Goal: Task Accomplishment & Management: Manage account settings

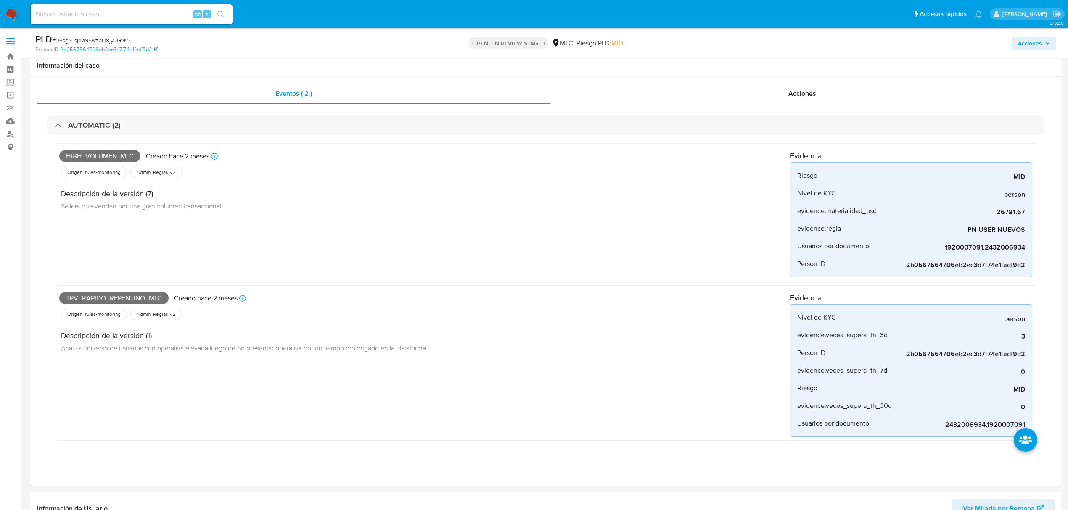
select select "10"
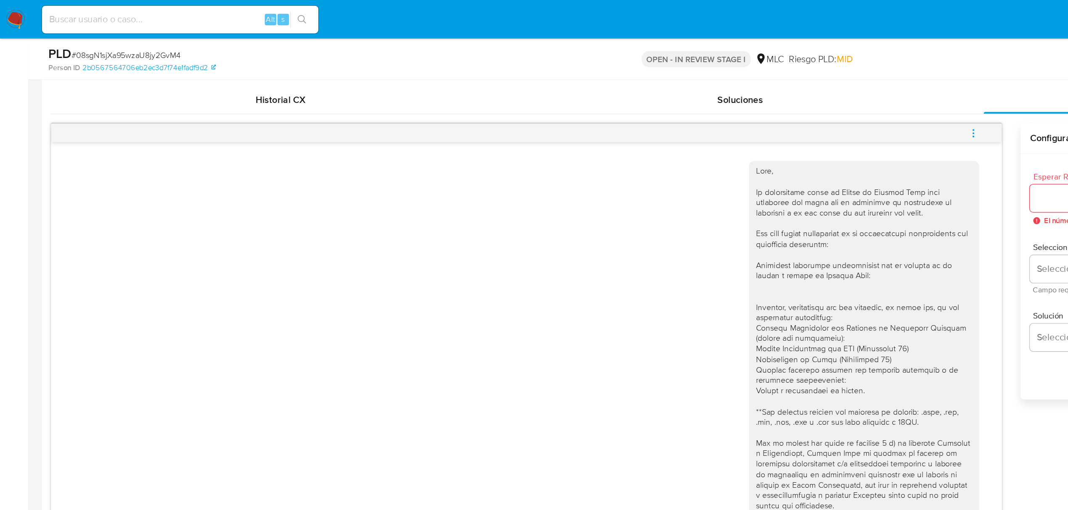
scroll to position [463, 0]
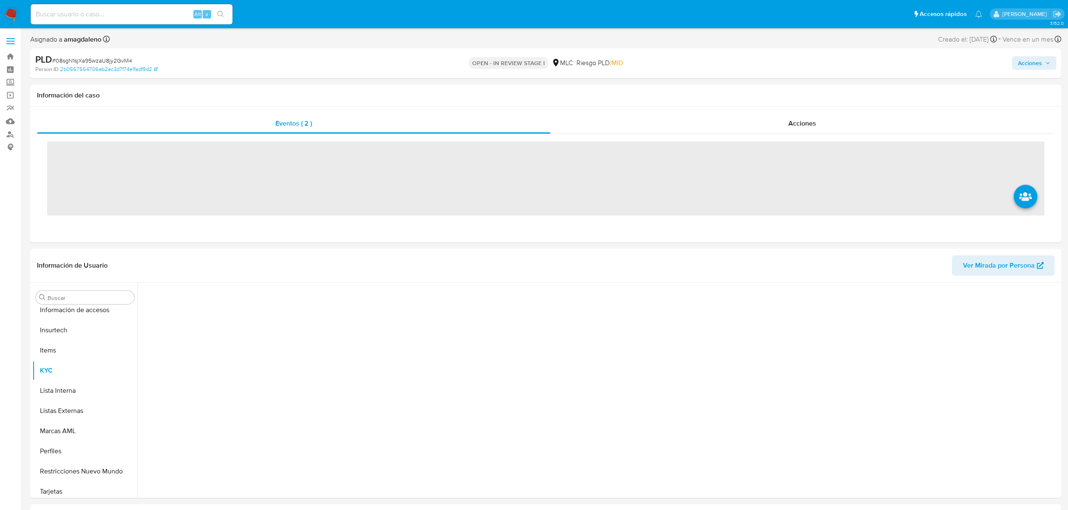
scroll to position [335, 0]
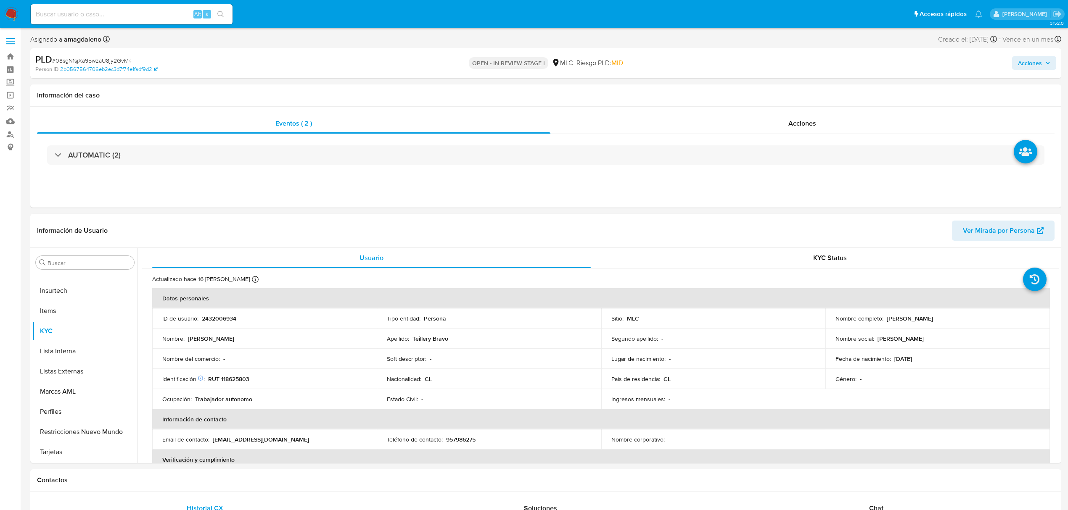
select select "10"
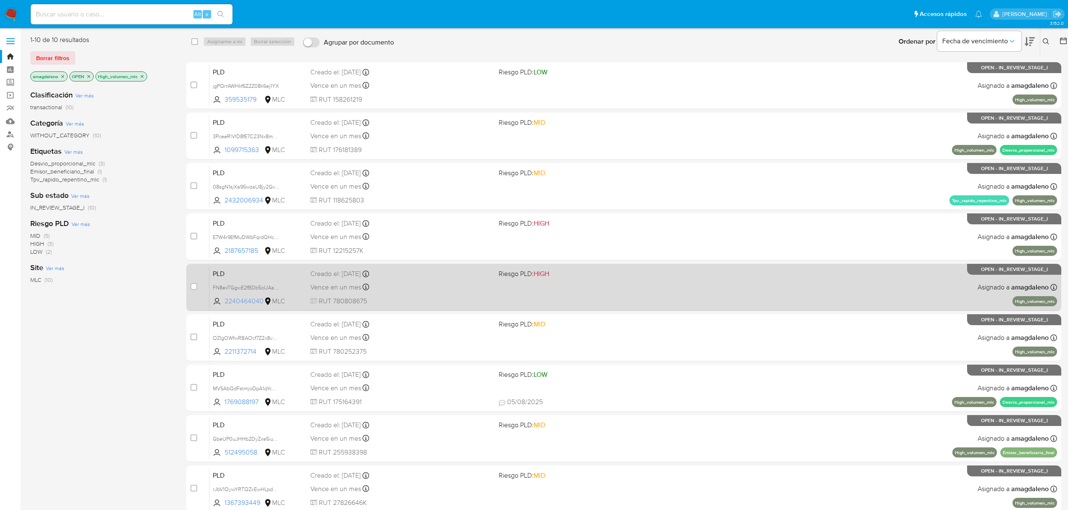
click at [241, 301] on span "2240464040" at bounding box center [244, 301] width 38 height 9
click at [424, 294] on div "PLD FN8exTGgwE2fBDb5oUAaA30B 2240464040 MLC Riesgo PLD: HIGH Creado el: 12/06/2…" at bounding box center [633, 287] width 848 height 42
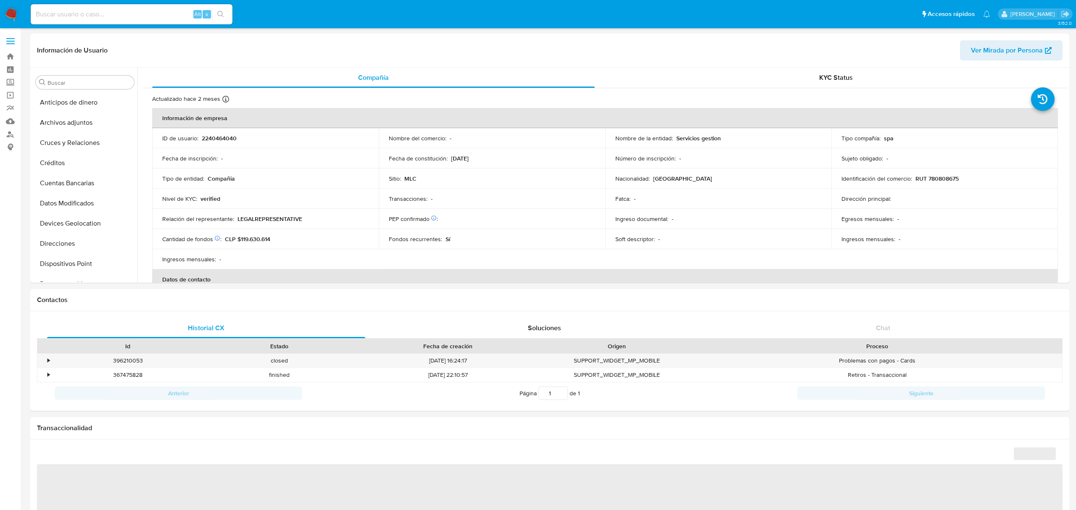
select select "10"
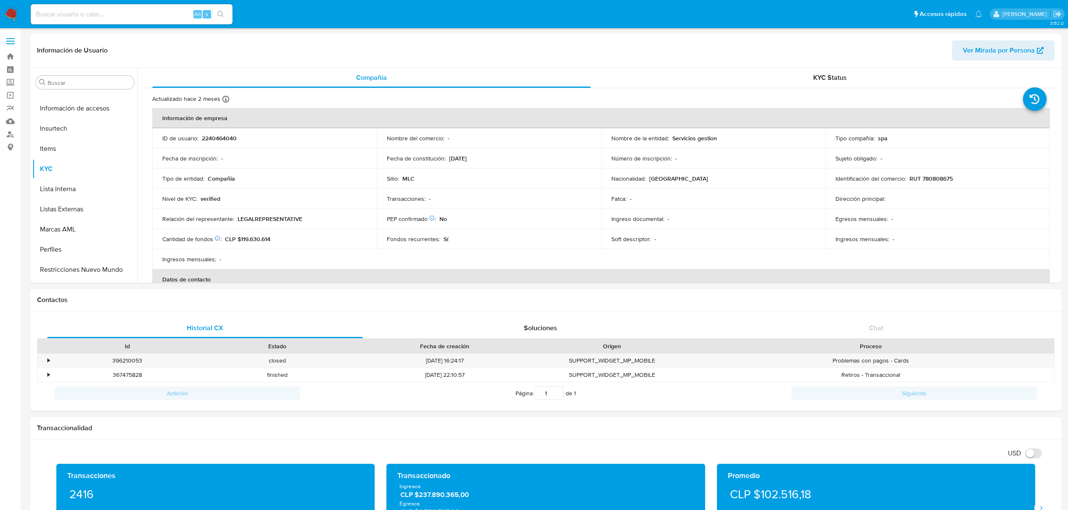
scroll to position [335, 0]
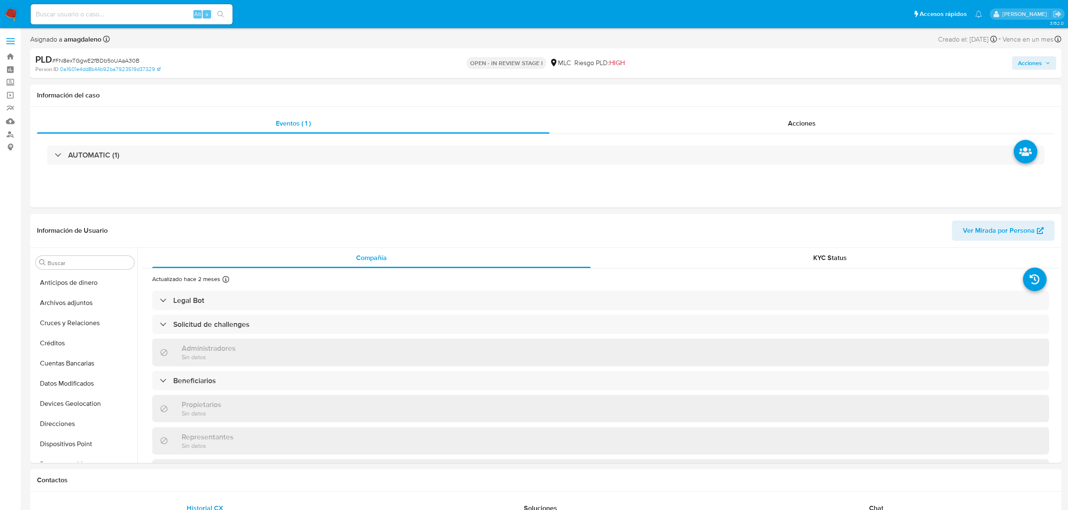
select select "10"
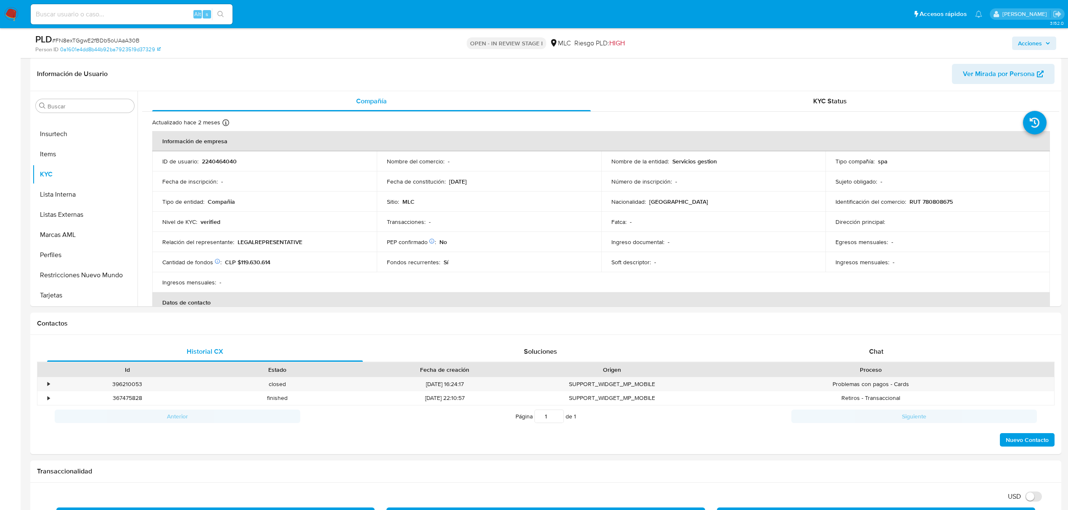
scroll to position [130, 0]
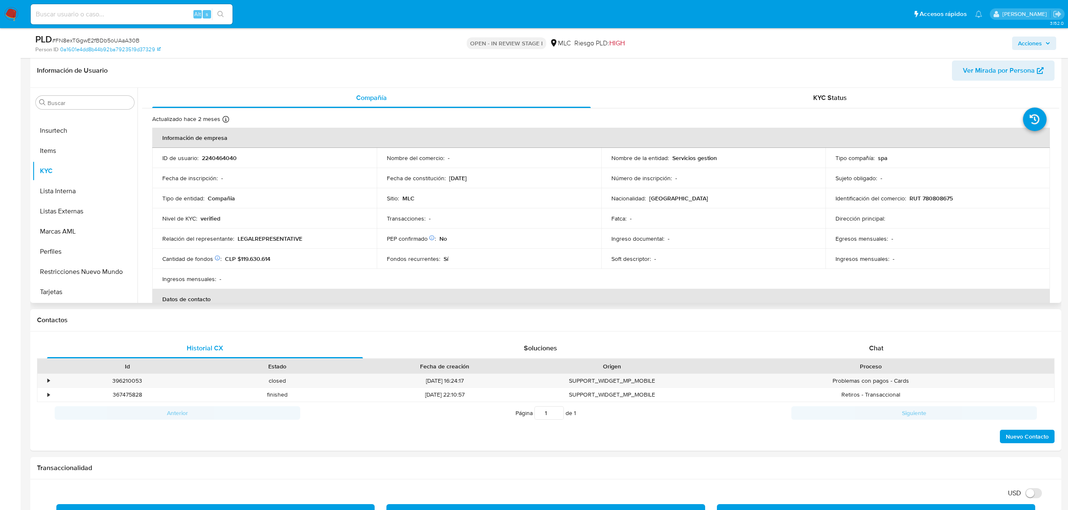
click at [931, 198] on p "RUT 780808675" at bounding box center [930, 199] width 43 height 8
copy p "780808675"
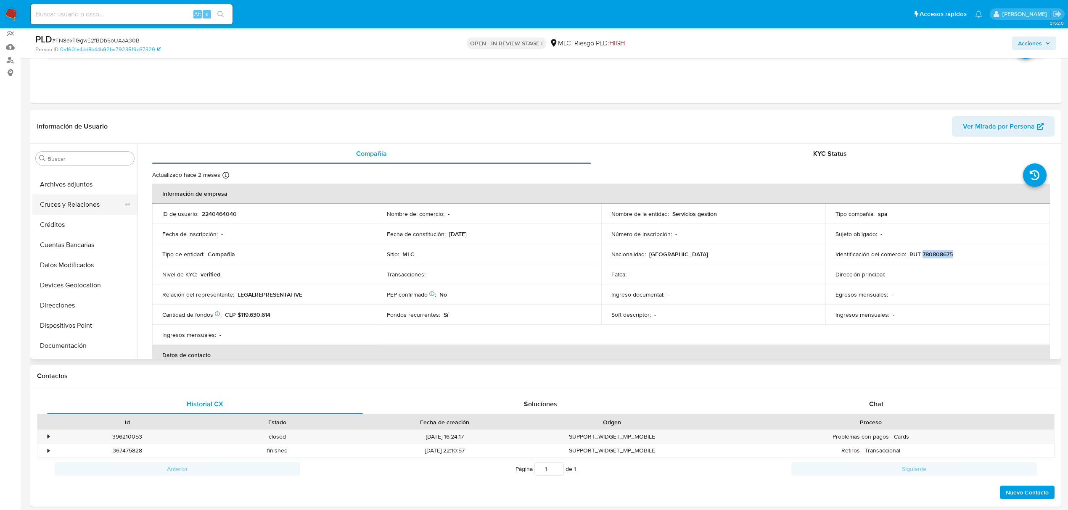
scroll to position [0, 0]
click at [72, 226] on button "Cruces y Relaciones" at bounding box center [81, 219] width 98 height 20
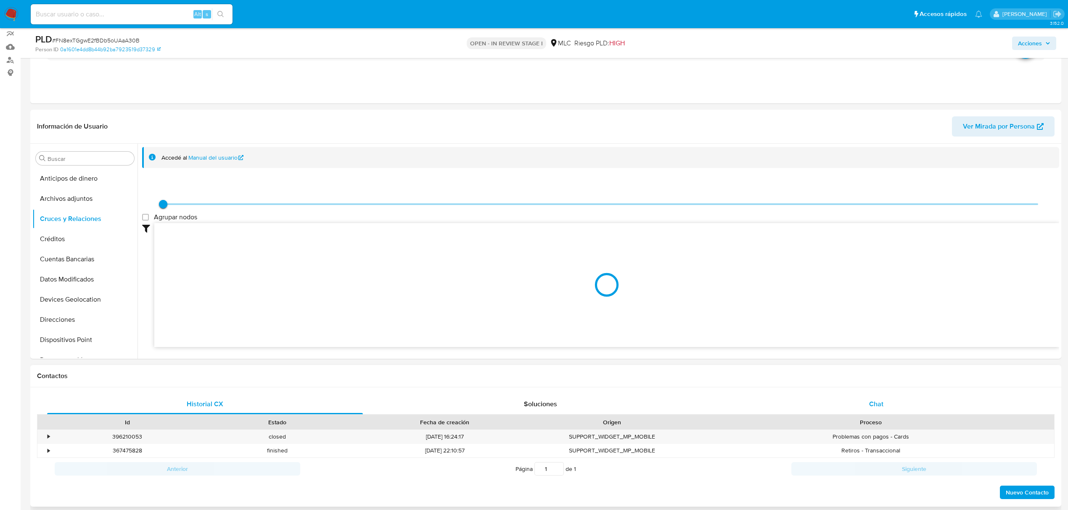
click at [883, 409] on div "Chat" at bounding box center [877, 404] width 316 height 20
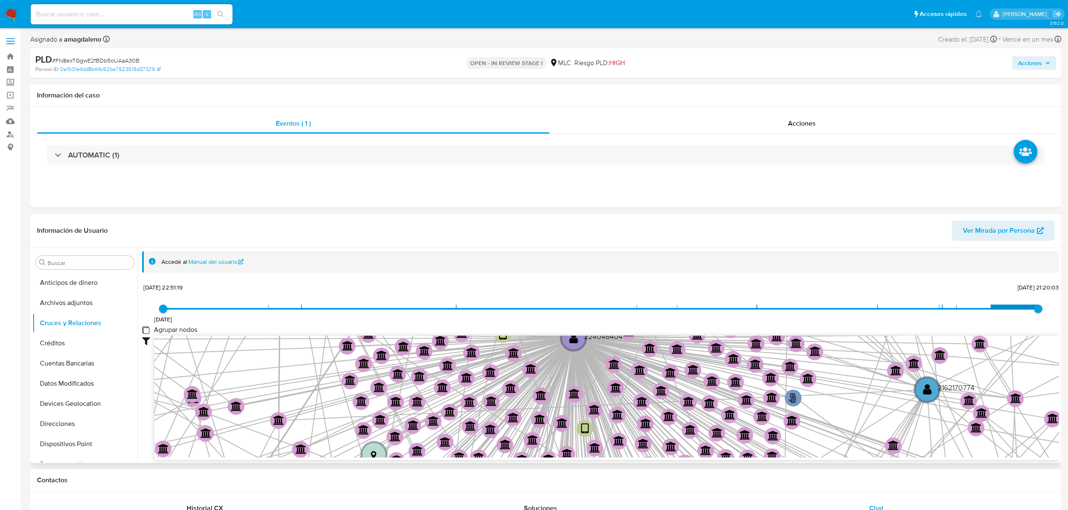
click at [148, 333] on group_nodes "Agrupar nodos" at bounding box center [145, 330] width 7 height 7
checkbox group_nodes "true"
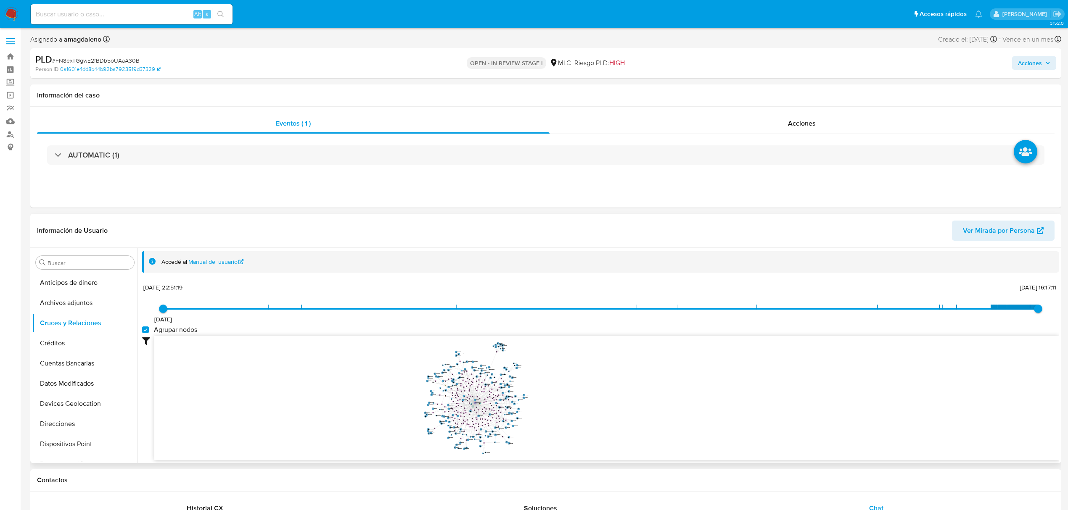
drag, startPoint x: 585, startPoint y: 385, endPoint x: 586, endPoint y: 405, distance: 20.2
click at [586, 405] on icon "user-2240464040  2240464040 phone-3fdded08834600dd2089c5f16a7a0c31  person-d0…" at bounding box center [606, 397] width 905 height 122
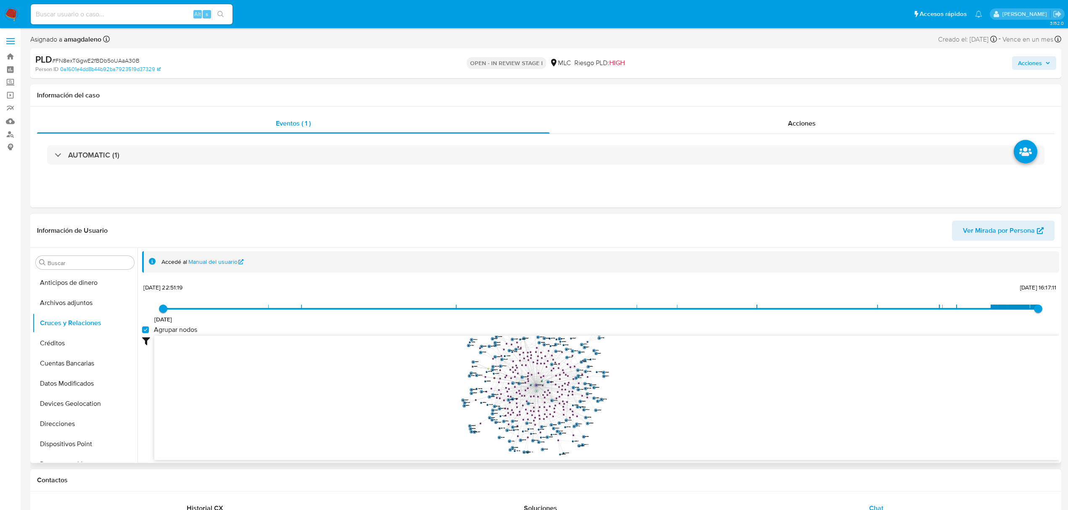
drag, startPoint x: 617, startPoint y: 408, endPoint x: 609, endPoint y: 426, distance: 20.3
click at [609, 426] on icon "user-2240464040  2240464040 phone-3fdded08834600dd2089c5f16a7a0c31  person-d0…" at bounding box center [606, 397] width 905 height 122
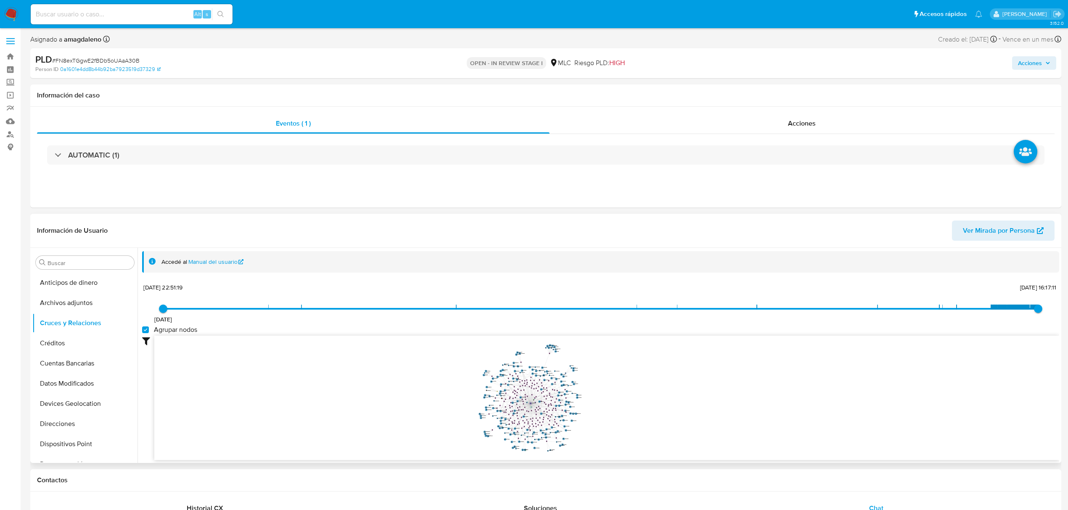
drag, startPoint x: 621, startPoint y: 415, endPoint x: 594, endPoint y: 420, distance: 27.0
click at [594, 420] on icon "user-2240464040  2240464040 phone-3fdded08834600dd2089c5f16a7a0c31  person-d0…" at bounding box center [606, 397] width 905 height 122
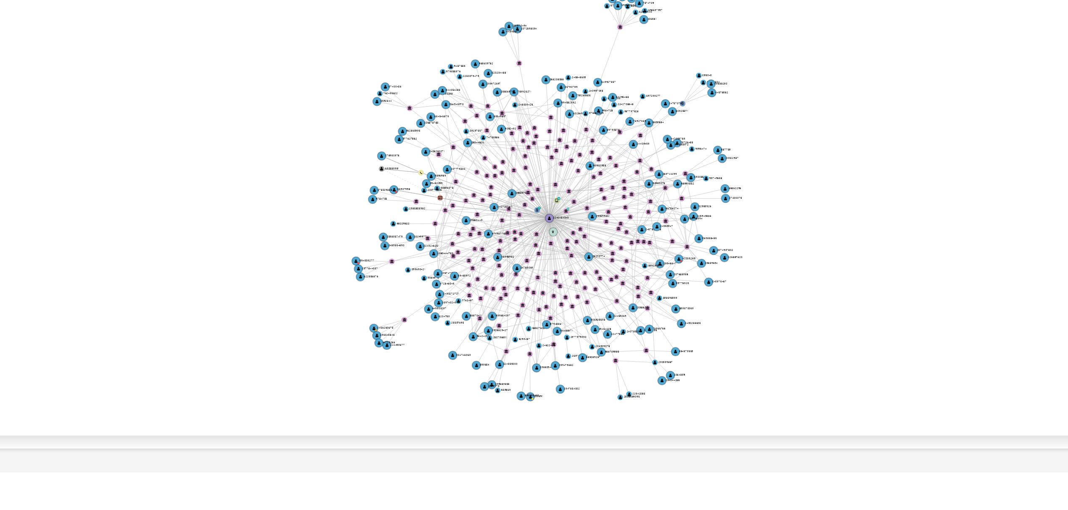
scroll to position [106, 0]
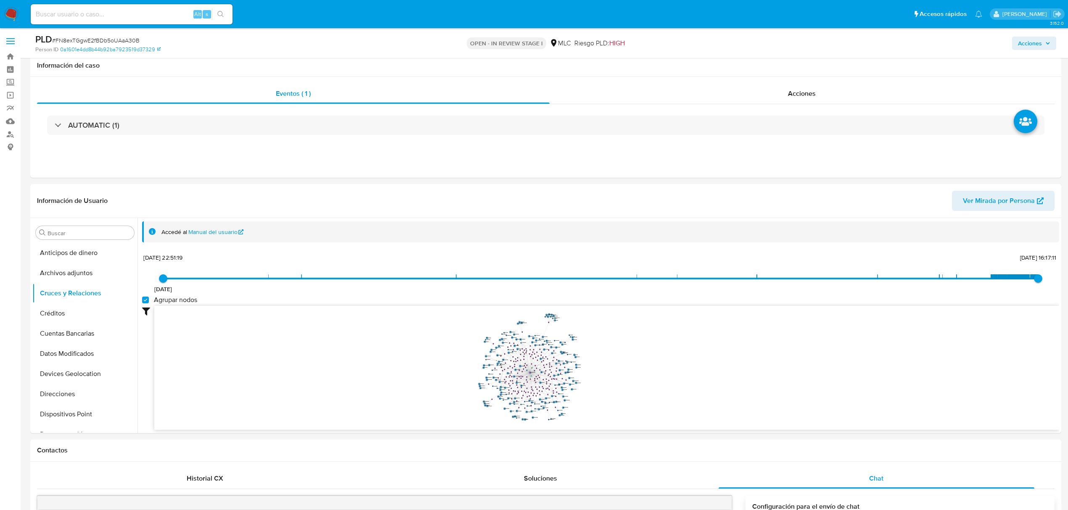
select select "10"
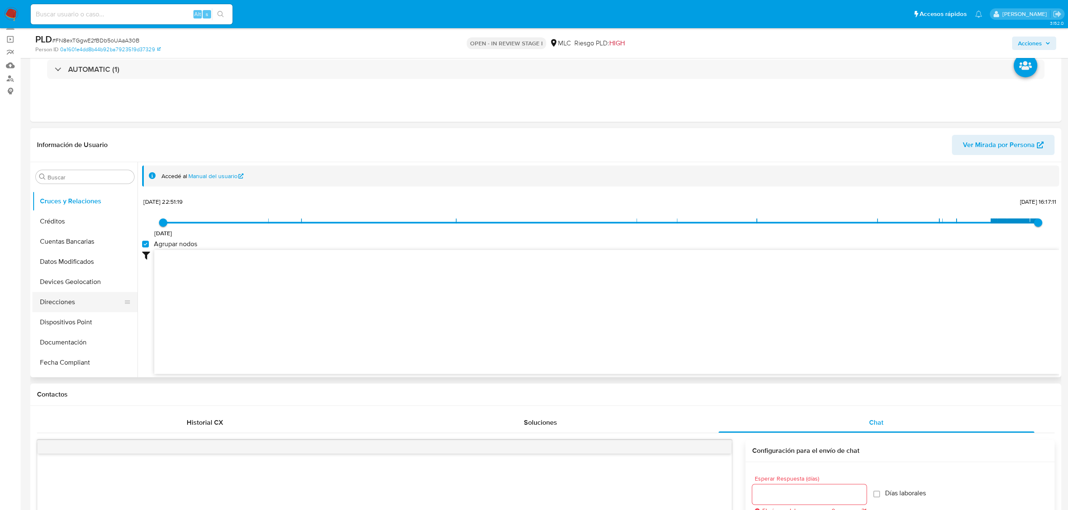
scroll to position [56, 0]
click at [84, 321] on button "Documentación" at bounding box center [81, 323] width 98 height 20
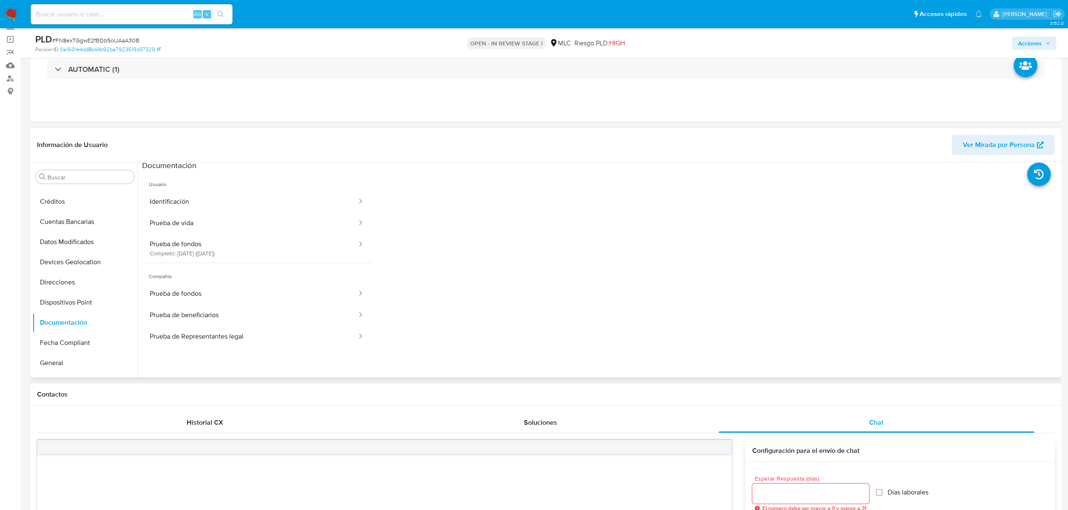
scroll to position [0, 0]
click at [217, 250] on button "Prueba de fondos Completo: 25/04/2025 (hace 4 meses)" at bounding box center [250, 250] width 216 height 29
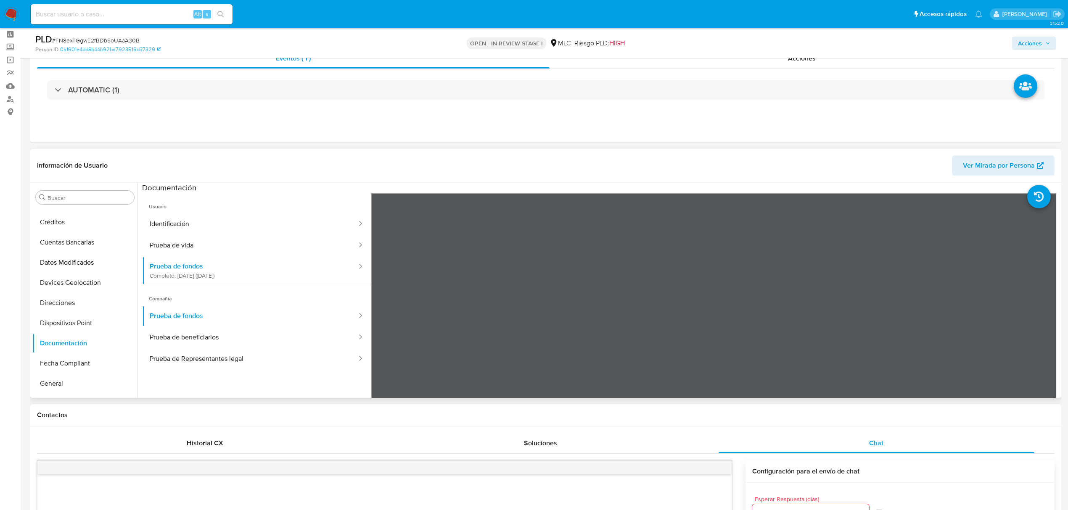
scroll to position [112, 0]
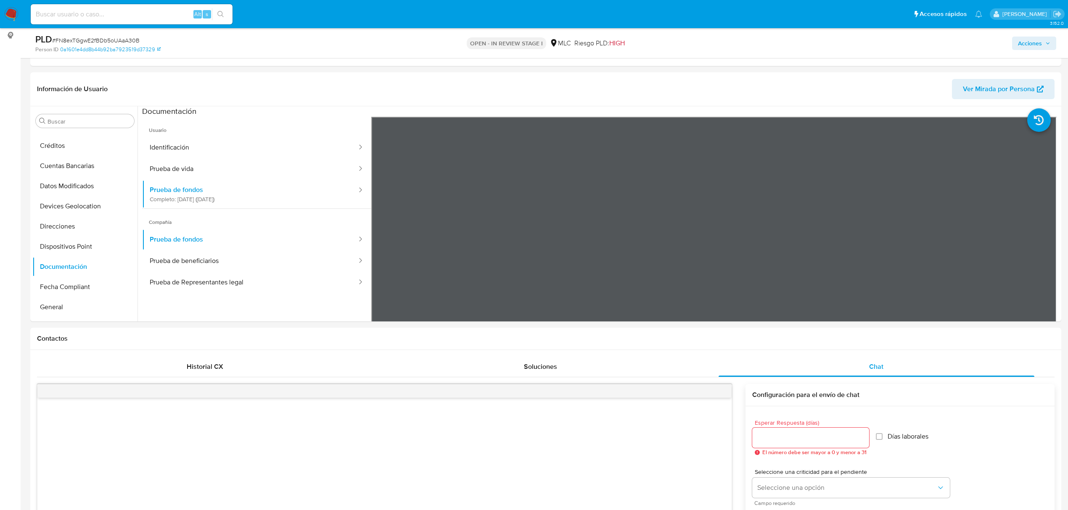
click at [114, 38] on span "# FN8exTGgwE2fBDb5oUAaA30B" at bounding box center [95, 40] width 87 height 8
copy span "FN8exTGgwE2fBDb5oUAaA30B"
click at [64, 182] on button "KYC" at bounding box center [81, 190] width 98 height 20
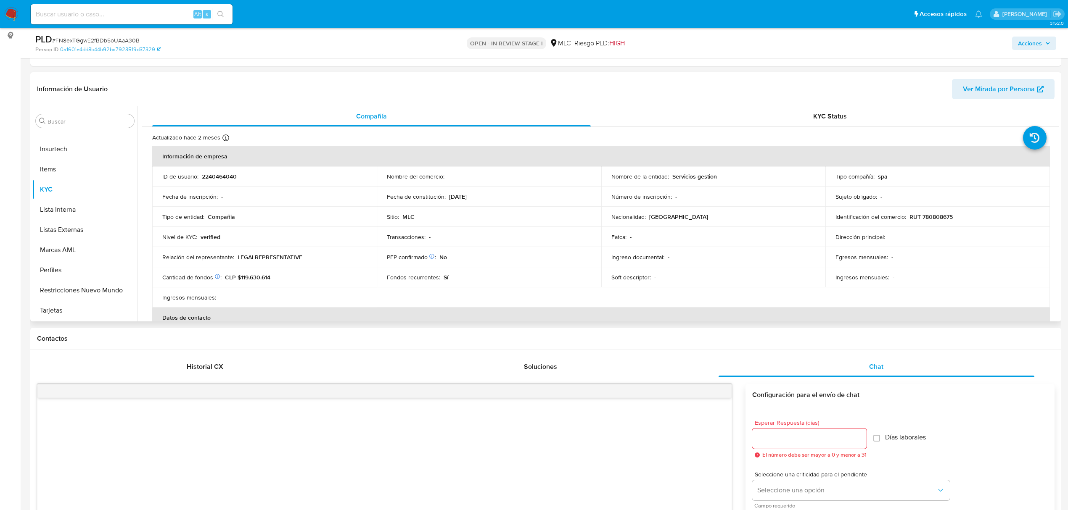
click at [262, 259] on p "LEGALREPRESENTATIVE" at bounding box center [270, 258] width 65 height 8
click at [896, 214] on p "Identificación del comercio :" at bounding box center [870, 217] width 71 height 8
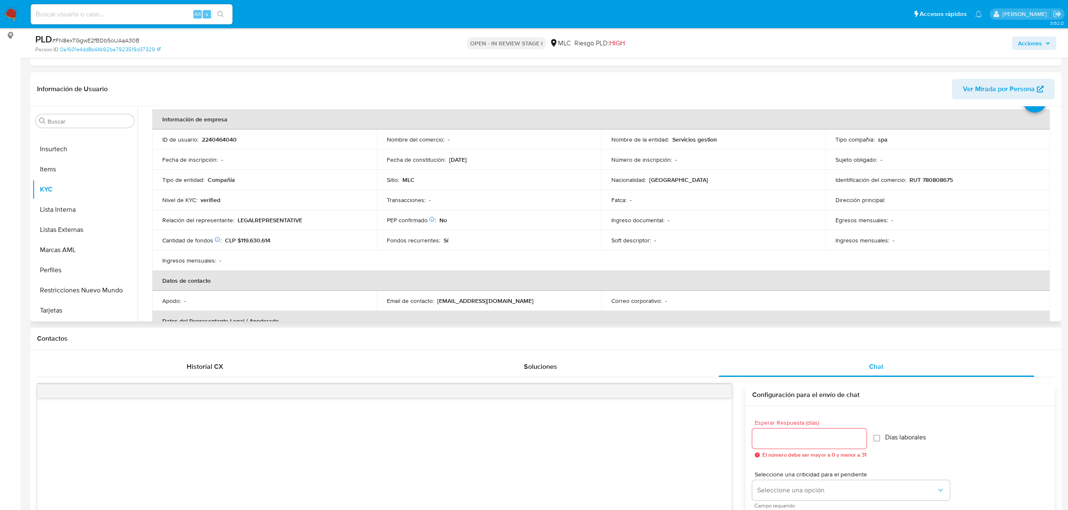
scroll to position [56, 0]
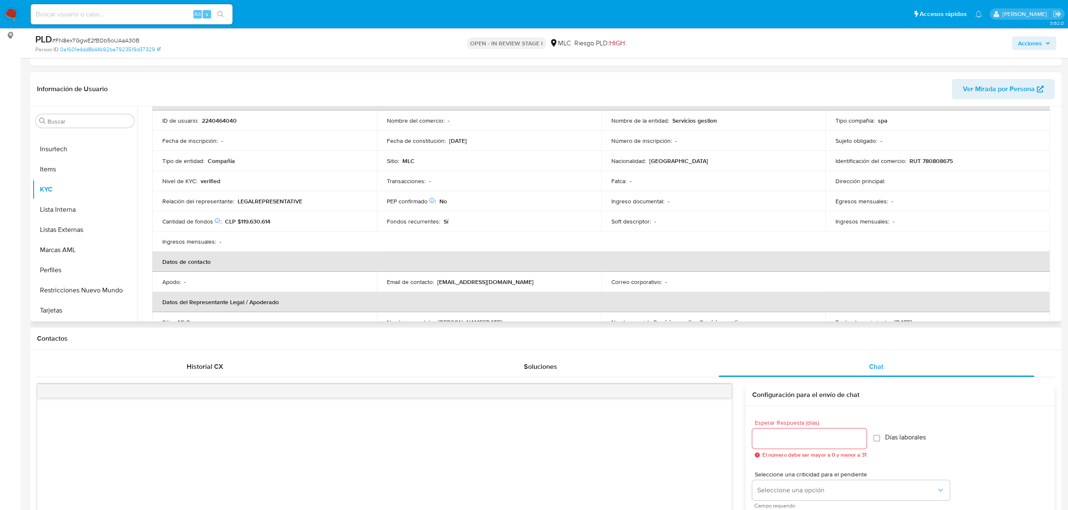
click at [473, 202] on div "PEP confirmado Obtenido de listas internas : No" at bounding box center [489, 202] width 204 height 8
click at [505, 211] on td "PEP confirmado Obtenido de listas internas : No" at bounding box center [489, 201] width 225 height 20
click at [444, 221] on p "Sí" at bounding box center [446, 222] width 5 height 8
click at [393, 224] on p "Fondos recurrentes :" at bounding box center [413, 222] width 53 height 8
click at [387, 224] on p "Fondos recurrentes :" at bounding box center [413, 222] width 53 height 8
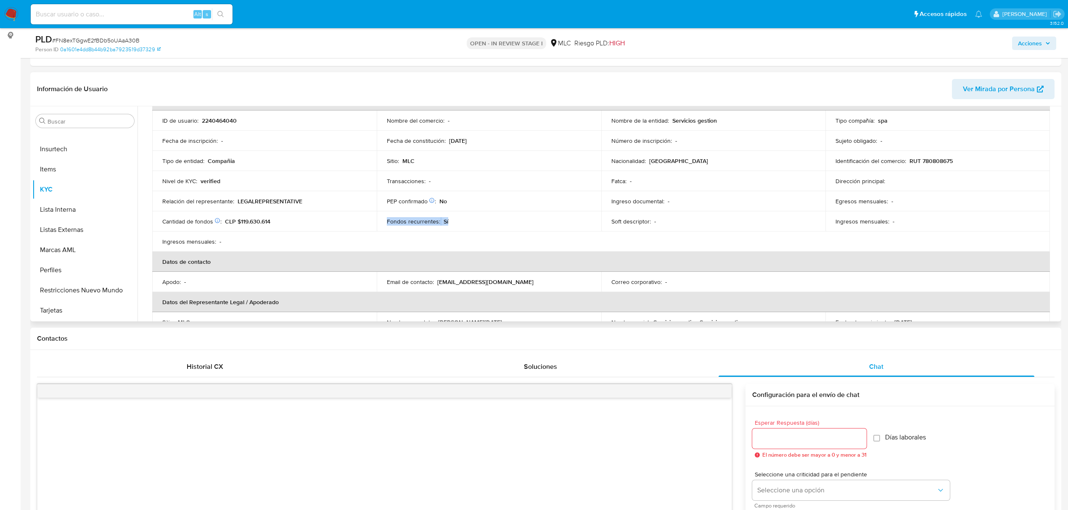
drag, startPoint x: 386, startPoint y: 224, endPoint x: 490, endPoint y: 223, distance: 104.3
click at [490, 223] on div "Fondos recurrentes : Sí" at bounding box center [489, 222] width 204 height 8
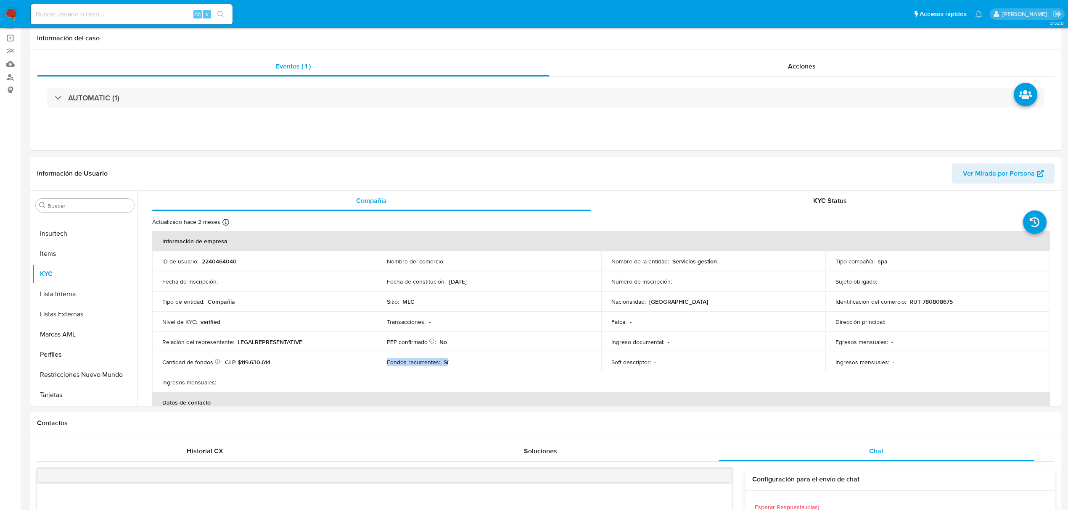
scroll to position [0, 0]
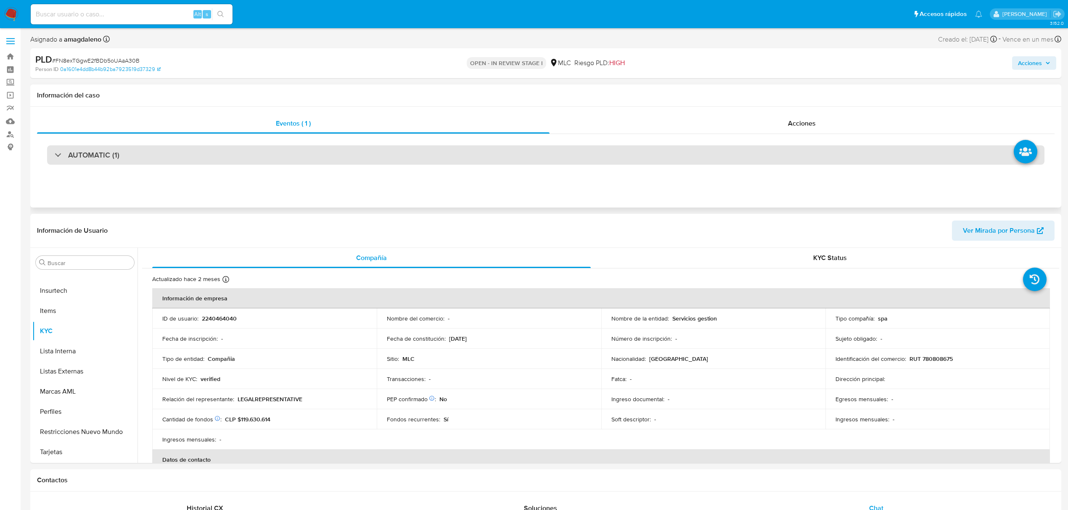
click at [738, 150] on div "AUTOMATIC (1)" at bounding box center [545, 154] width 997 height 19
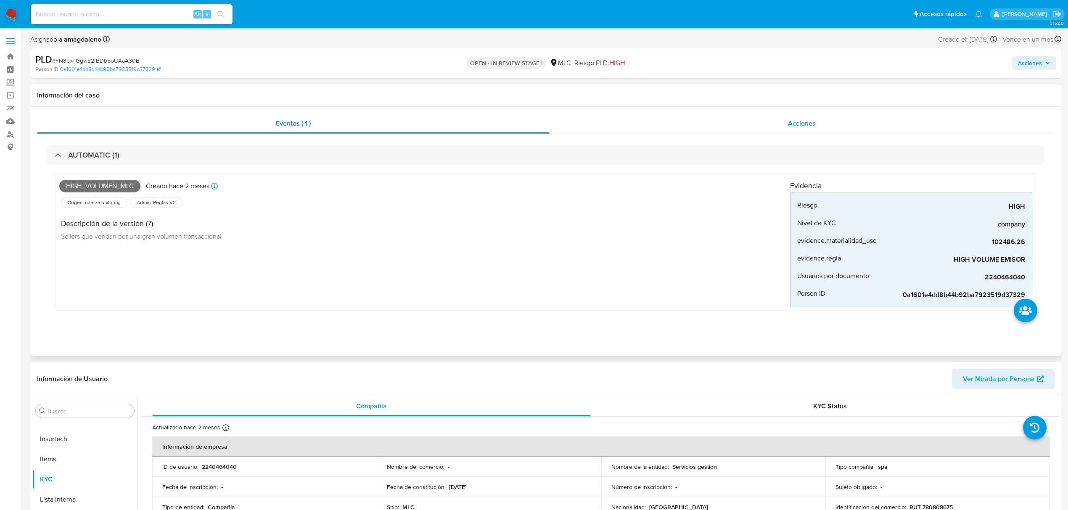
click at [748, 128] on div "Acciones" at bounding box center [801, 124] width 505 height 20
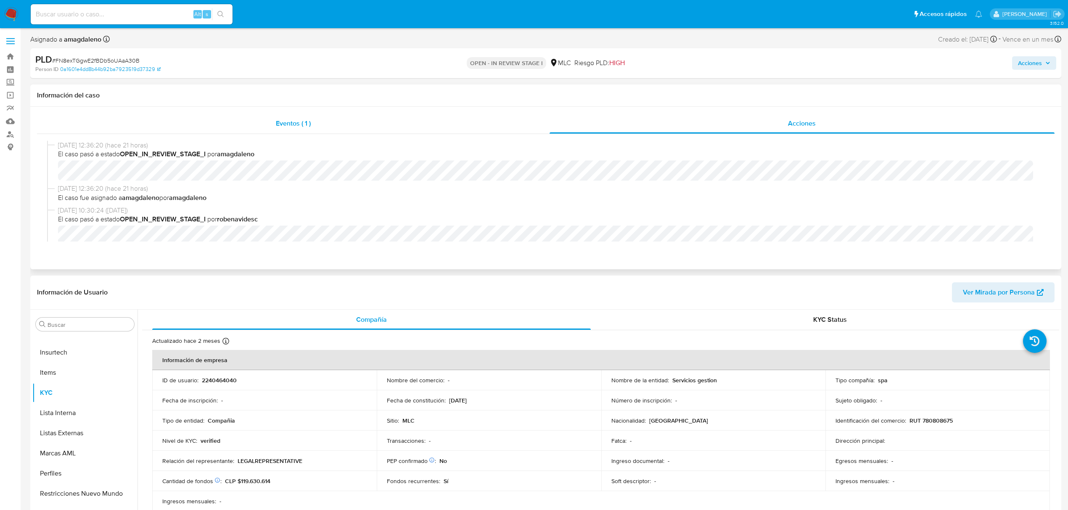
click at [409, 127] on div "Eventos ( 1 )" at bounding box center [293, 124] width 512 height 20
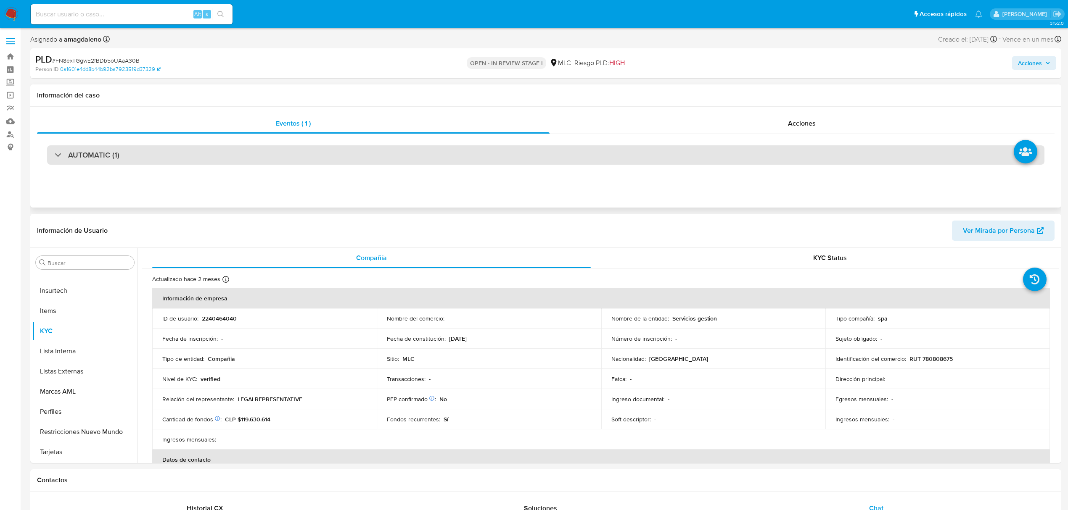
click at [510, 153] on div "AUTOMATIC (1)" at bounding box center [545, 154] width 997 height 19
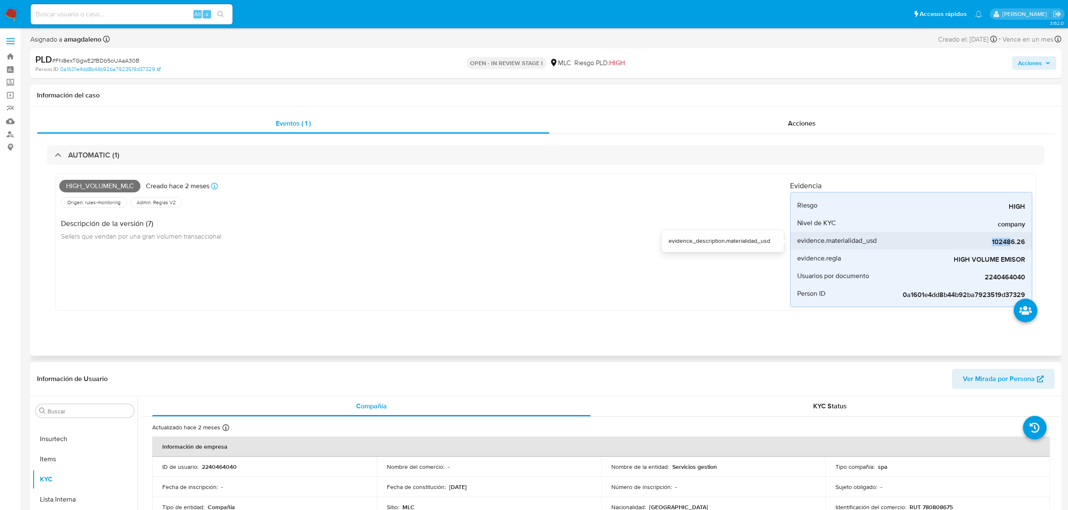
drag, startPoint x: 992, startPoint y: 246, endPoint x: 1011, endPoint y: 246, distance: 18.9
click at [1011, 246] on span "102486.26" at bounding box center [962, 242] width 126 height 8
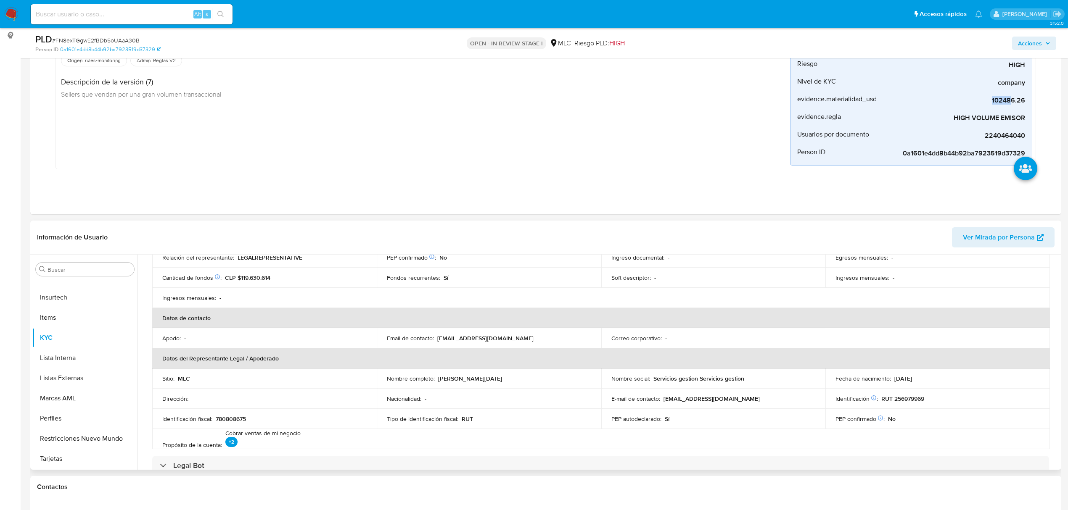
scroll to position [168, 0]
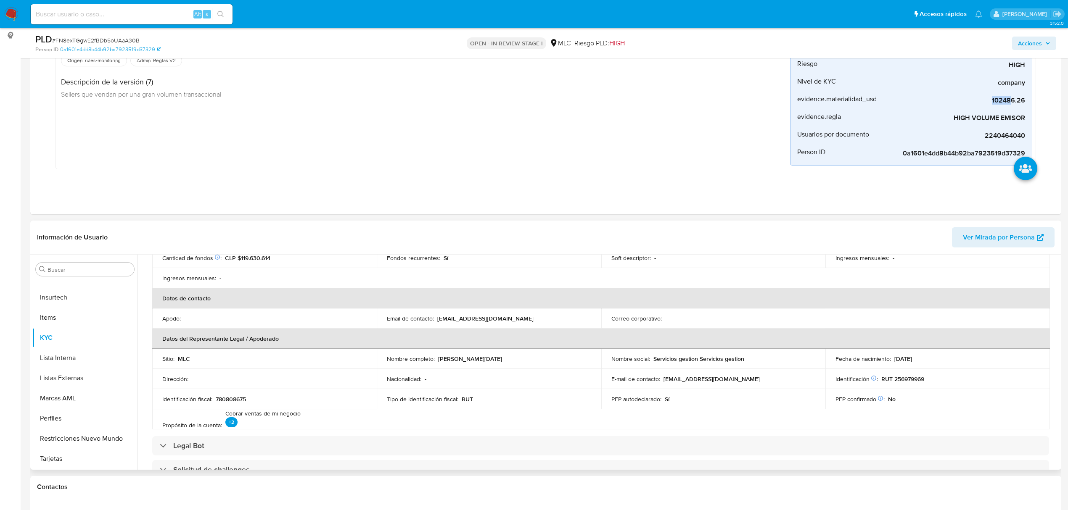
drag, startPoint x: 438, startPoint y: 360, endPoint x: 516, endPoint y: 360, distance: 78.2
click at [516, 360] on div "Nombre completo : Jose Domingo Aular Salazar" at bounding box center [489, 359] width 204 height 8
click at [83, 314] on button "Fecha Compliant" at bounding box center [81, 323] width 98 height 20
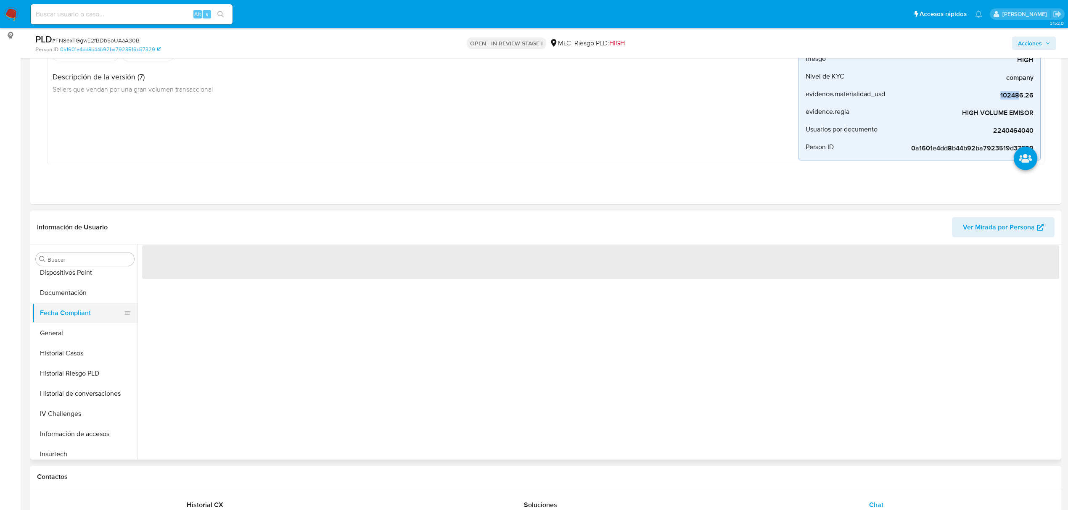
scroll to position [0, 0]
click at [84, 309] on button "Fecha Compliant" at bounding box center [81, 313] width 98 height 20
click at [83, 299] on button "Documentación" at bounding box center [81, 293] width 98 height 20
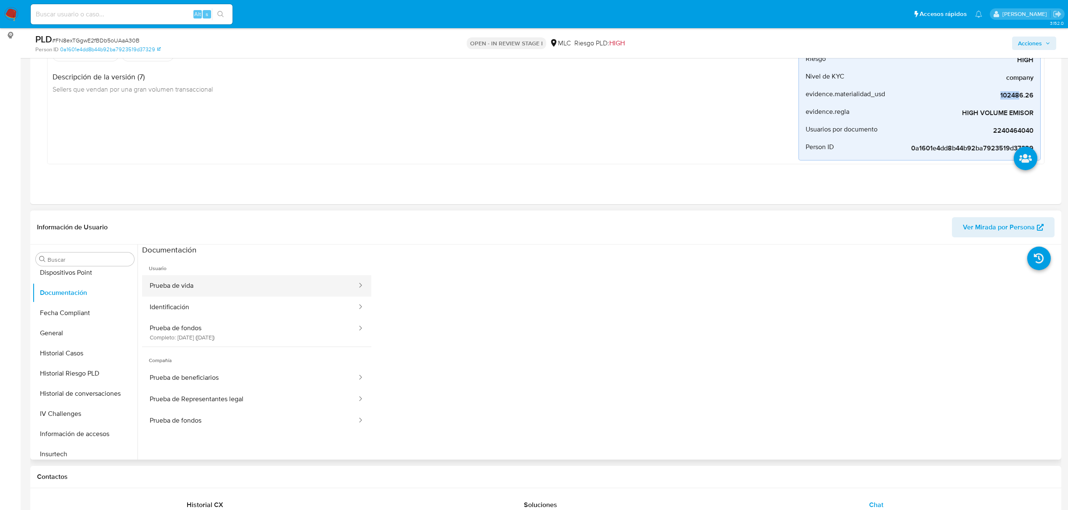
click at [229, 281] on button "Prueba de vida" at bounding box center [250, 285] width 216 height 21
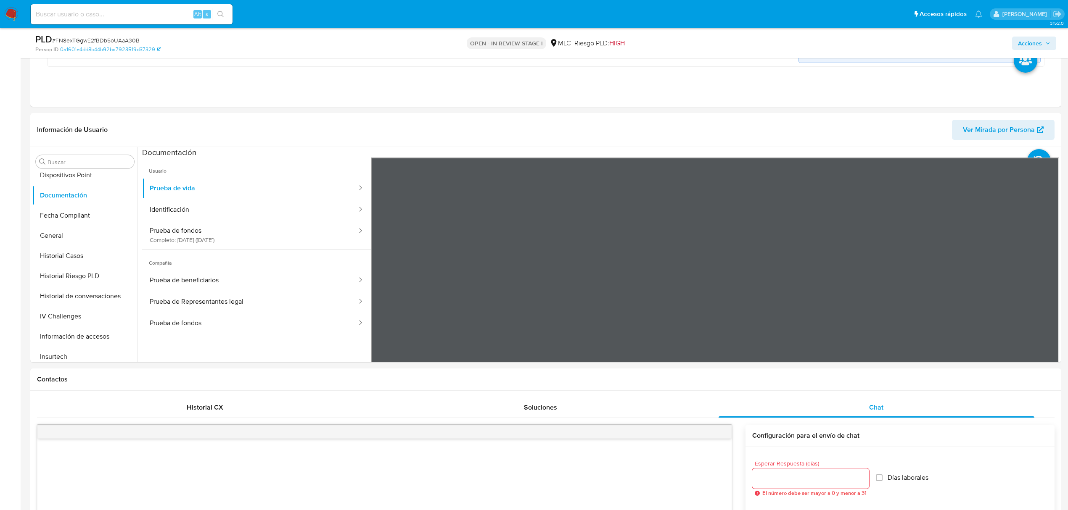
scroll to position [212, 0]
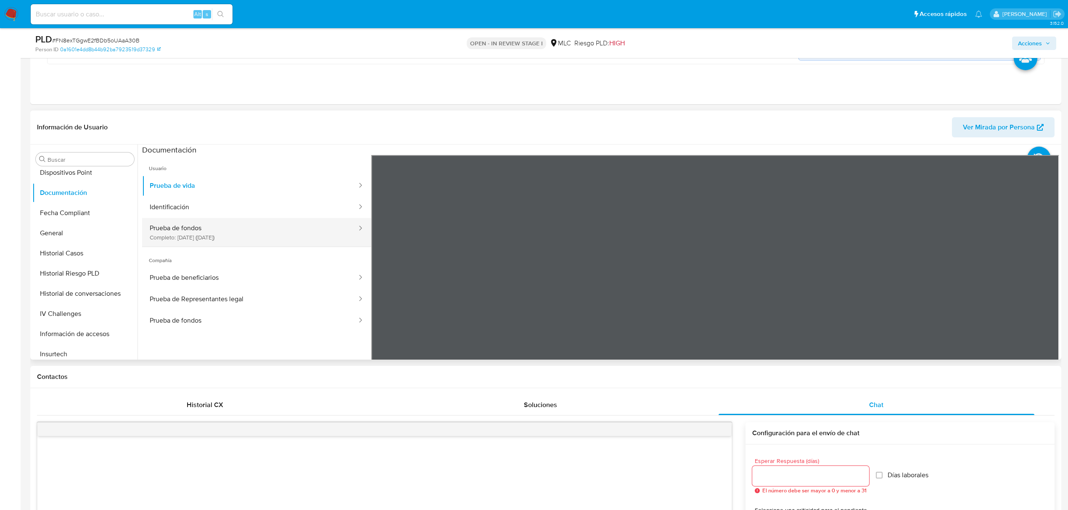
click at [219, 231] on button "Prueba de fondos Completo: 25/04/2025 (hace 4 meses)" at bounding box center [250, 232] width 216 height 29
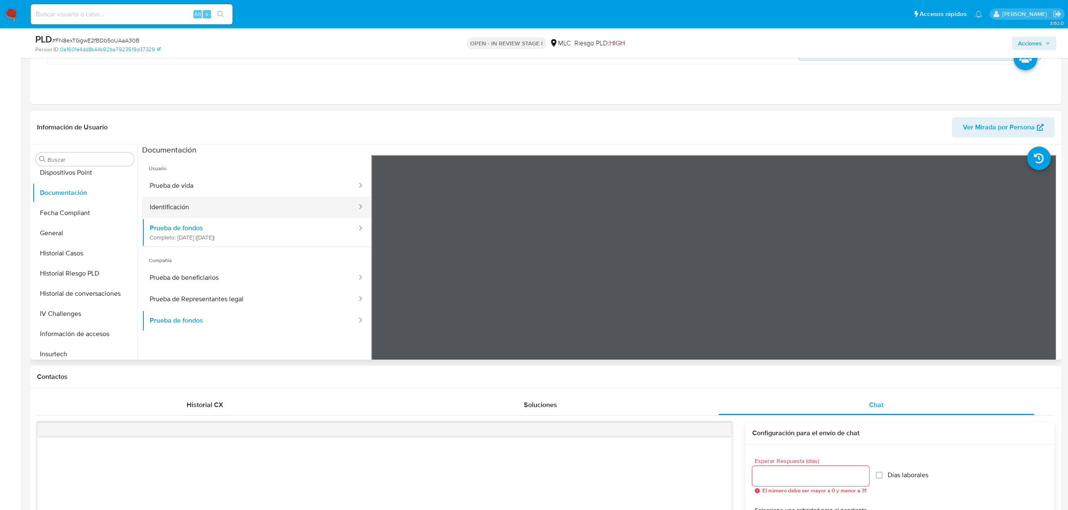
click at [214, 209] on button "Identificación" at bounding box center [250, 207] width 216 height 21
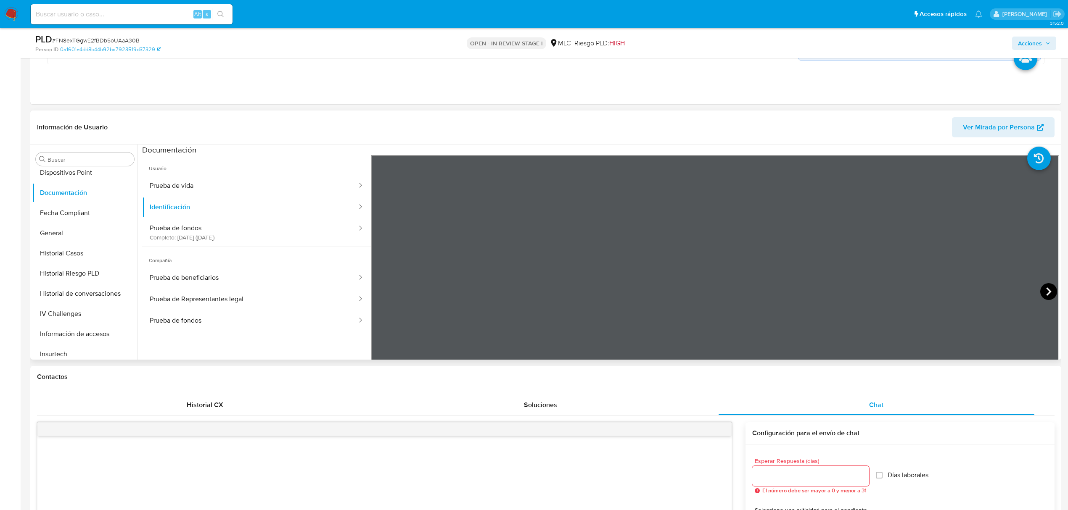
click at [1048, 297] on icon at bounding box center [1048, 291] width 17 height 17
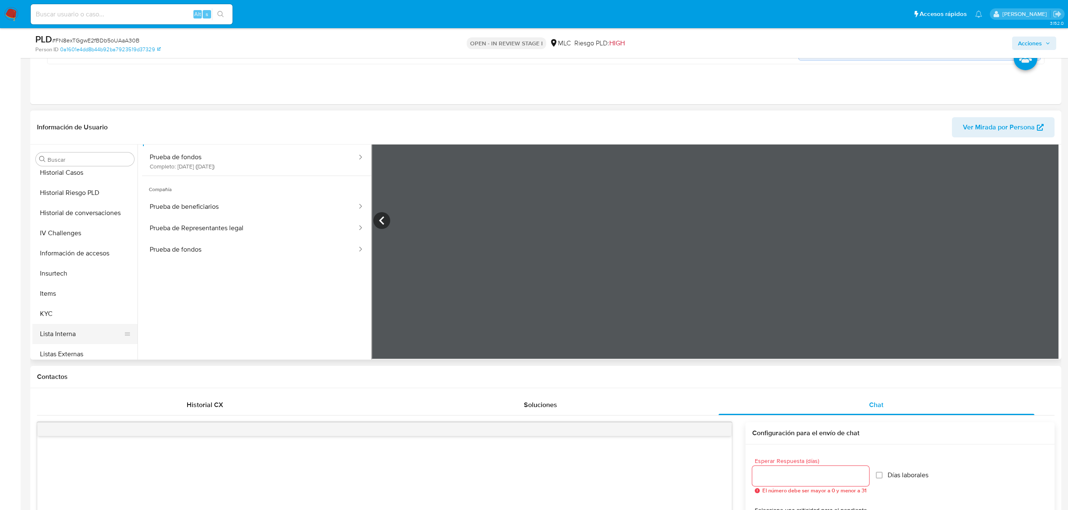
scroll to position [335, 0]
click at [59, 221] on button "KYC" at bounding box center [81, 228] width 98 height 20
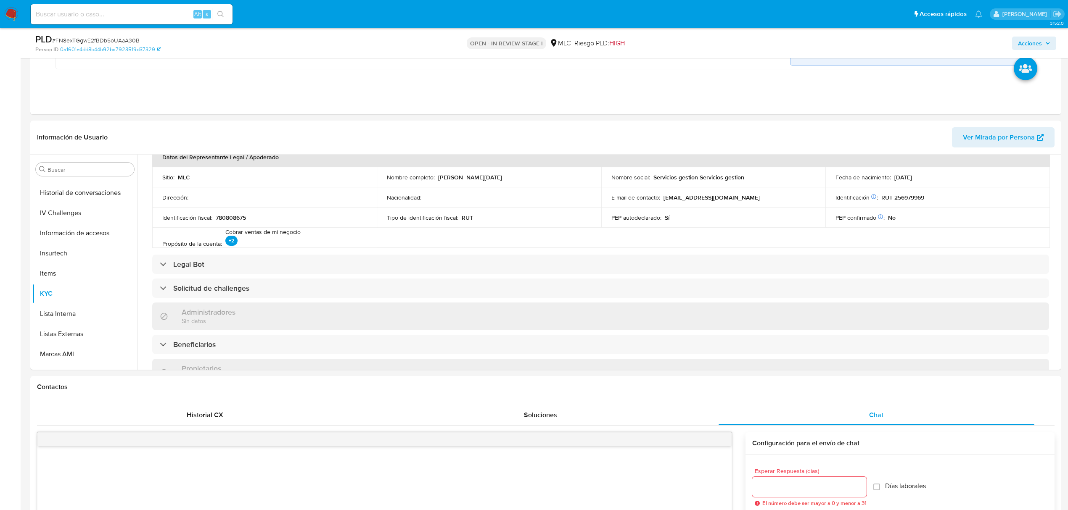
scroll to position [224, 0]
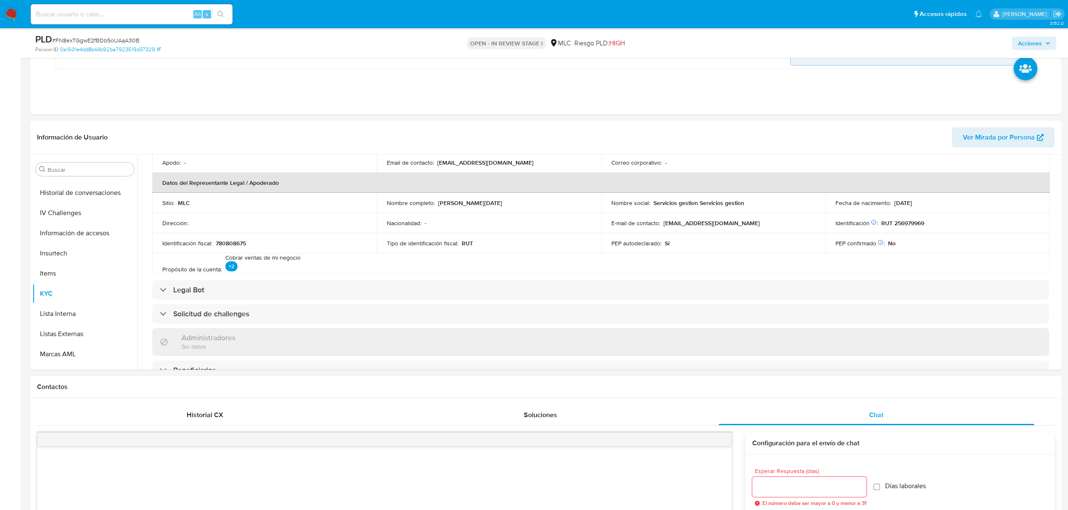
drag, startPoint x: 438, startPoint y: 204, endPoint x: 509, endPoint y: 203, distance: 71.1
click at [502, 203] on p "Jose Domingo Aular Salazar" at bounding box center [470, 203] width 64 height 8
copy p "Jose Domingo Aular Salaza"
click at [444, 223] on div "Nacionalidad : -" at bounding box center [489, 223] width 204 height 8
drag, startPoint x: 436, startPoint y: 204, endPoint x: 542, endPoint y: 200, distance: 106.0
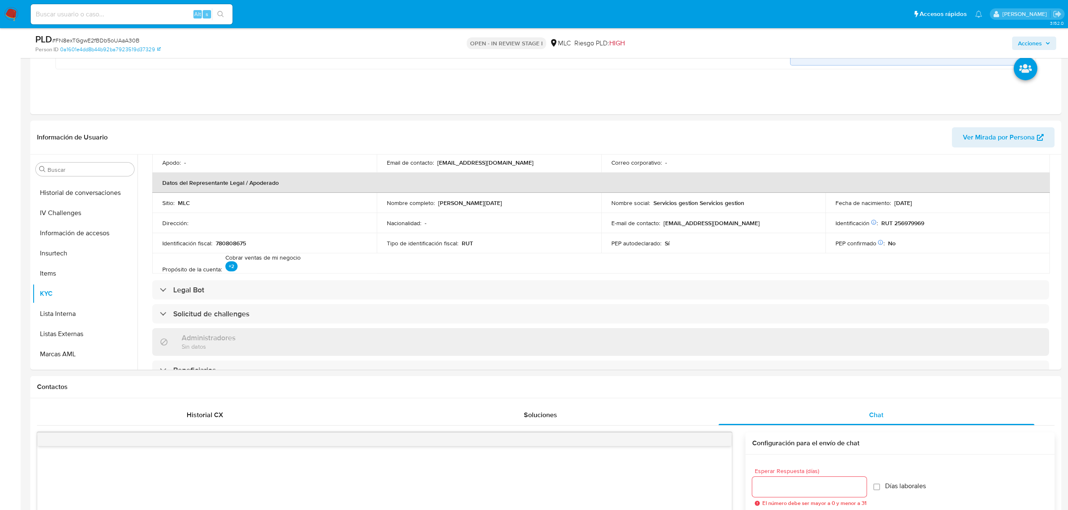
click at [542, 200] on div "Nombre completo : Jose Domingo Aular Salazar" at bounding box center [489, 203] width 204 height 8
copy div "Jose Domingo Aular Salazar"
click at [456, 204] on p "Jose Domingo Aular Salazar" at bounding box center [470, 203] width 64 height 8
click at [436, 203] on div "Nombre completo : Jose Domingo Aular Salazar" at bounding box center [489, 203] width 204 height 8
drag, startPoint x: 438, startPoint y: 203, endPoint x: 538, endPoint y: 205, distance: 100.1
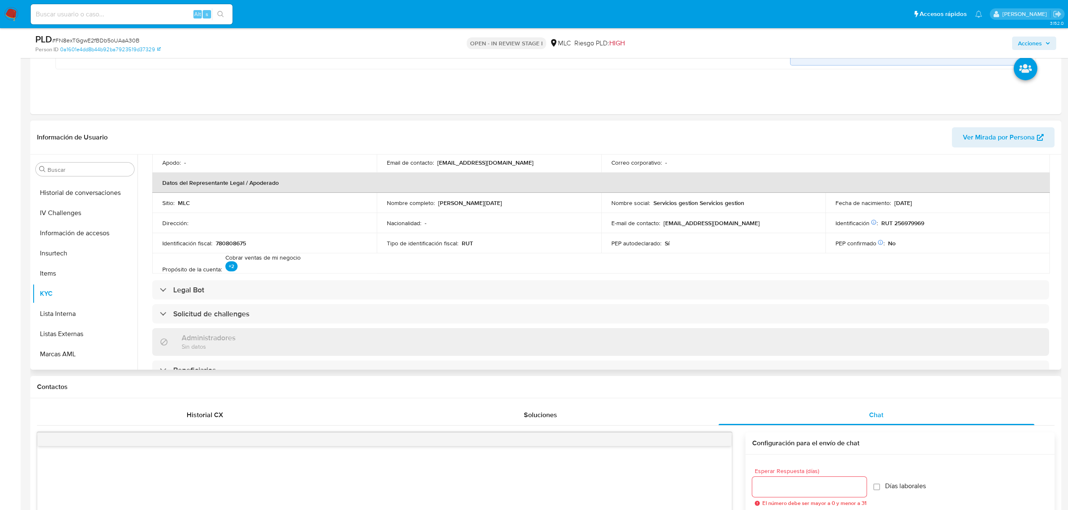
click at [538, 205] on div "Nombre completo : Jose Domingo Aular Salazar" at bounding box center [489, 203] width 204 height 8
copy p "Jose Domingo Aular Salazar"
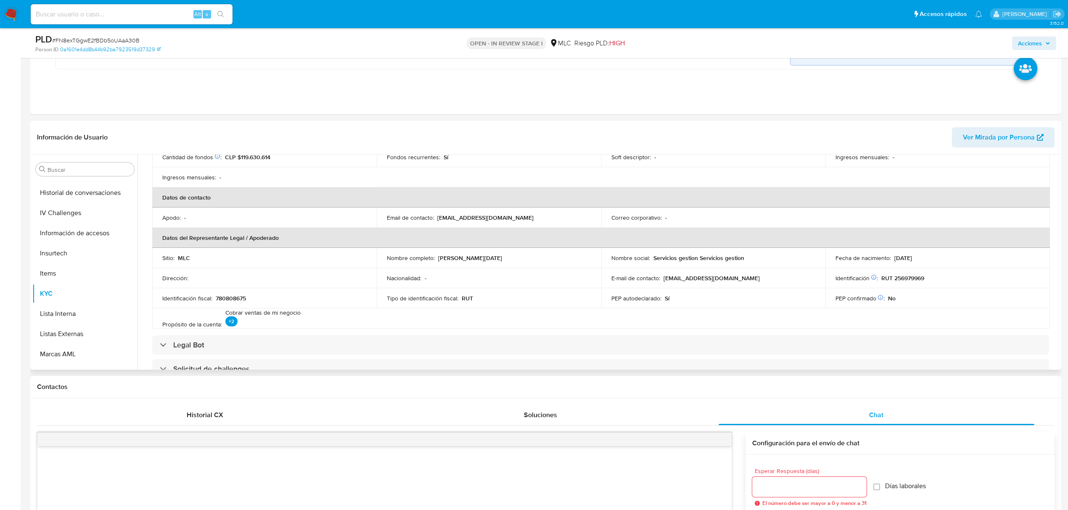
scroll to position [168, 0]
click at [907, 277] on p "RUT 256979969" at bounding box center [902, 279] width 43 height 8
copy p "256979969"
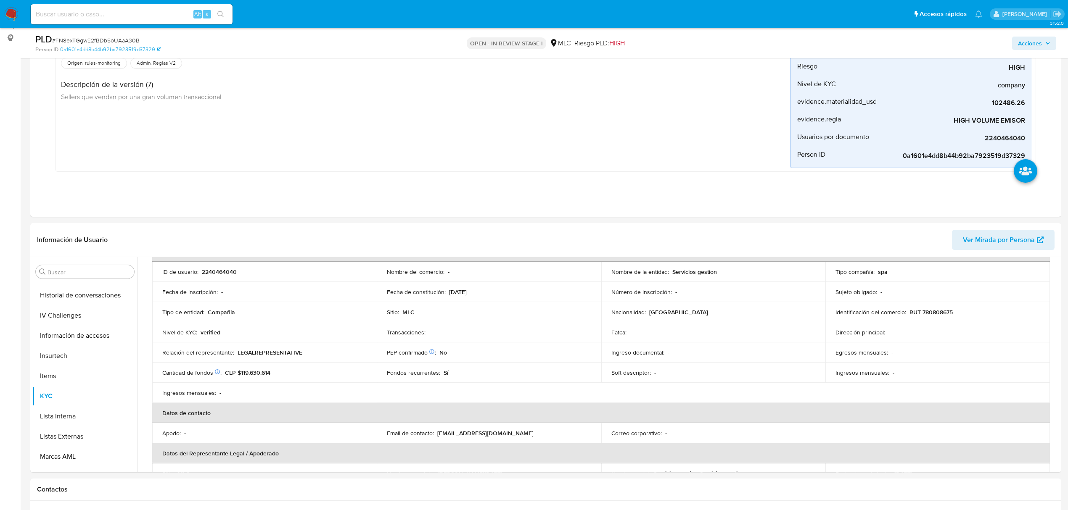
scroll to position [100, 0]
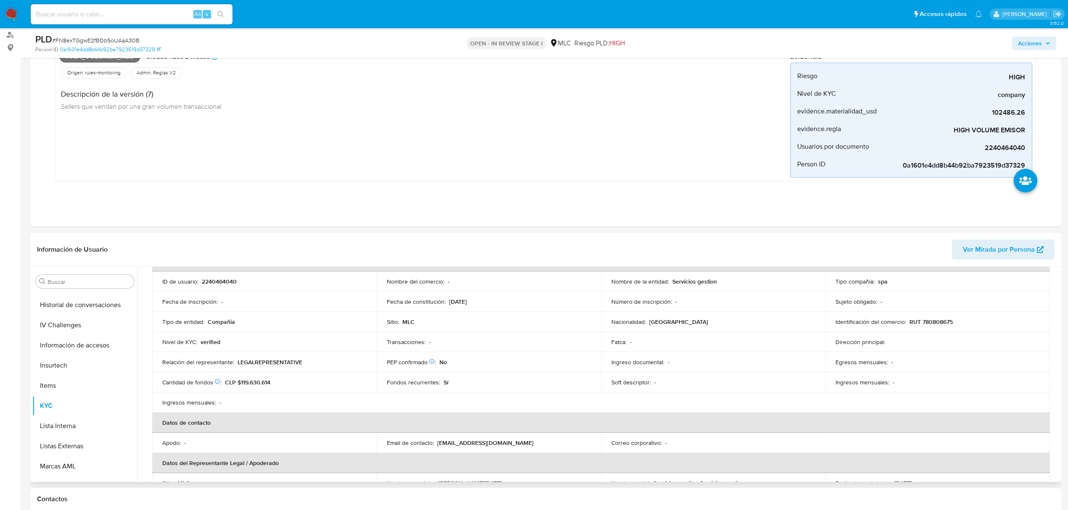
click at [934, 322] on p "RUT 780808675" at bounding box center [930, 322] width 43 height 8
copy p "780808675"
click at [72, 367] on button "Documentación" at bounding box center [81, 372] width 98 height 20
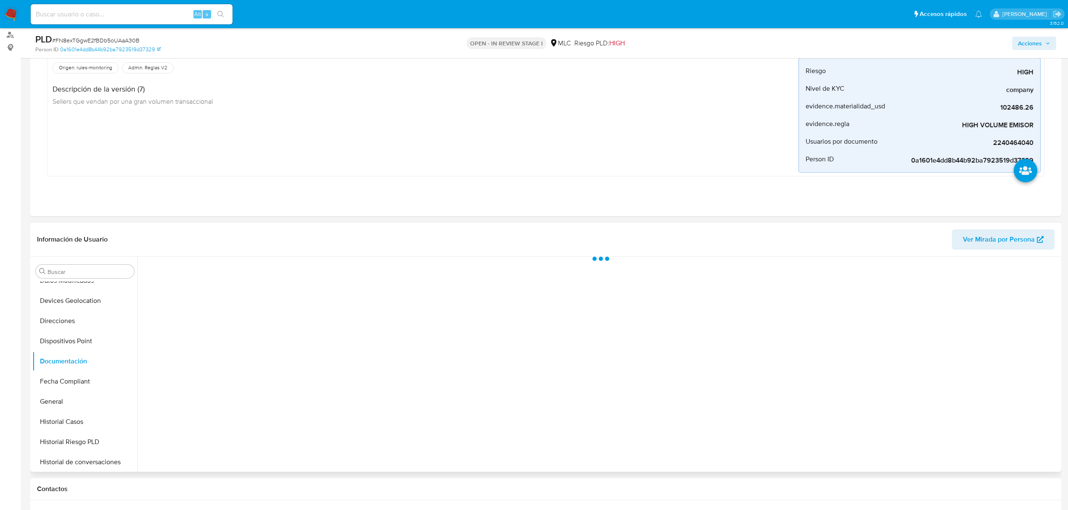
scroll to position [0, 0]
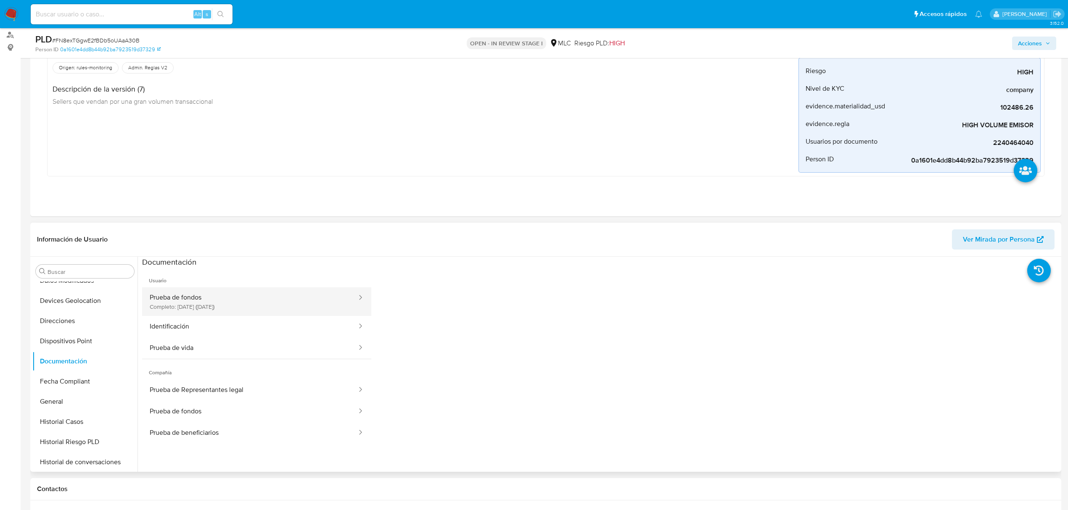
click at [238, 307] on button "Prueba de fondos Completo: 25/04/2025 (hace 4 meses)" at bounding box center [250, 302] width 216 height 29
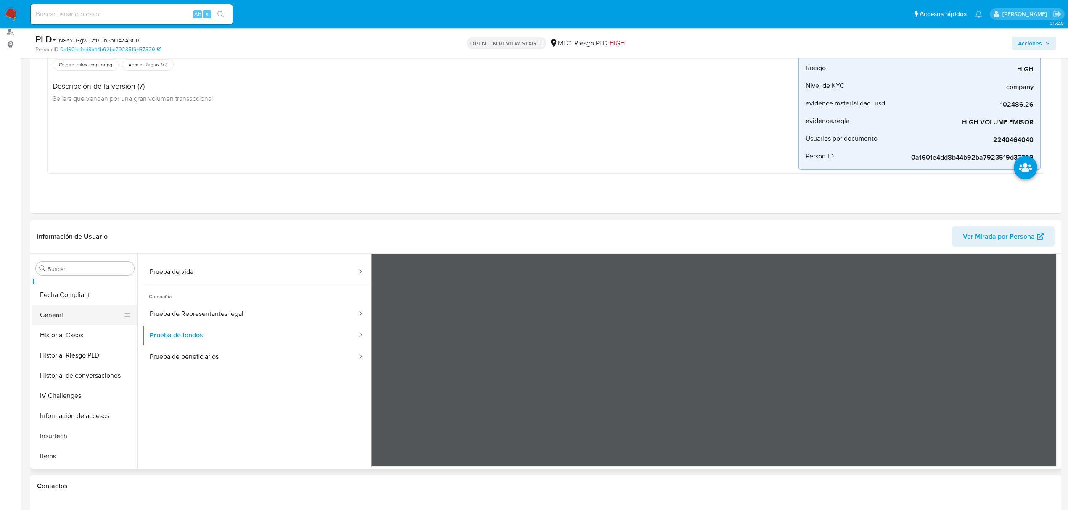
scroll to position [167, 0]
click at [85, 369] on button "Historial Casos" at bounding box center [81, 364] width 98 height 20
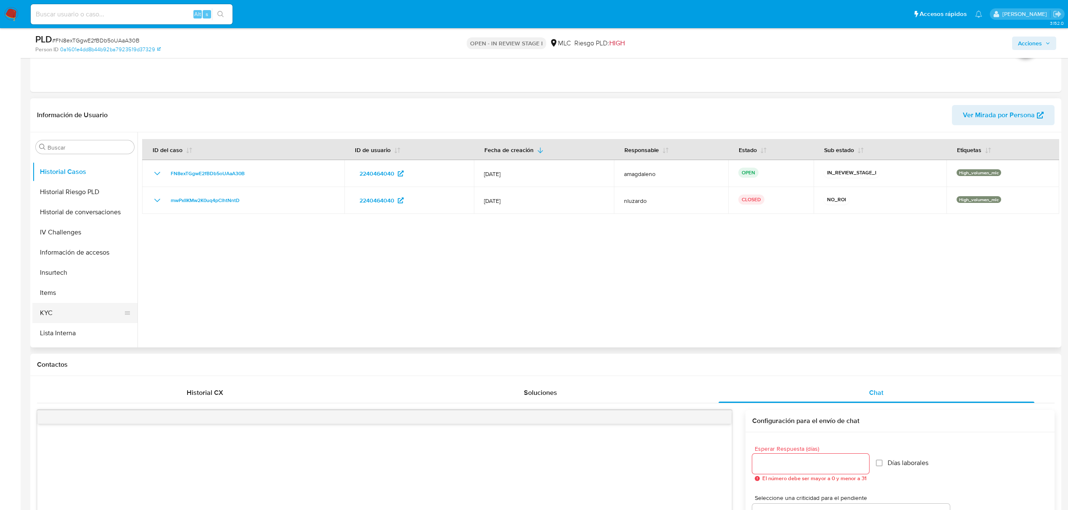
scroll to position [279, 0]
click at [86, 215] on button "Información de accesos" at bounding box center [81, 211] width 98 height 20
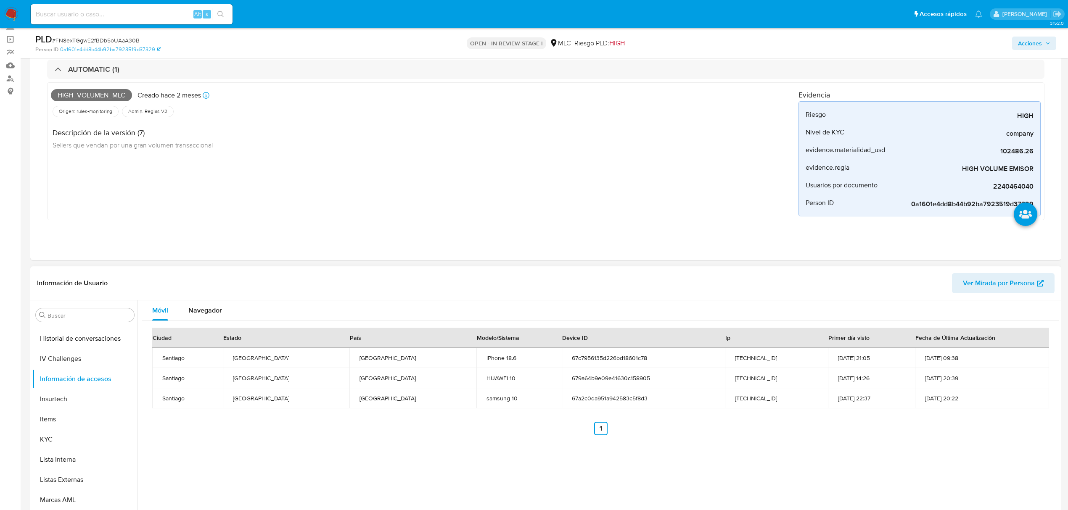
scroll to position [112, 0]
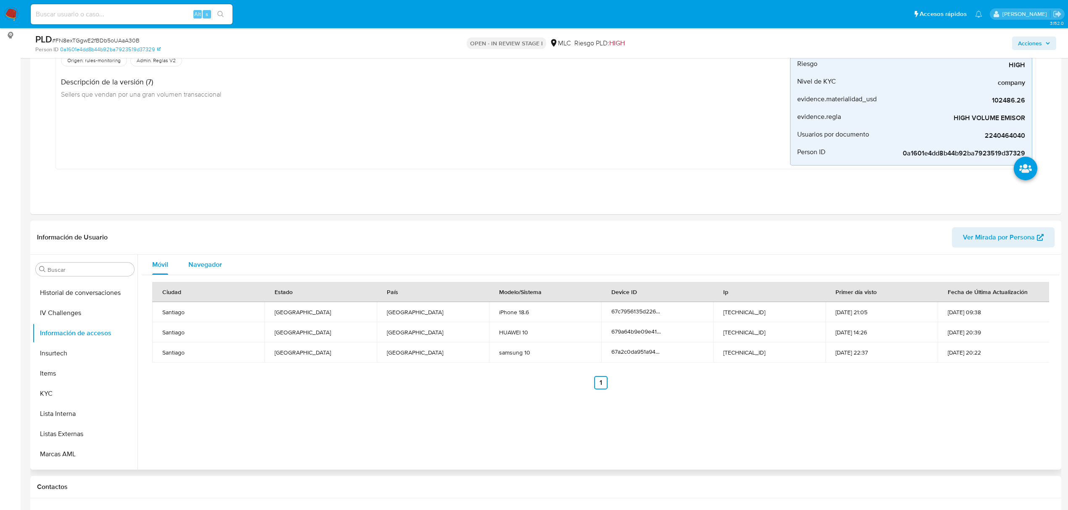
click at [212, 263] on span "Navegador" at bounding box center [205, 265] width 34 height 10
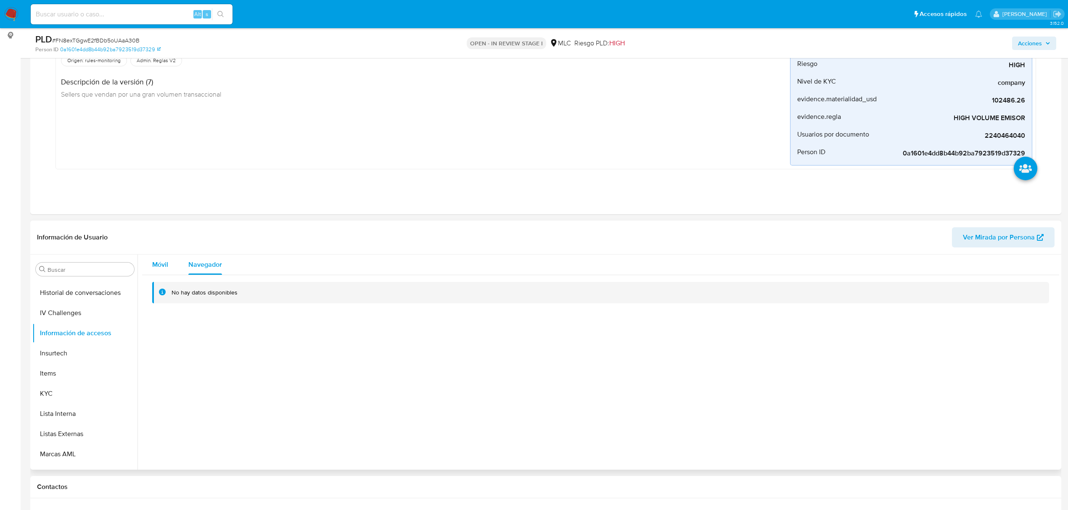
click at [165, 271] on div "Móvil" at bounding box center [160, 265] width 16 height 20
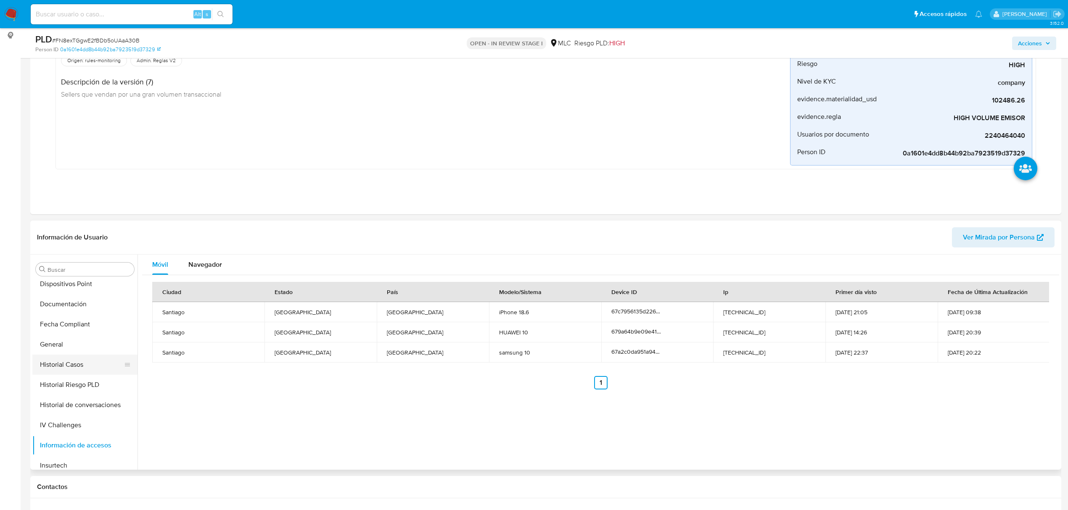
scroll to position [111, 0]
click at [75, 295] on button "Devices Geolocation" at bounding box center [81, 300] width 98 height 20
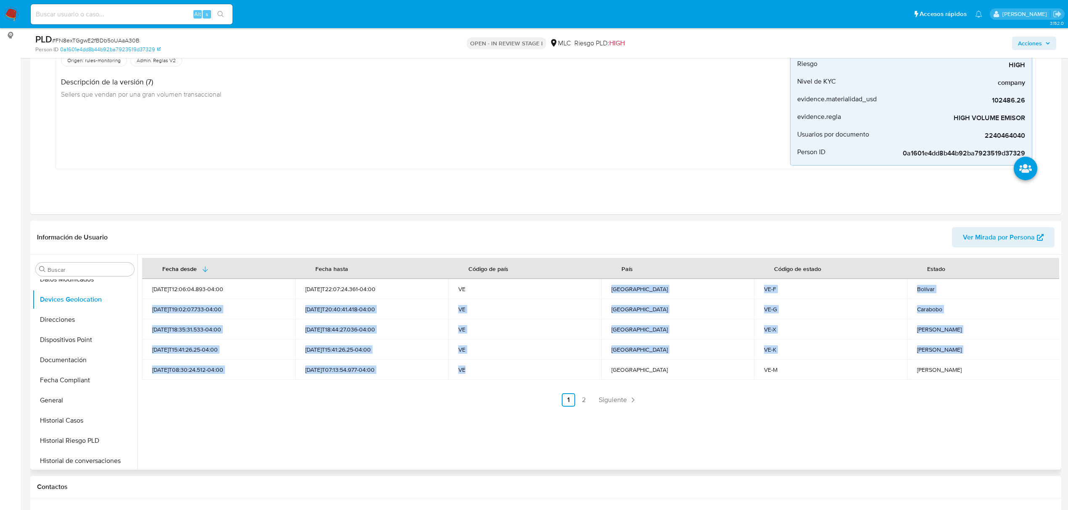
drag, startPoint x: 476, startPoint y: 288, endPoint x: 496, endPoint y: 369, distance: 83.6
click at [496, 369] on tbody "2025-07-19T12:06:04.893-04:00 2025-07-20T22:07:24.361-04:00 VE Venezuela VE-F B…" at bounding box center [601, 329] width 918 height 101
click at [582, 403] on link "2" at bounding box center [583, 400] width 13 height 13
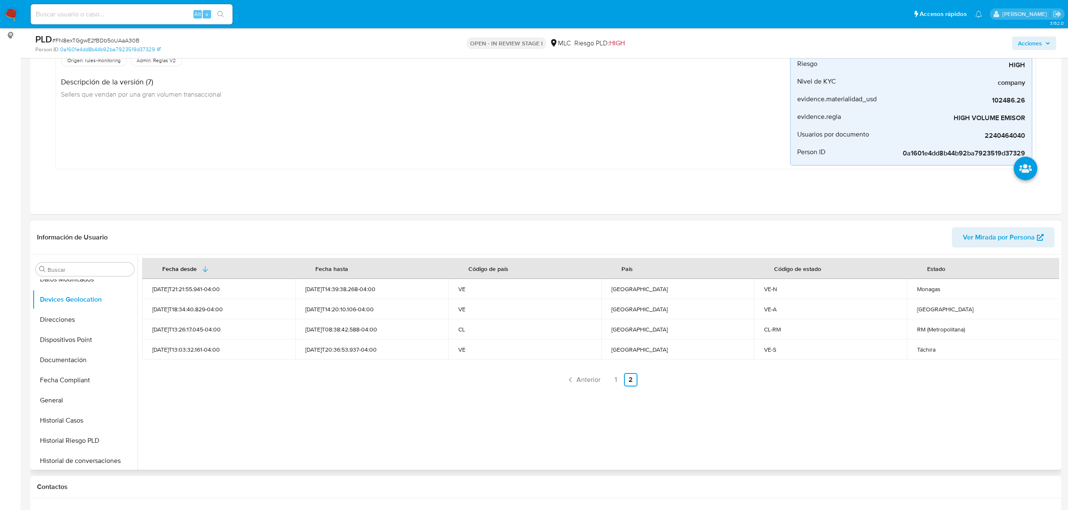
click at [361, 291] on div "2025-07-23T14:39:38.268-04:00" at bounding box center [371, 289] width 133 height 8
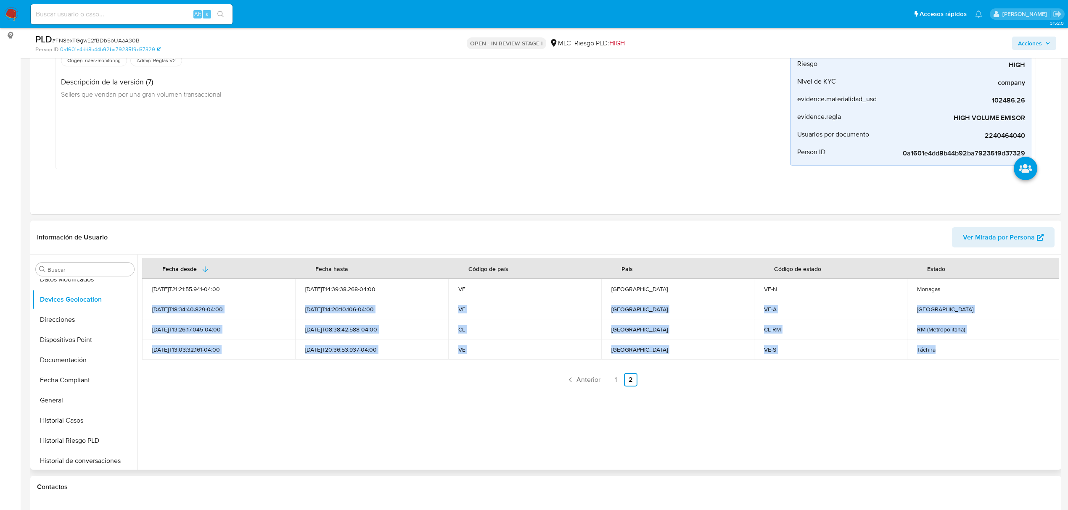
drag, startPoint x: 938, startPoint y: 288, endPoint x: 935, endPoint y: 350, distance: 61.5
click at [935, 350] on tbody "2025-06-13T21:21:55.941-04:00 2025-07-23T14:39:38.268-04:00 VE Venezuela VE-N M…" at bounding box center [601, 319] width 918 height 81
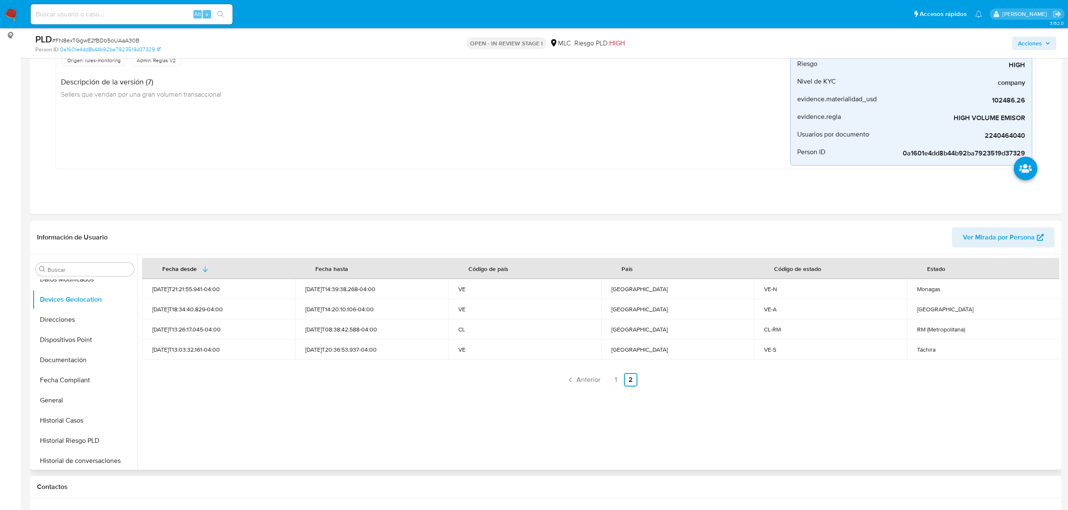
click at [890, 367] on div "Fecha desde Fecha hasta Código de país País Código de estado Estado 2025-06-13T…" at bounding box center [600, 322] width 917 height 129
click at [493, 352] on div "VE" at bounding box center [524, 350] width 133 height 8
click at [69, 397] on button "Información de accesos" at bounding box center [81, 390] width 98 height 20
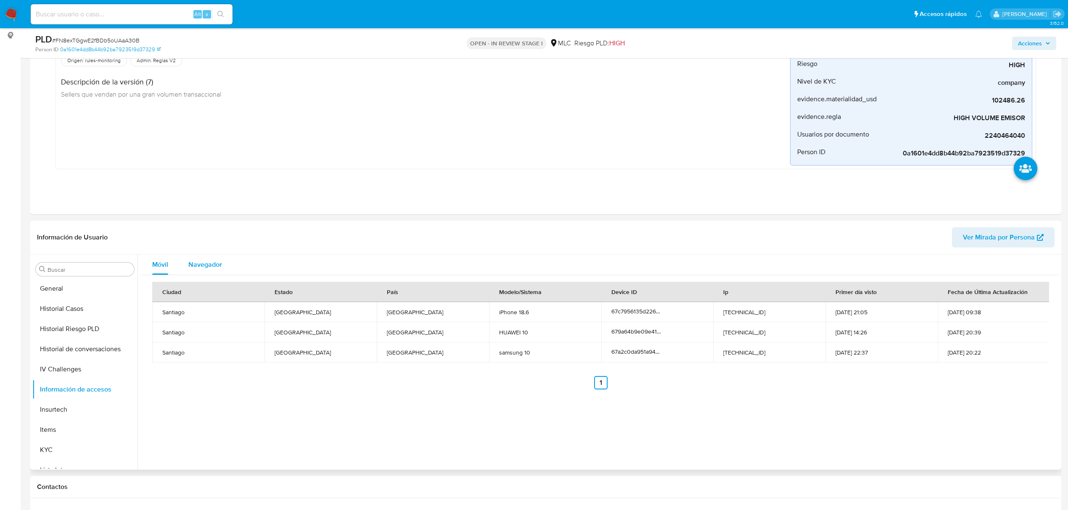
click at [202, 261] on span "Navegador" at bounding box center [205, 265] width 34 height 10
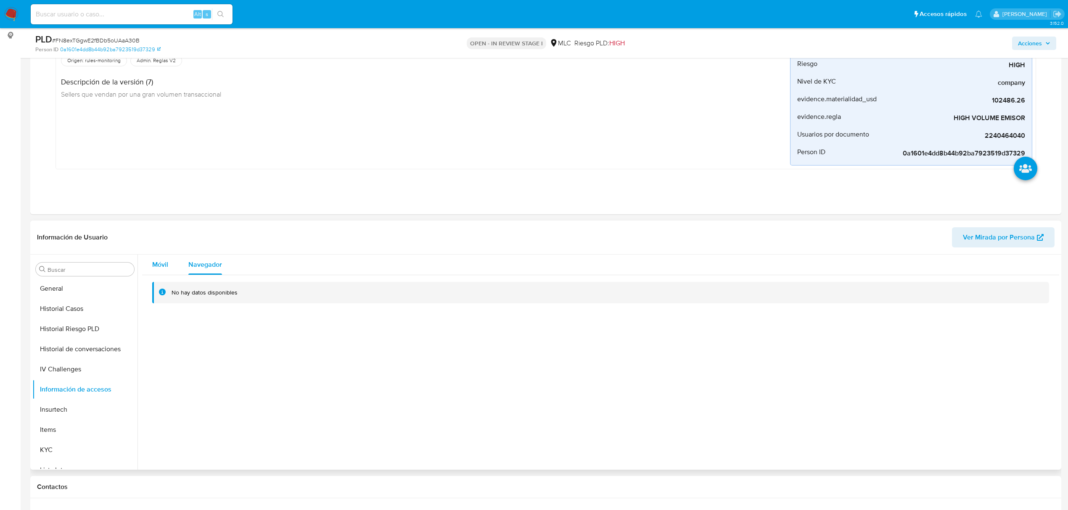
click at [166, 263] on span "Móvil" at bounding box center [160, 265] width 16 height 10
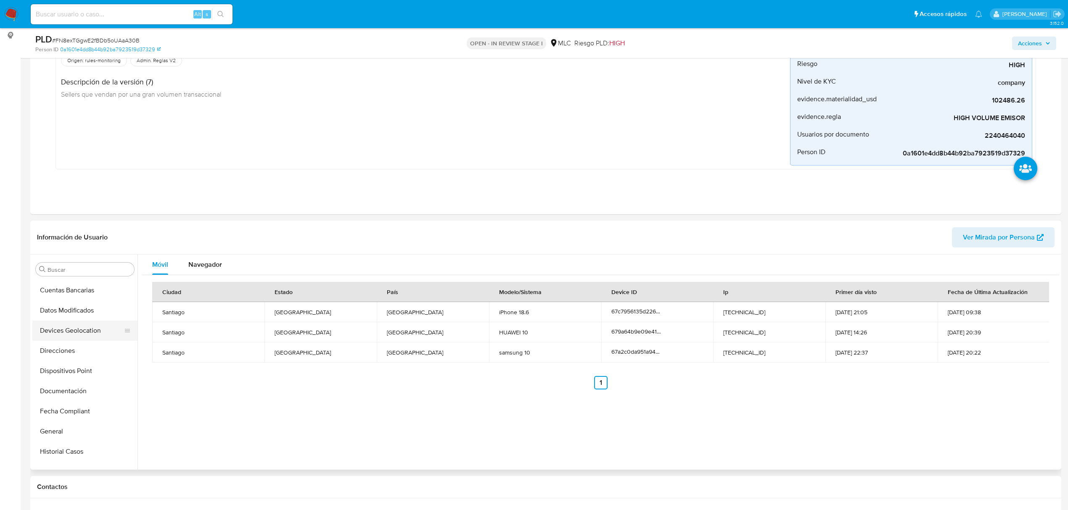
scroll to position [55, 0]
click at [84, 352] on button "Devices Geolocation" at bounding box center [81, 356] width 98 height 20
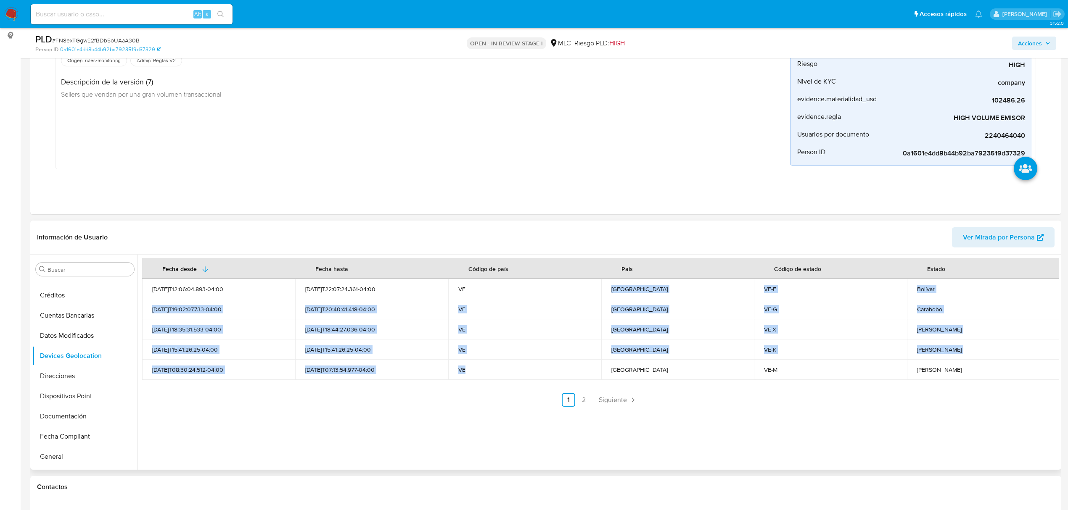
drag, startPoint x: 475, startPoint y: 283, endPoint x: 476, endPoint y: 364, distance: 80.3
click at [476, 364] on tbody "2025-07-19T12:06:04.893-04:00 2025-07-20T22:07:24.361-04:00 VE Venezuela VE-F B…" at bounding box center [601, 329] width 918 height 101
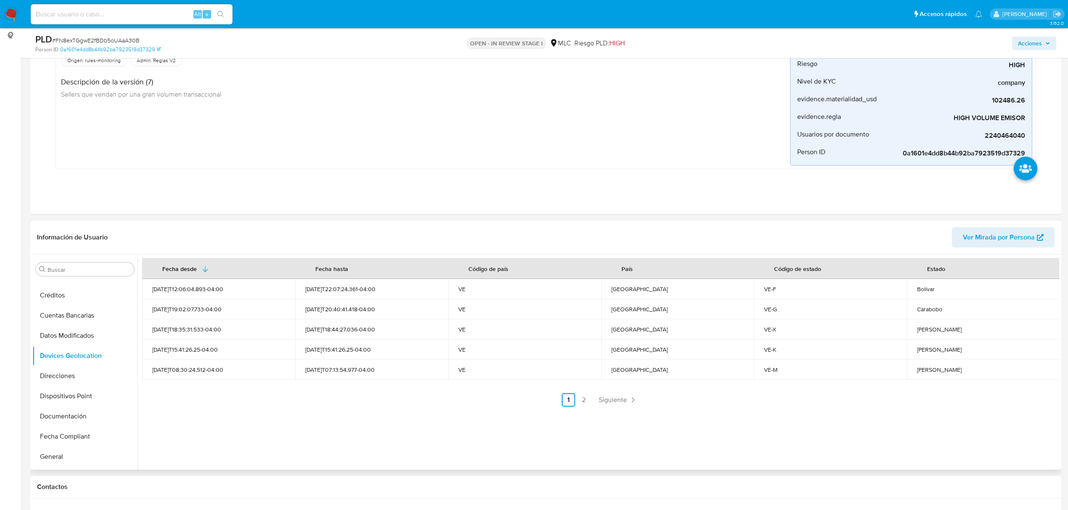
click at [461, 380] on div "Fecha desde Fecha hasta Código de país País Código de estado Estado 2025-07-19T…" at bounding box center [600, 332] width 917 height 149
click at [584, 409] on div "Fecha desde Fecha hasta Código de país País Código de estado Estado 2025-07-19T…" at bounding box center [598, 362] width 922 height 215
click at [584, 404] on link "2" at bounding box center [583, 400] width 13 height 13
click at [616, 384] on link "1" at bounding box center [615, 379] width 13 height 13
click at [616, 283] on td "Venezuela" at bounding box center [677, 289] width 153 height 20
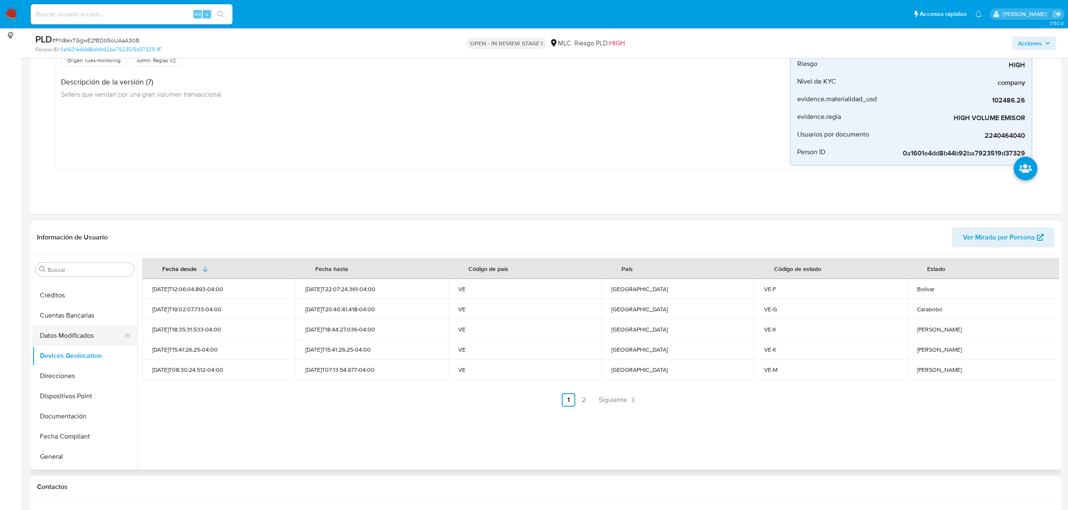
scroll to position [0, 0]
click at [76, 307] on button "Archivos adjuntos" at bounding box center [81, 310] width 98 height 20
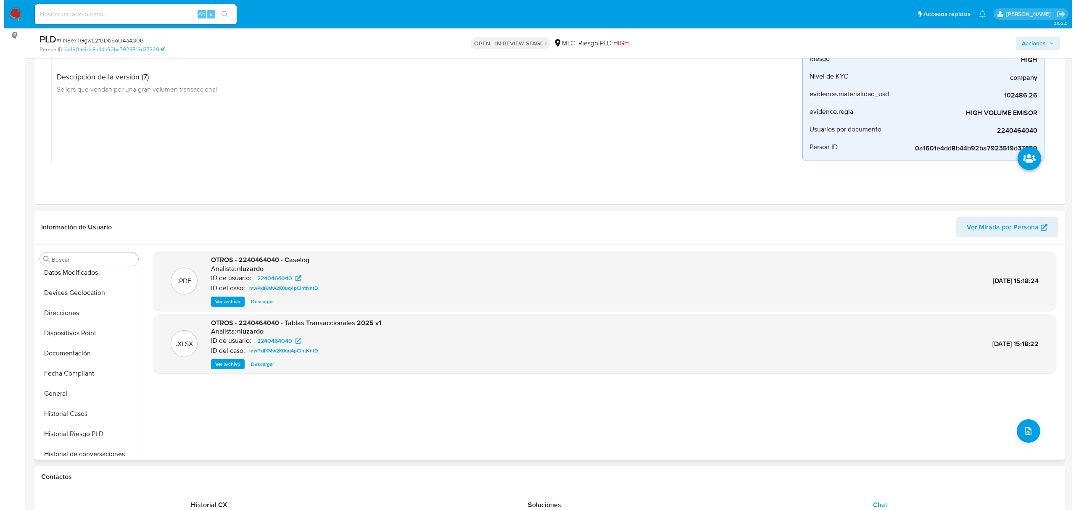
scroll to position [112, 0]
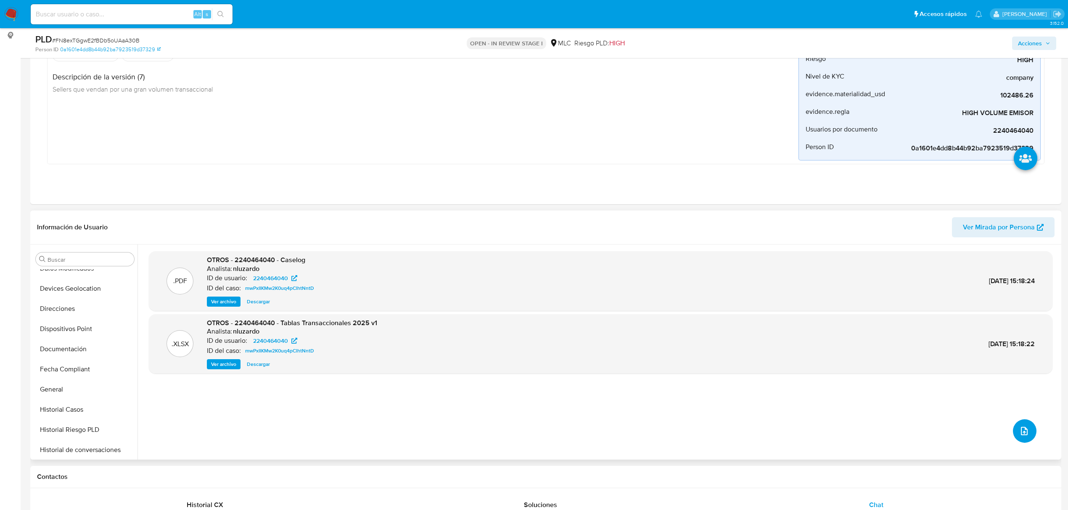
click at [1019, 431] on icon "upload-file" at bounding box center [1024, 431] width 10 height 10
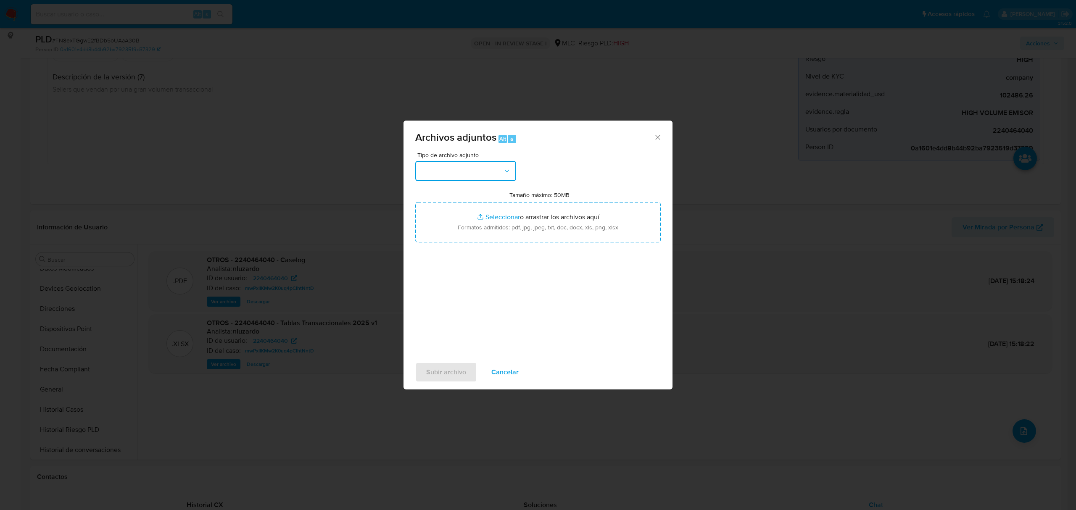
click at [484, 174] on button "button" at bounding box center [465, 171] width 101 height 20
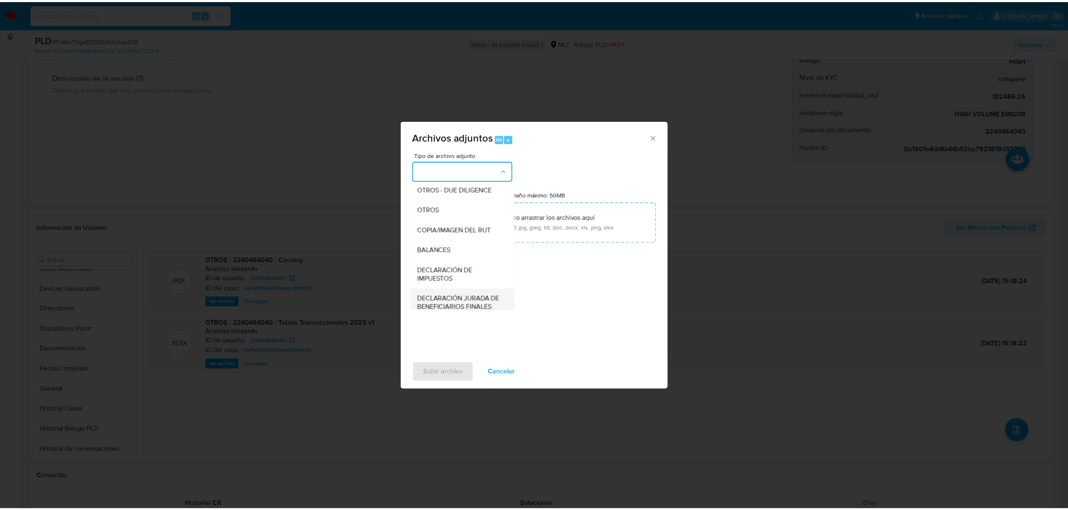
scroll to position [69, 0]
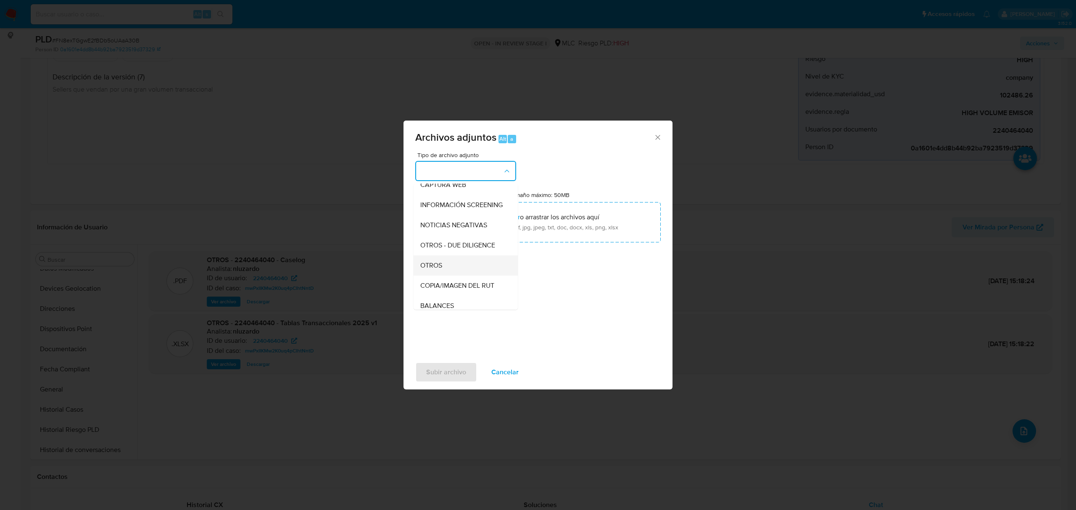
click at [454, 275] on div "OTROS" at bounding box center [463, 266] width 86 height 20
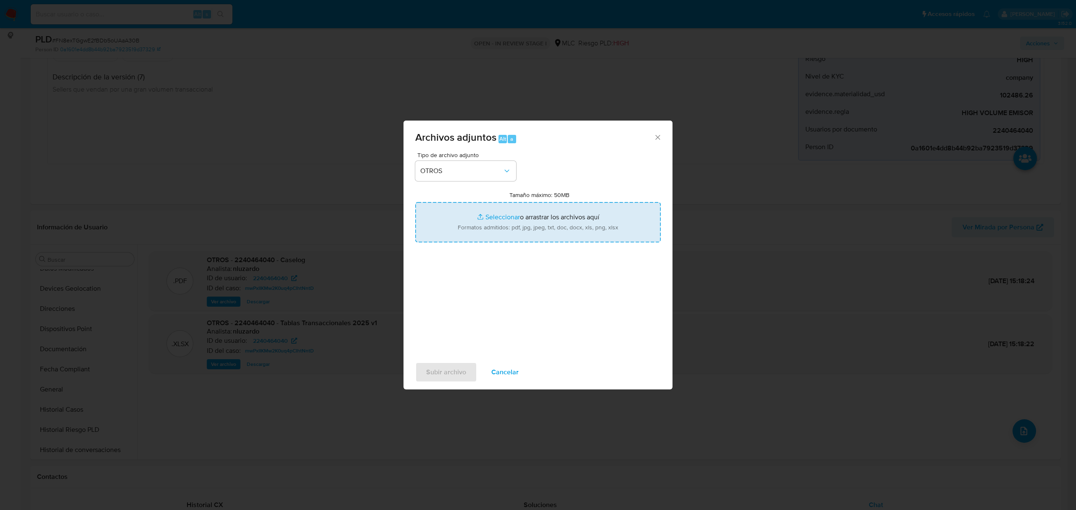
click at [498, 217] on input "Tamaño máximo: 50MB Seleccionar archivos" at bounding box center [538, 222] width 246 height 40
type input "C:\fakepath\2240464040 - 13_08_2025.xlsx"
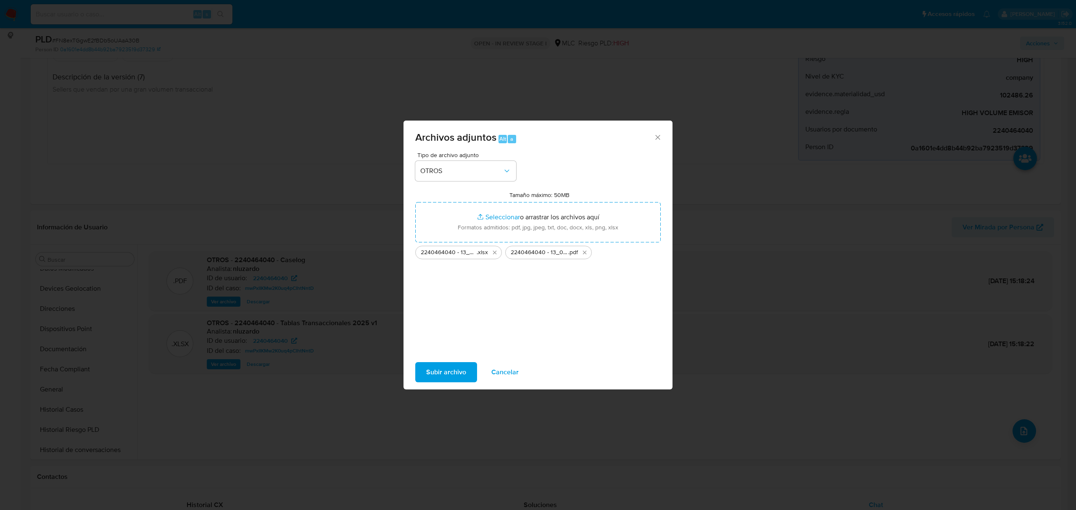
click at [438, 369] on span "Subir archivo" at bounding box center [446, 372] width 40 height 18
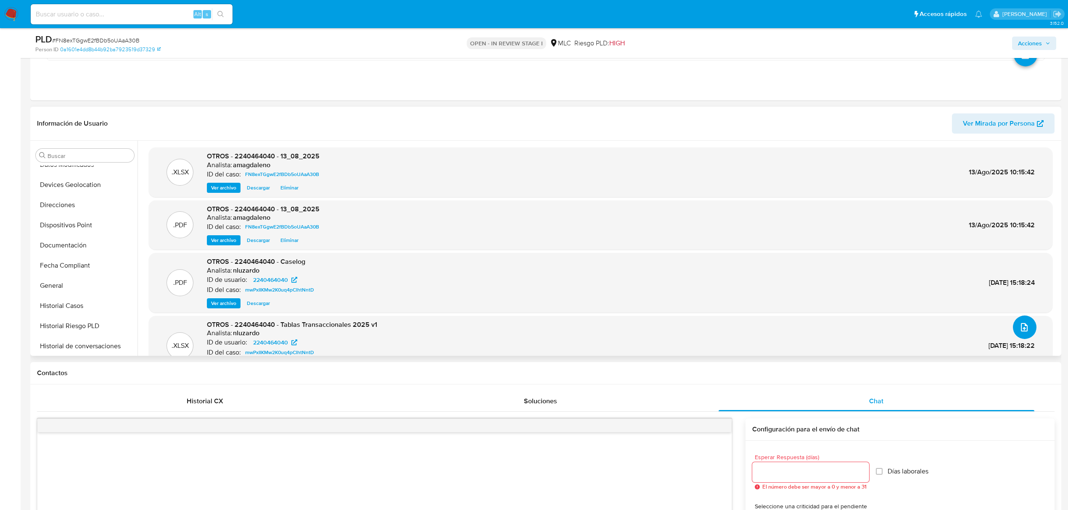
scroll to position [224, 0]
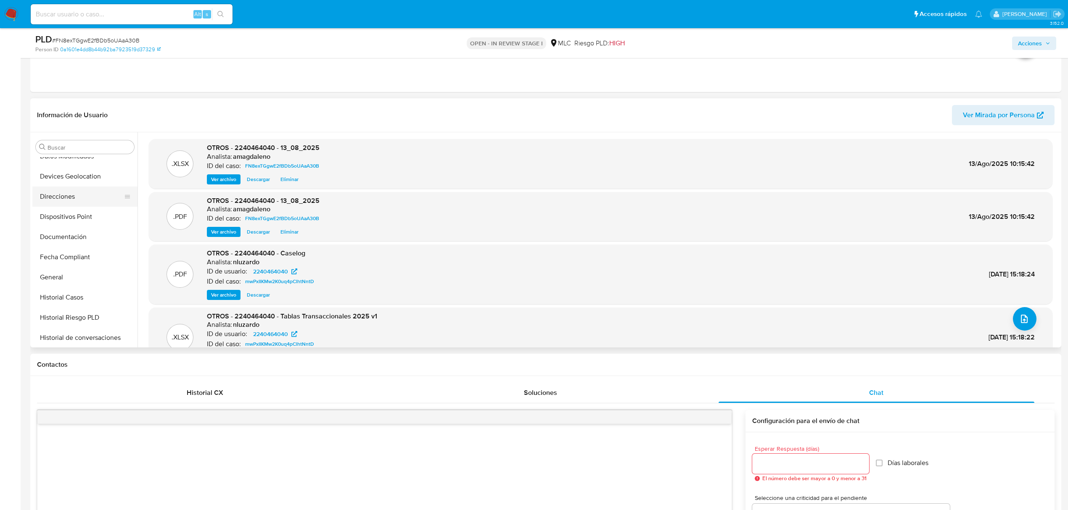
click at [89, 206] on button "Direcciones" at bounding box center [81, 197] width 98 height 20
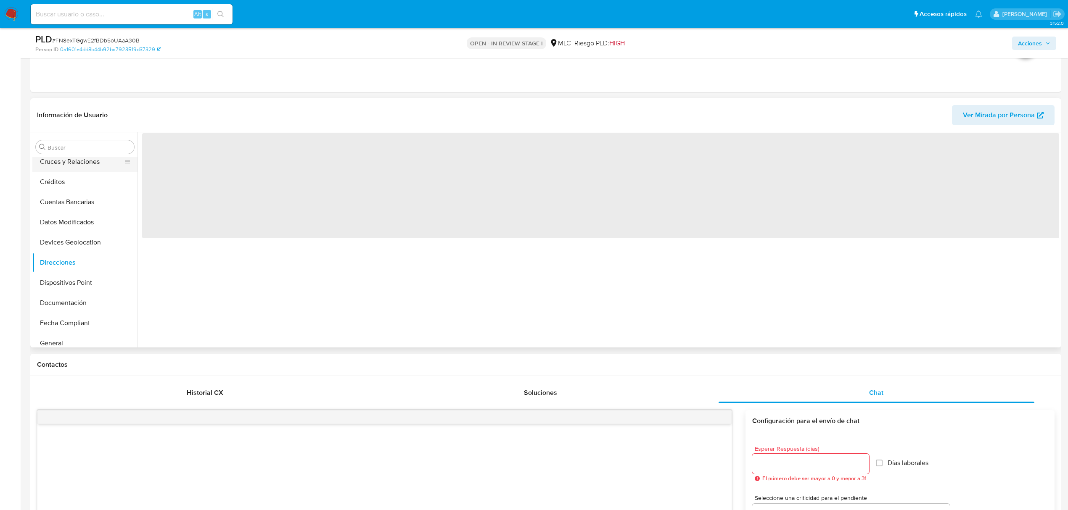
scroll to position [0, 0]
click at [68, 186] on button "Archivos adjuntos" at bounding box center [81, 187] width 98 height 20
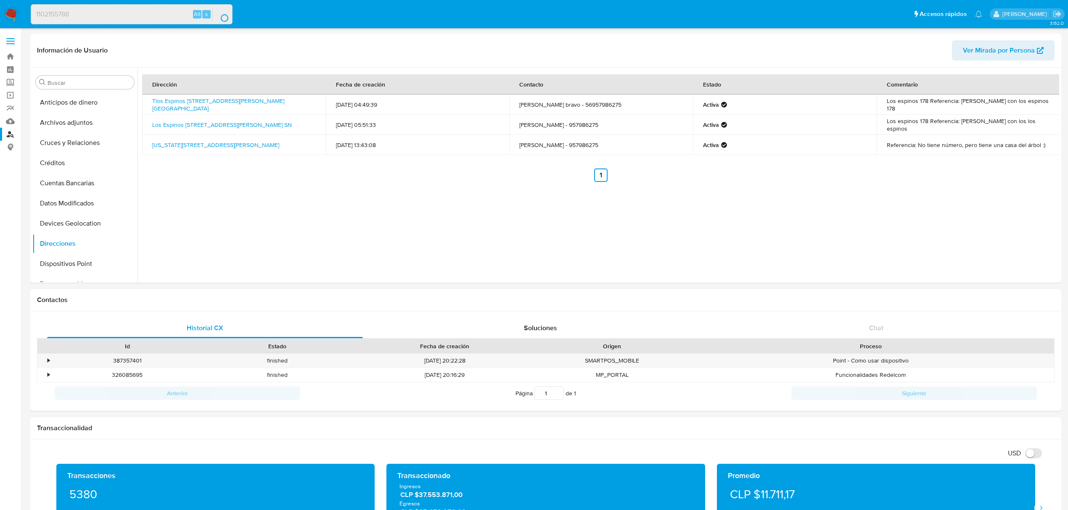
select select "10"
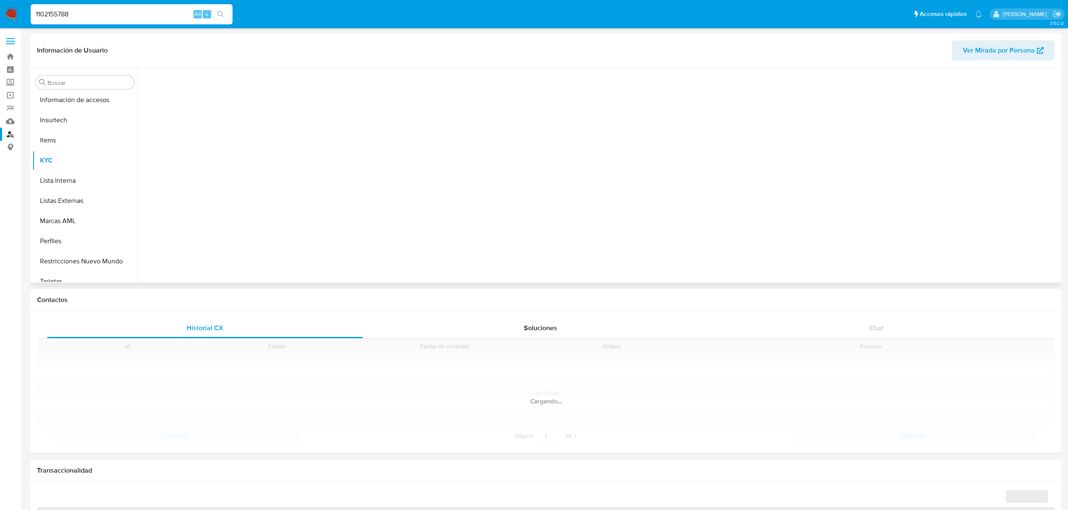
scroll to position [335, 0]
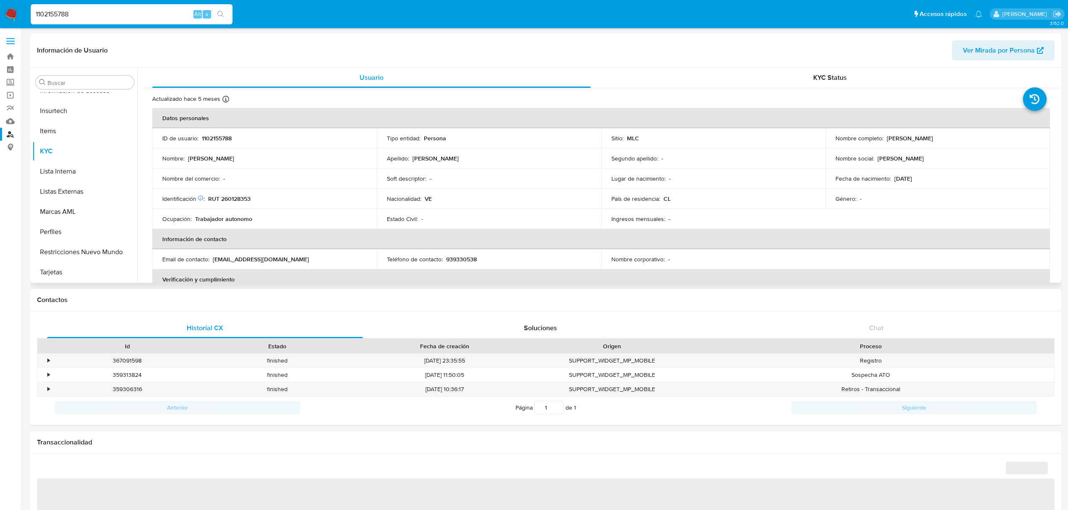
select select "10"
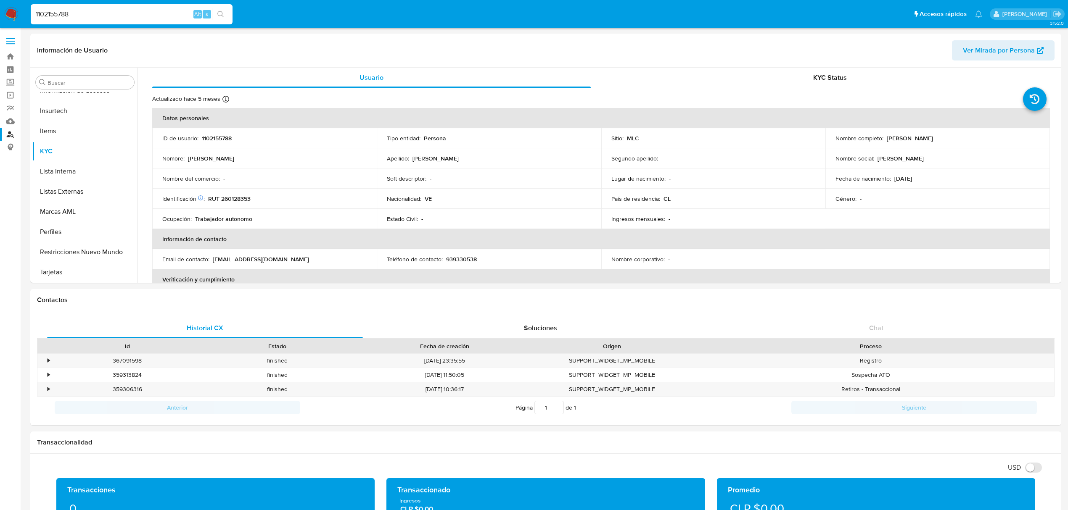
click at [70, 17] on input "1102155788" at bounding box center [132, 14] width 202 height 11
paste input "948076247"
type input "1948076247"
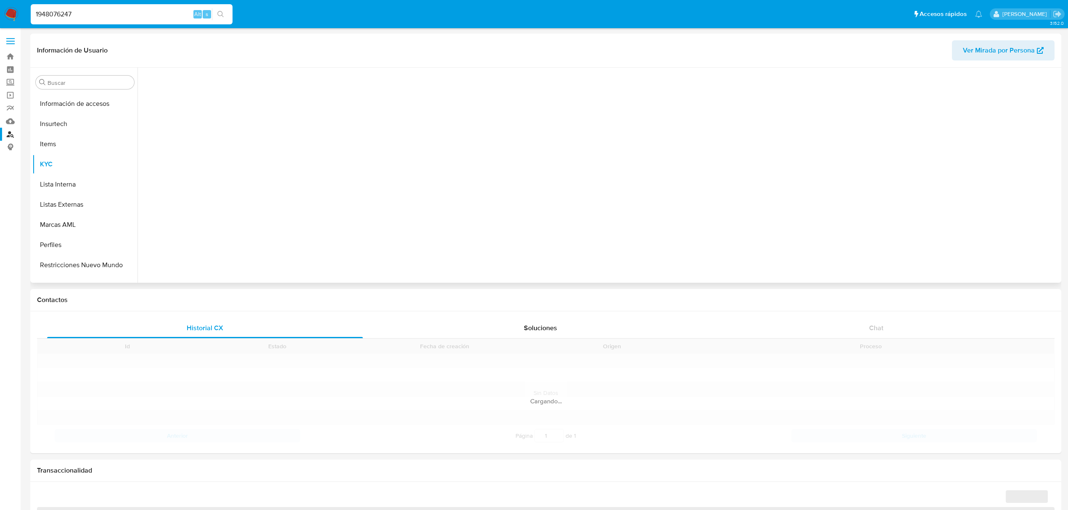
scroll to position [335, 0]
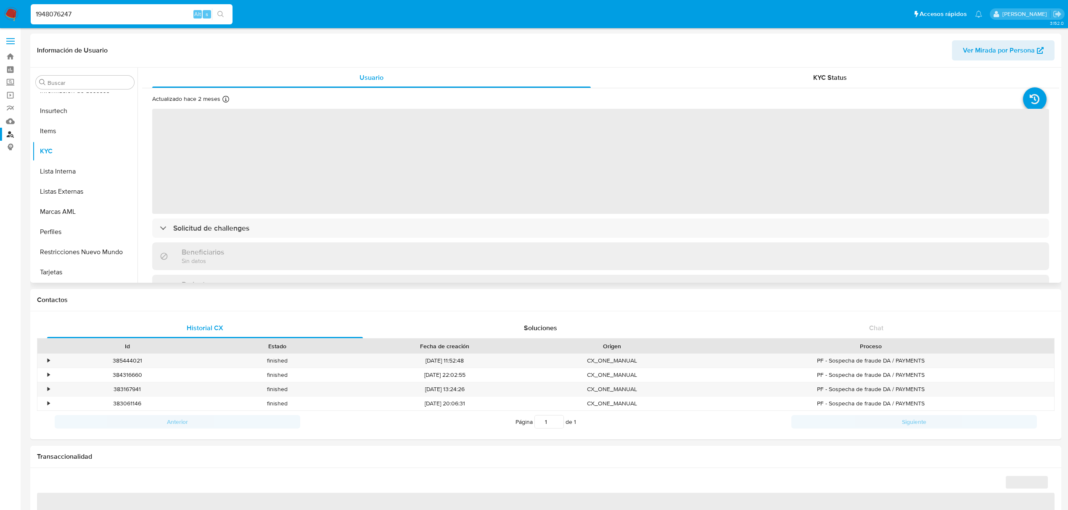
select select "10"
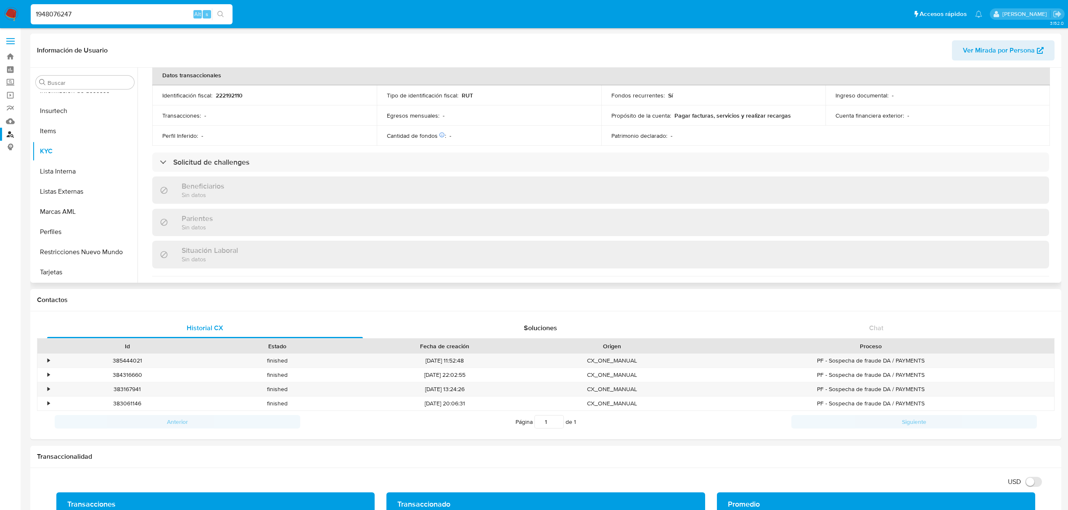
scroll to position [175, 0]
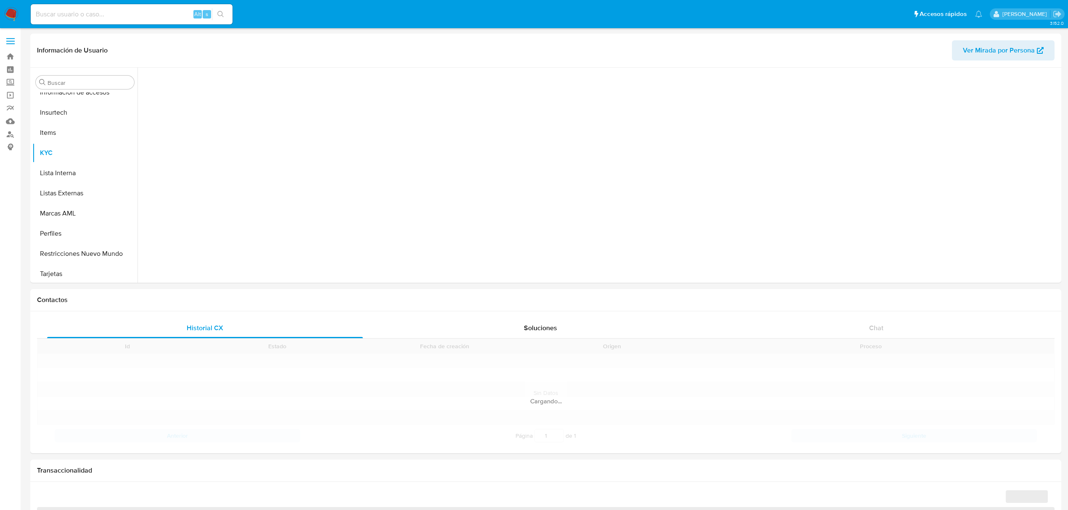
scroll to position [335, 0]
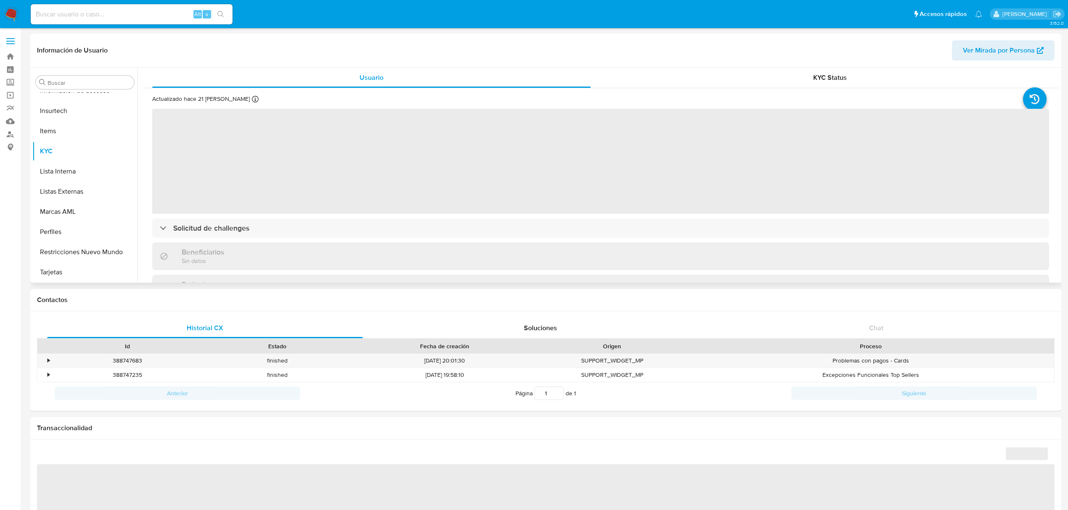
select select "10"
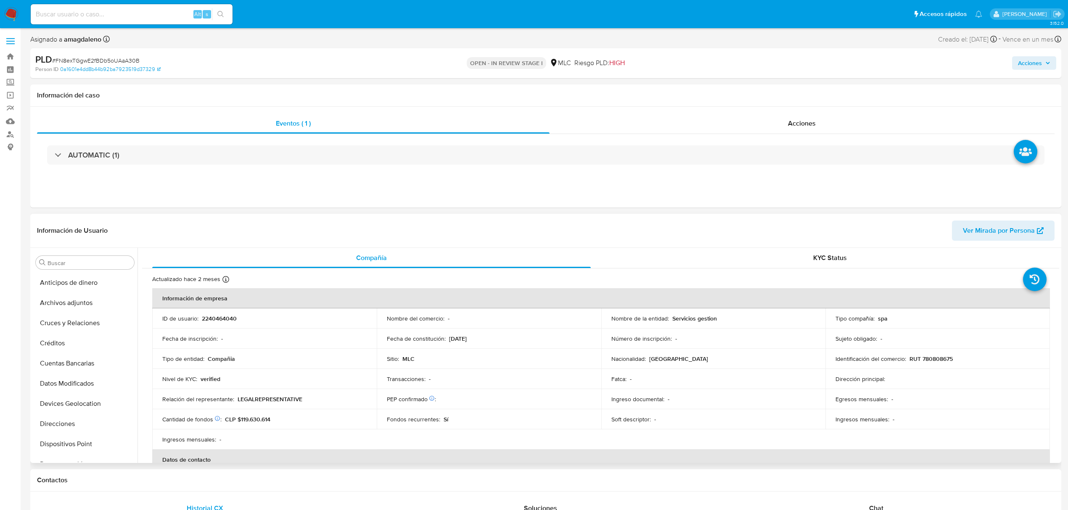
select select "10"
click at [83, 338] on button "Dispositivos Point" at bounding box center [81, 332] width 98 height 20
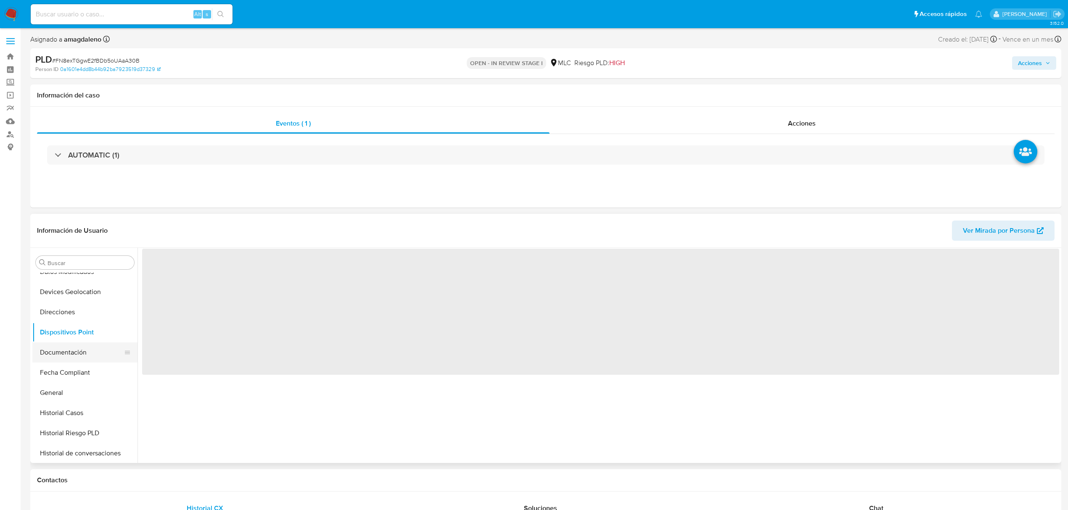
click at [84, 353] on button "Documentación" at bounding box center [81, 353] width 98 height 20
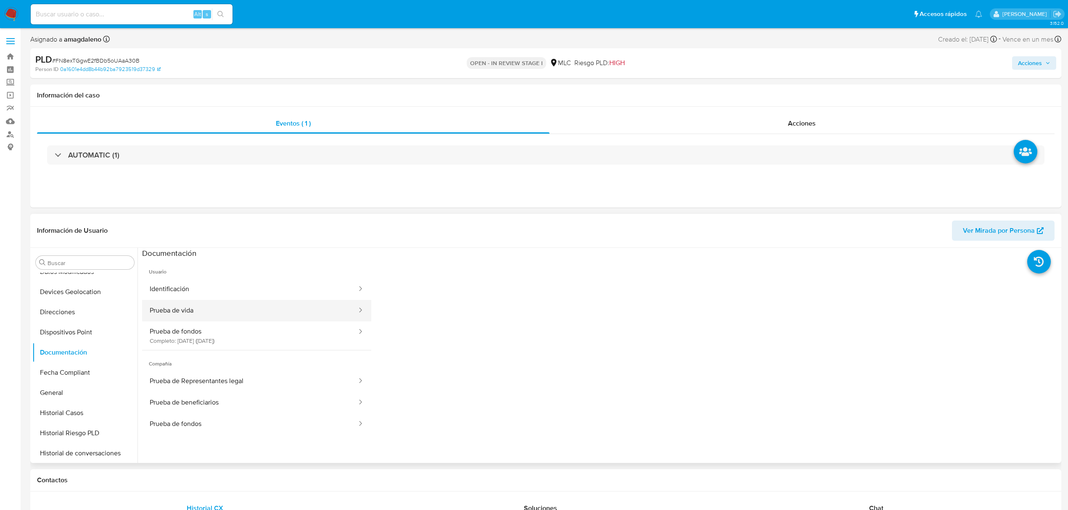
click at [246, 311] on button "Prueba de vida" at bounding box center [250, 310] width 216 height 21
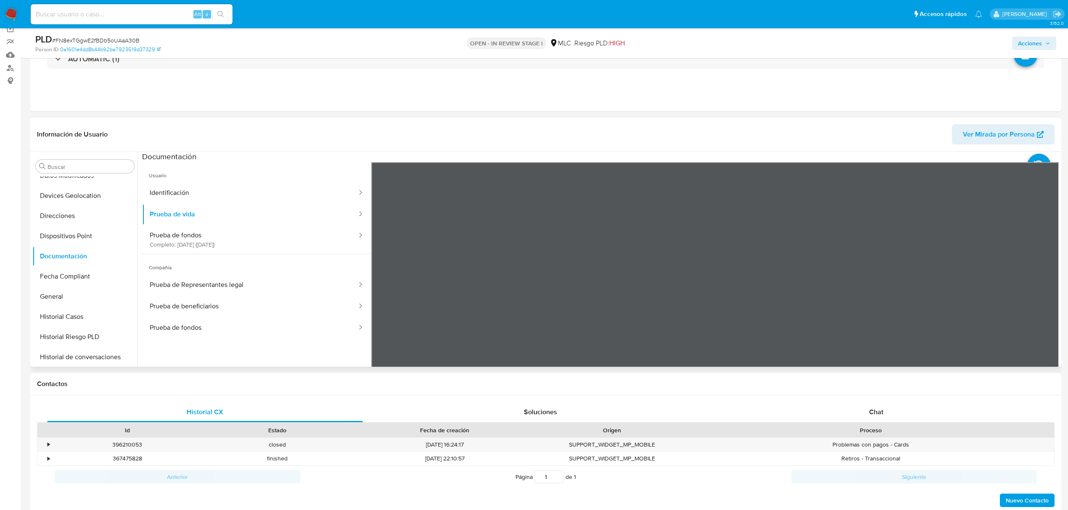
scroll to position [72, 0]
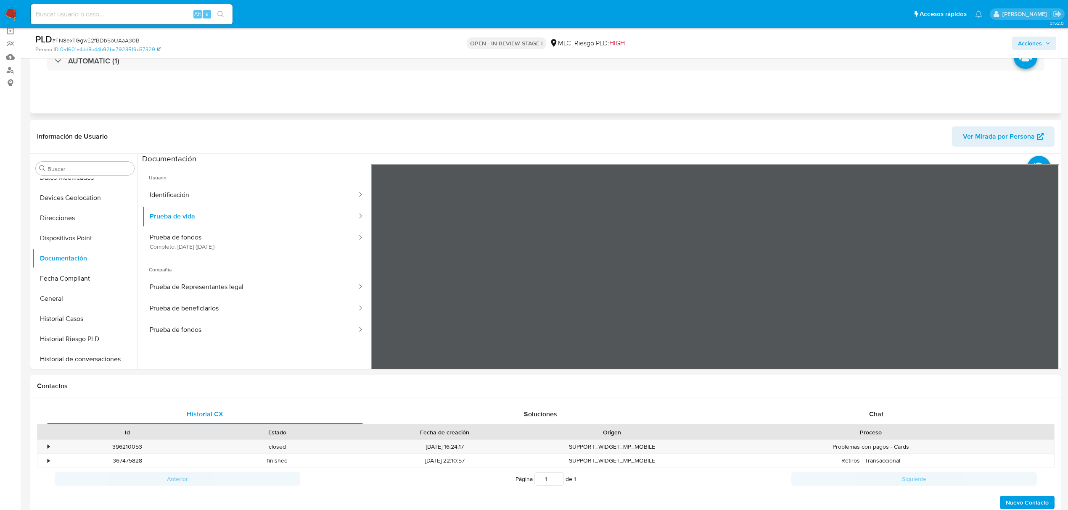
scroll to position [0, 0]
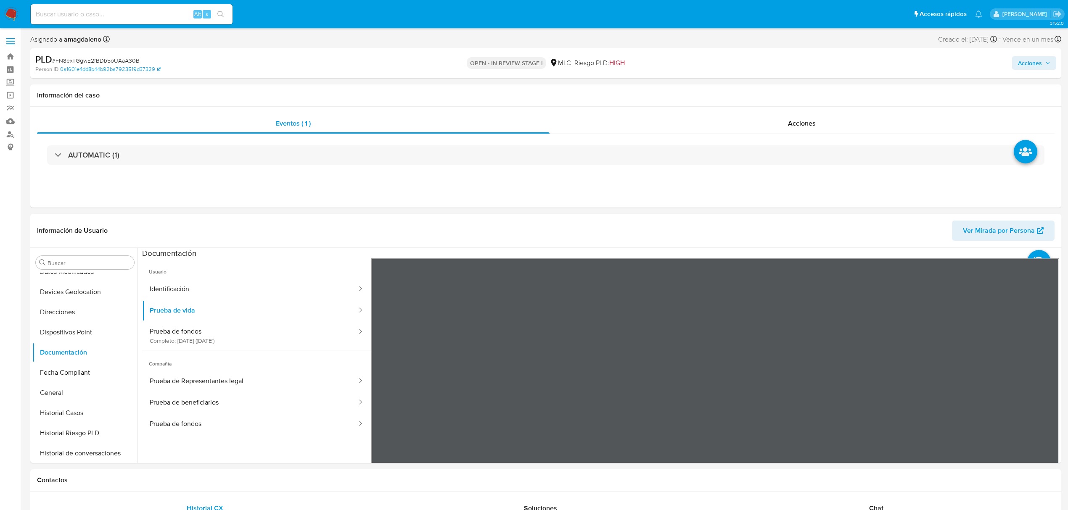
click at [1031, 64] on span "Acciones" at bounding box center [1030, 62] width 24 height 13
click at [610, 132] on div "Acciones" at bounding box center [801, 124] width 505 height 20
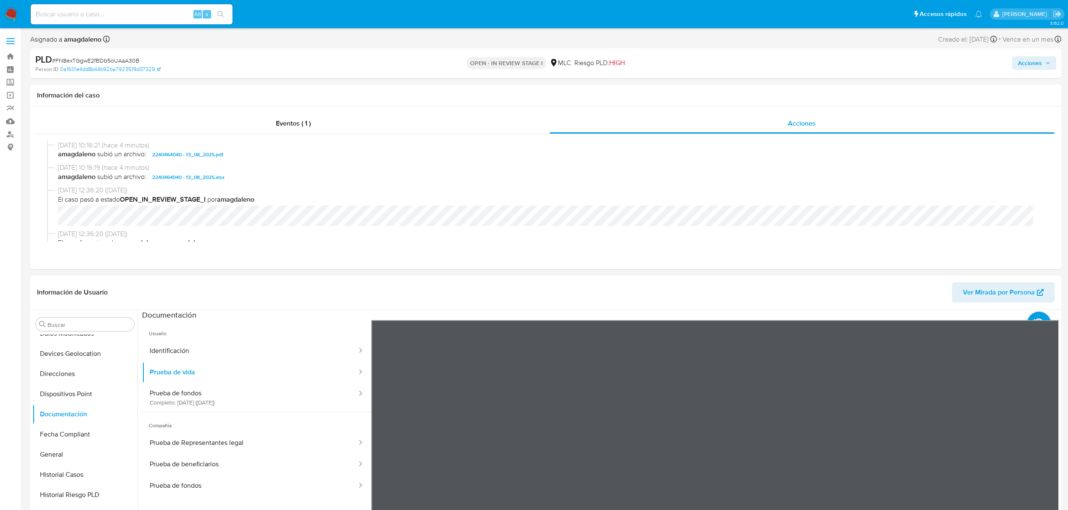
click at [1042, 59] on span "Acciones" at bounding box center [1034, 63] width 32 height 12
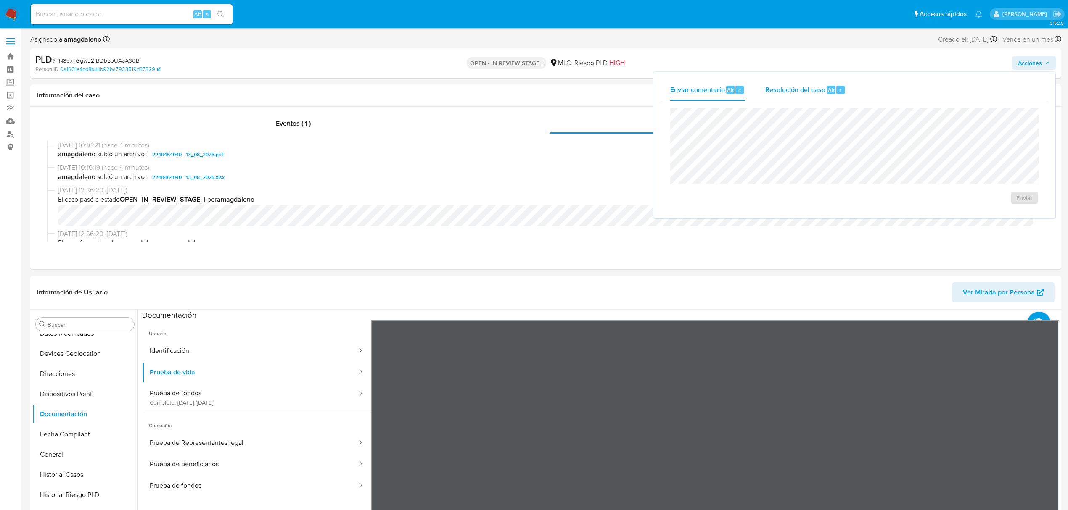
click at [791, 88] on span "Resolución del caso" at bounding box center [795, 90] width 60 height 10
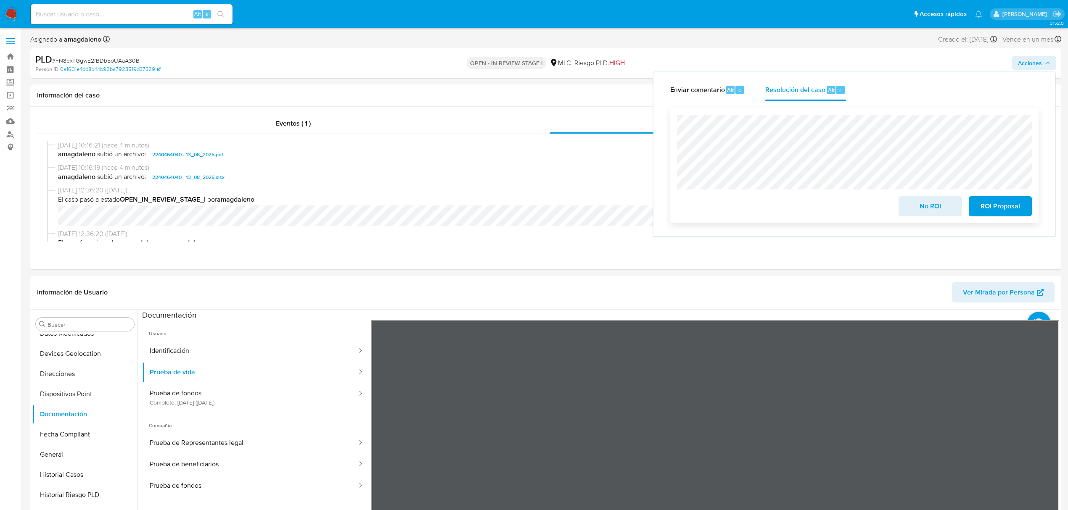
click at [992, 213] on span "ROI Proposal" at bounding box center [1000, 206] width 41 height 18
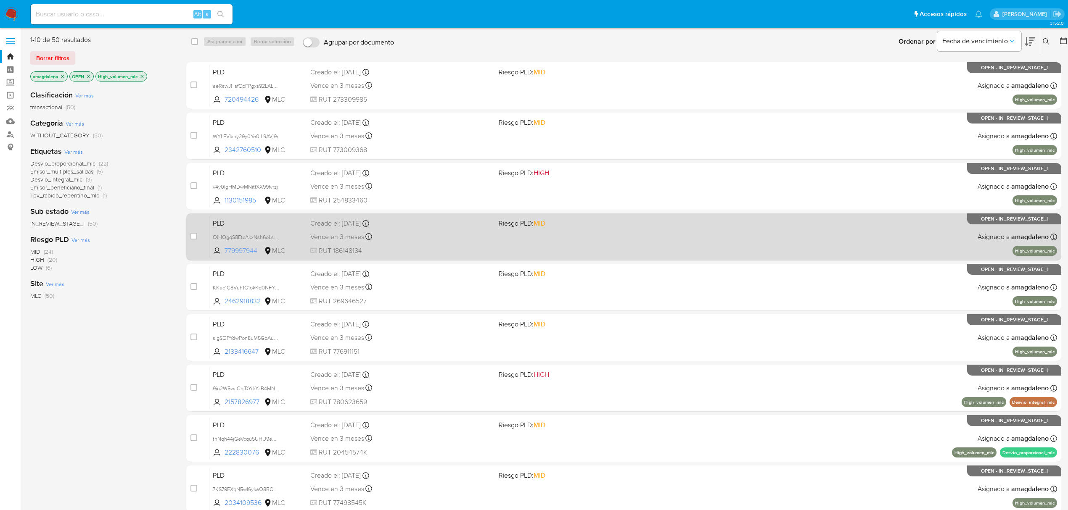
click at [251, 248] on span "779997944" at bounding box center [244, 250] width 38 height 9
click at [394, 248] on span "RUT 186148134" at bounding box center [401, 250] width 182 height 9
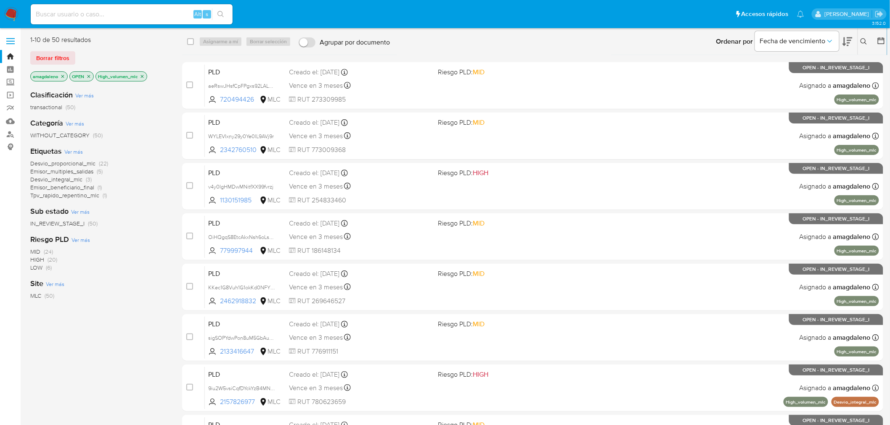
click at [879, 41] on icon at bounding box center [881, 41] width 8 height 8
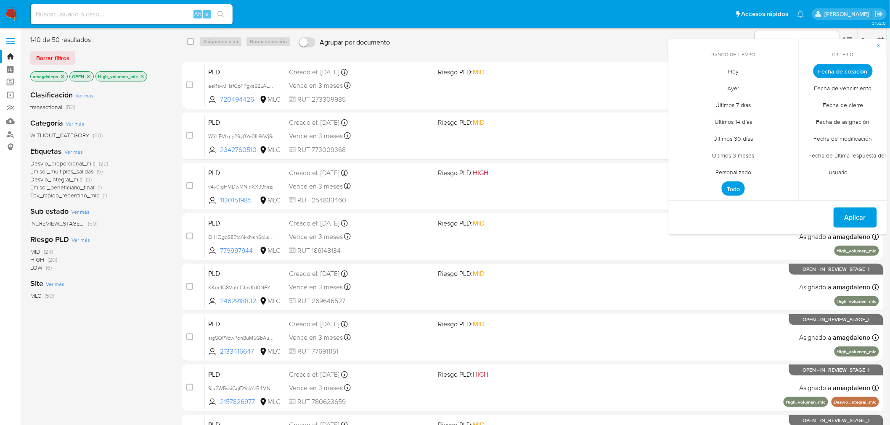
click at [734, 170] on span "Personalizado" at bounding box center [732, 172] width 53 height 17
click at [537, 39] on div "Ordenar por Fecha de vencimiento No es posible ordenar los resultados mientras …" at bounding box center [640, 42] width 493 height 26
click at [679, 88] on icon "Mes anterior" at bounding box center [681, 87] width 10 height 10
click at [683, 93] on div "junio 2025 junio 2025 lun lunes mar martes mié miércoles jue jueves vie viernes…" at bounding box center [733, 145] width 114 height 127
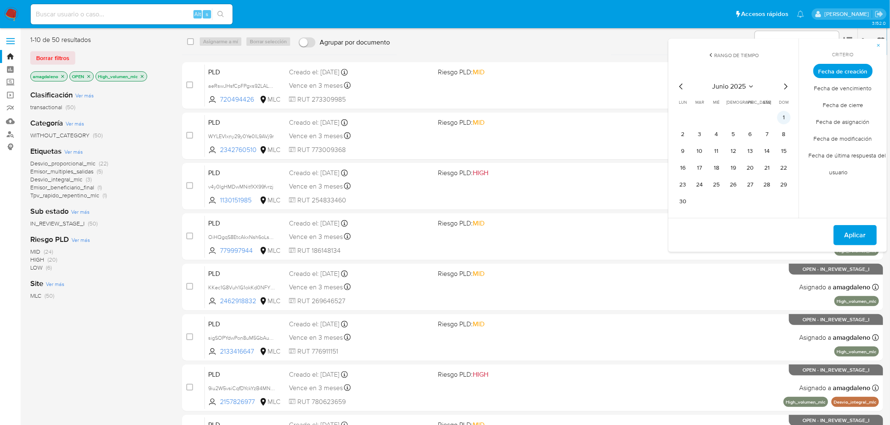
drag, startPoint x: 786, startPoint y: 111, endPoint x: 779, endPoint y: 123, distance: 13.6
click at [786, 112] on button "1" at bounding box center [783, 117] width 13 height 13
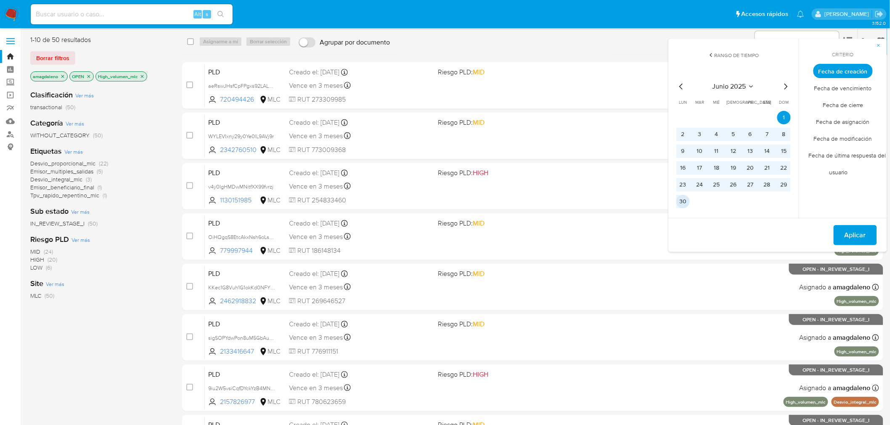
click at [680, 202] on button "30" at bounding box center [682, 201] width 13 height 13
click at [863, 238] on span "Aplicar" at bounding box center [854, 235] width 21 height 18
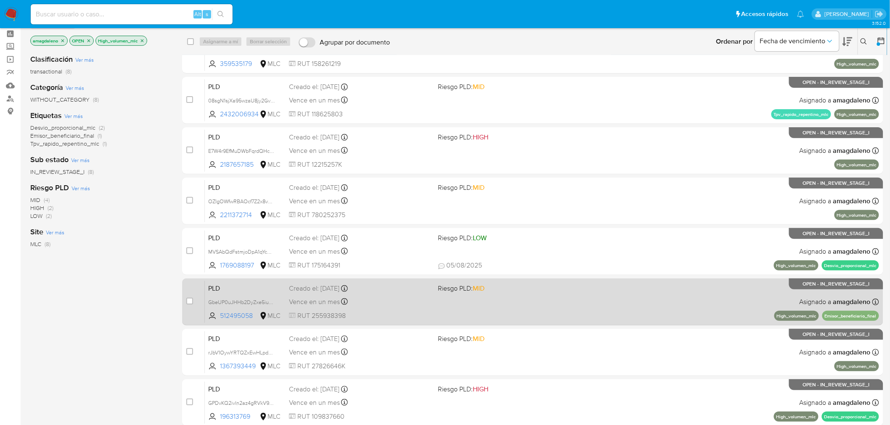
scroll to position [72, 0]
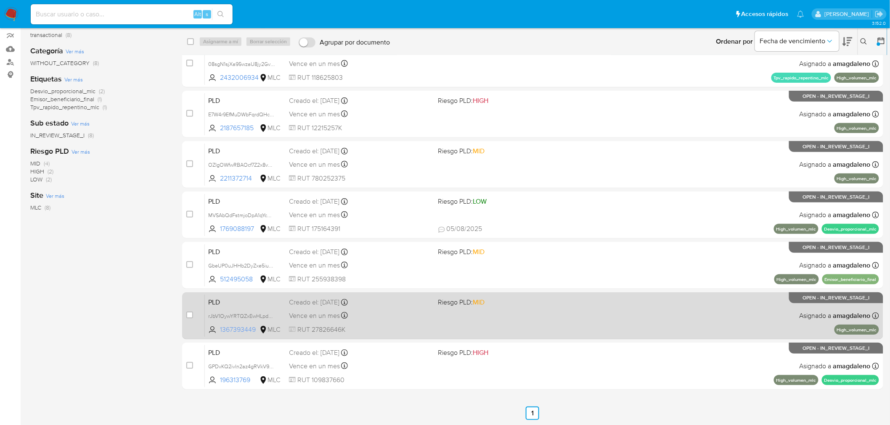
click at [249, 333] on span "1367393449" at bounding box center [239, 329] width 38 height 9
click at [396, 330] on span "RUT 27826646K" at bounding box center [360, 329] width 143 height 9
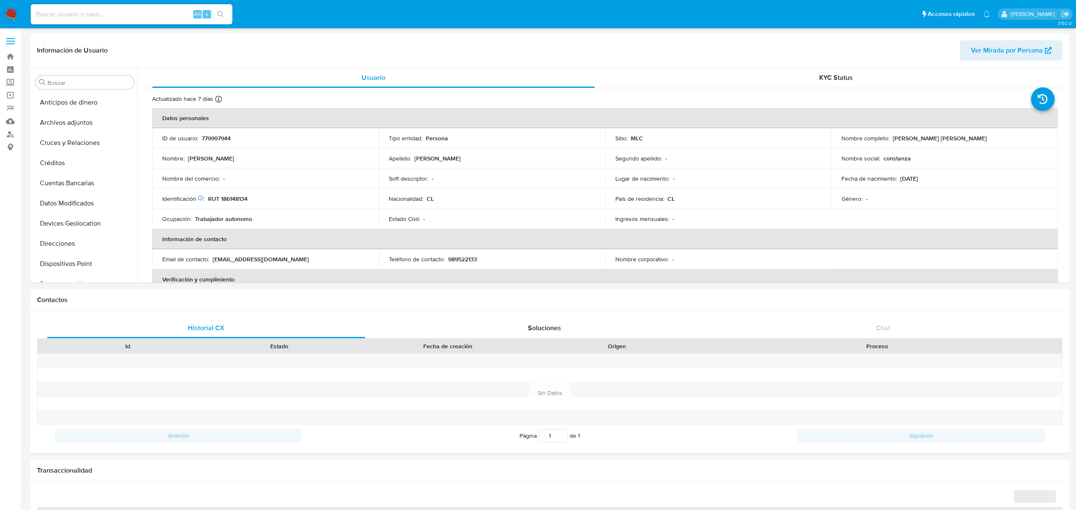
select select "10"
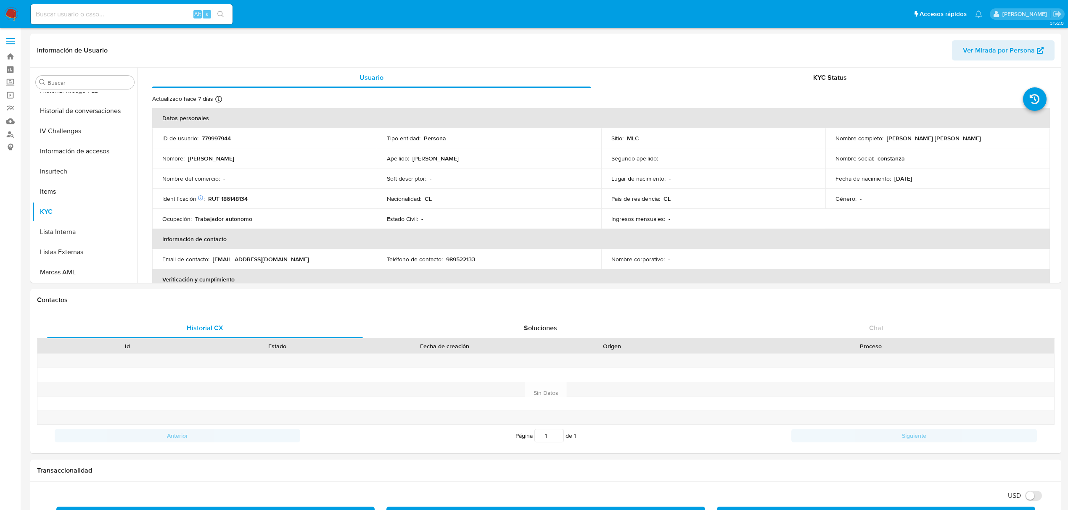
scroll to position [335, 0]
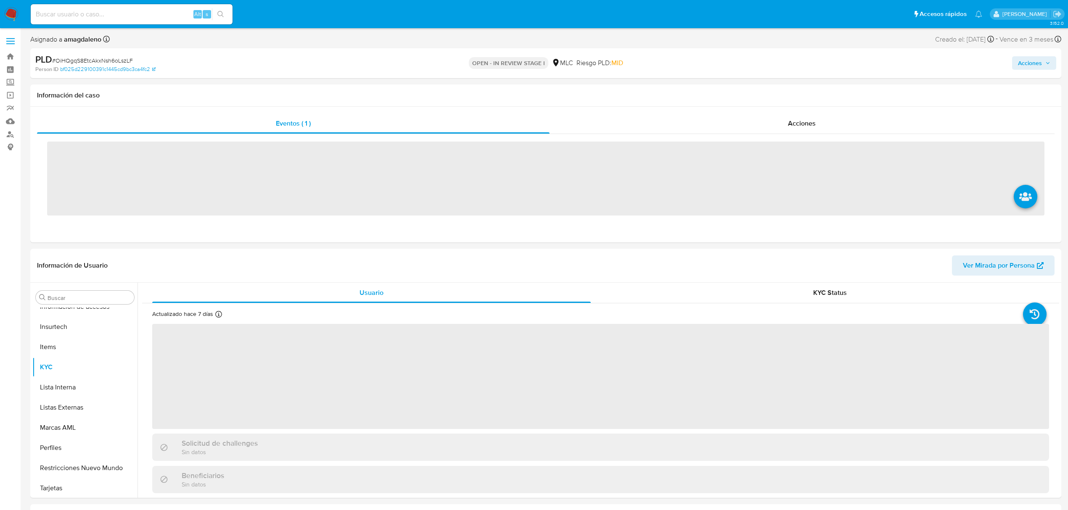
scroll to position [335, 0]
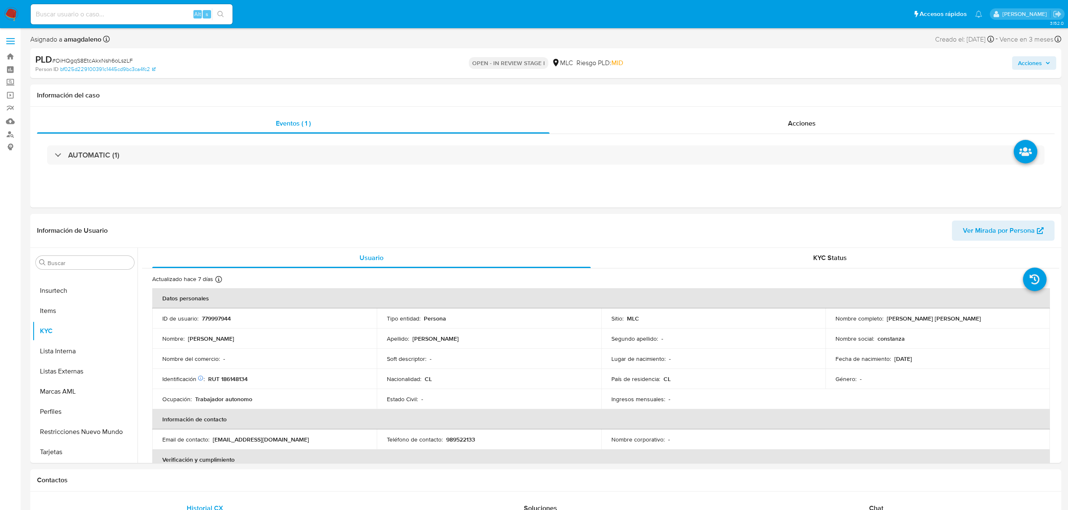
select select "10"
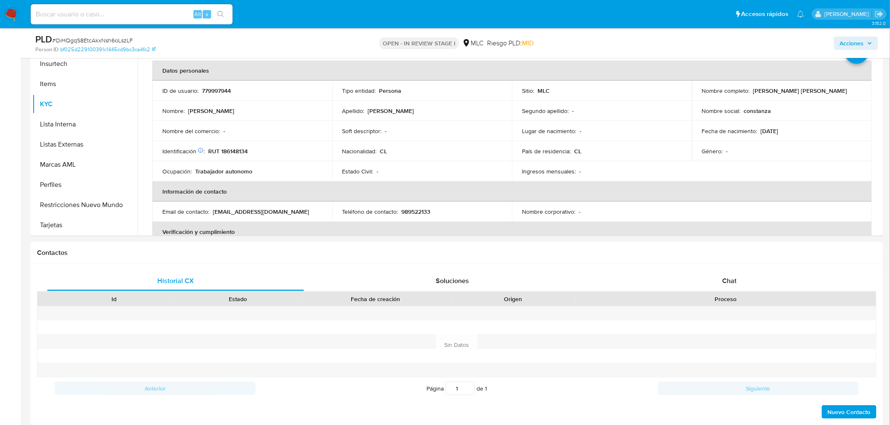
scroll to position [201, 0]
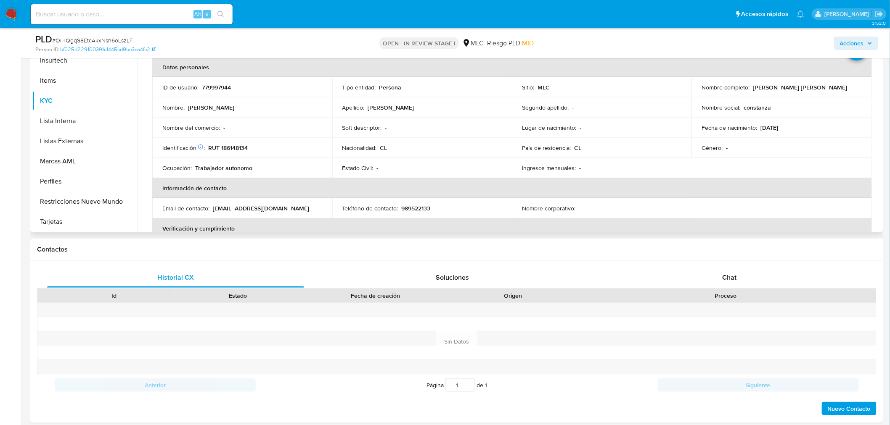
click at [231, 148] on p "RUT 186148134" at bounding box center [228, 148] width 40 height 8
copy p "186148134"
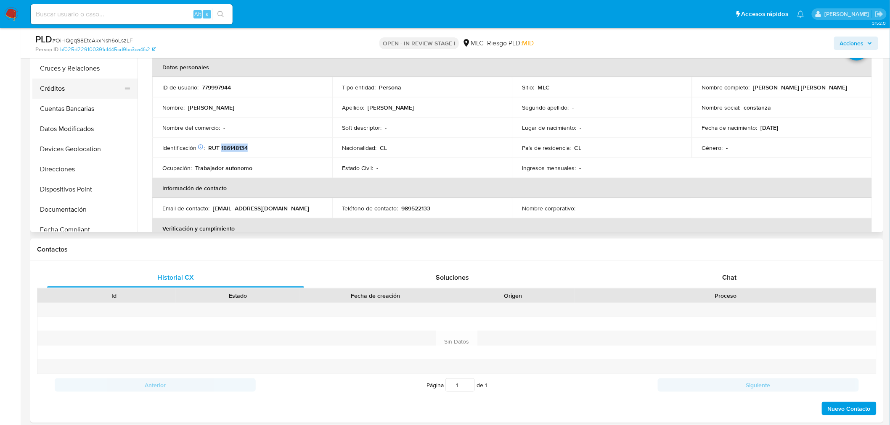
scroll to position [8, 0]
click at [86, 86] on button "Cruces y Relaciones" at bounding box center [81, 85] width 98 height 20
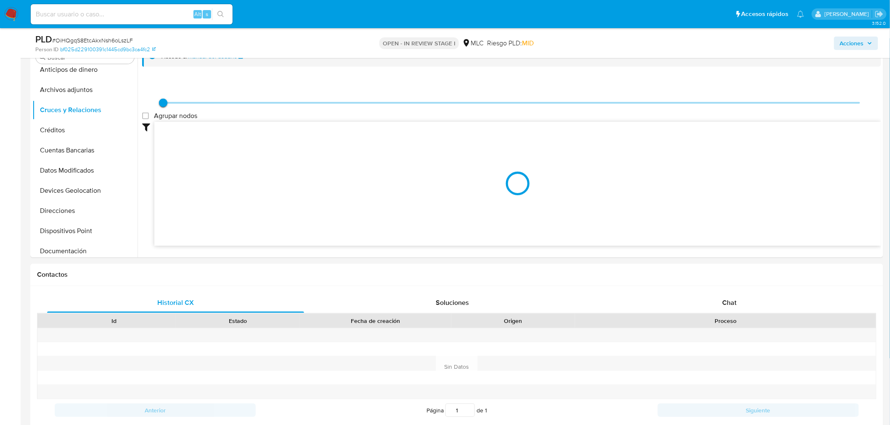
scroll to position [143, 0]
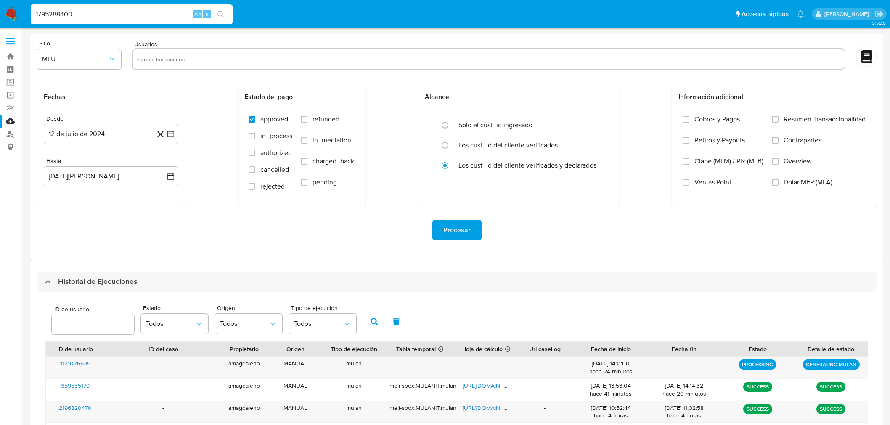
select select "10"
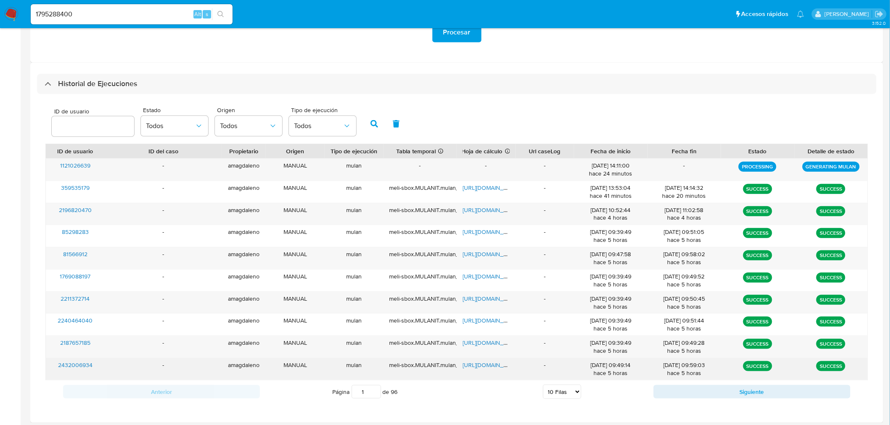
scroll to position [201, 0]
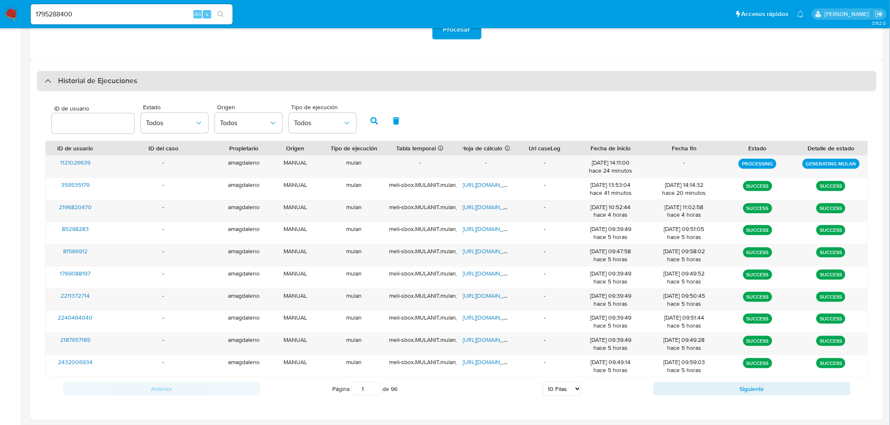
click at [45, 81] on div at bounding box center [45, 81] width 0 height 0
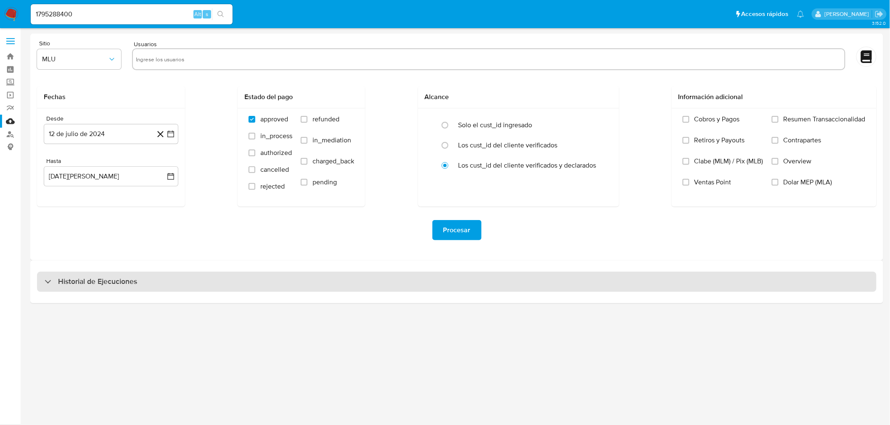
scroll to position [0, 0]
click at [43, 286] on div "Historial de Ejecuciones" at bounding box center [460, 282] width 846 height 20
select select "10"
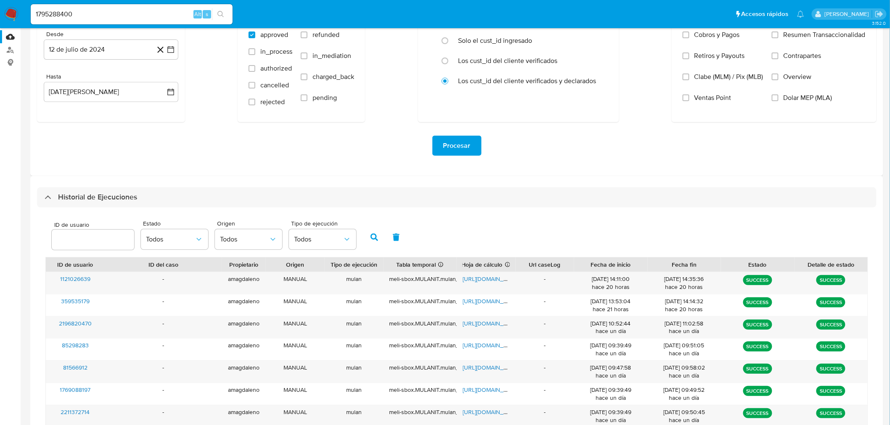
scroll to position [201, 0]
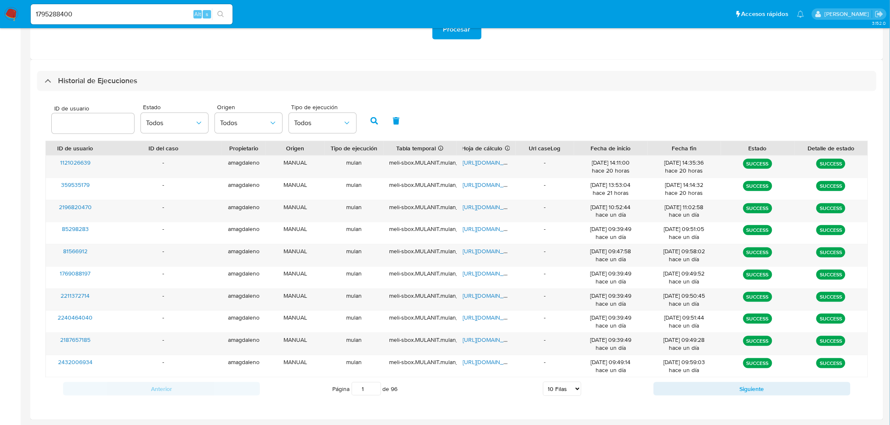
drag, startPoint x: 365, startPoint y: 390, endPoint x: 314, endPoint y: 394, distance: 51.0
click at [314, 394] on div "Página 1 de 96 5 Filas 10 Filas 20 Filas 25 Filas 50 Filas 100 Filas" at bounding box center [457, 389] width 394 height 17
type input "2"
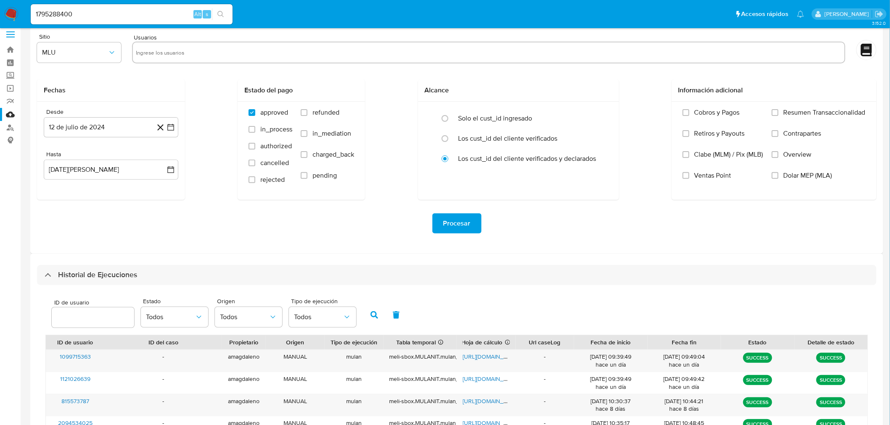
scroll to position [0, 0]
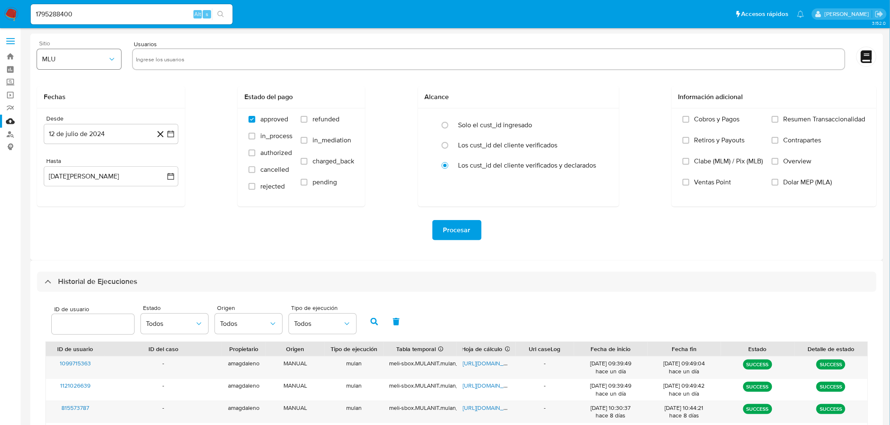
click at [66, 64] on button "MLU" at bounding box center [79, 59] width 84 height 20
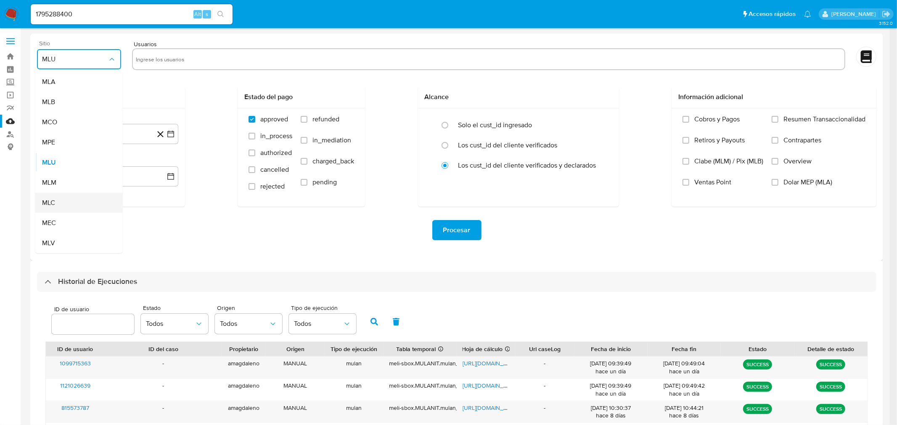
click at [68, 203] on div "MLC" at bounding box center [76, 203] width 69 height 20
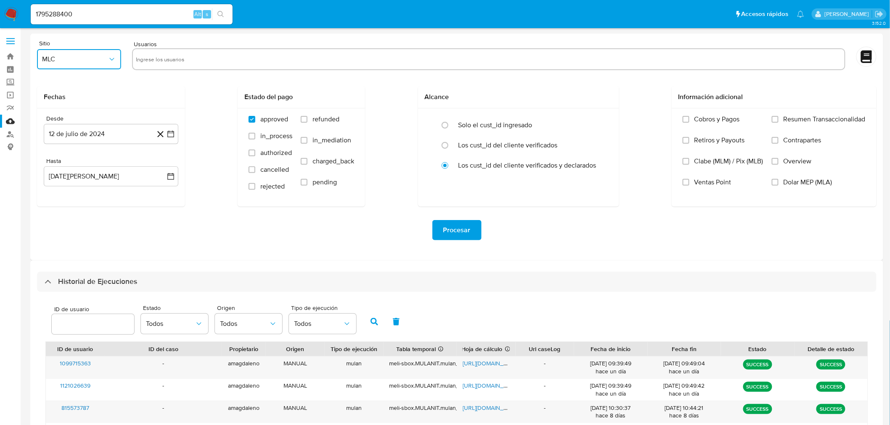
click at [164, 59] on input "text" at bounding box center [488, 59] width 705 height 13
type input "779997944"
click at [171, 140] on button "12 de julio de 2024" at bounding box center [111, 134] width 135 height 20
click at [62, 261] on button "29" at bounding box center [60, 262] width 13 height 13
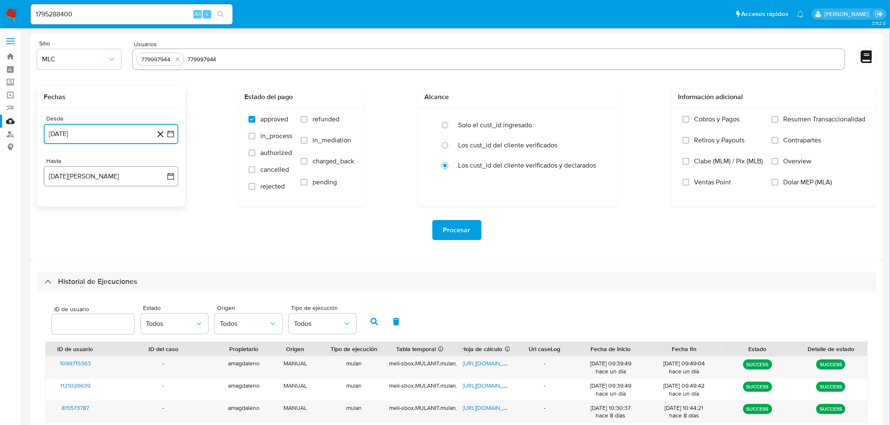
click at [88, 178] on button "[DATE][PERSON_NAME]" at bounding box center [111, 176] width 135 height 20
click at [54, 208] on icon "Mes anterior" at bounding box center [59, 207] width 10 height 10
click at [59, 312] on button "28" at bounding box center [60, 305] width 13 height 13
click at [254, 232] on div "Procesar" at bounding box center [456, 230] width 839 height 20
click at [448, 232] on span "Procesar" at bounding box center [456, 230] width 27 height 18
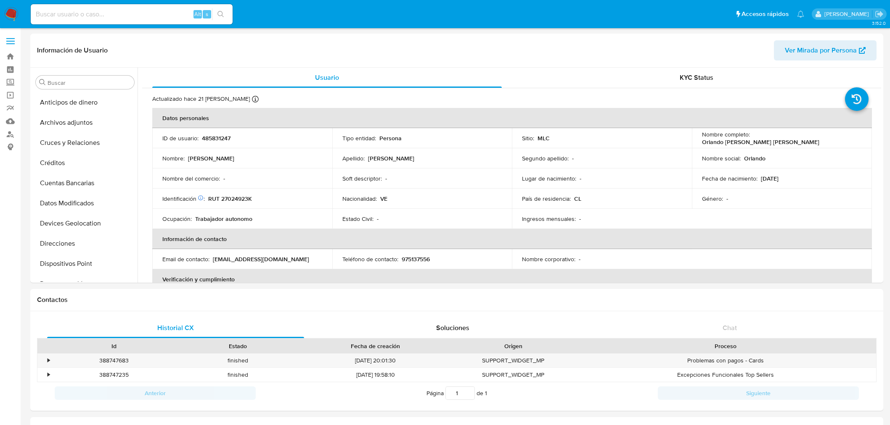
select select "10"
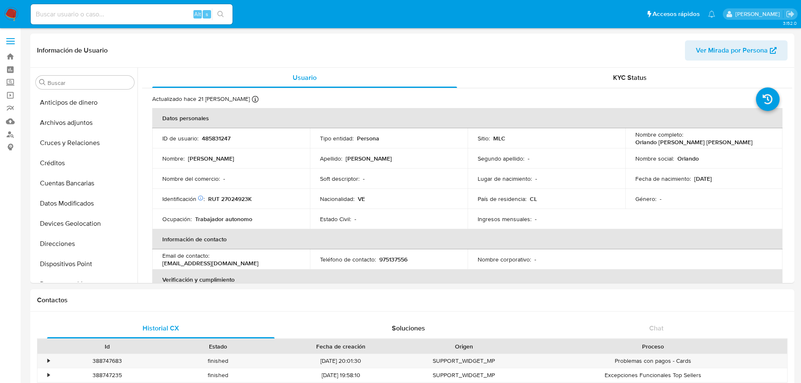
scroll to position [335, 0]
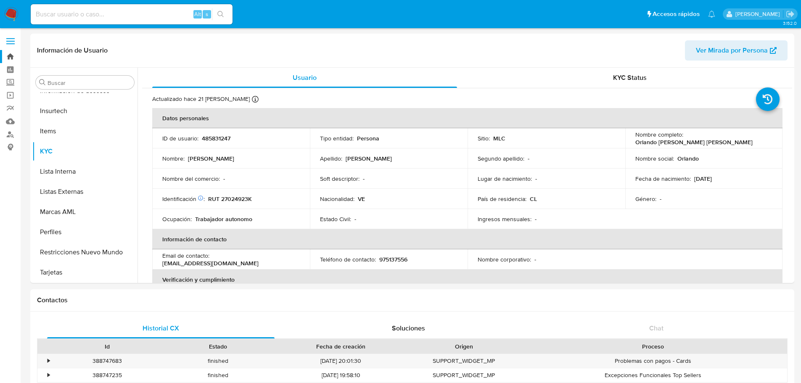
click at [8, 53] on link "Bandeja" at bounding box center [50, 56] width 100 height 13
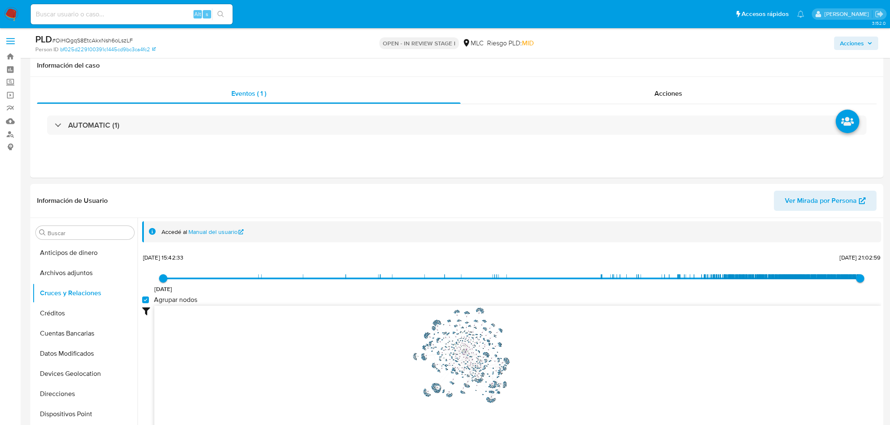
select select "10"
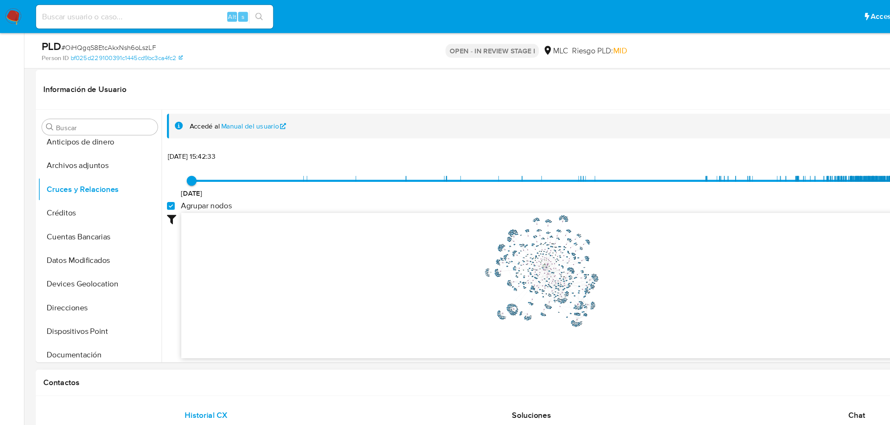
scroll to position [124, 0]
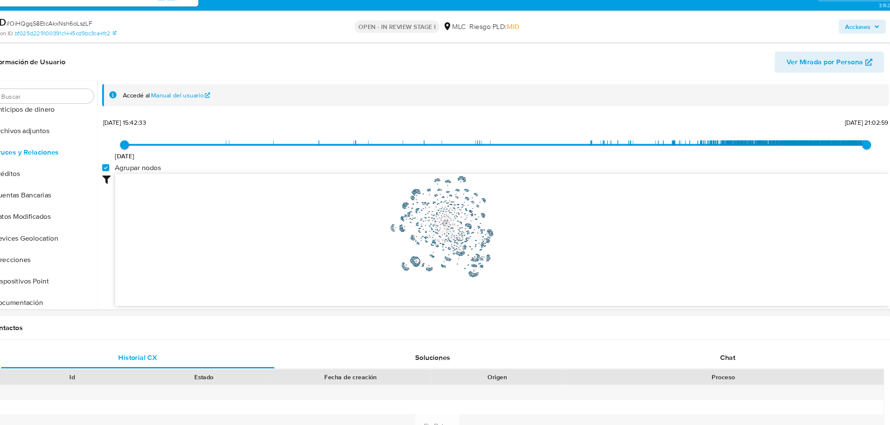
click at [719, 351] on div "Chat" at bounding box center [729, 354] width 257 height 20
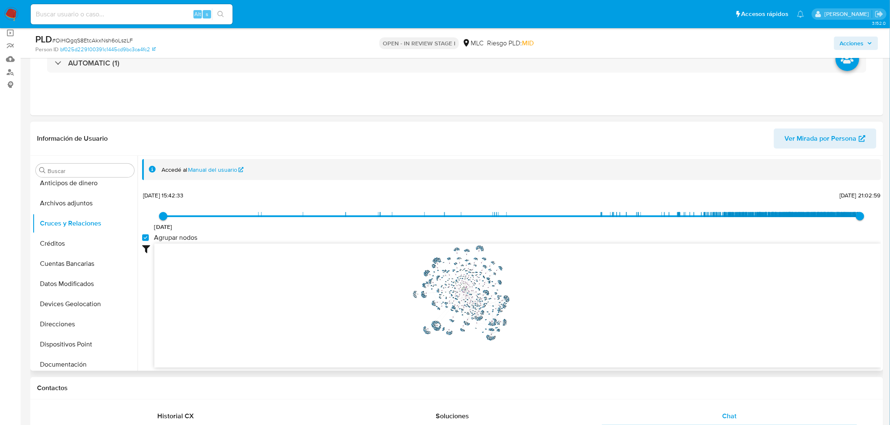
scroll to position [93, 0]
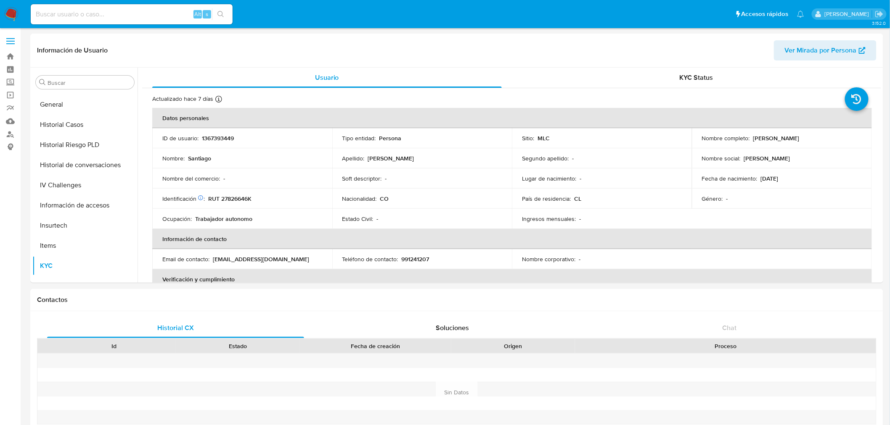
select select "10"
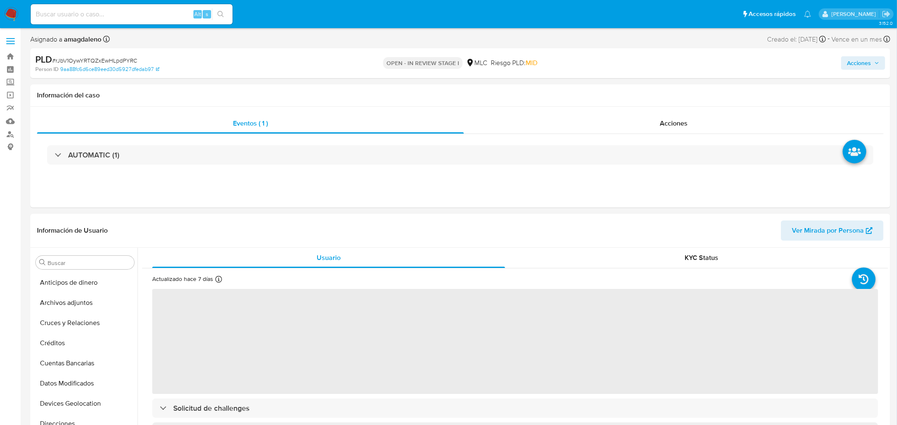
select select "10"
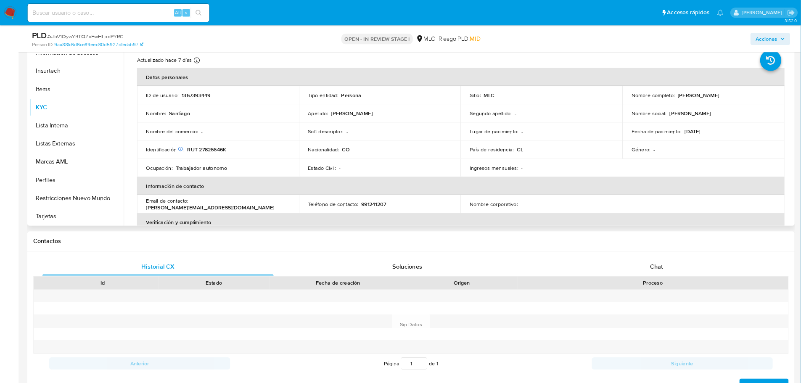
scroll to position [335, 0]
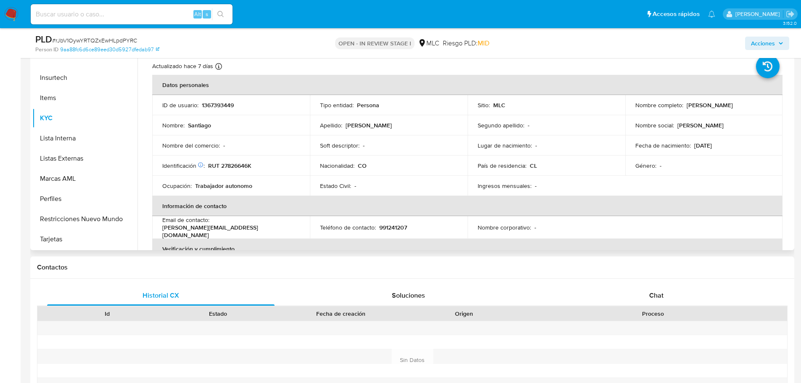
click at [232, 164] on p "RUT 27826646K" at bounding box center [229, 166] width 43 height 8
copy p "27826646K"
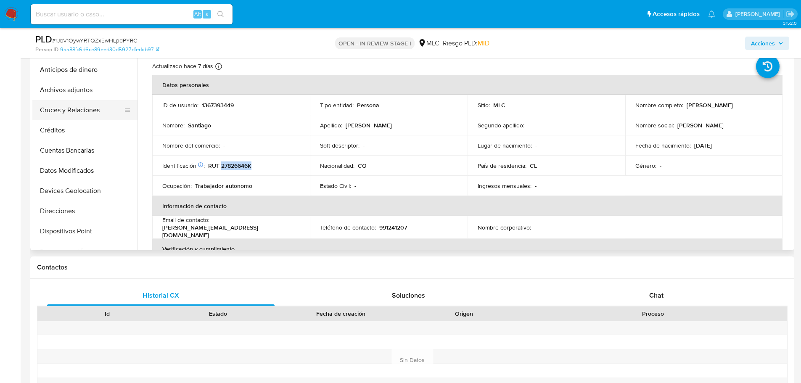
click at [75, 103] on button "Cruces y Relaciones" at bounding box center [81, 110] width 98 height 20
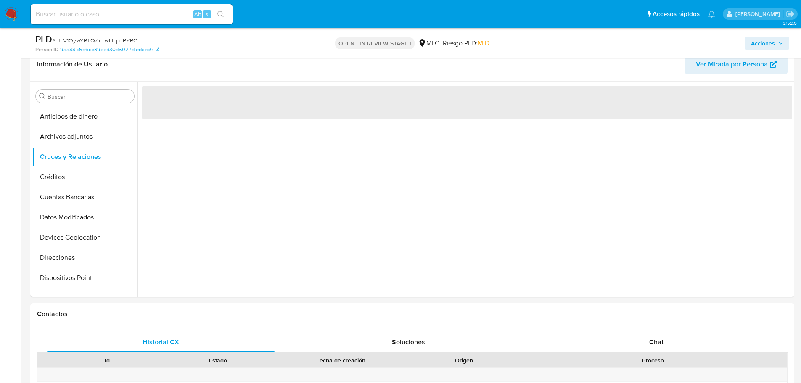
scroll to position [147, 0]
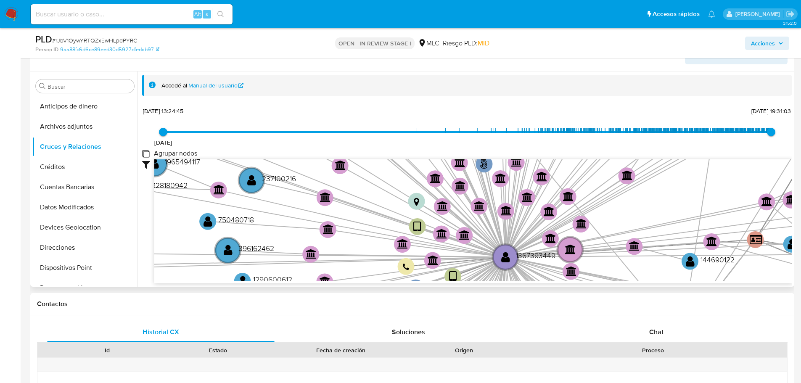
click at [147, 153] on group_nodes "Agrupar nodos" at bounding box center [145, 153] width 7 height 7
checkbox group_nodes "true"
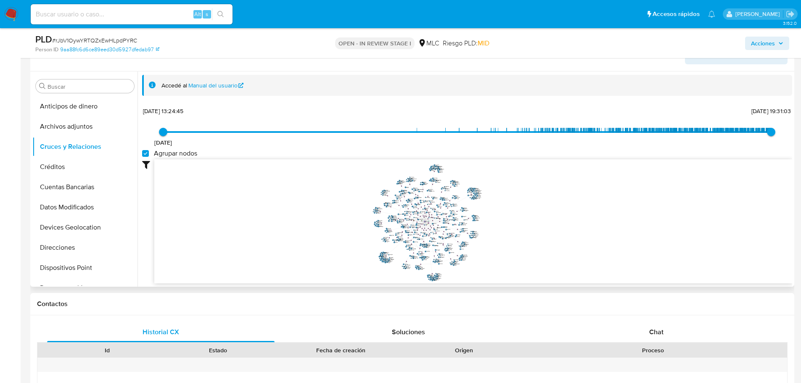
drag, startPoint x: 561, startPoint y: 201, endPoint x: 560, endPoint y: 223, distance: 21.4
click at [560, 223] on icon "user-1367393449  1367393449 phone-5e70e958f4bdd4c237826cfe4d108ddb  person-9a…" at bounding box center [473, 220] width 638 height 122
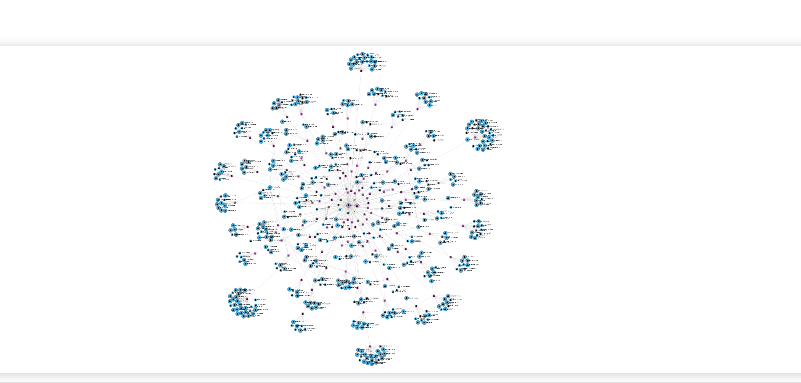
click at [524, 220] on icon "user-1367393449  1367393449 phone-5e70e958f4bdd4c237826cfe4d108ddb  person-9a…" at bounding box center [473, 220] width 638 height 122
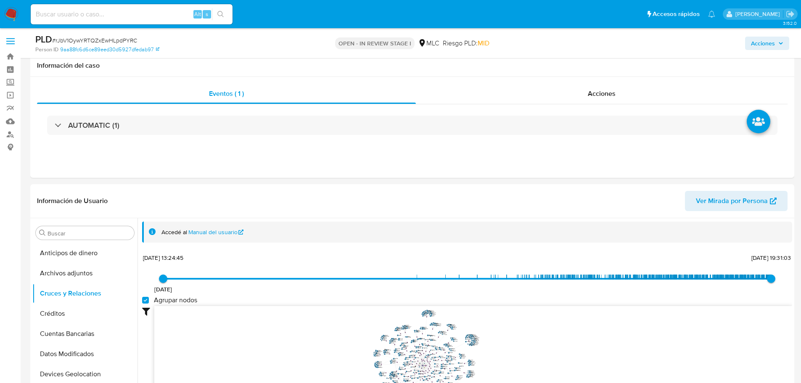
select select "10"
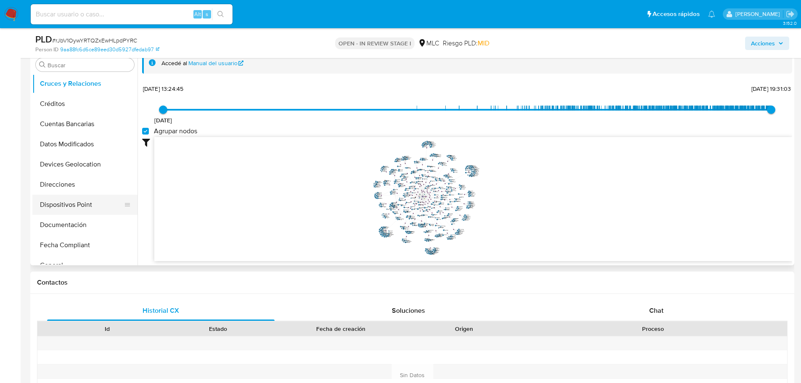
scroll to position [42, 0]
click at [80, 188] on button "Direcciones" at bounding box center [81, 184] width 98 height 20
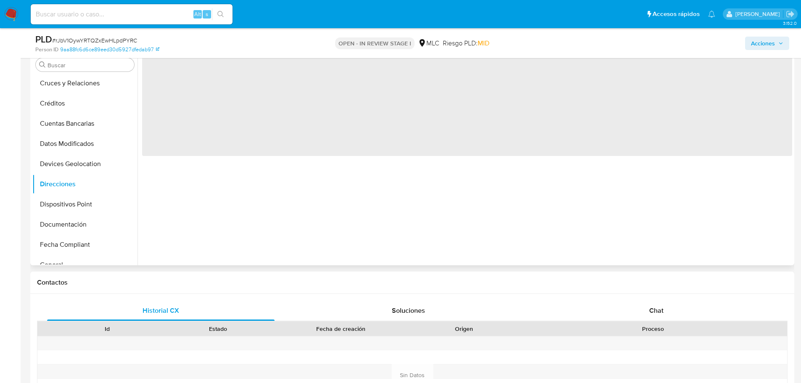
scroll to position [0, 0]
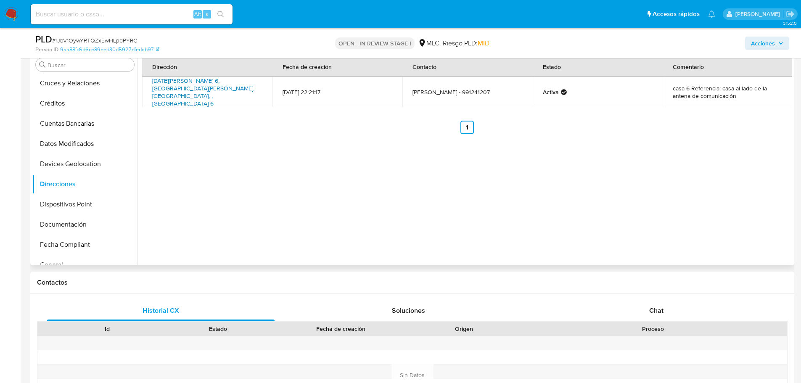
click at [208, 86] on link "5 De Abril 6, San Felipe, Valparaíso, , Chile 6" at bounding box center [203, 92] width 102 height 31
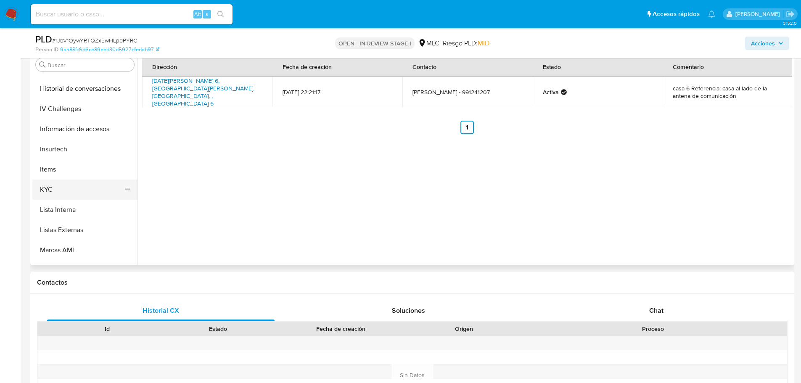
scroll to position [335, 0]
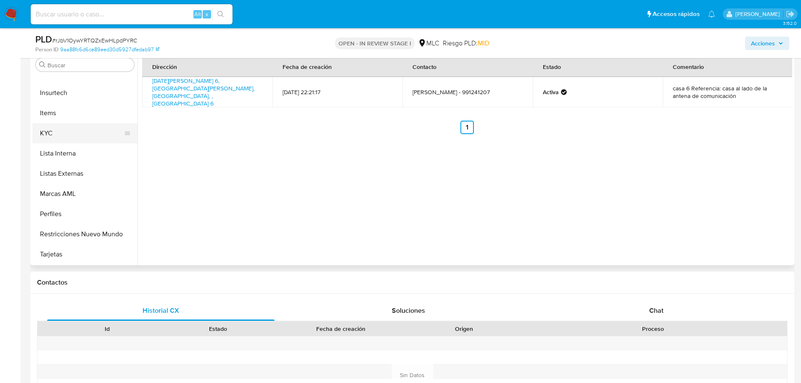
click at [82, 133] on button "KYC" at bounding box center [81, 133] width 98 height 20
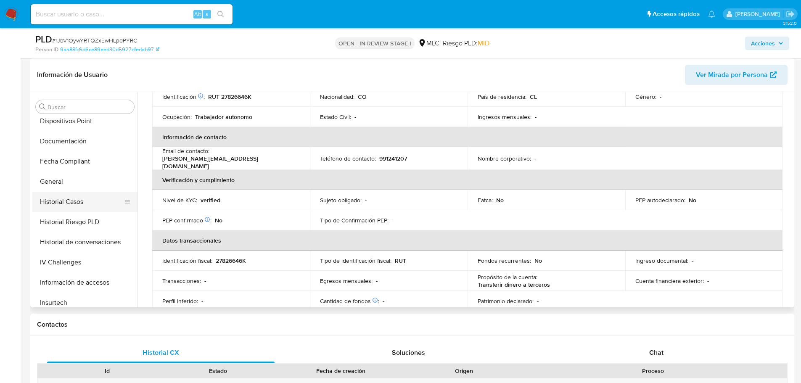
scroll to position [167, 0]
click at [77, 143] on button "Documentación" at bounding box center [81, 142] width 98 height 20
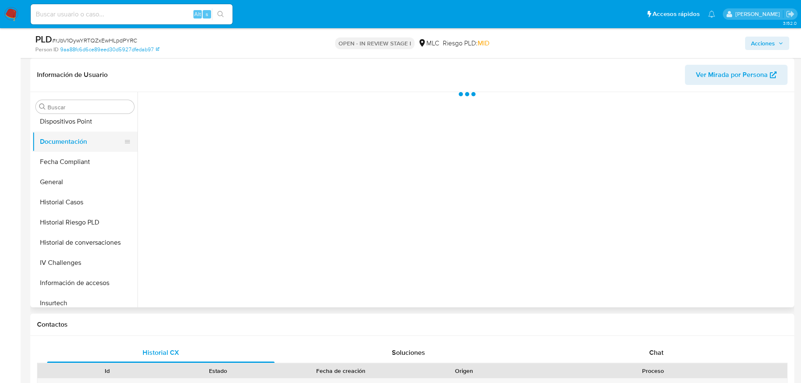
scroll to position [0, 0]
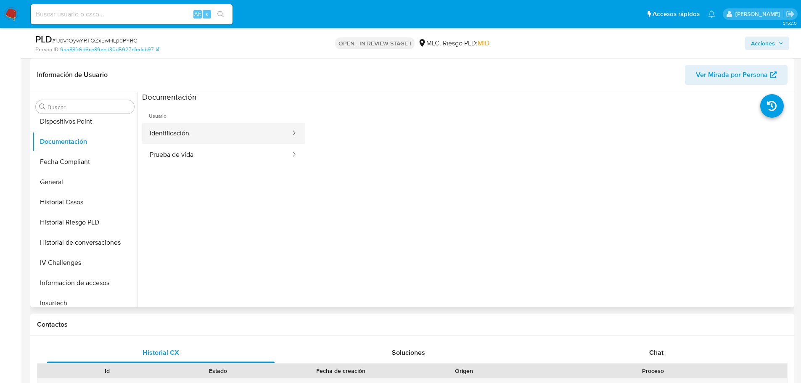
click at [247, 132] on button "Identificación" at bounding box center [216, 133] width 149 height 21
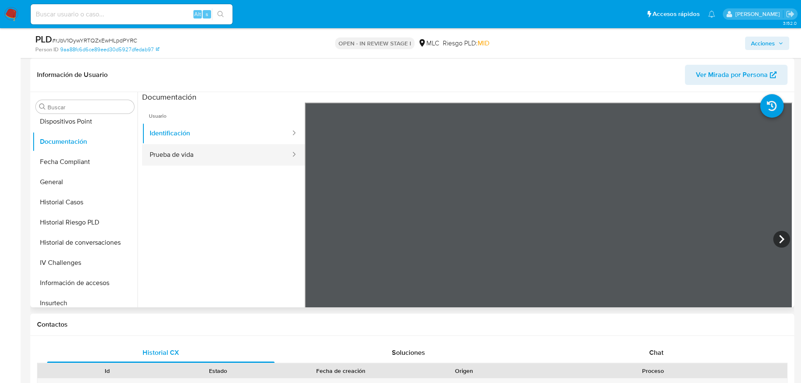
click at [203, 151] on button "Prueba de vida" at bounding box center [216, 154] width 149 height 21
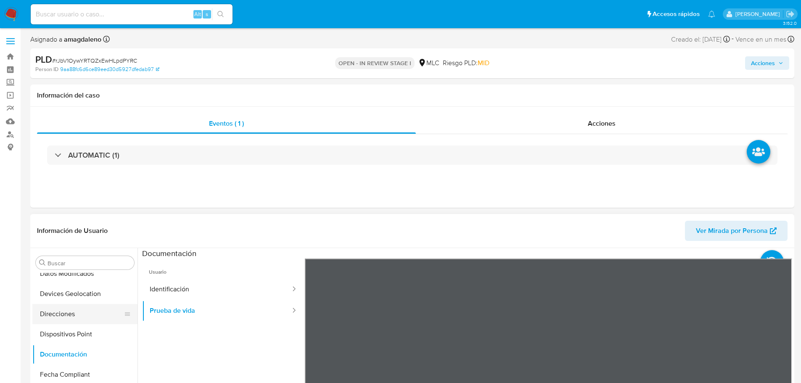
scroll to position [125, 0]
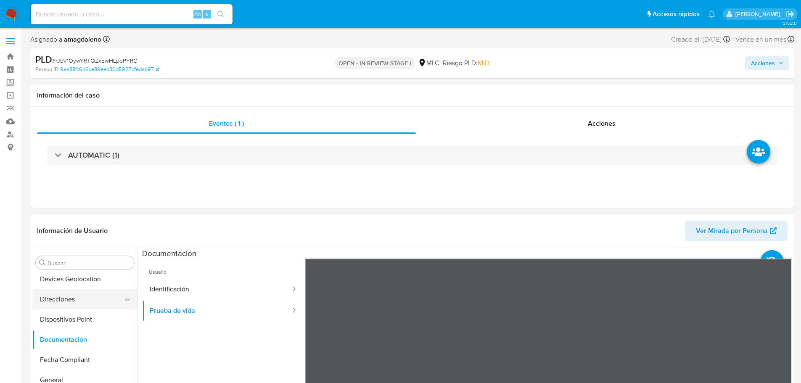
click at [80, 305] on button "Direcciones" at bounding box center [81, 299] width 98 height 20
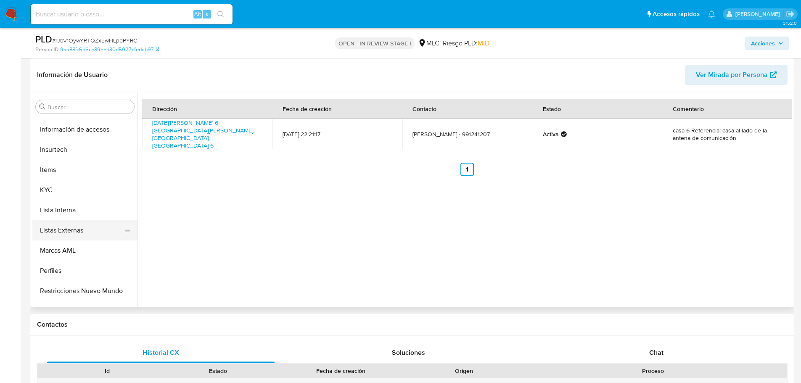
scroll to position [335, 0]
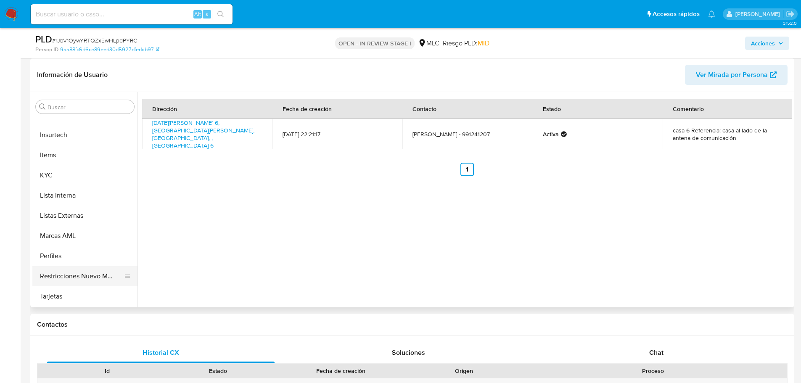
click at [88, 273] on button "Restricciones Nuevo Mundo" at bounding box center [81, 276] width 98 height 20
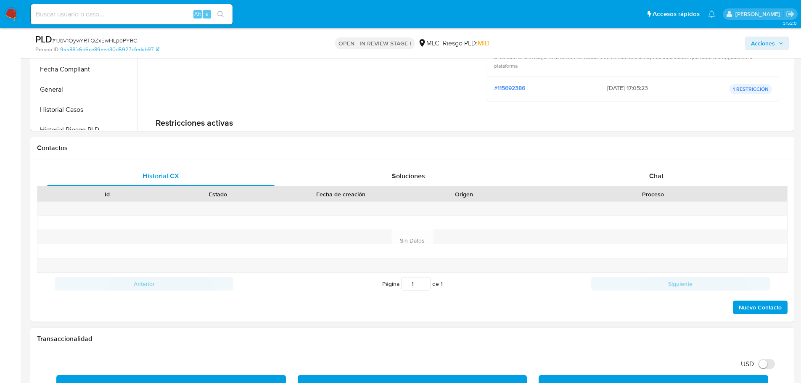
scroll to position [378, 0]
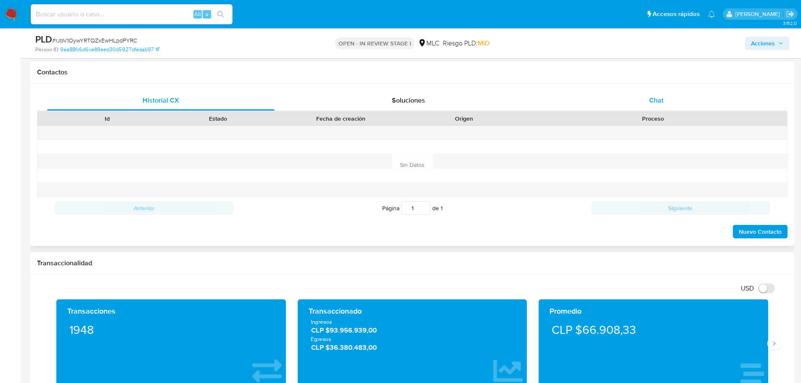
click at [648, 101] on div "Chat" at bounding box center [655, 100] width 227 height 20
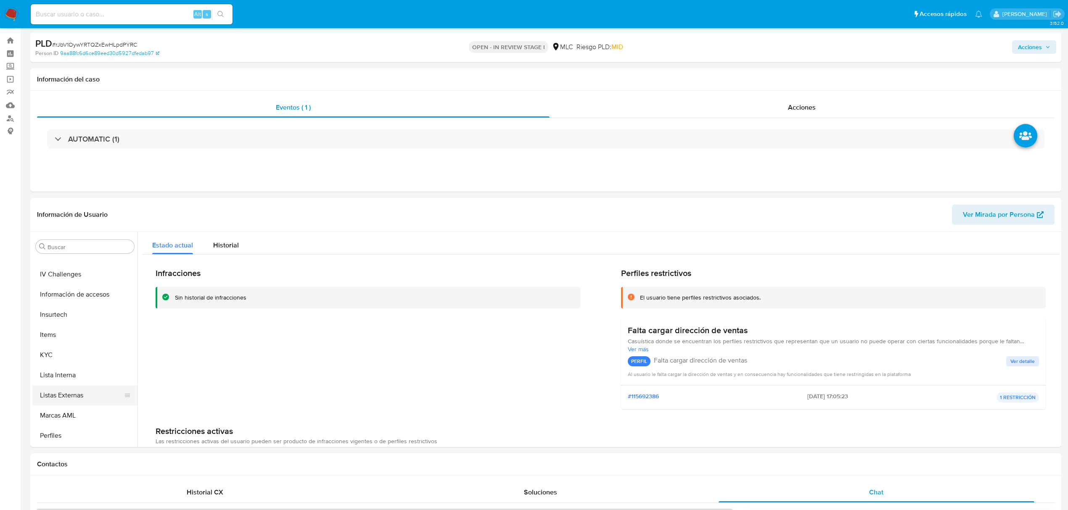
scroll to position [335, 0]
click at [101, 313] on button "KYC" at bounding box center [81, 315] width 98 height 20
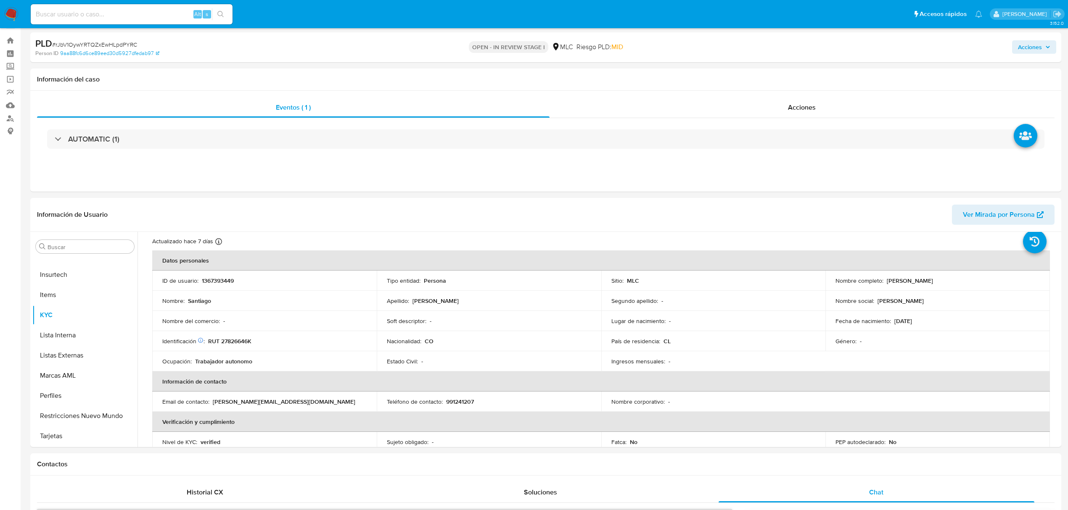
scroll to position [0, 0]
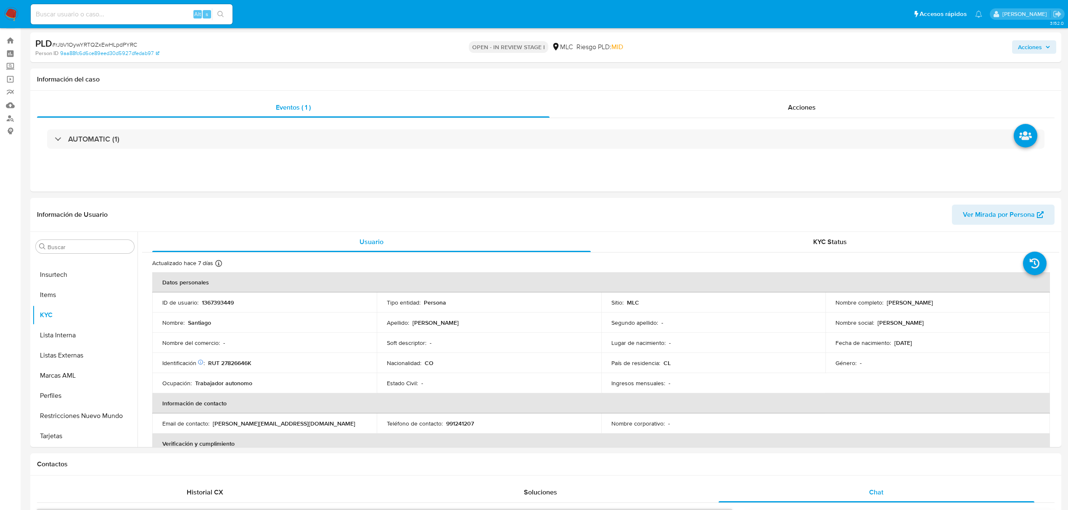
click at [800, 322] on p "tatiana" at bounding box center [900, 323] width 46 height 8
click at [302, 323] on div "Nombre : Santiago" at bounding box center [264, 323] width 204 height 8
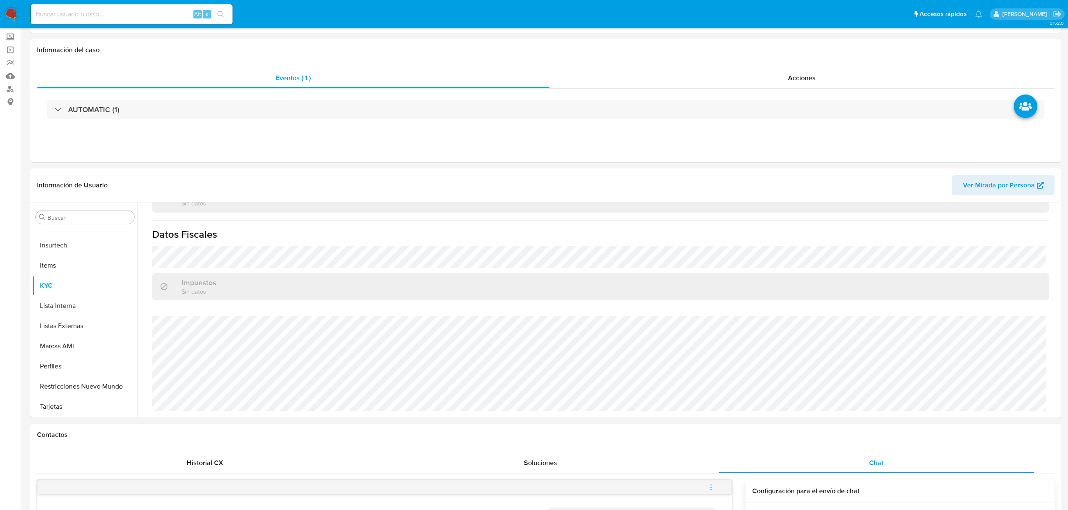
scroll to position [16, 0]
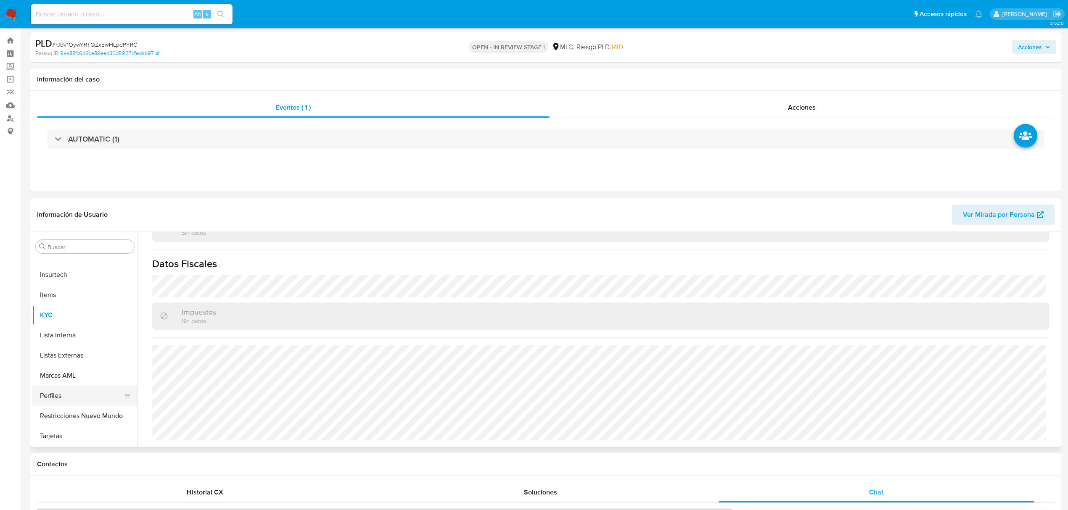
click at [79, 383] on button "Perfiles" at bounding box center [81, 396] width 98 height 20
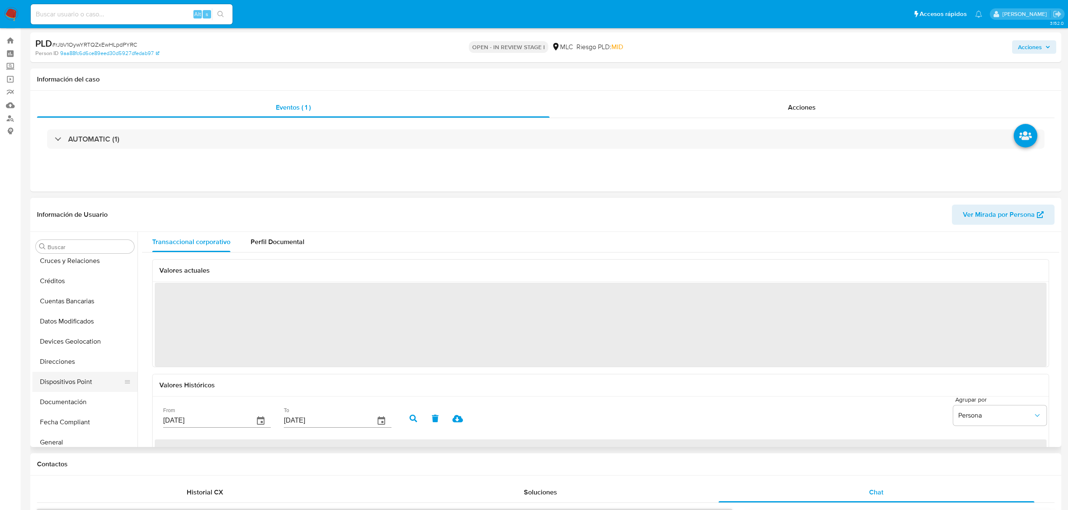
scroll to position [112, 0]
click at [68, 376] on button "General" at bounding box center [81, 377] width 98 height 20
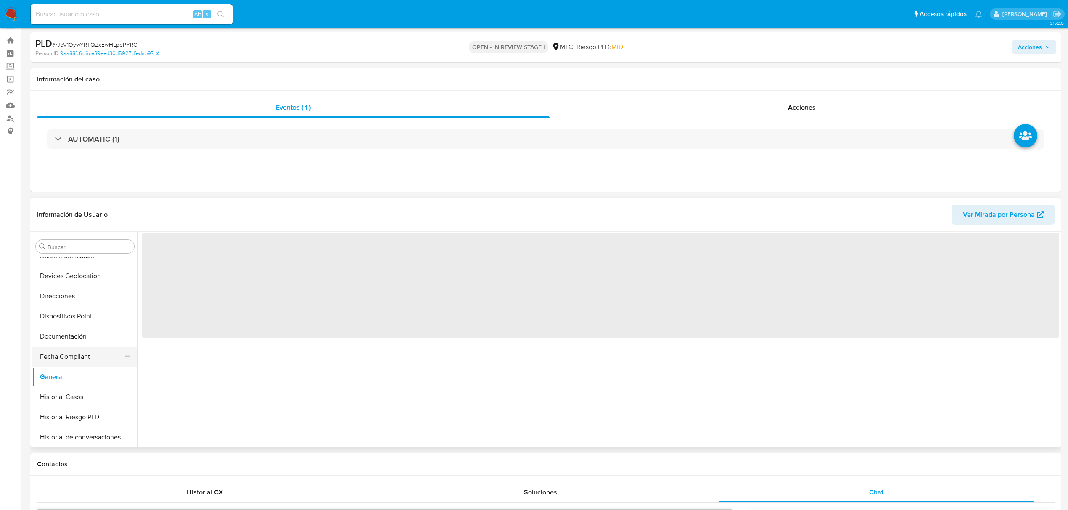
click at [78, 355] on button "Fecha Compliant" at bounding box center [81, 357] width 98 height 20
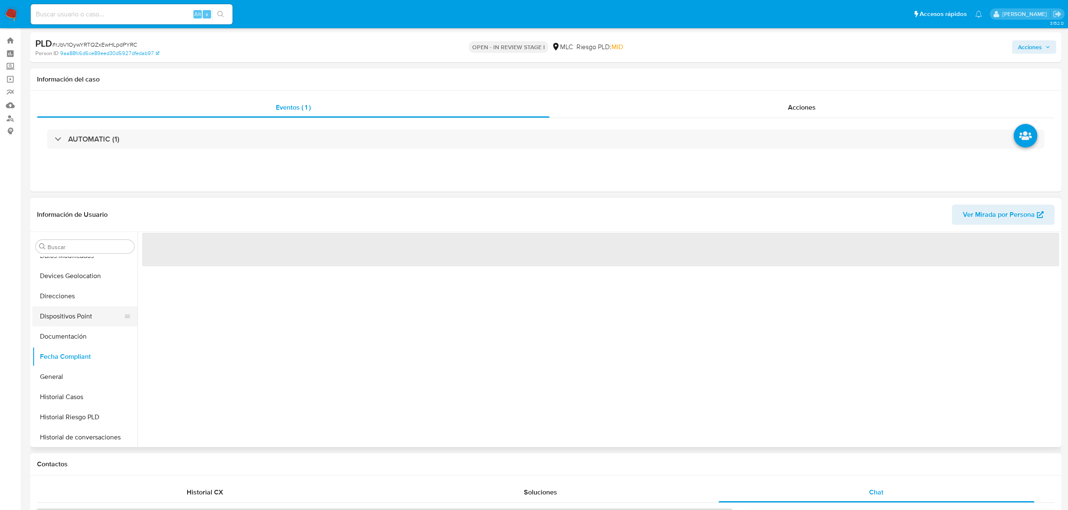
click at [71, 308] on button "Dispositivos Point" at bounding box center [81, 316] width 98 height 20
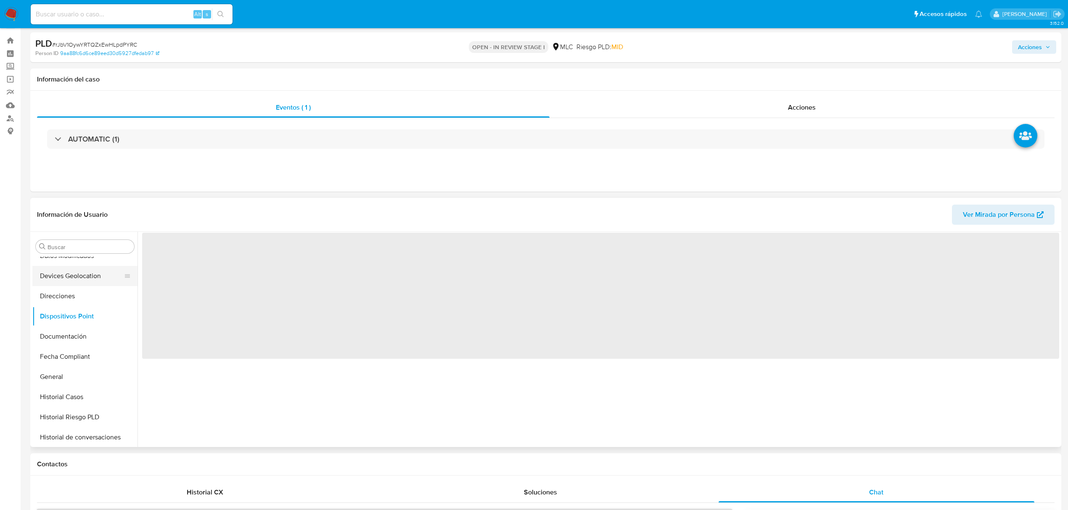
click at [78, 275] on button "Devices Geolocation" at bounding box center [81, 276] width 98 height 20
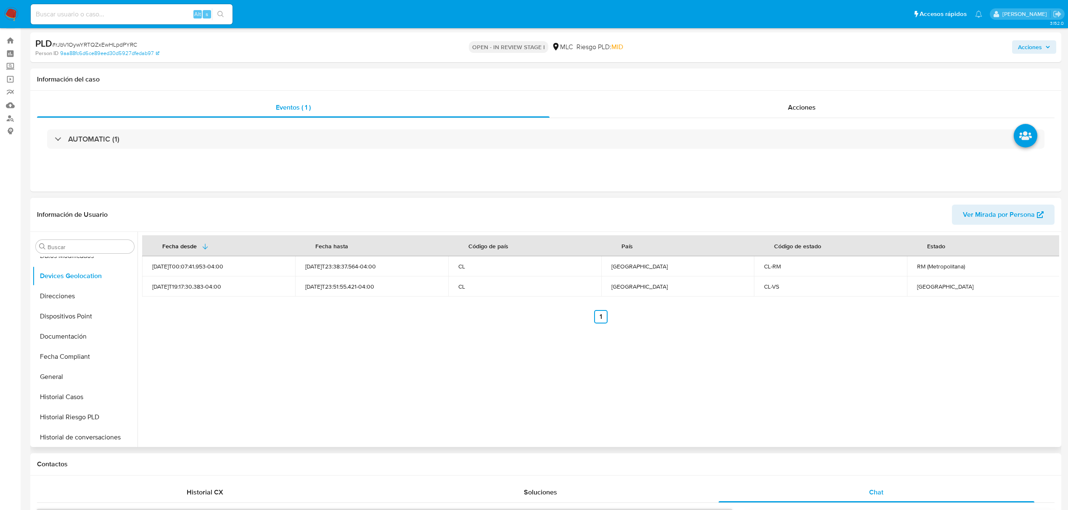
click at [571, 241] on th "Código de país" at bounding box center [524, 245] width 153 height 21
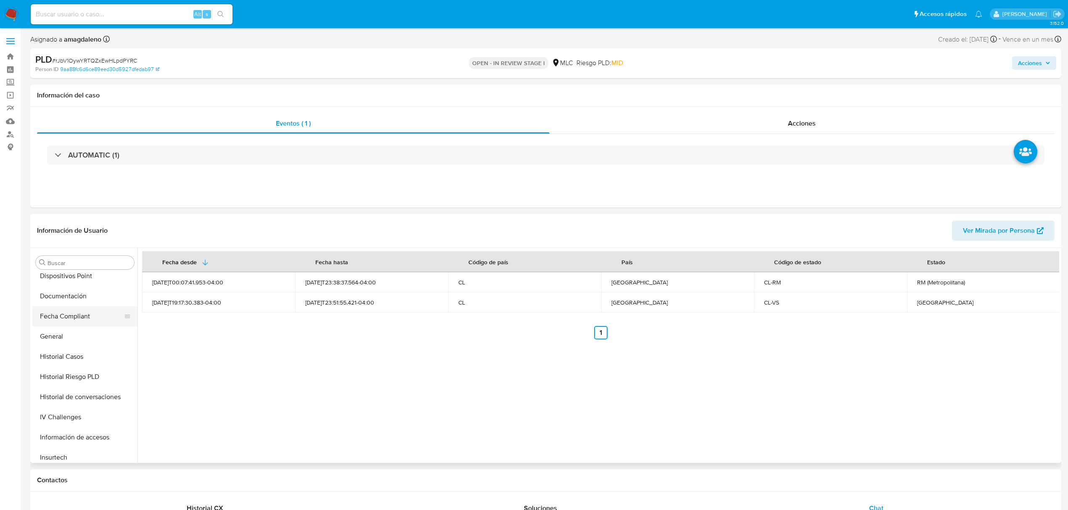
scroll to position [224, 0]
click at [74, 382] on button "Información de accesos" at bounding box center [81, 382] width 98 height 20
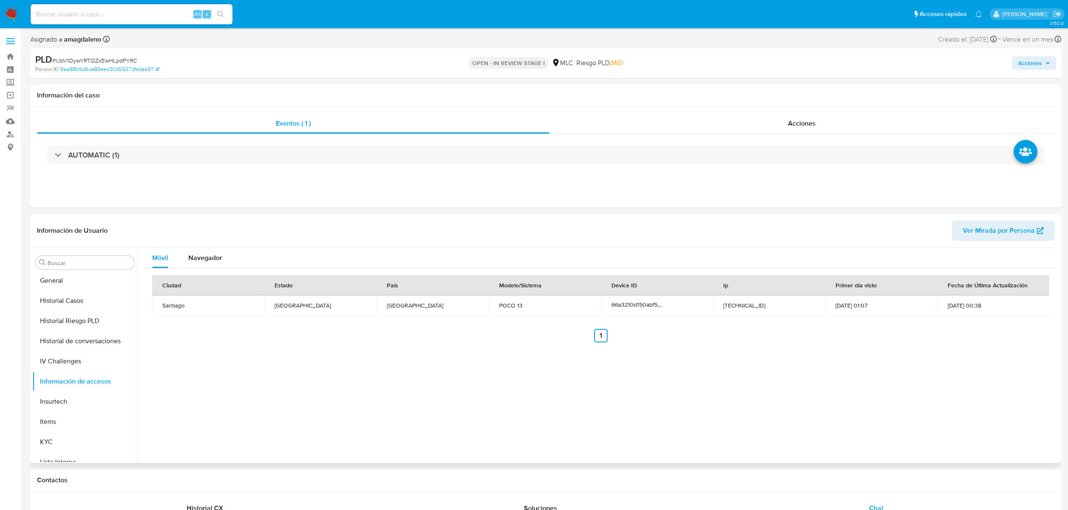
click at [224, 271] on div "Ciudad Estado País Modelo/Sistema Device ID Ip Primer día visto Fecha de Última…" at bounding box center [600, 309] width 917 height 81
click at [203, 259] on span "Navegador" at bounding box center [205, 258] width 34 height 10
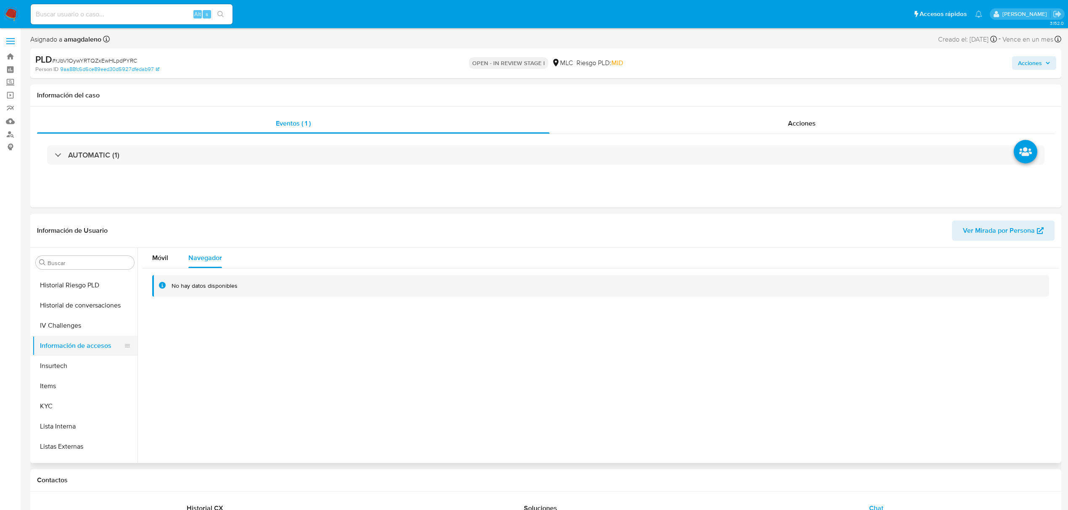
scroll to position [280, 0]
click at [78, 383] on button "KYC" at bounding box center [81, 386] width 98 height 20
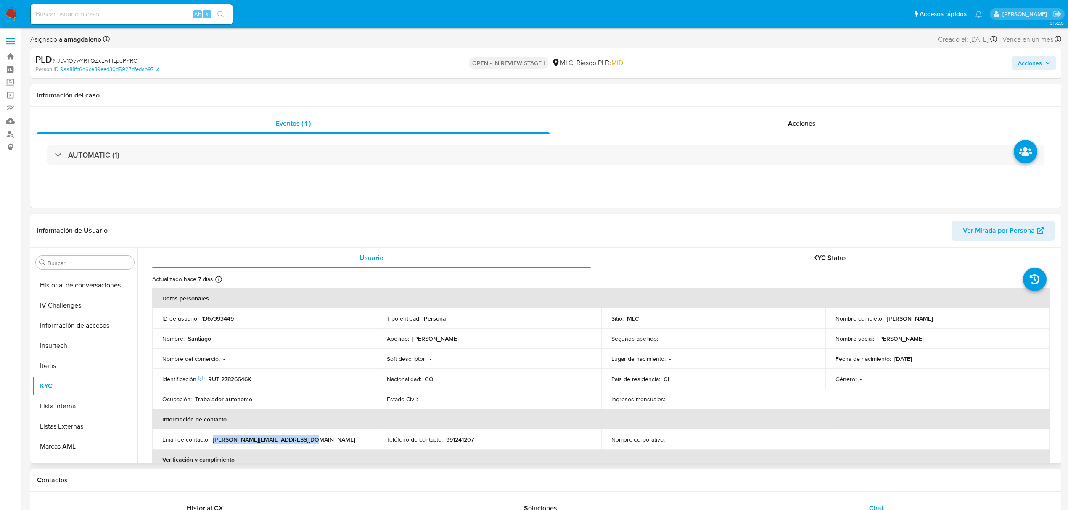
drag, startPoint x: 212, startPoint y: 440, endPoint x: 308, endPoint y: 439, distance: 95.9
click at [308, 383] on div "Email de contacto : tatiana.ramirez150809@gmail.com" at bounding box center [264, 440] width 204 height 8
copy p "tatiana.ramirez150809@gmail.com"
click at [81, 325] on button "Cruces y Relaciones" at bounding box center [81, 323] width 98 height 20
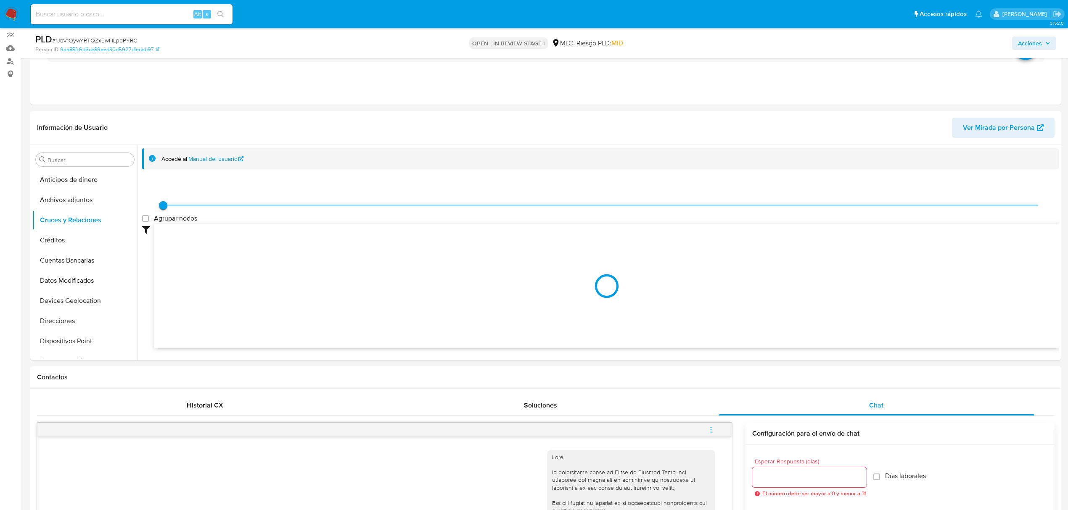
scroll to position [52, 0]
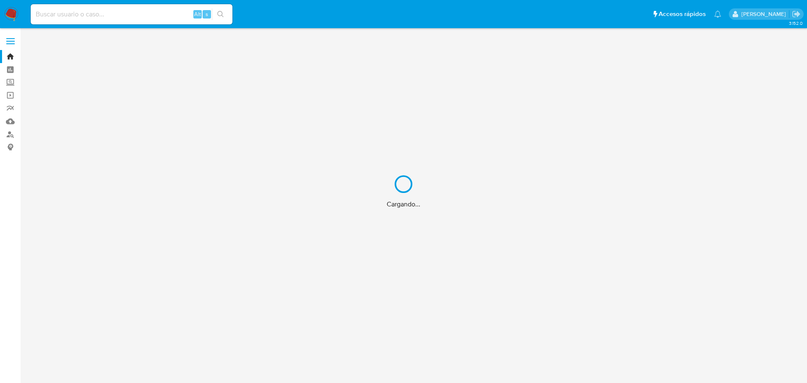
click at [12, 136] on div "Cargando..." at bounding box center [403, 191] width 807 height 383
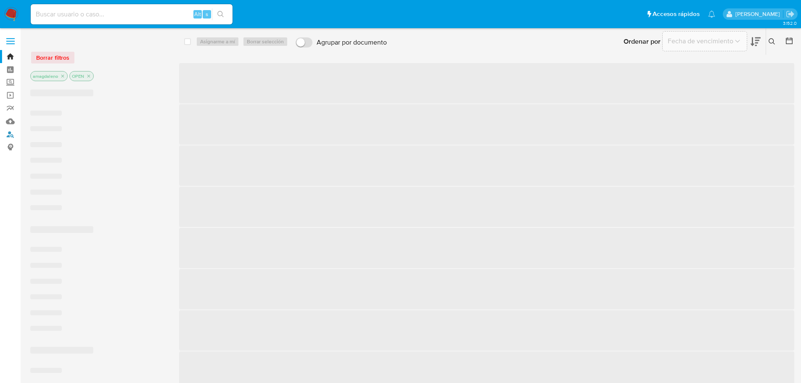
click at [12, 136] on link "Buscador de personas" at bounding box center [50, 134] width 100 height 13
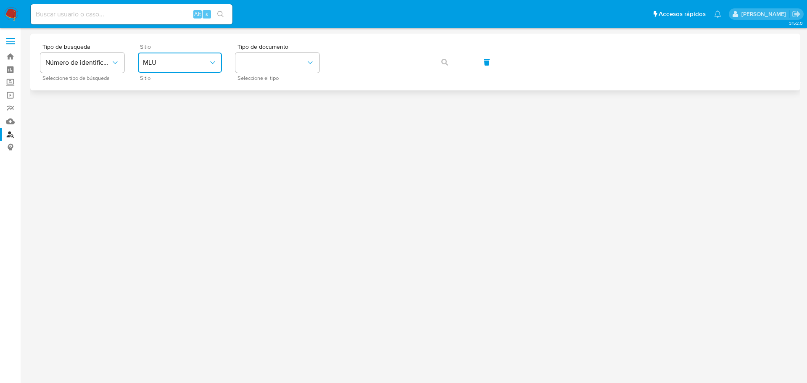
click at [181, 58] on span "MLU" at bounding box center [176, 62] width 66 height 8
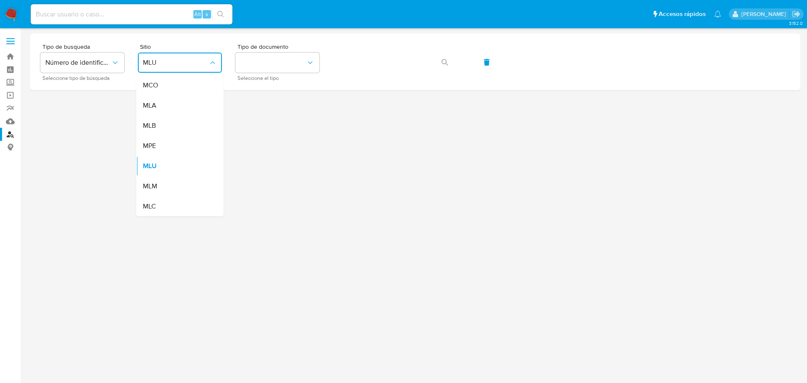
drag, startPoint x: 170, startPoint y: 204, endPoint x: 175, endPoint y: 192, distance: 13.6
click at [170, 204] on div "MLC" at bounding box center [177, 206] width 69 height 20
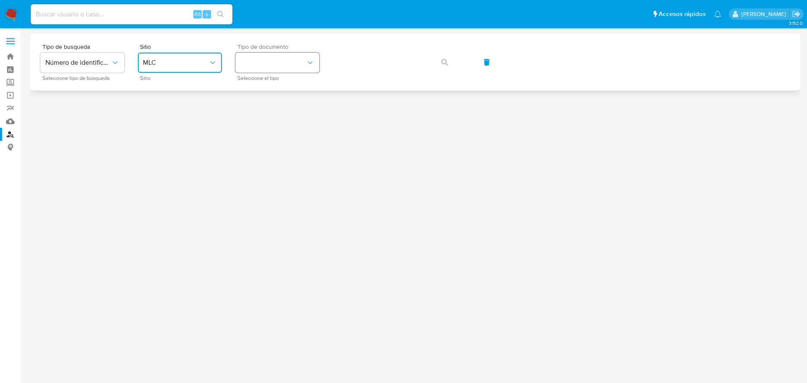
click at [251, 66] on button "identificationType" at bounding box center [277, 63] width 84 height 20
drag, startPoint x: 275, startPoint y: 90, endPoint x: 314, endPoint y: 71, distance: 43.2
click at [276, 88] on div "RUT RUT" at bounding box center [274, 89] width 69 height 29
click at [446, 64] on icon "button" at bounding box center [444, 62] width 7 height 7
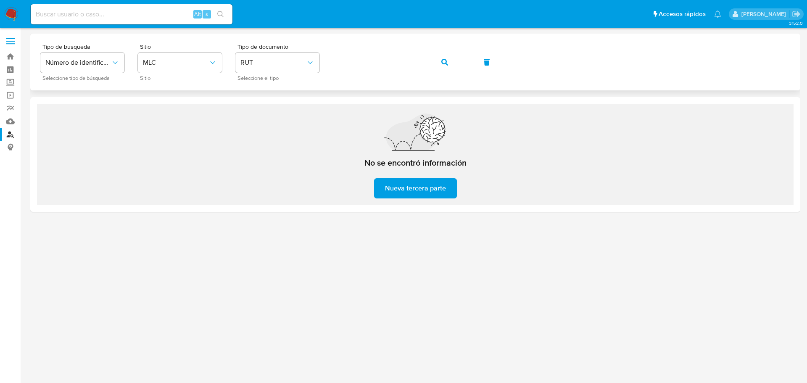
click at [439, 61] on button "button" at bounding box center [445, 62] width 29 height 20
click at [271, 58] on button "RUT" at bounding box center [277, 63] width 84 height 20
click at [74, 61] on span "Número de identificación" at bounding box center [78, 62] width 66 height 8
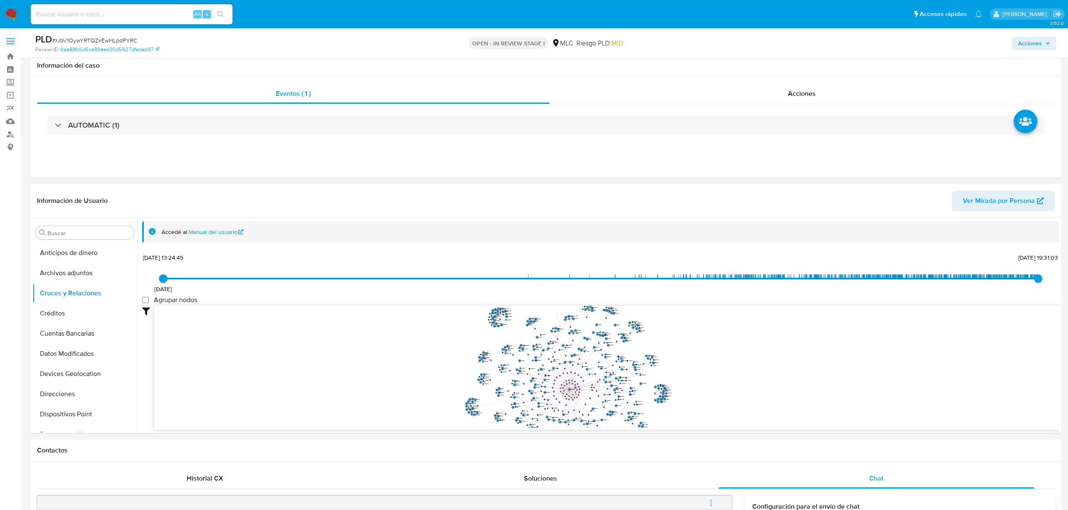
select select "10"
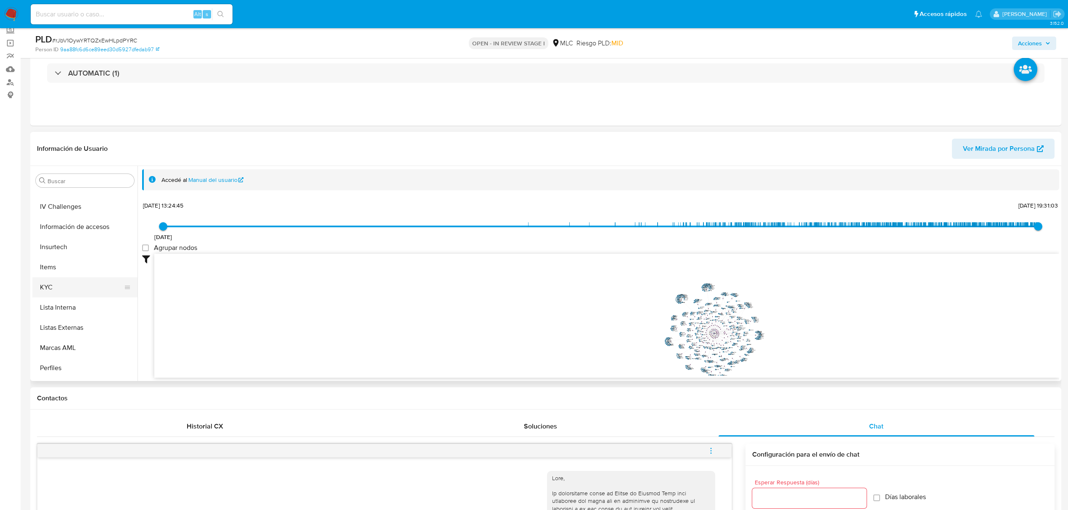
scroll to position [335, 0]
click at [48, 244] on button "KYC" at bounding box center [81, 249] width 98 height 20
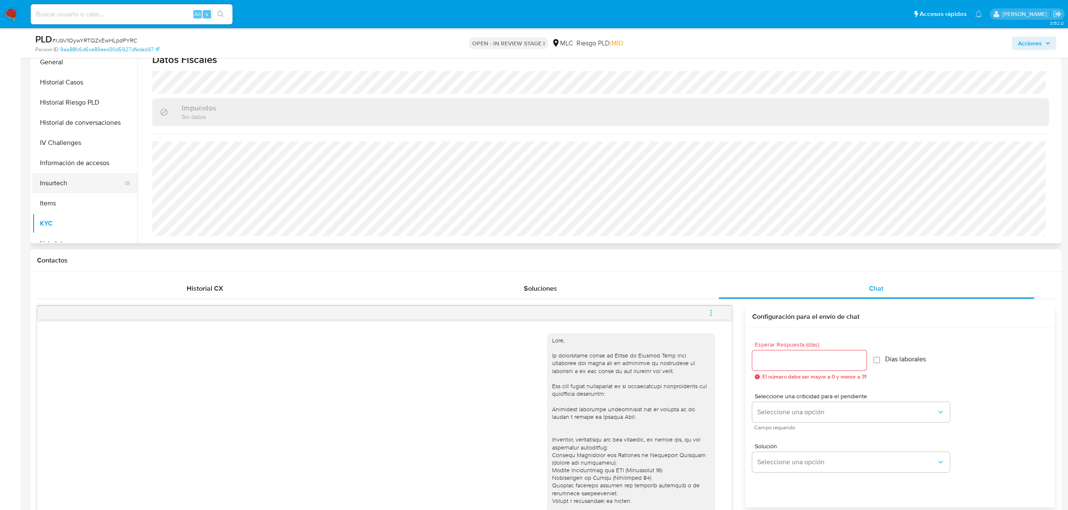
scroll to position [167, 0]
click at [72, 123] on button "General" at bounding box center [81, 118] width 98 height 20
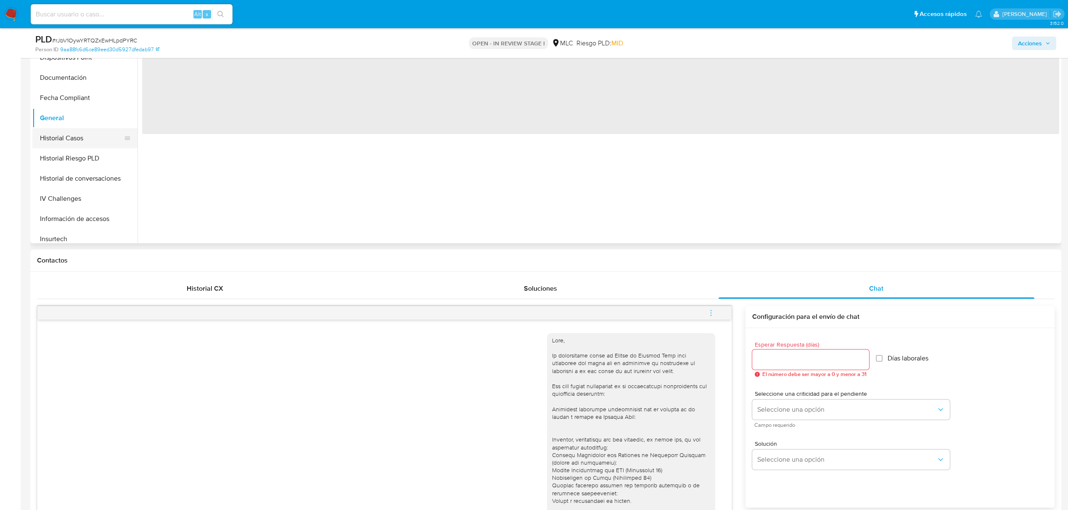
scroll to position [0, 0]
click at [77, 135] on button "Historial Casos" at bounding box center [81, 138] width 98 height 20
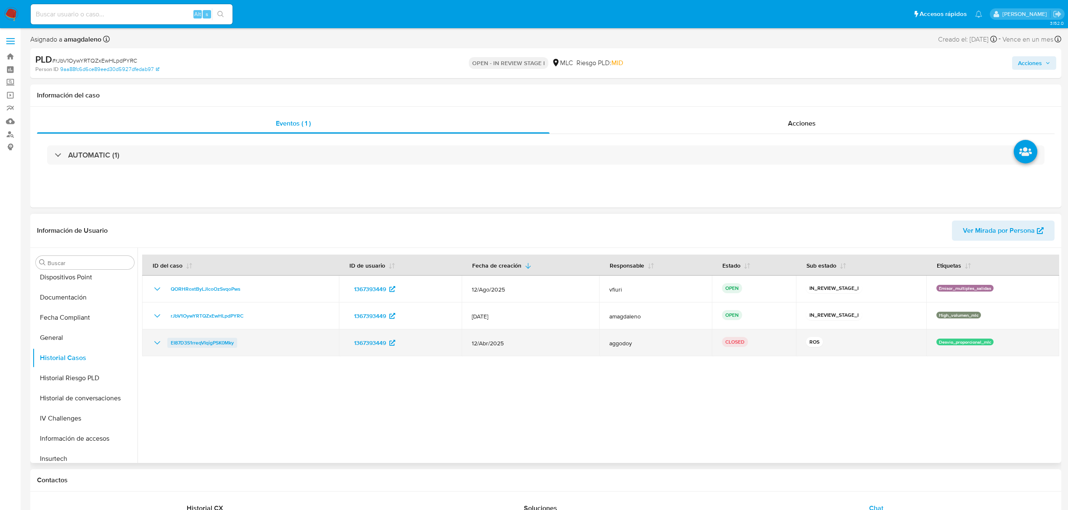
click at [224, 346] on span "EI87D3S1rreqVIqigPSK0Mky" at bounding box center [202, 343] width 63 height 10
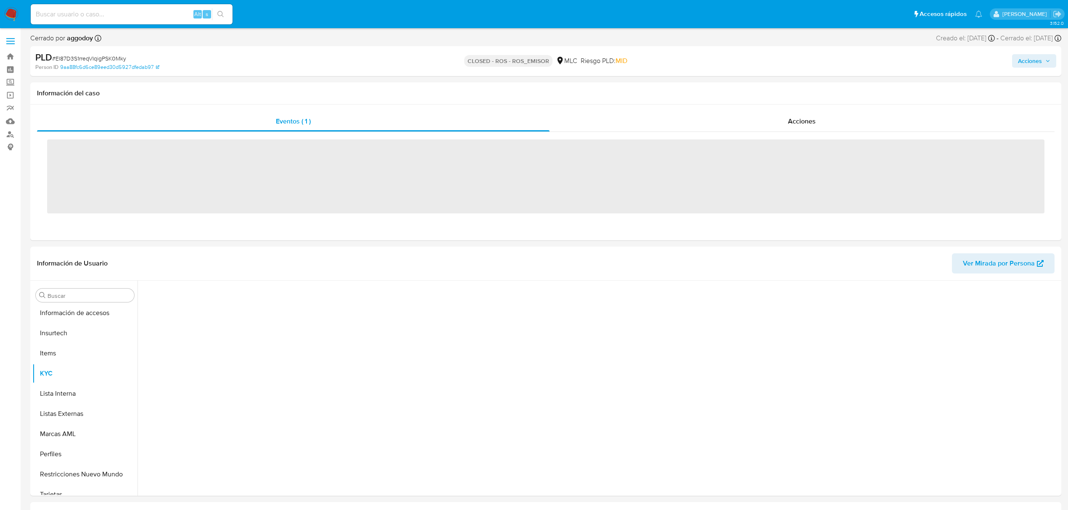
scroll to position [335, 0]
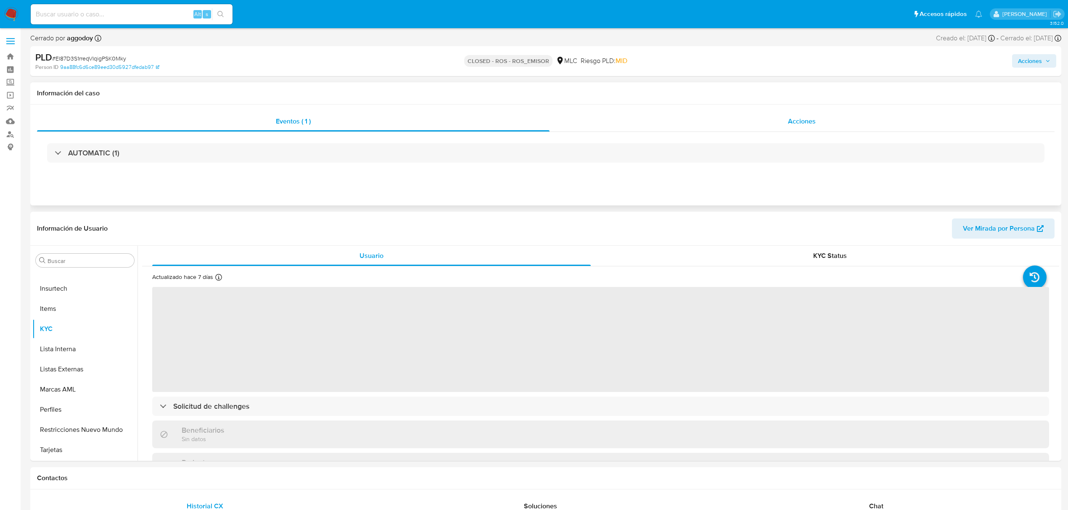
click at [693, 126] on div "Acciones" at bounding box center [801, 121] width 505 height 20
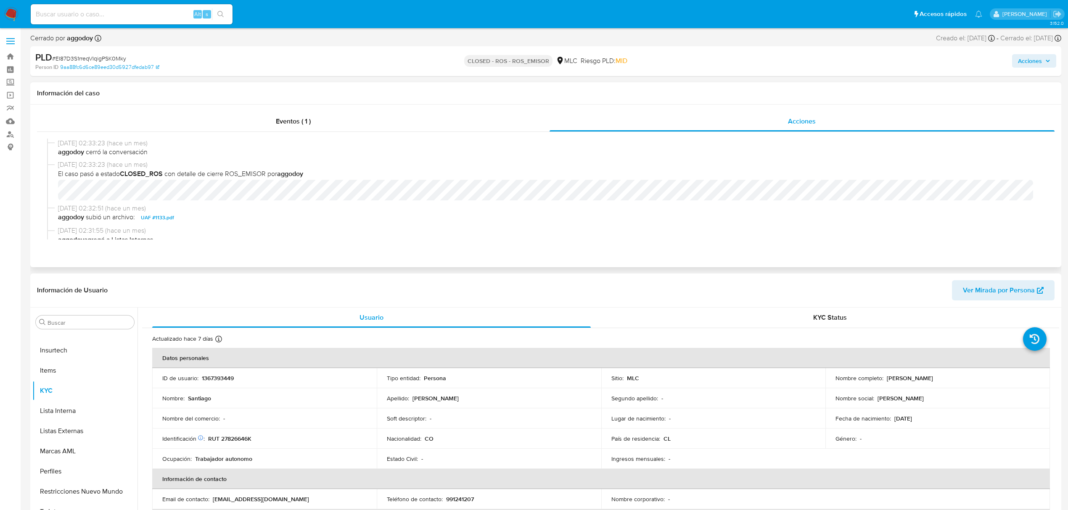
select select "10"
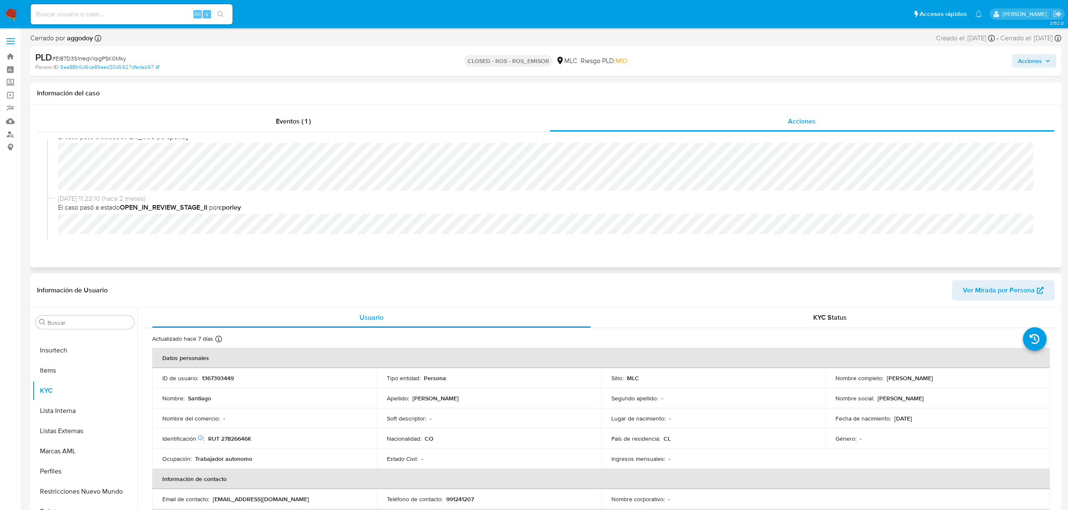
scroll to position [168, 0]
click at [214, 380] on p "1367393449" at bounding box center [218, 379] width 32 height 8
copy p "1367393449"
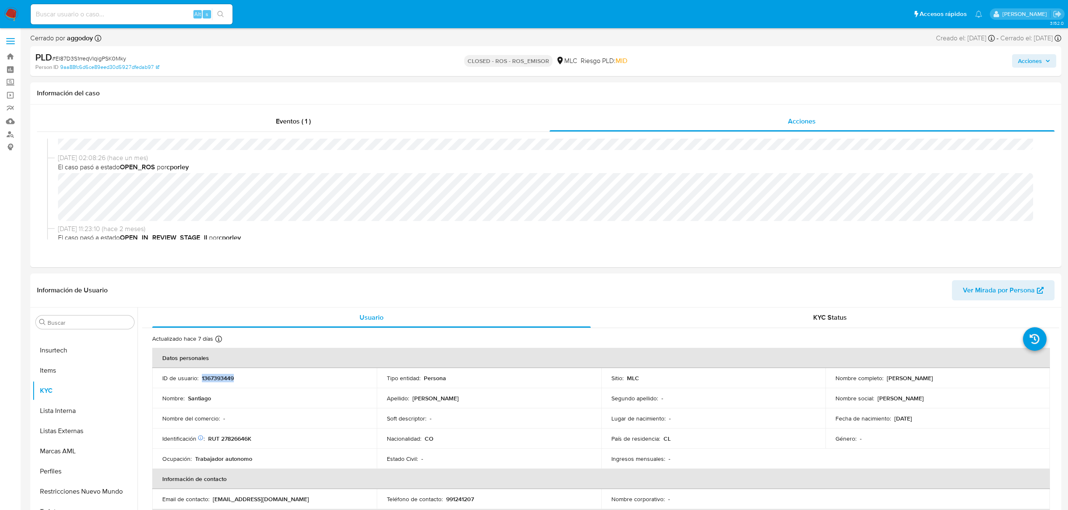
scroll to position [112, 0]
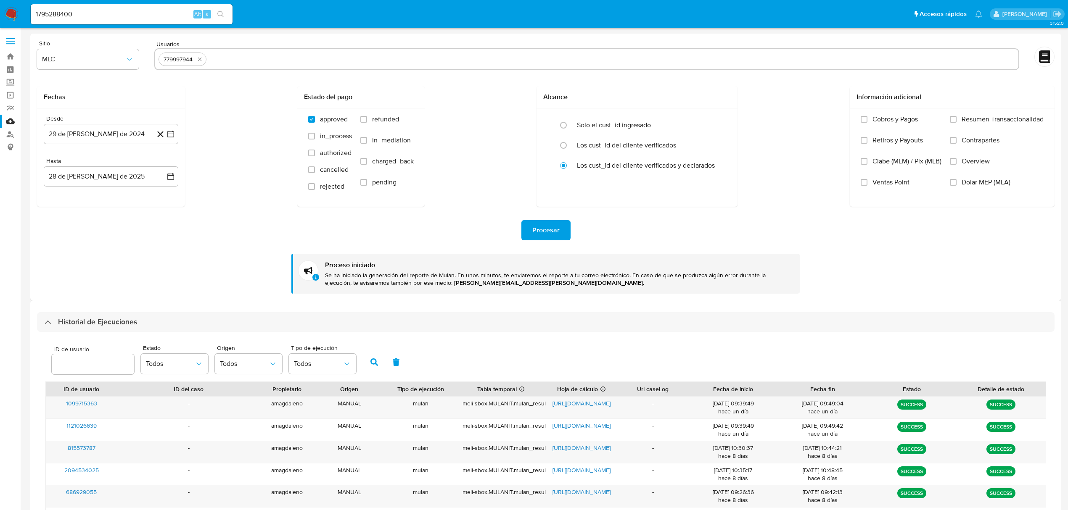
select select "10"
click at [198, 60] on icon "quitar 779997944" at bounding box center [199, 59] width 7 height 7
click at [198, 60] on input "text" at bounding box center [586, 59] width 856 height 13
paste input "1367393449"
type input "1367393449"
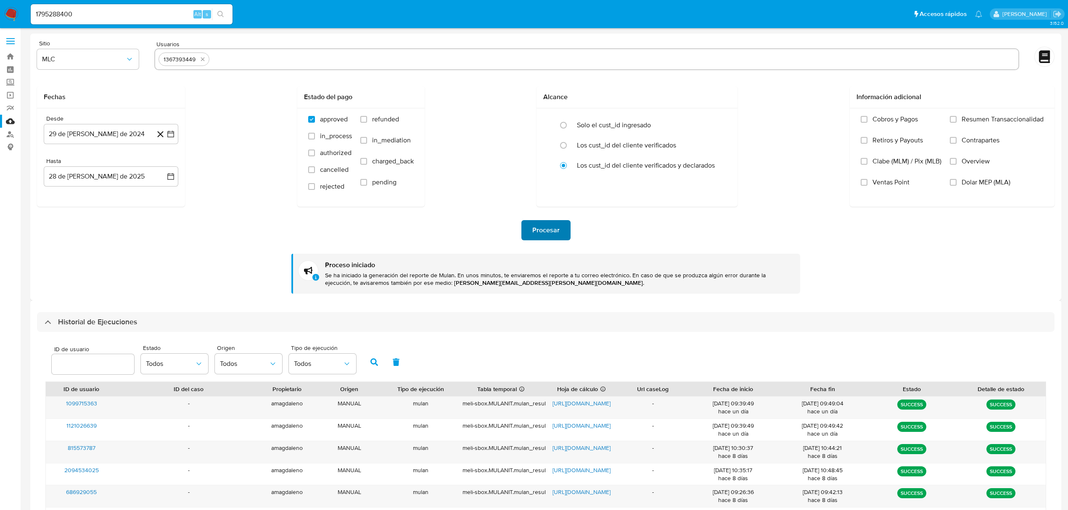
click at [554, 235] on span "Procesar" at bounding box center [545, 230] width 27 height 18
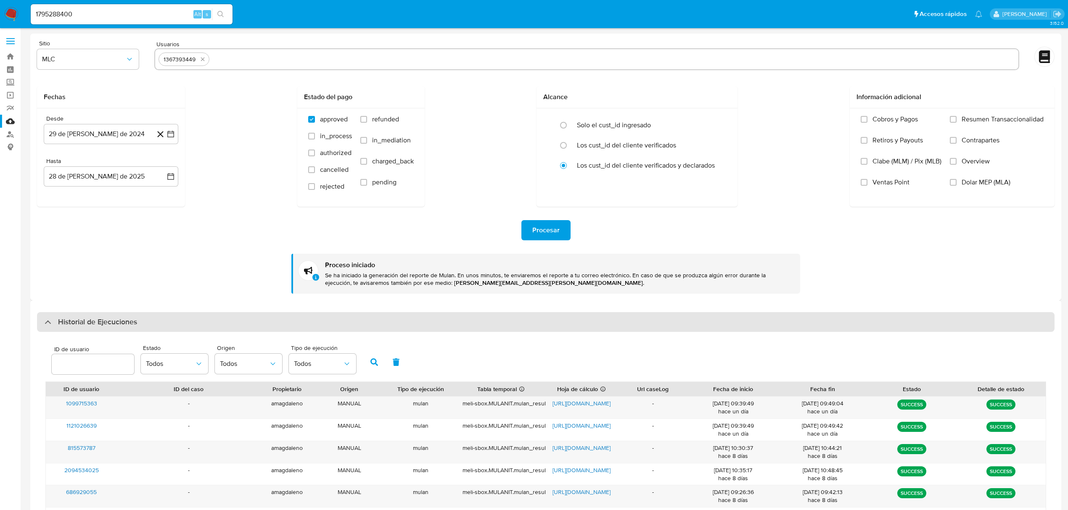
click at [51, 325] on div "Historial de Ejecuciones" at bounding box center [91, 322] width 92 height 10
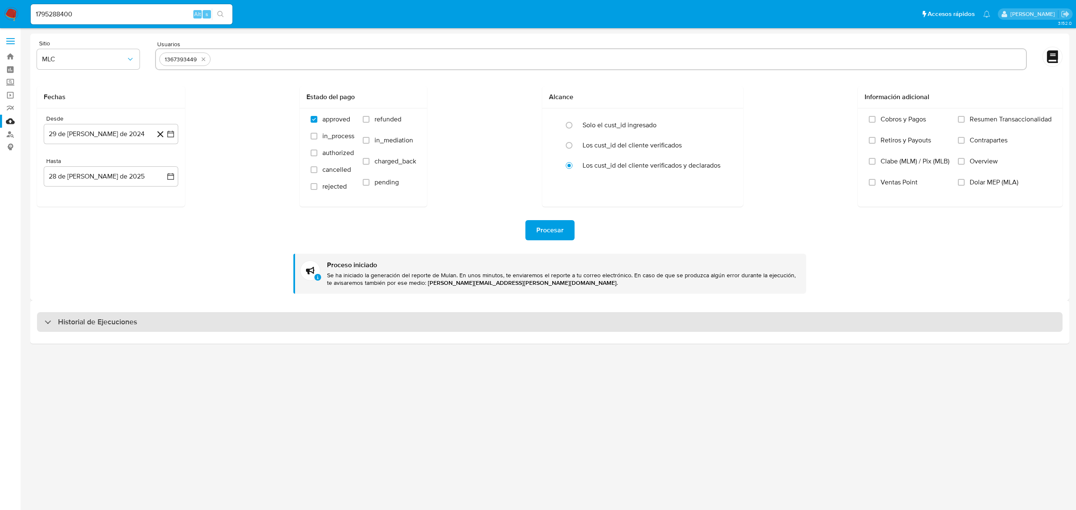
click at [51, 325] on div "Historial de Ejecuciones" at bounding box center [91, 322] width 92 height 10
select select "10"
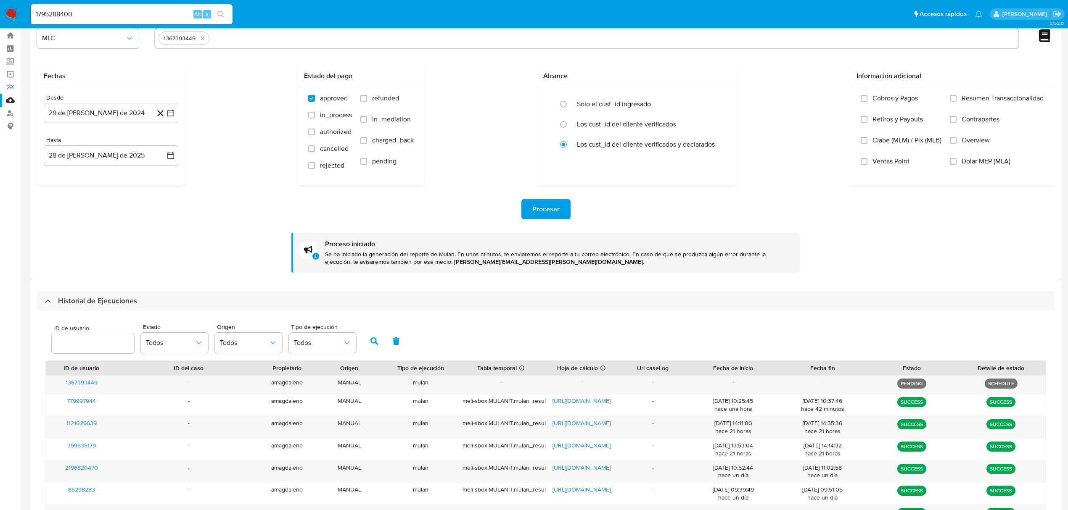
scroll to position [56, 0]
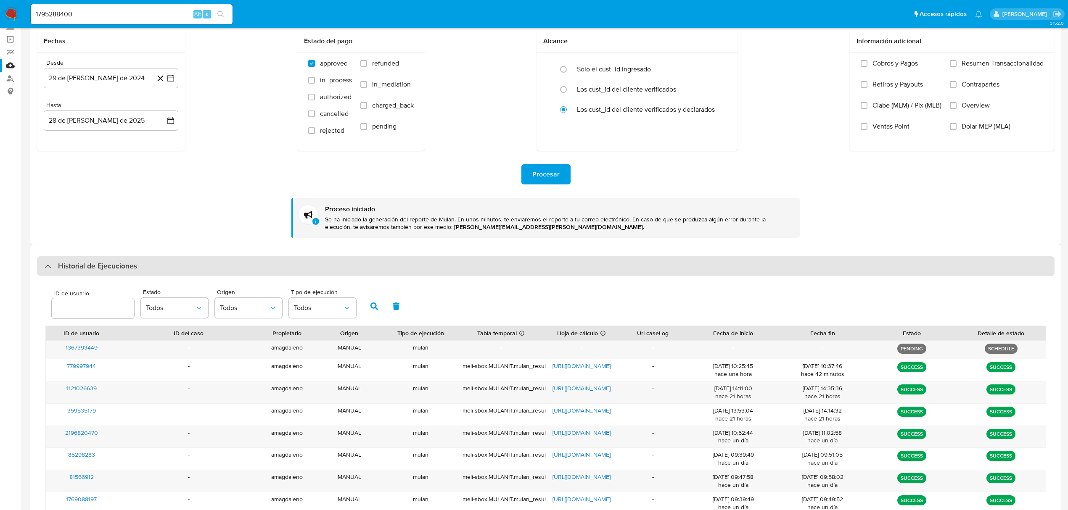
click at [42, 266] on div "Historial de Ejecuciones" at bounding box center [545, 266] width 1017 height 20
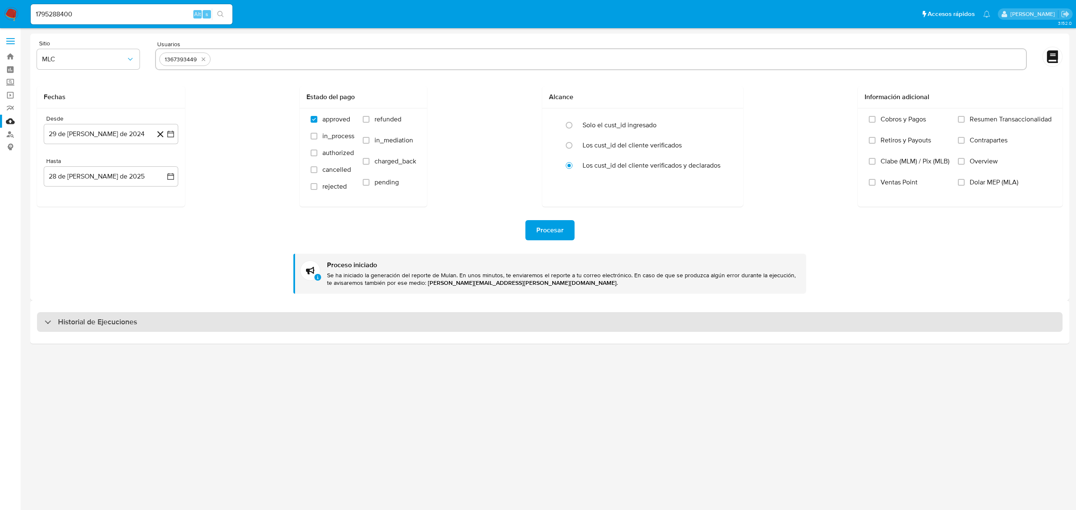
click at [49, 319] on div "Historial de Ejecuciones" at bounding box center [91, 322] width 92 height 10
select select "10"
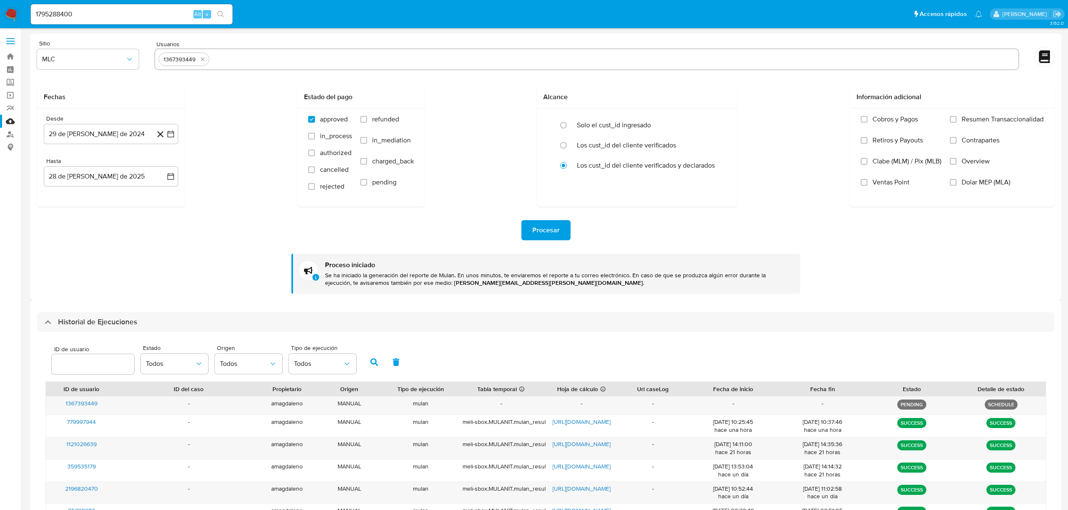
click at [243, 53] on input "text" at bounding box center [614, 59] width 802 height 13
type input "196313769"
click at [202, 62] on icon "quitar 1367393449" at bounding box center [202, 59] width 7 height 7
click at [545, 229] on span "Procesar" at bounding box center [545, 230] width 27 height 18
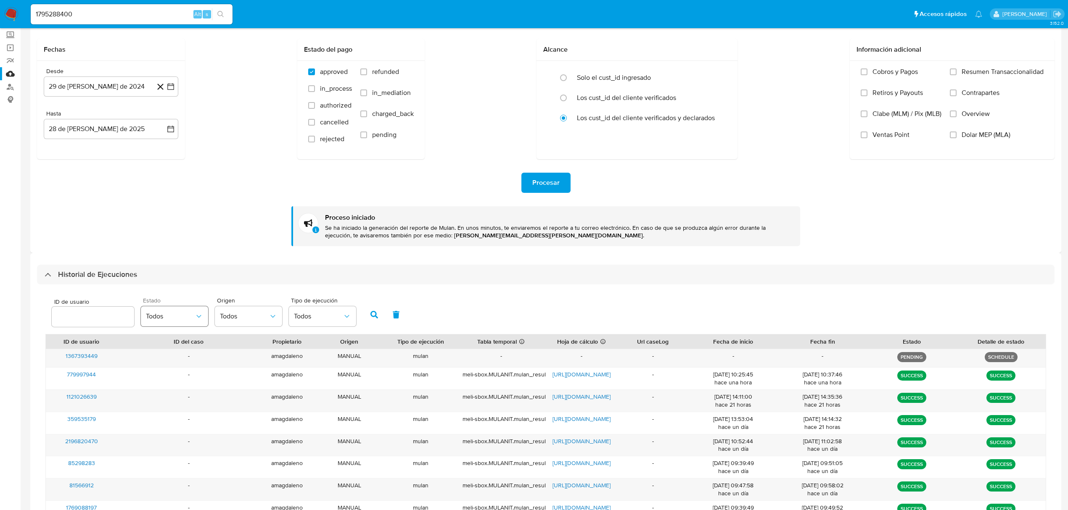
scroll to position [112, 0]
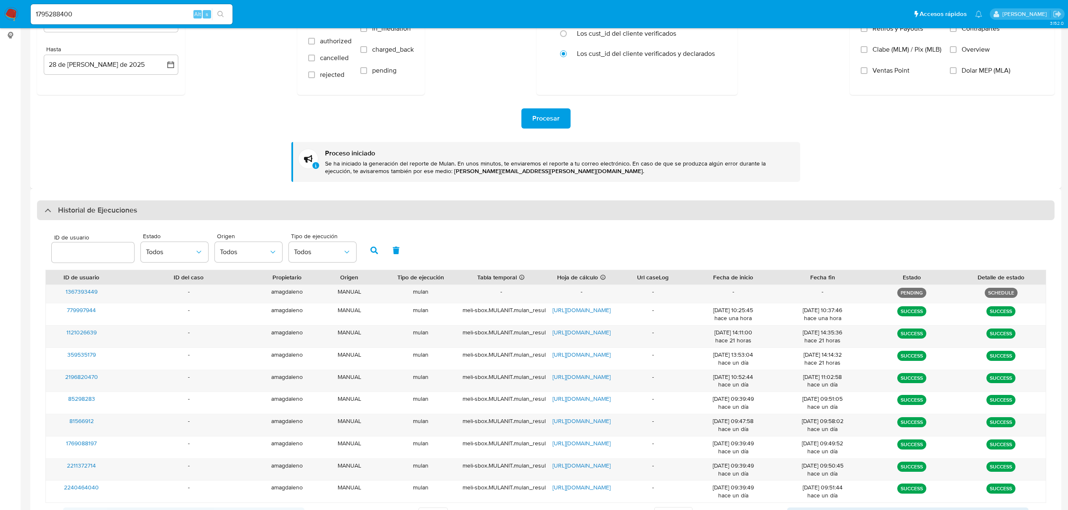
click at [44, 210] on div "Historial de Ejecuciones" at bounding box center [545, 211] width 1017 height 20
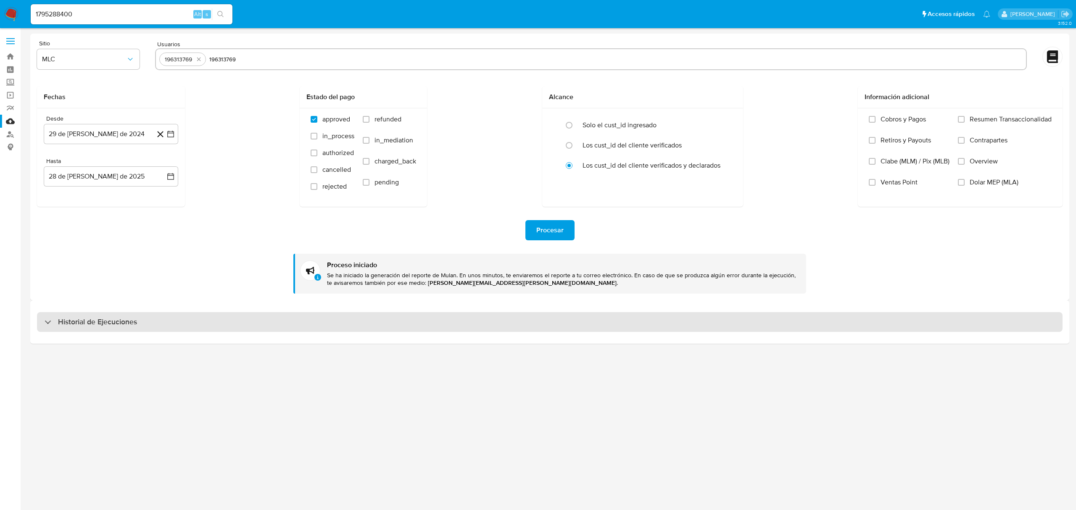
click at [48, 325] on div "Historial de Ejecuciones" at bounding box center [91, 322] width 92 height 10
select select "10"
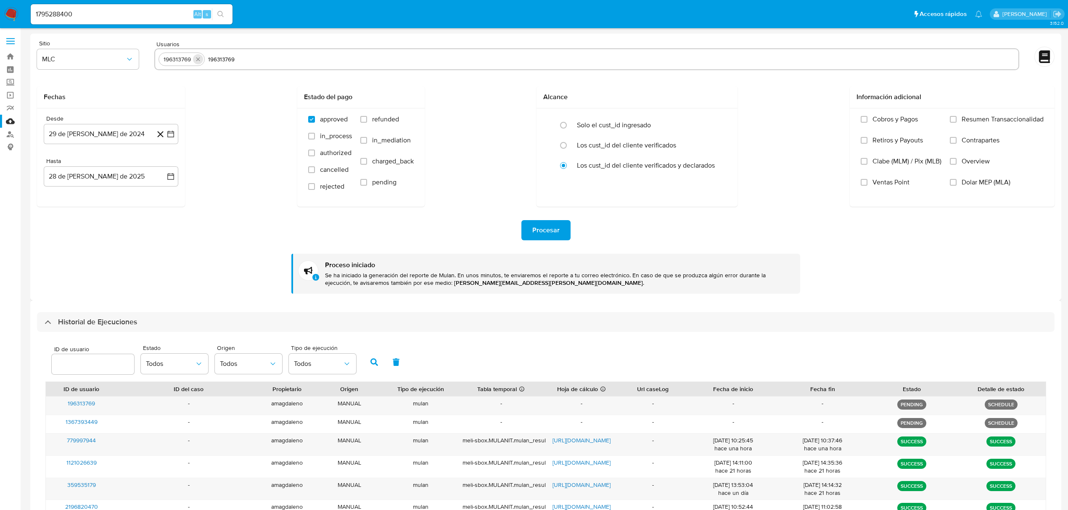
click at [196, 56] on icon "quitar 196313769" at bounding box center [198, 59] width 7 height 7
click at [229, 59] on input "text" at bounding box center [586, 59] width 856 height 13
paste input "794004854"
type input "794004854"
paste input "183141863"
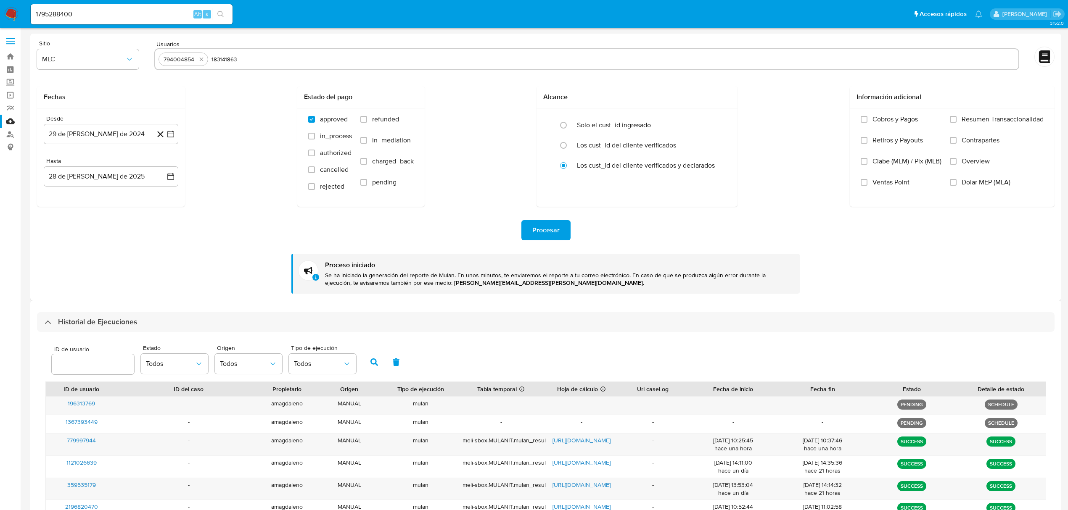
type input "183141863"
paste input "1264661654"
type input "1264661654"
paste input "716167831"
type input "716167831"
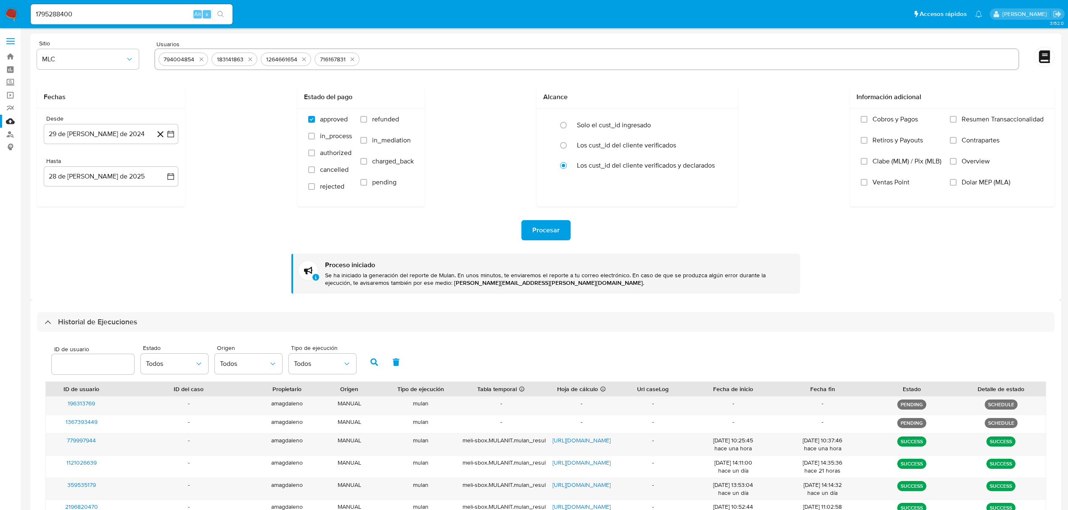
paste input "1728784521"
type input "1728784521"
paste input "410635864"
type input "410635864"
click at [542, 227] on span "Procesar" at bounding box center [545, 230] width 27 height 18
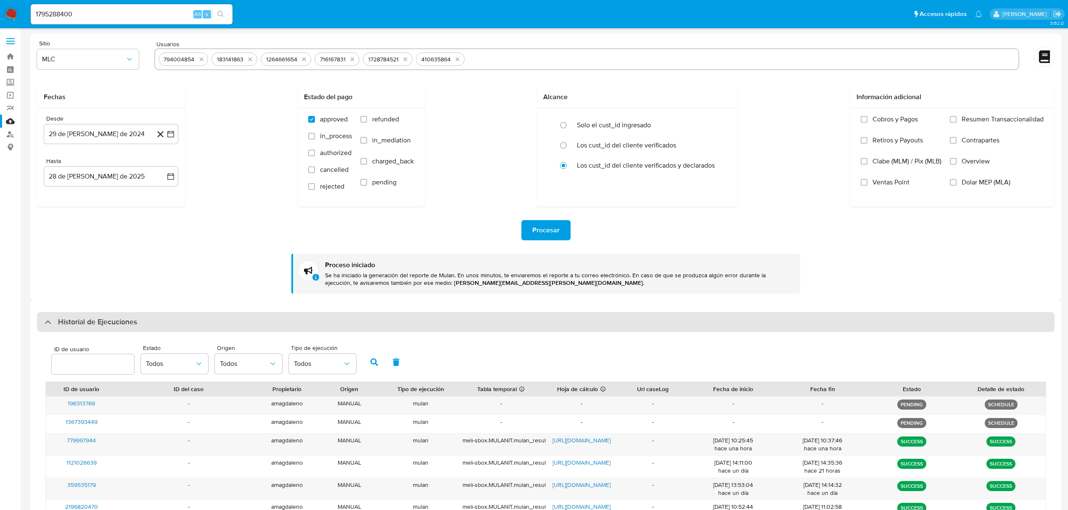
click at [47, 325] on div "Historial de Ejecuciones" at bounding box center [91, 322] width 92 height 10
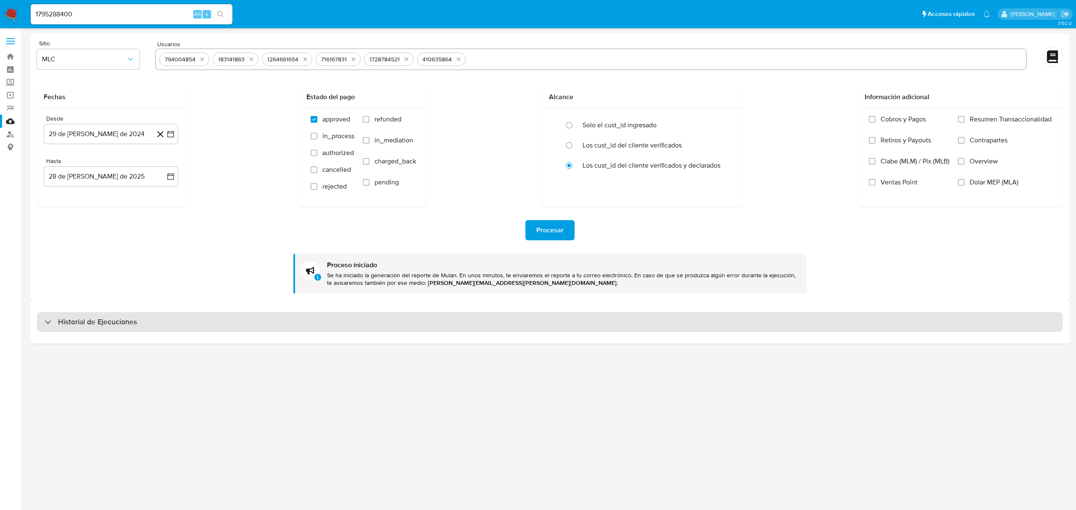
click at [47, 325] on div "Historial de Ejecuciones" at bounding box center [91, 322] width 92 height 10
select select "10"
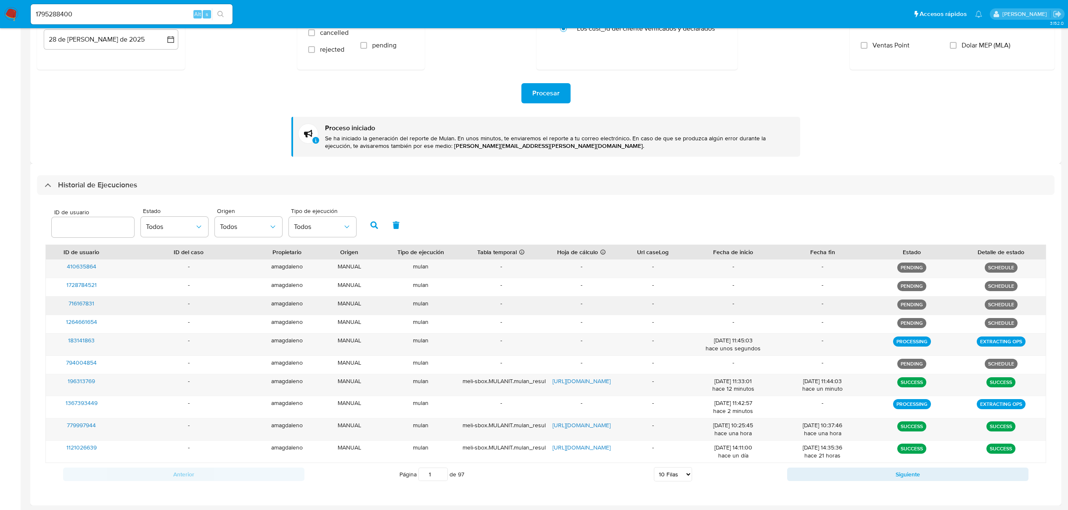
scroll to position [140, 0]
click at [85, 380] on span "196313769" at bounding box center [81, 380] width 27 height 8
click at [581, 379] on span "[URL][DOMAIN_NAME]" at bounding box center [581, 380] width 58 height 8
click at [120, 18] on input "1795288400" at bounding box center [132, 14] width 202 height 11
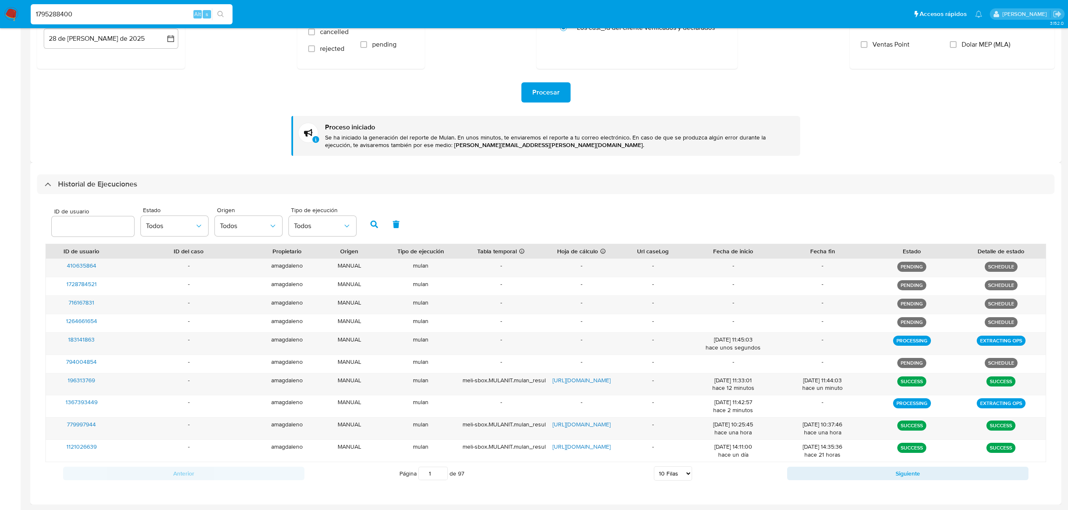
click at [120, 18] on input "1795288400" at bounding box center [132, 14] width 202 height 11
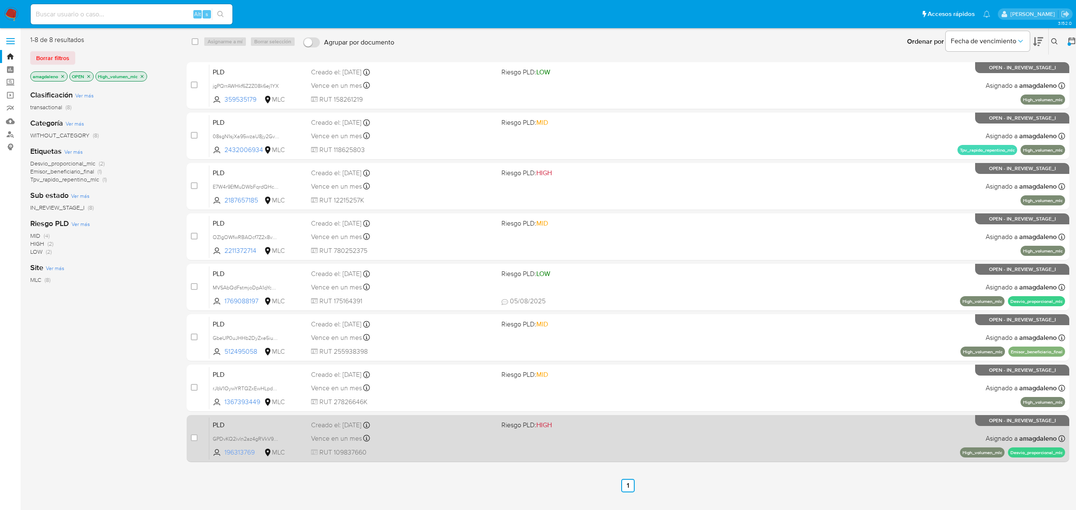
click at [247, 453] on span "196313769" at bounding box center [244, 452] width 38 height 9
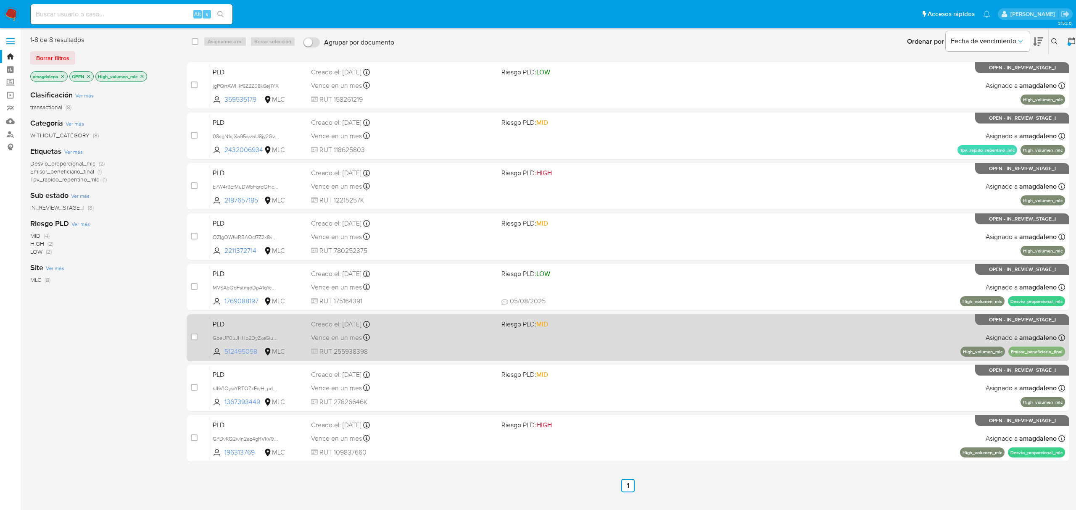
click at [247, 353] on span "512495058" at bounding box center [244, 351] width 38 height 9
click at [539, 348] on div "PLD GbeUP0uJHHb2DyZxe5iukCrX 512495058 MLC Riesgo PLD: MID Creado el: 12/06/202…" at bounding box center [637, 338] width 856 height 42
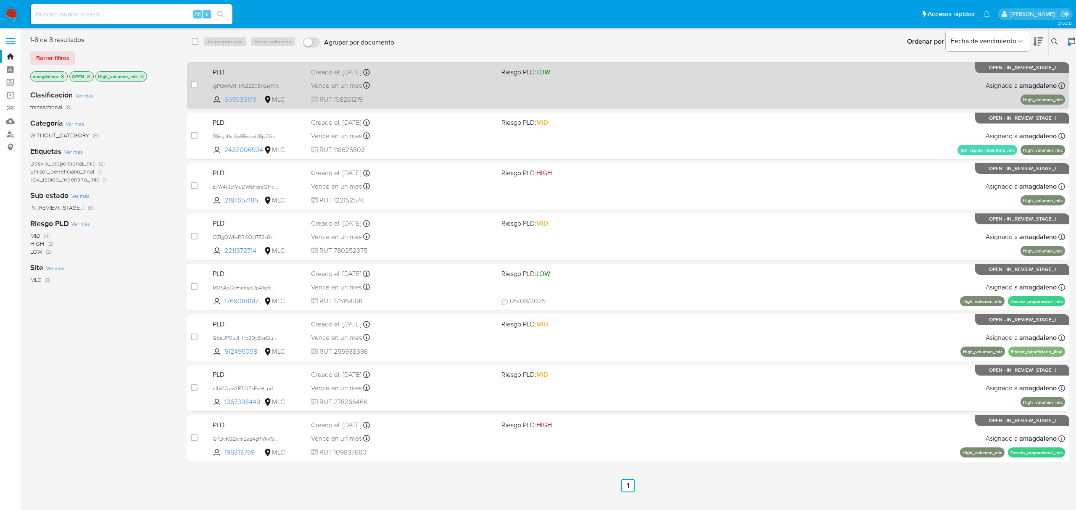
click at [236, 98] on span "359535179" at bounding box center [244, 99] width 38 height 9
click at [448, 74] on div "Creado el: 12/06/2025 Creado el: 12/06/2025 06:08:47" at bounding box center [402, 72] width 183 height 9
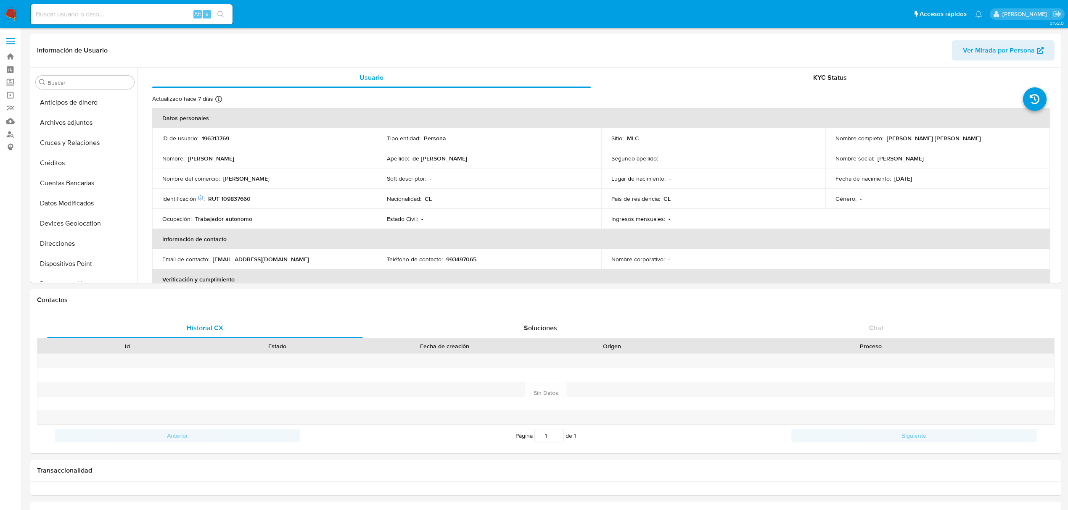
select select "10"
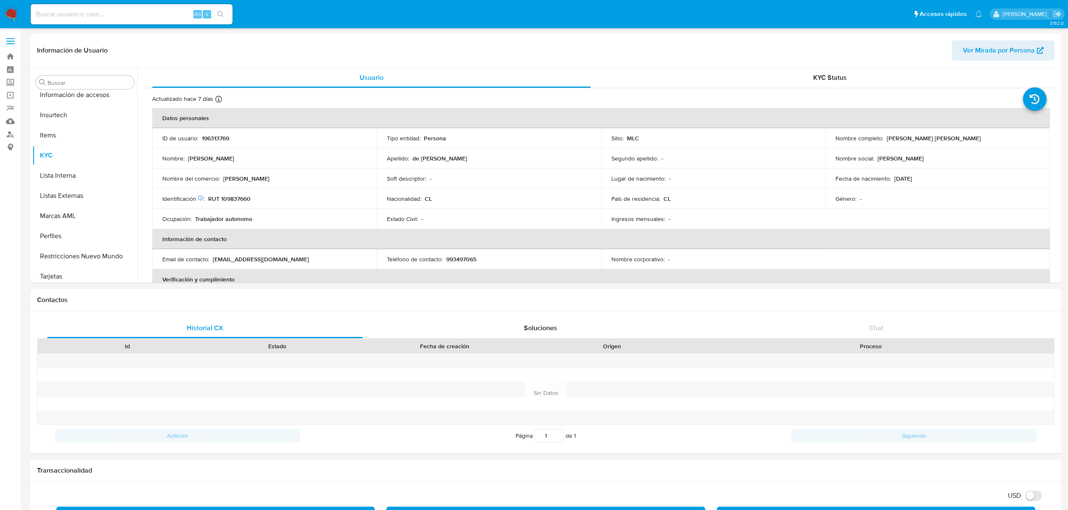
scroll to position [335, 0]
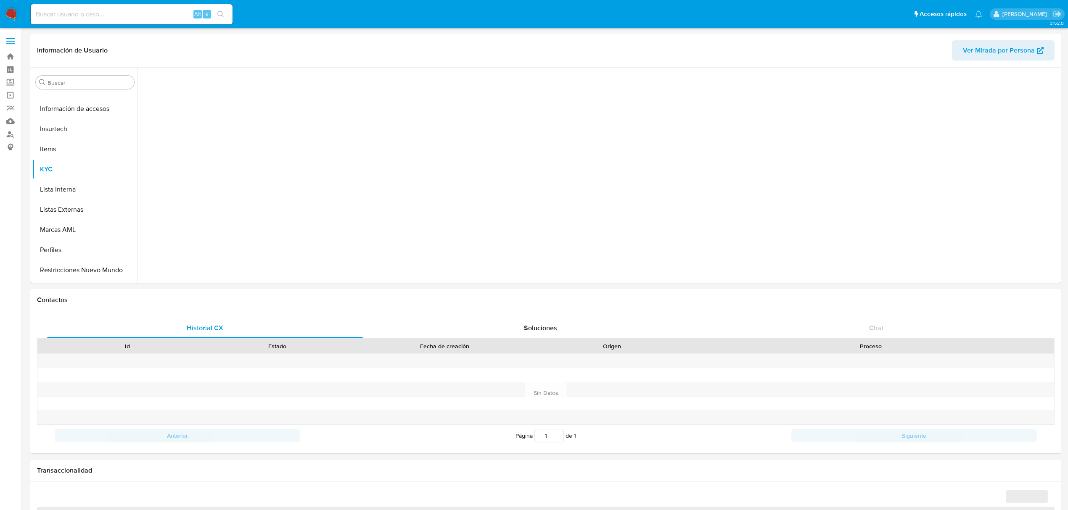
scroll to position [335, 0]
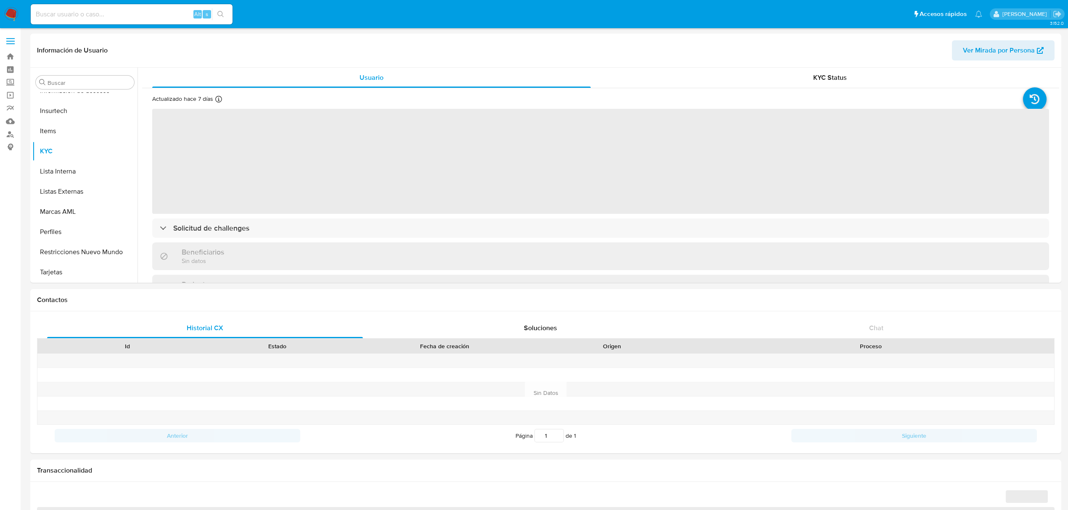
select select "10"
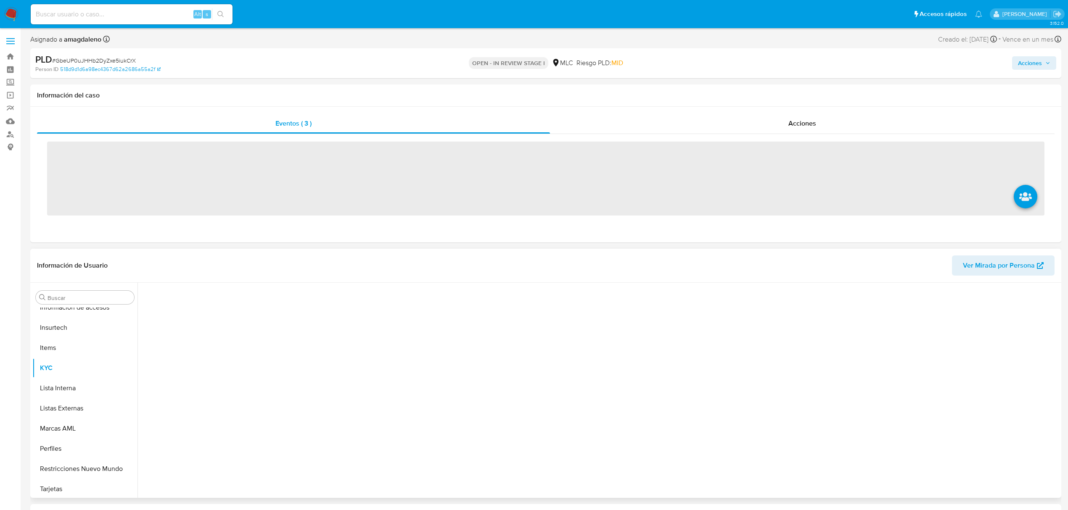
scroll to position [335, 0]
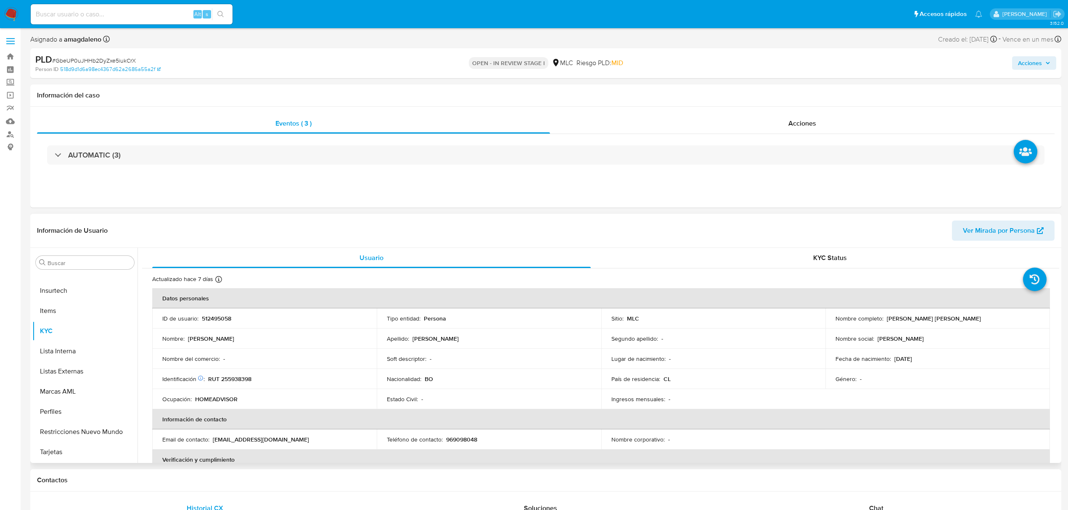
select select "10"
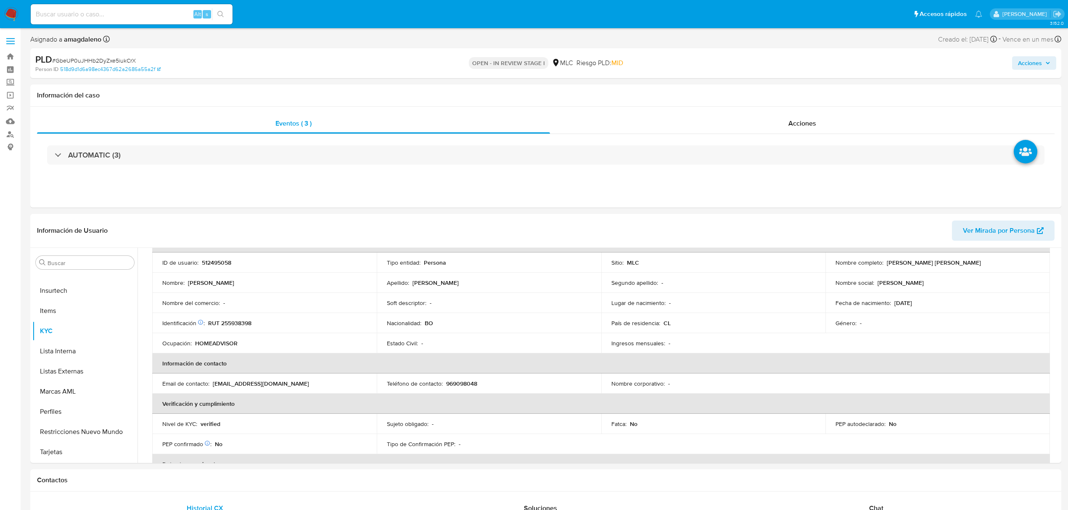
scroll to position [0, 0]
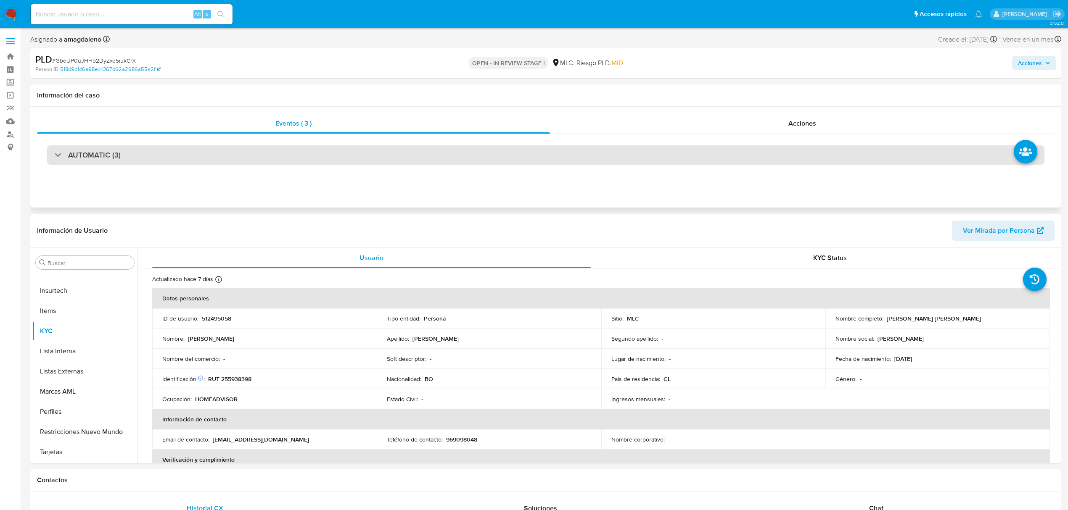
click at [372, 155] on div "AUTOMATIC (3)" at bounding box center [545, 154] width 997 height 19
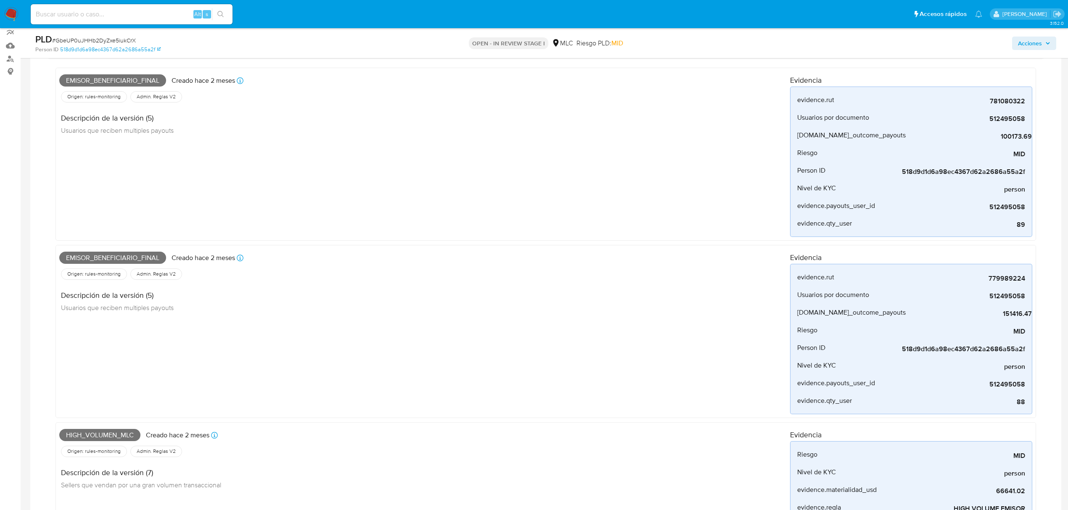
scroll to position [56, 0]
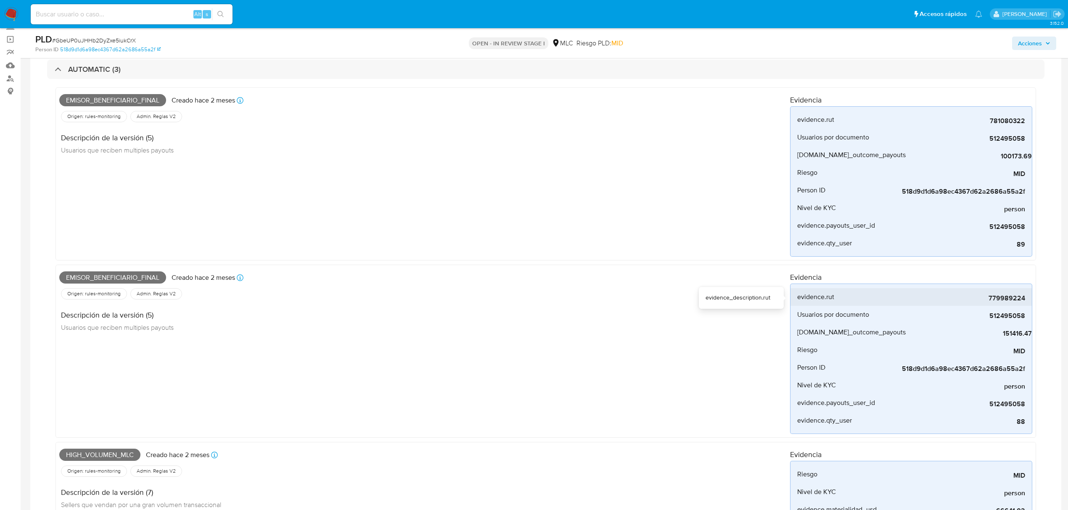
click at [1003, 299] on span "779989224" at bounding box center [962, 298] width 126 height 8
copy span "779989224"
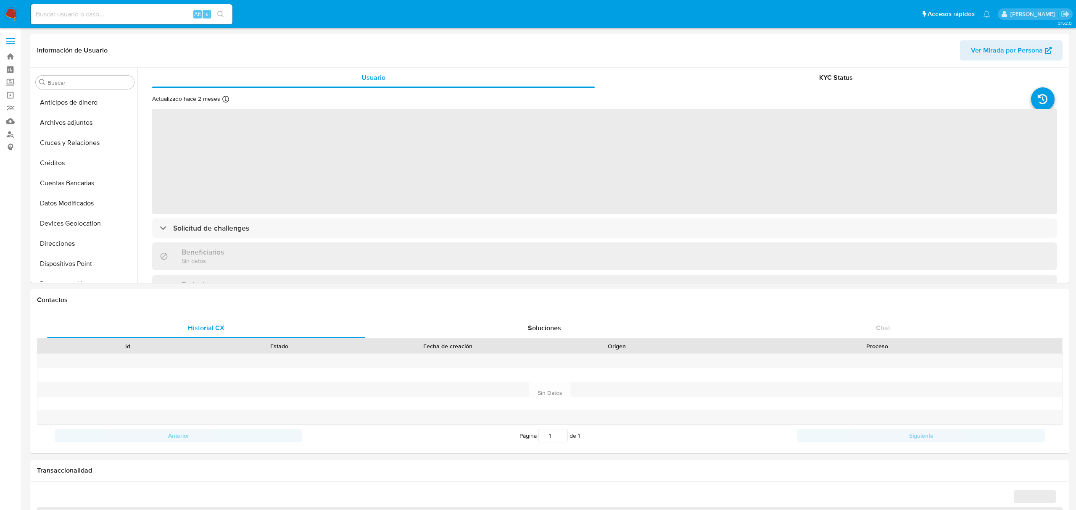
select select "10"
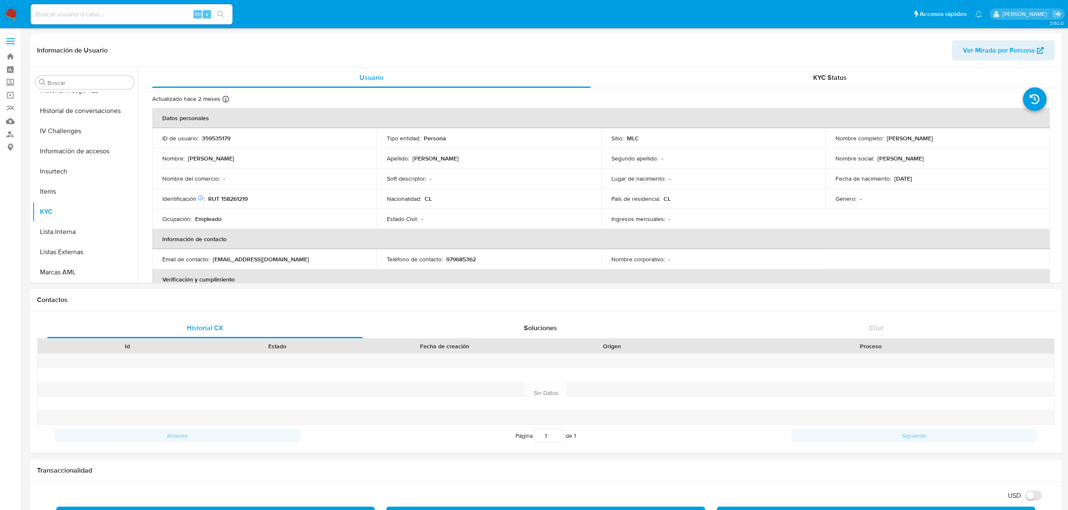
scroll to position [335, 0]
drag, startPoint x: 885, startPoint y: 138, endPoint x: 998, endPoint y: 140, distance: 113.1
click at [998, 140] on div "Nombre completo : [PERSON_NAME]" at bounding box center [937, 139] width 204 height 8
copy p "[PERSON_NAME]"
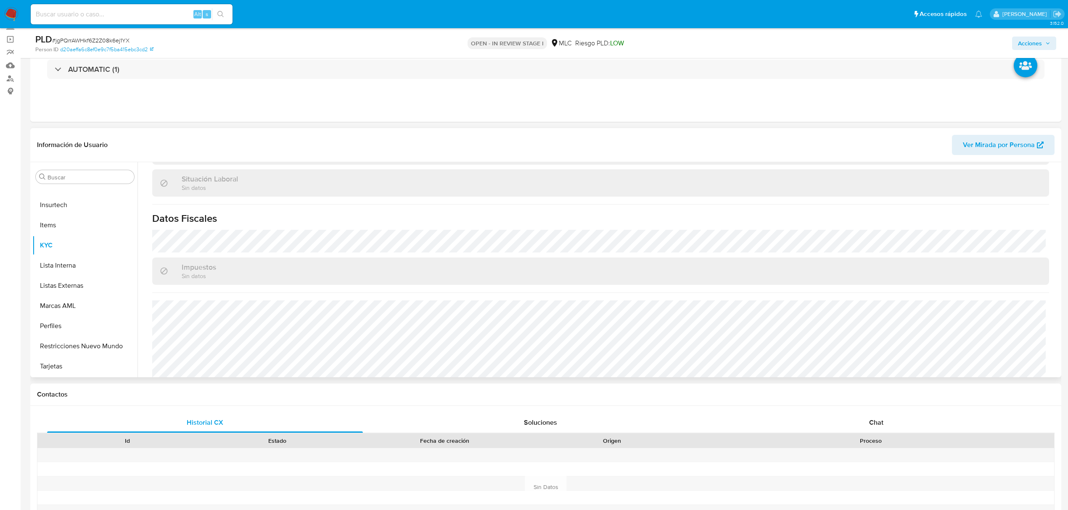
scroll to position [257, 0]
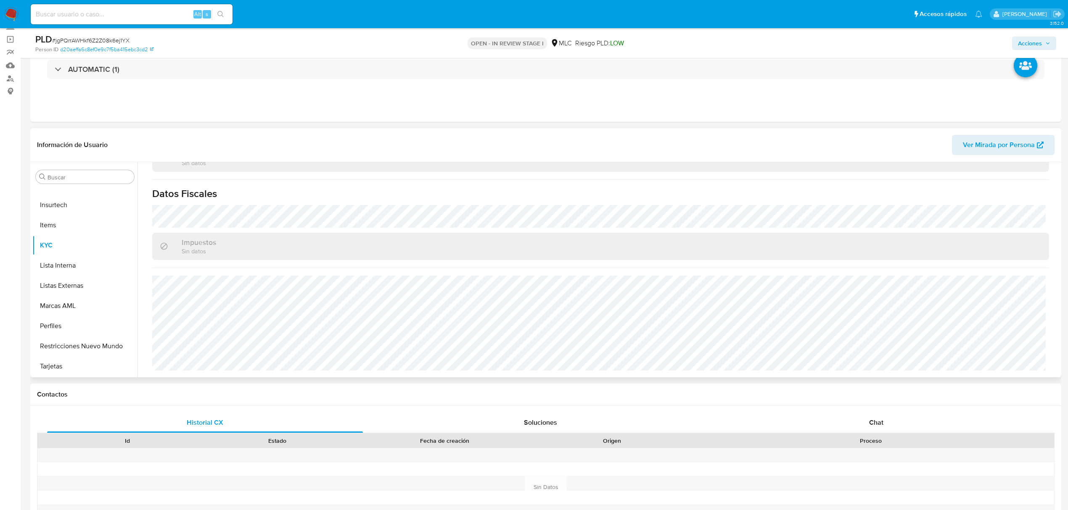
select select "10"
click at [67, 268] on button "Documentación" at bounding box center [81, 267] width 98 height 20
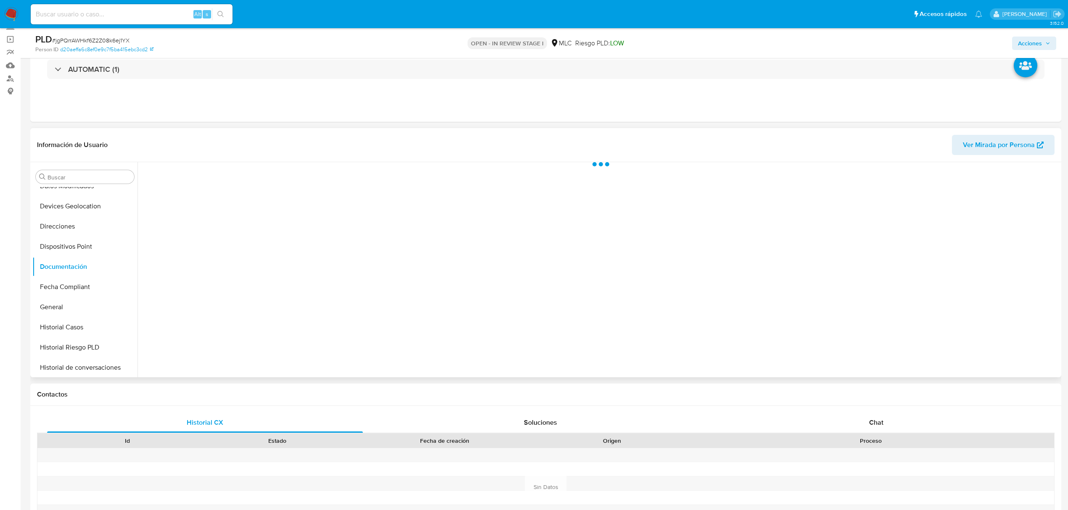
scroll to position [0, 0]
click at [234, 204] on button "Prueba de vida" at bounding box center [250, 203] width 216 height 21
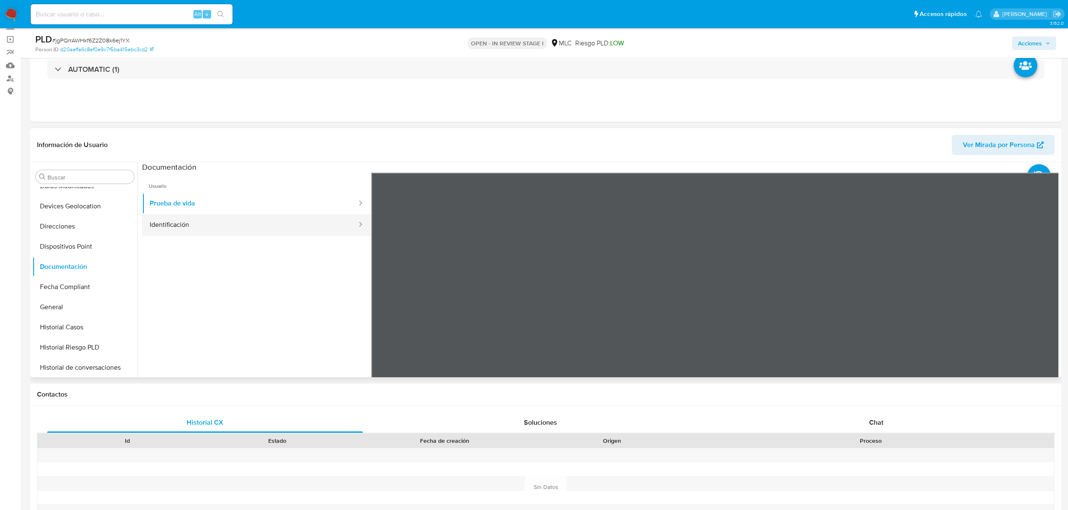
click at [187, 226] on button "Identificación" at bounding box center [250, 224] width 216 height 21
click at [866, 421] on div "Chat" at bounding box center [877, 423] width 316 height 20
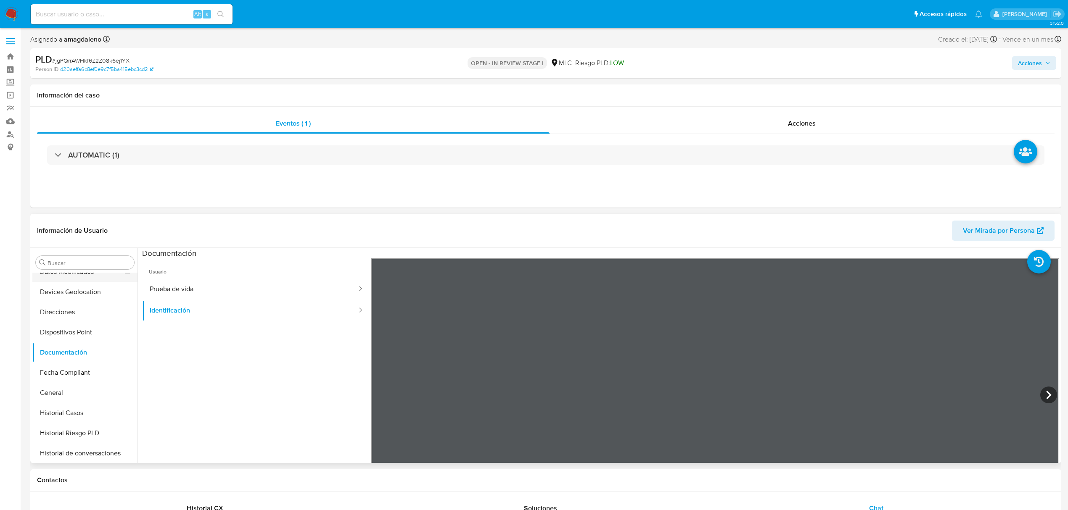
scroll to position [0, 0]
click at [63, 303] on button "Archivos adjuntos" at bounding box center [81, 303] width 98 height 20
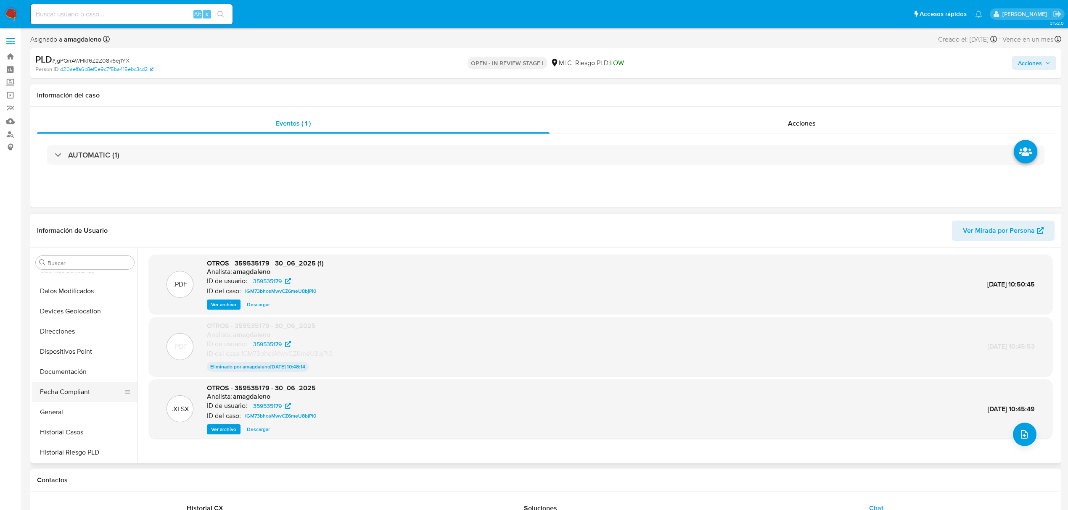
scroll to position [112, 0]
click at [64, 411] on button "Historial Casos" at bounding box center [81, 413] width 98 height 20
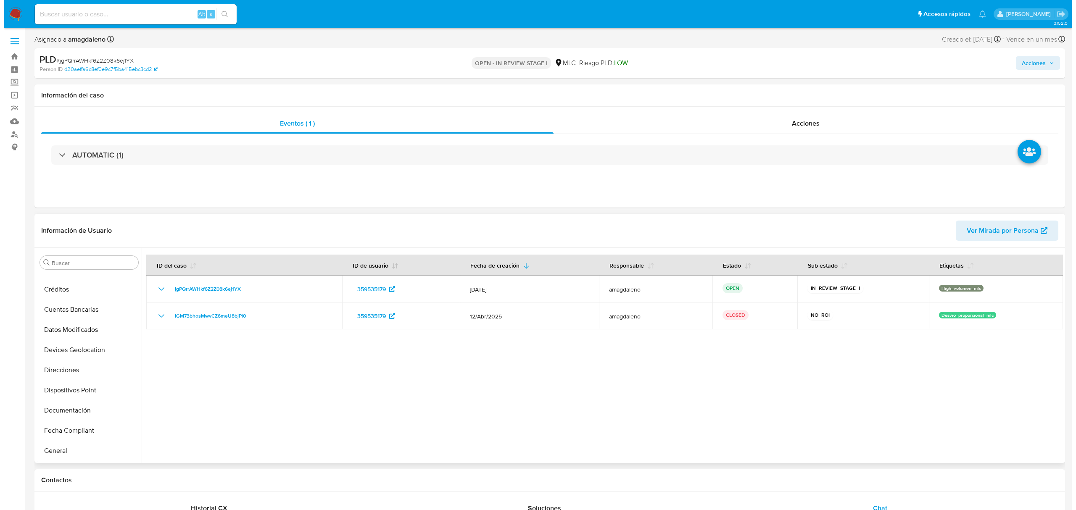
scroll to position [0, 0]
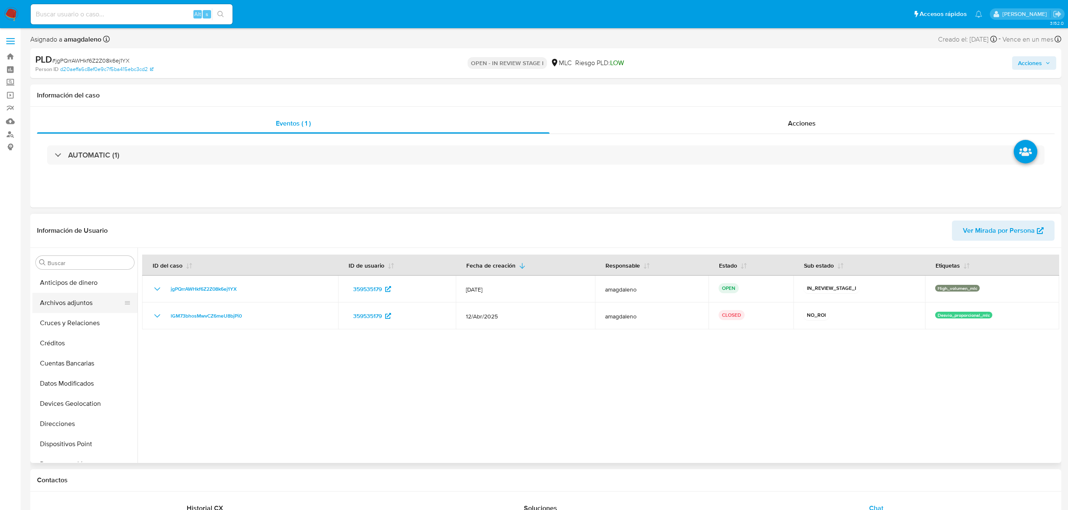
click at [61, 300] on button "Archivos adjuntos" at bounding box center [81, 303] width 98 height 20
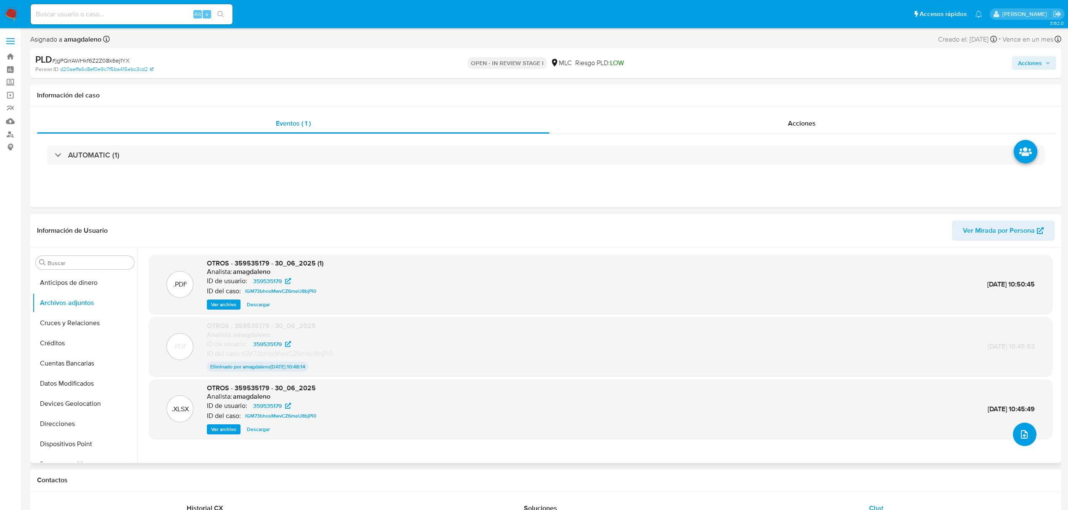
click at [1014, 432] on button "upload-file" at bounding box center [1025, 435] width 24 height 24
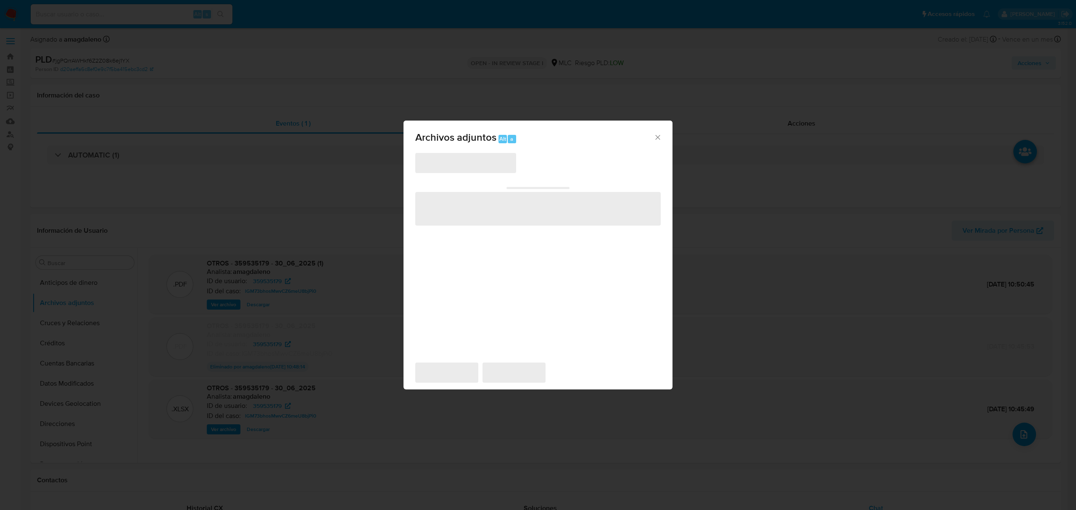
click at [480, 164] on span "‌" at bounding box center [465, 163] width 101 height 20
click at [475, 161] on span "‌" at bounding box center [465, 163] width 101 height 20
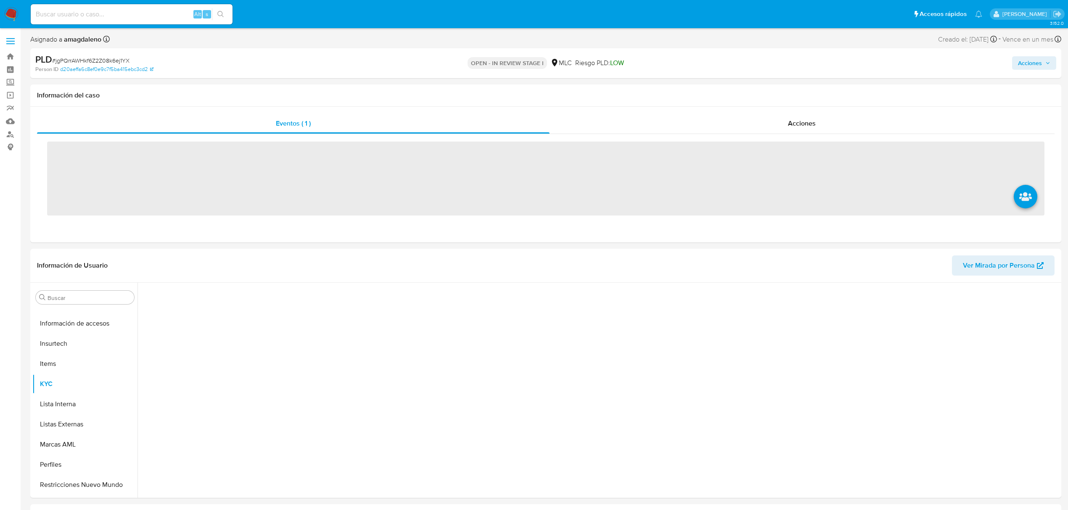
scroll to position [335, 0]
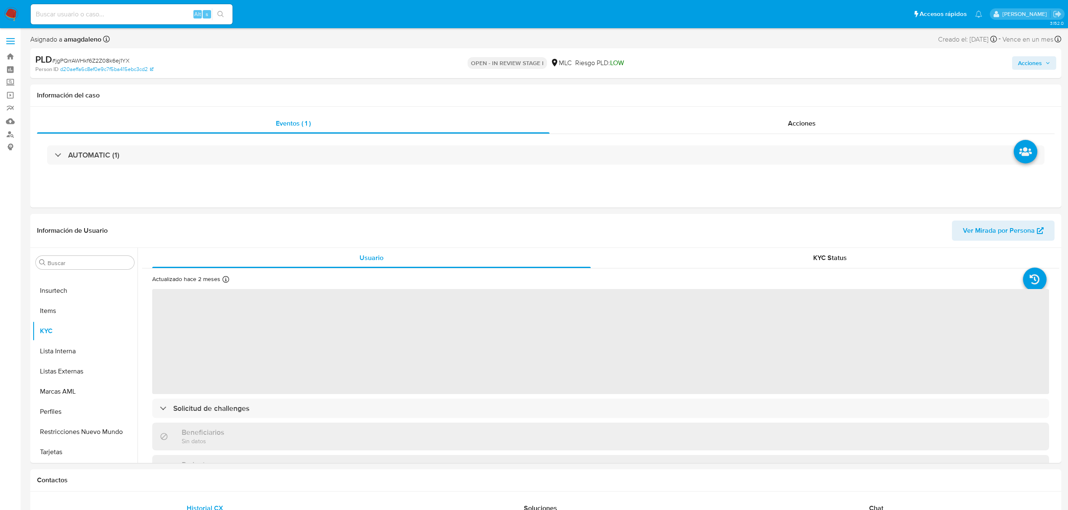
select select "10"
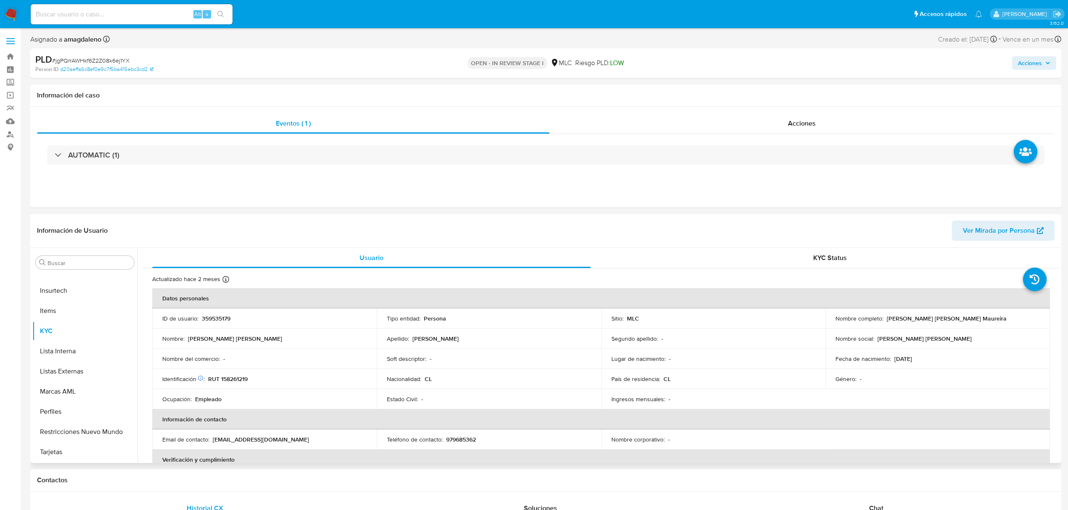
scroll to position [0, 0]
click at [86, 309] on button "Archivos adjuntos" at bounding box center [81, 303] width 98 height 20
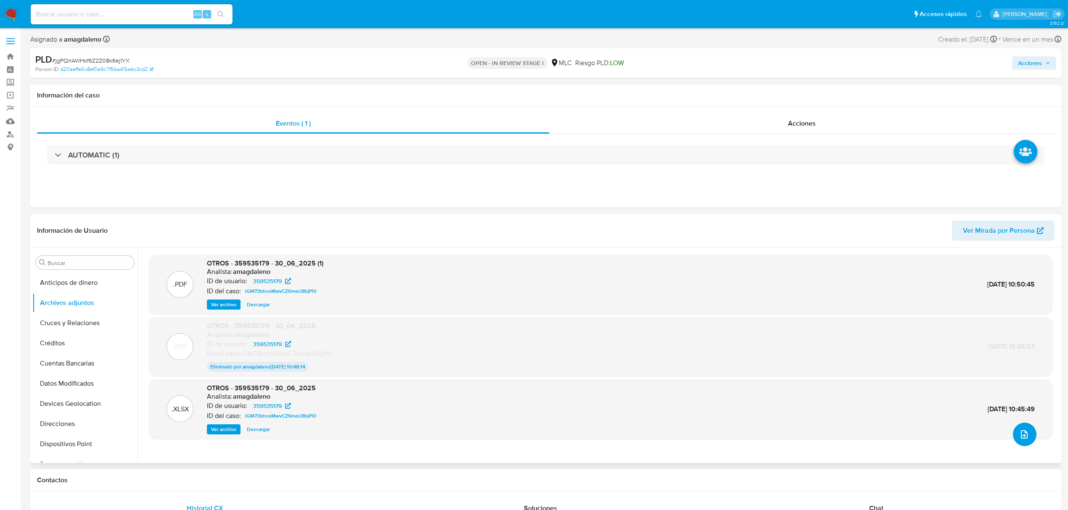
click at [1021, 433] on icon "upload-file" at bounding box center [1024, 435] width 10 height 10
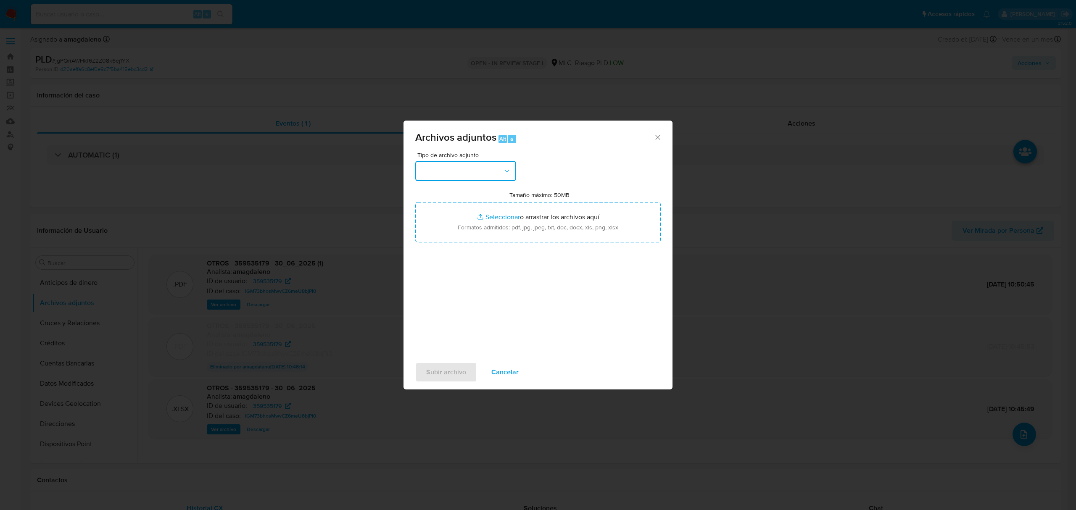
click at [492, 175] on button "button" at bounding box center [465, 171] width 101 height 20
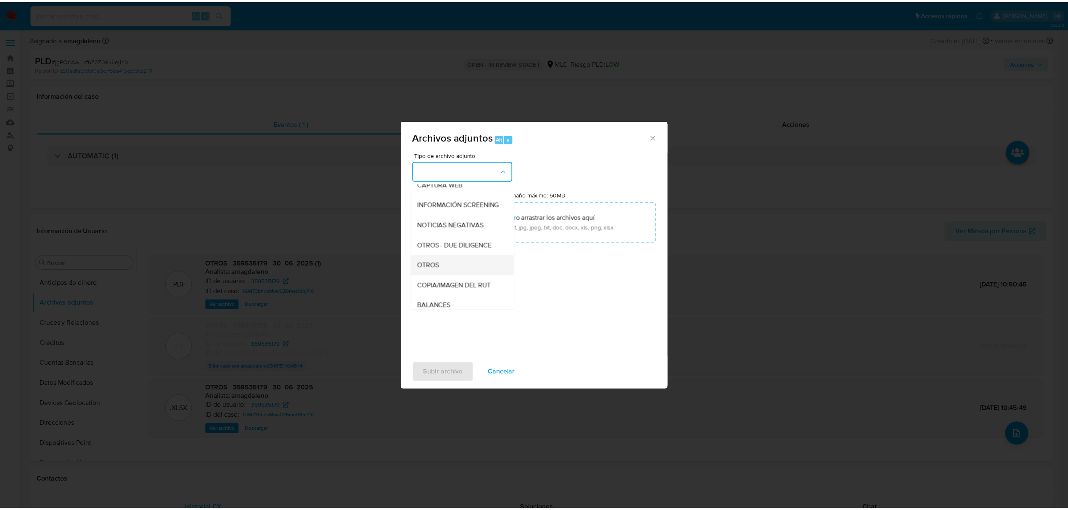
scroll to position [69, 0]
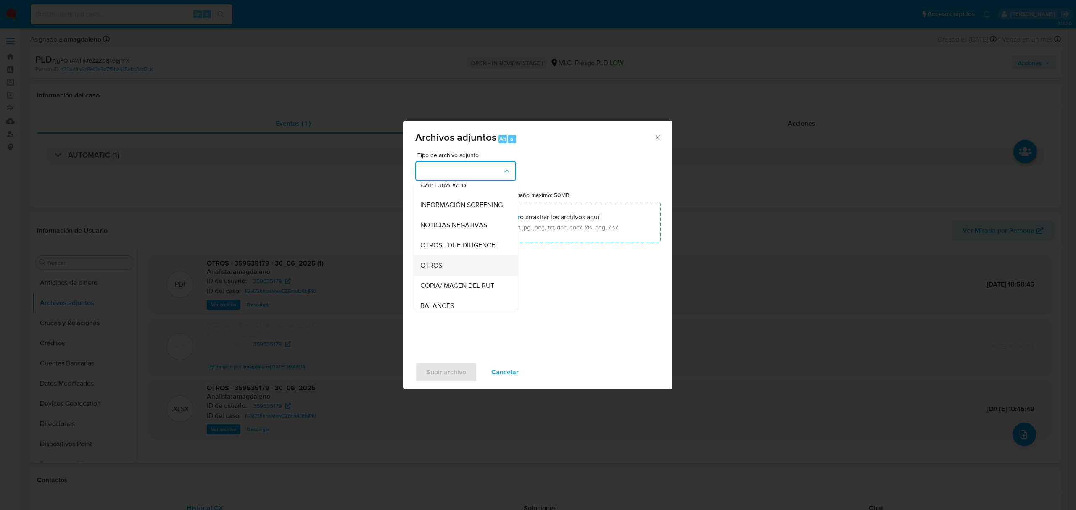
click at [451, 273] on div "OTROS" at bounding box center [463, 266] width 86 height 20
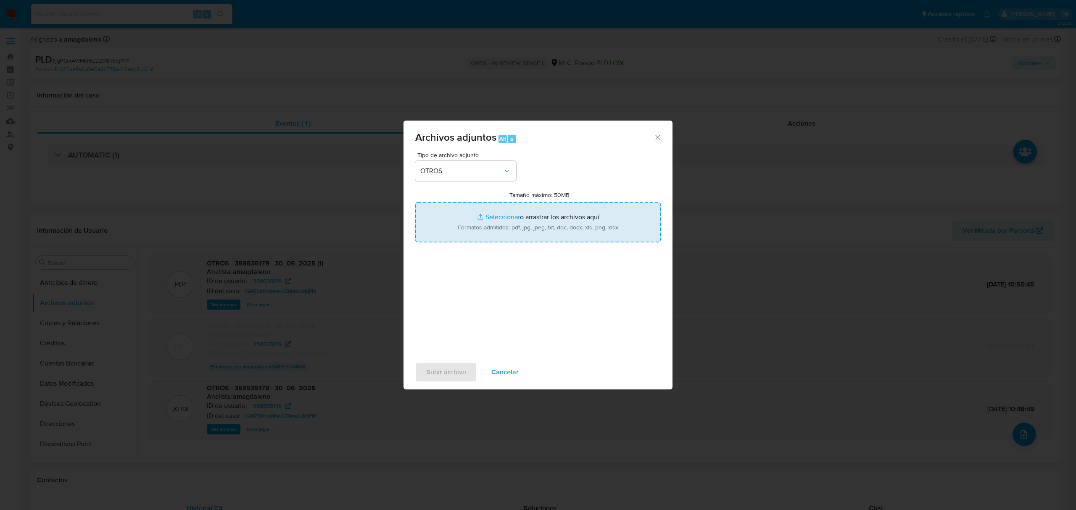
click at [497, 215] on input "Tamaño máximo: 50MB Seleccionar archivos" at bounding box center [538, 222] width 246 height 40
type input "C:\fakepath\359535179 - 12_08_2025 (1).pdf"
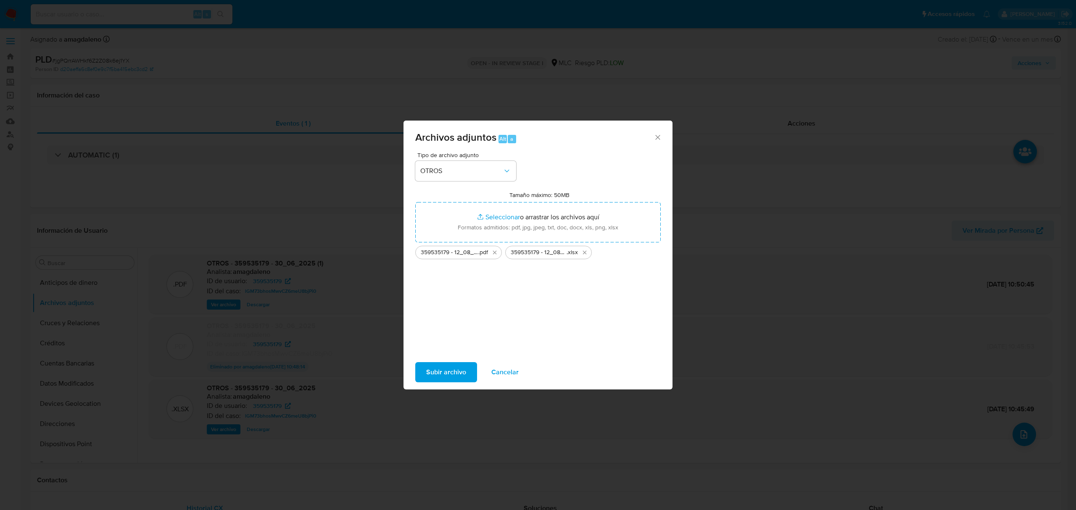
click at [446, 371] on span "Subir archivo" at bounding box center [446, 372] width 40 height 18
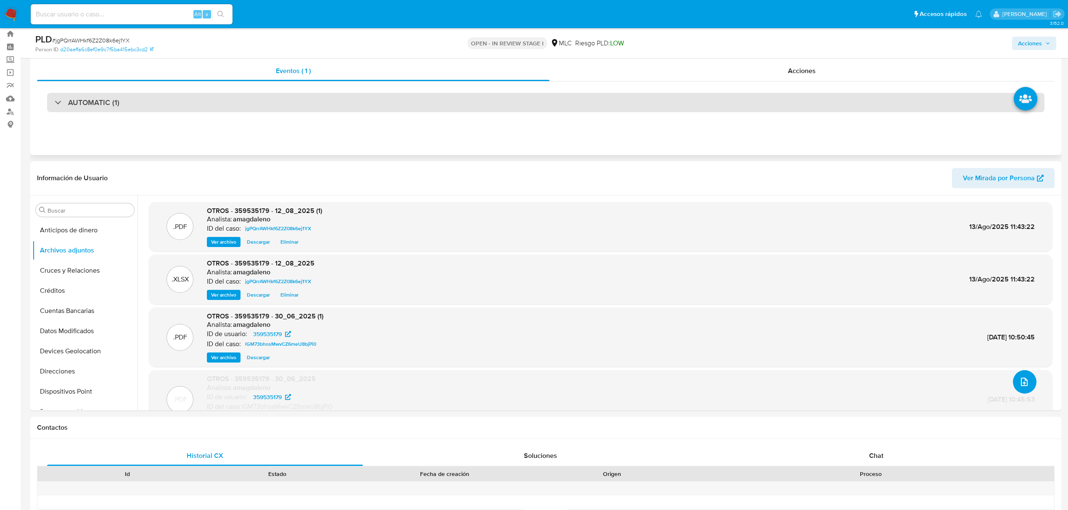
scroll to position [0, 0]
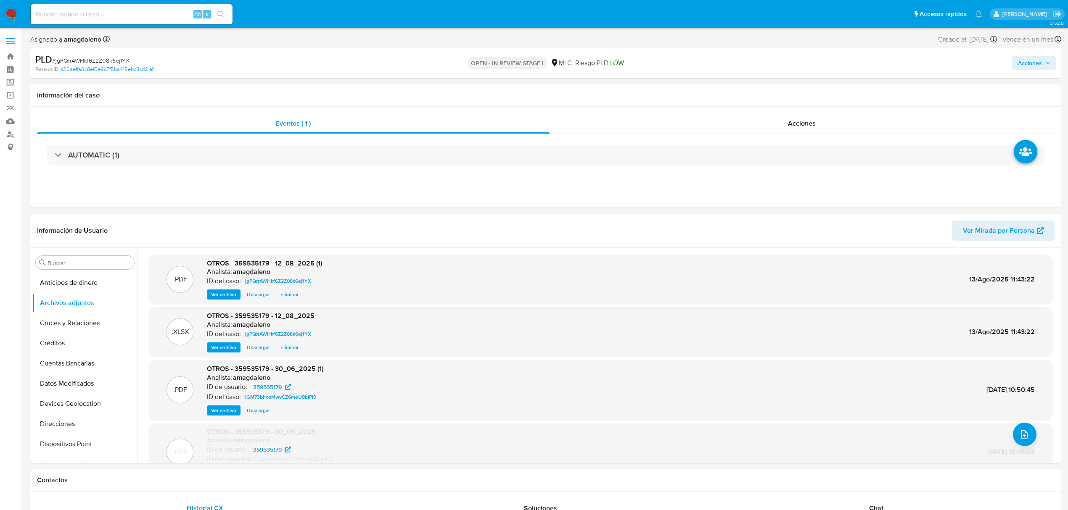
click at [1028, 65] on span "Acciones" at bounding box center [1030, 62] width 24 height 13
click at [791, 85] on span "Resolución del caso" at bounding box center [795, 90] width 60 height 10
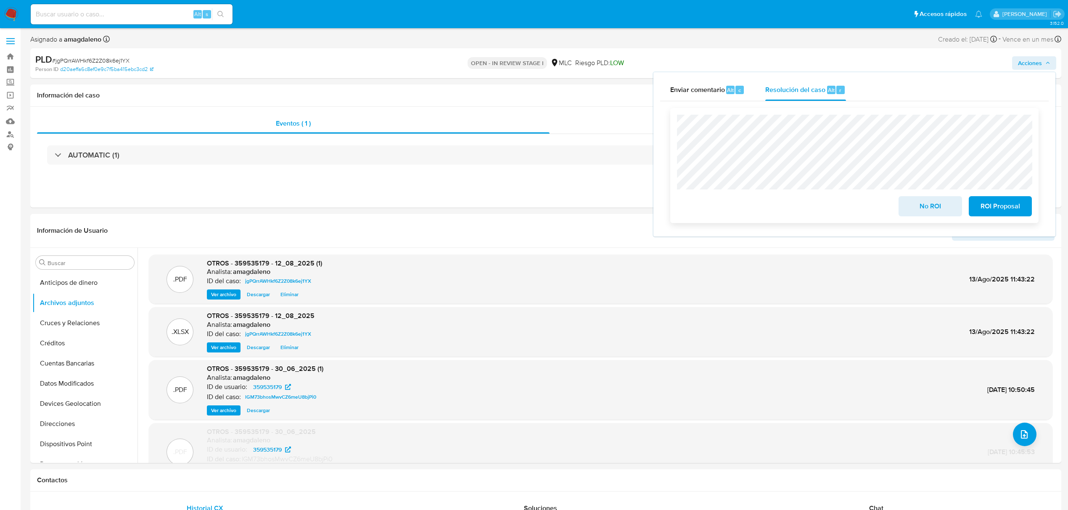
click at [923, 206] on span "No ROI" at bounding box center [929, 206] width 41 height 18
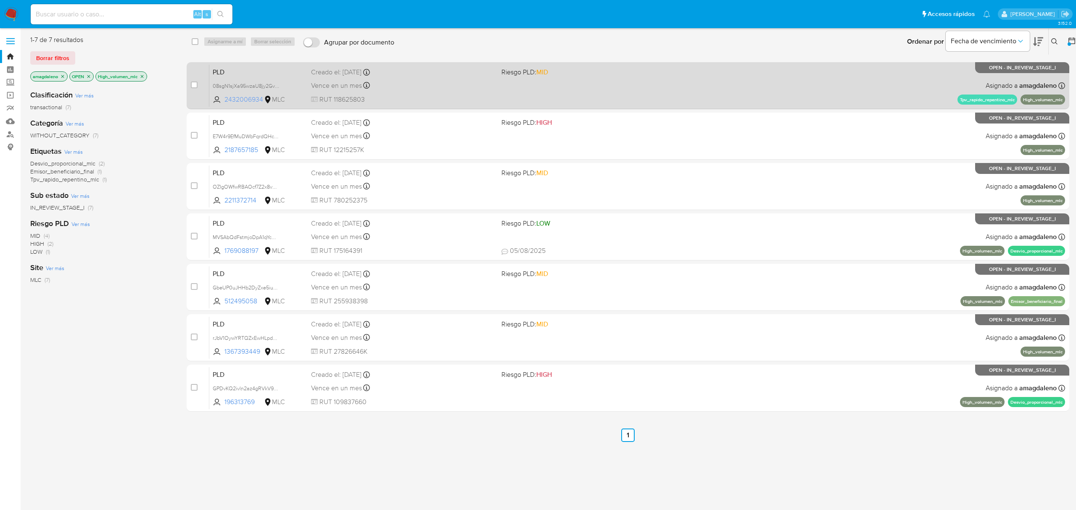
click at [245, 98] on span "2432006934" at bounding box center [244, 99] width 38 height 9
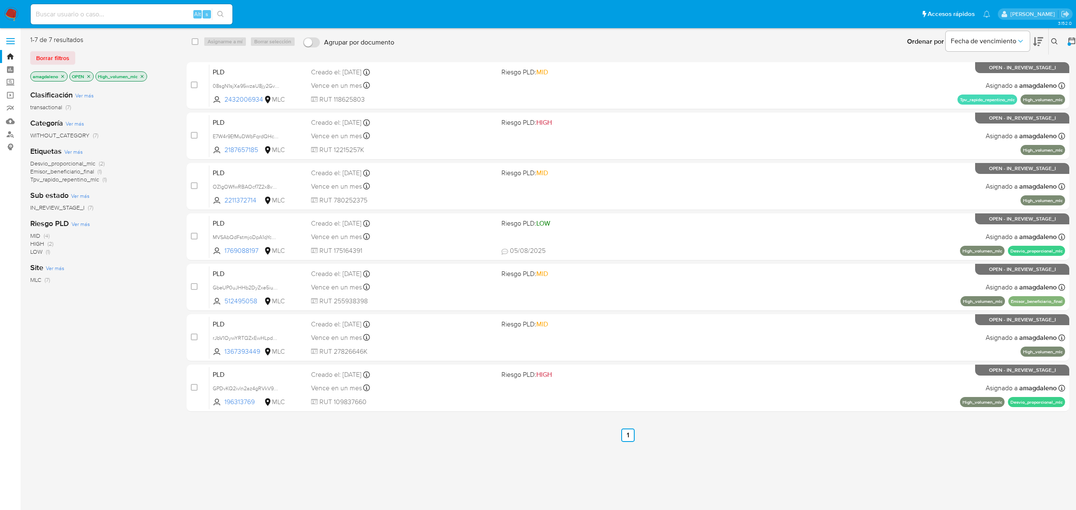
click at [143, 75] on icon "close-filter" at bounding box center [142, 76] width 5 height 5
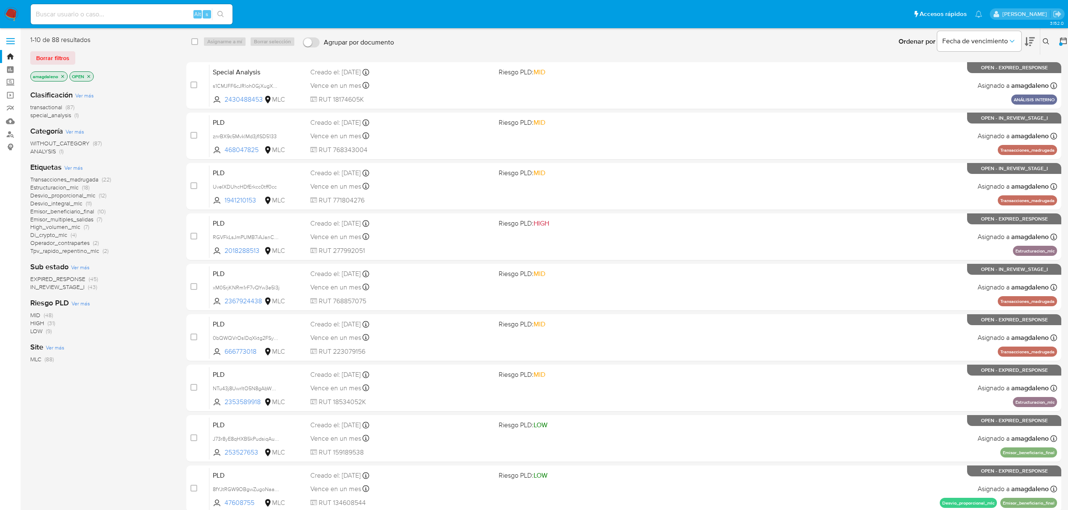
click at [46, 238] on span "Di_crypto_mlc" at bounding box center [48, 235] width 37 height 8
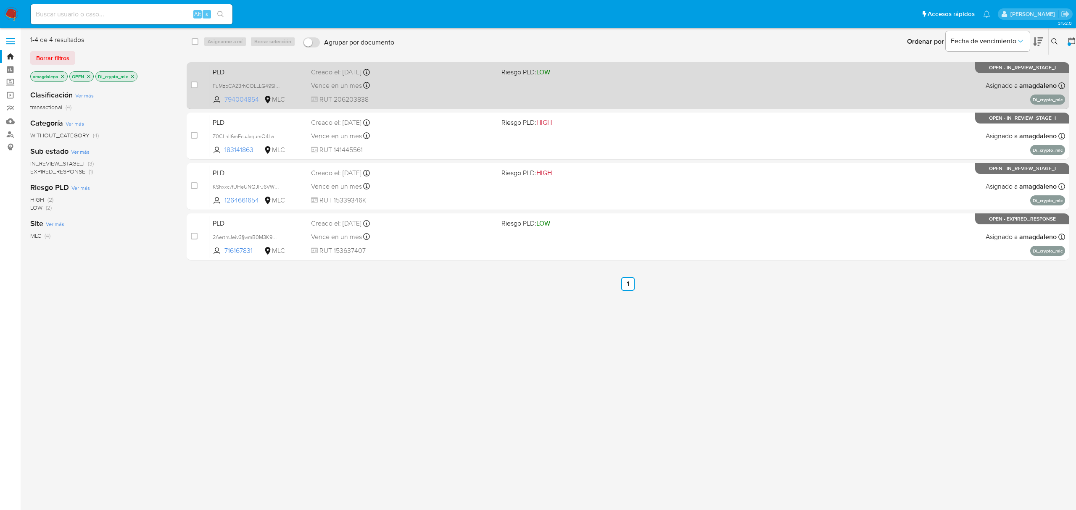
click at [230, 103] on span "794004854" at bounding box center [244, 99] width 38 height 9
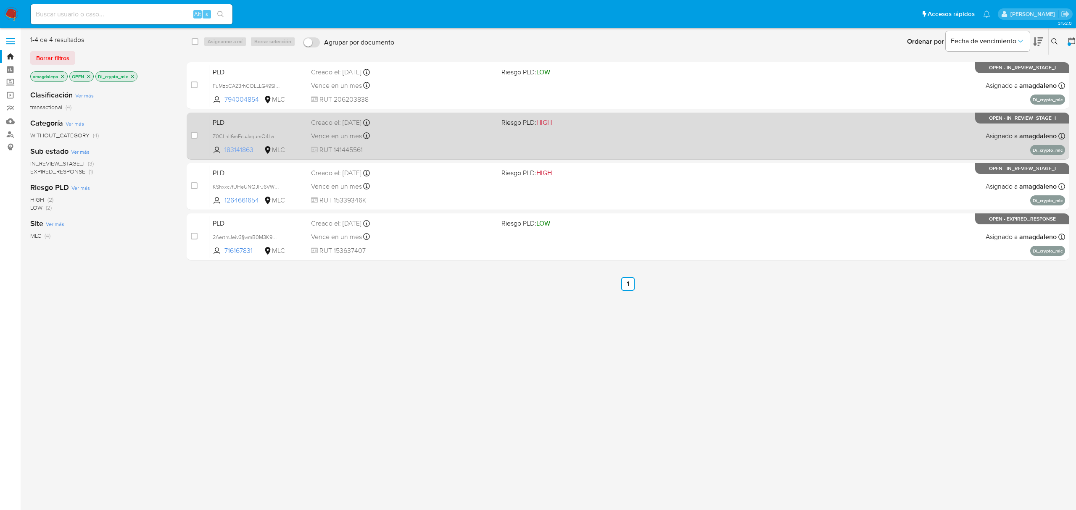
click at [242, 152] on span "183141863" at bounding box center [244, 149] width 38 height 9
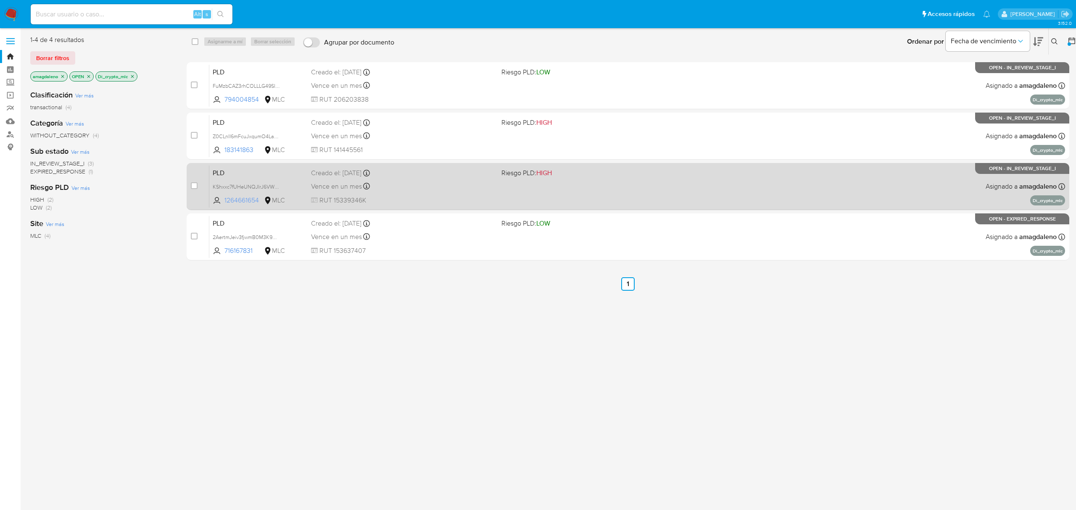
click at [237, 201] on span "1264661654" at bounding box center [244, 200] width 38 height 9
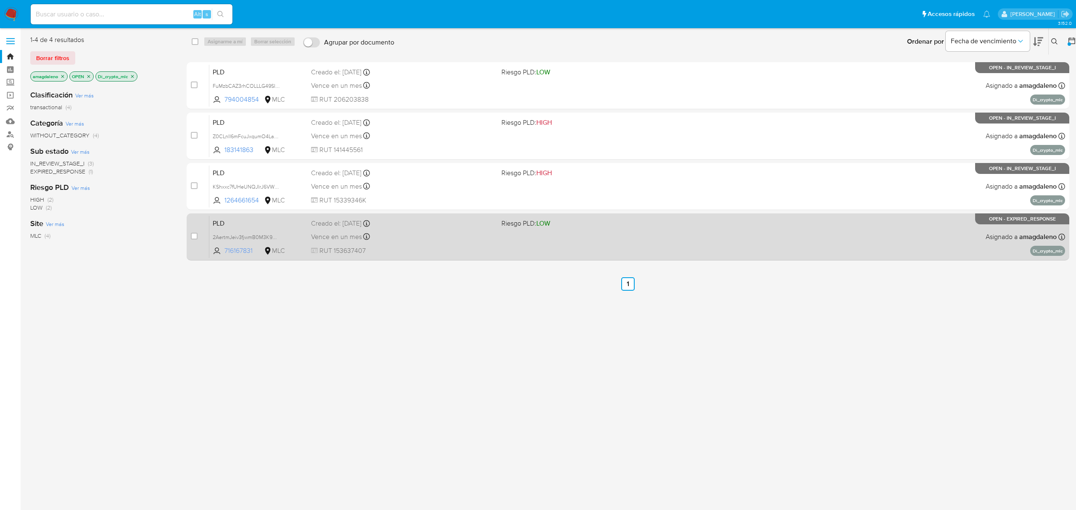
click at [241, 250] on span "716167831" at bounding box center [244, 250] width 38 height 9
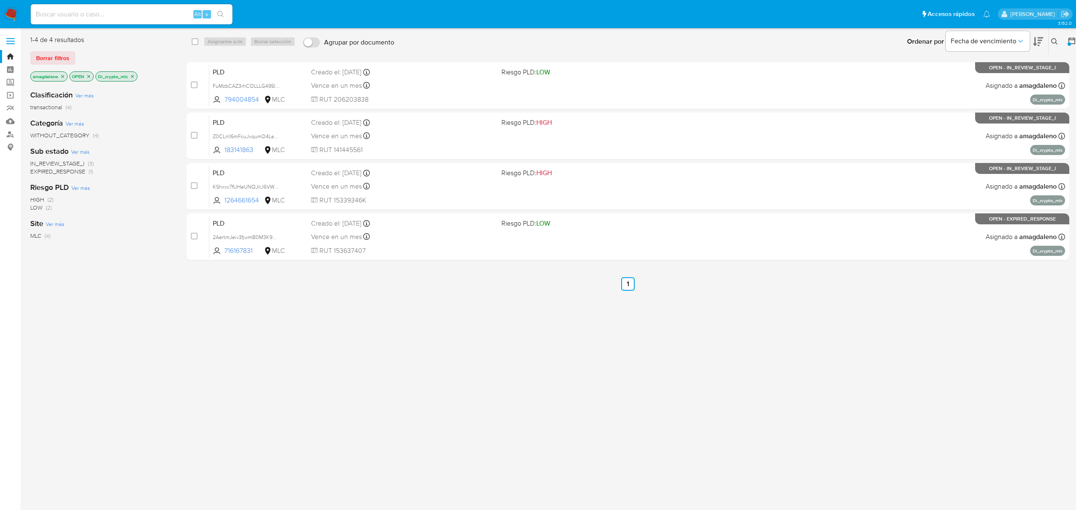
click at [134, 77] on icon "close-filter" at bounding box center [132, 76] width 5 height 5
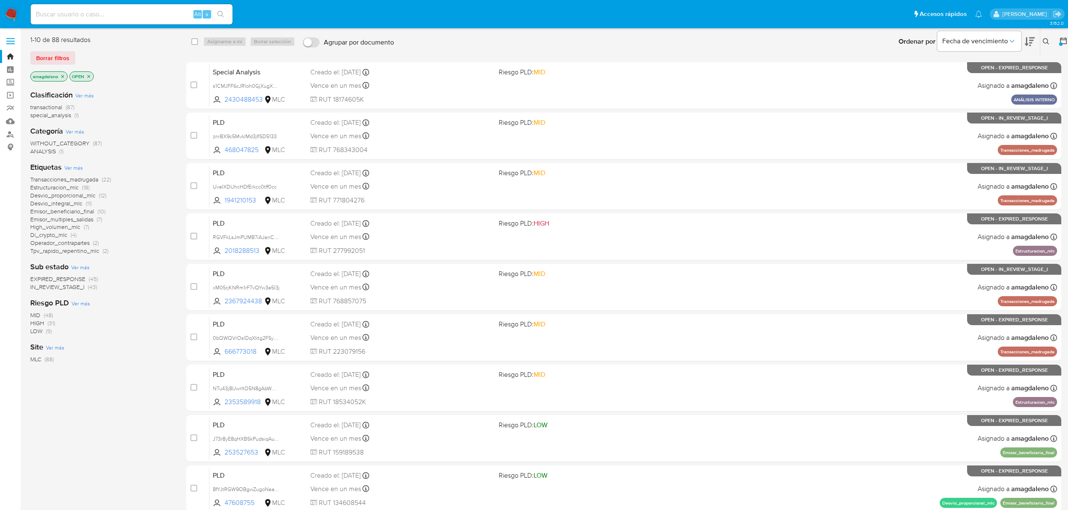
click at [79, 244] on span "Operador_contrapartes" at bounding box center [59, 243] width 59 height 8
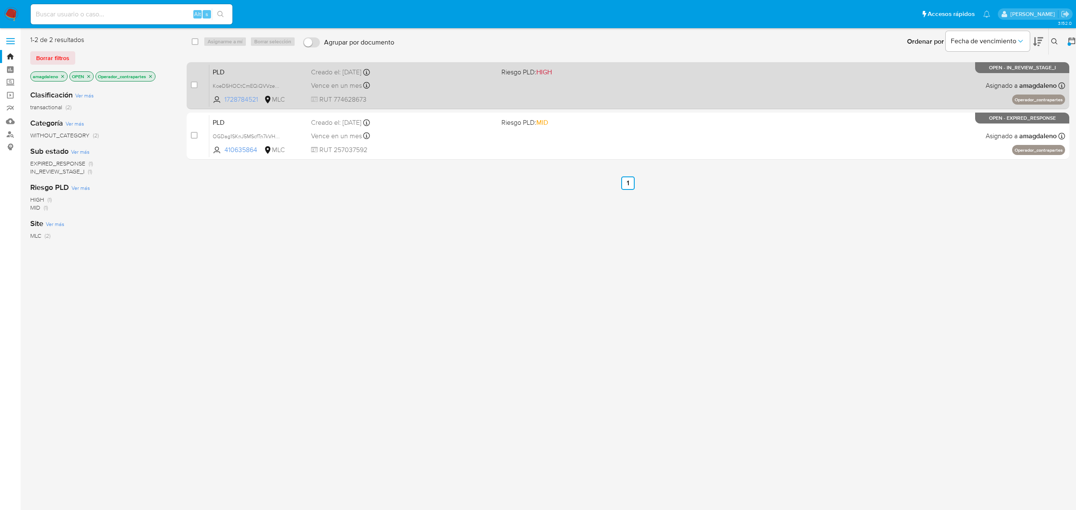
click at [241, 98] on span "1728784521" at bounding box center [244, 99] width 38 height 9
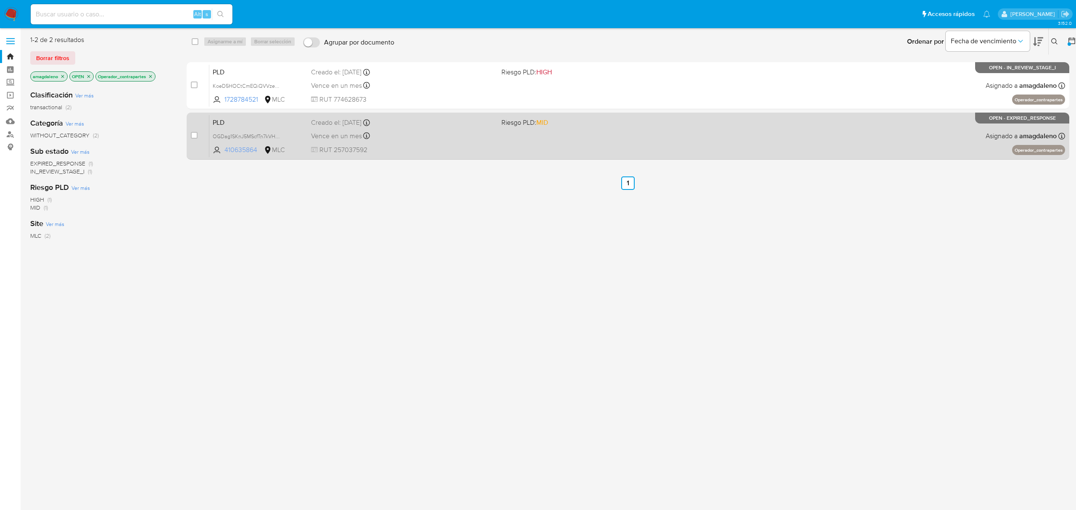
click at [242, 152] on span "410635864" at bounding box center [244, 149] width 38 height 9
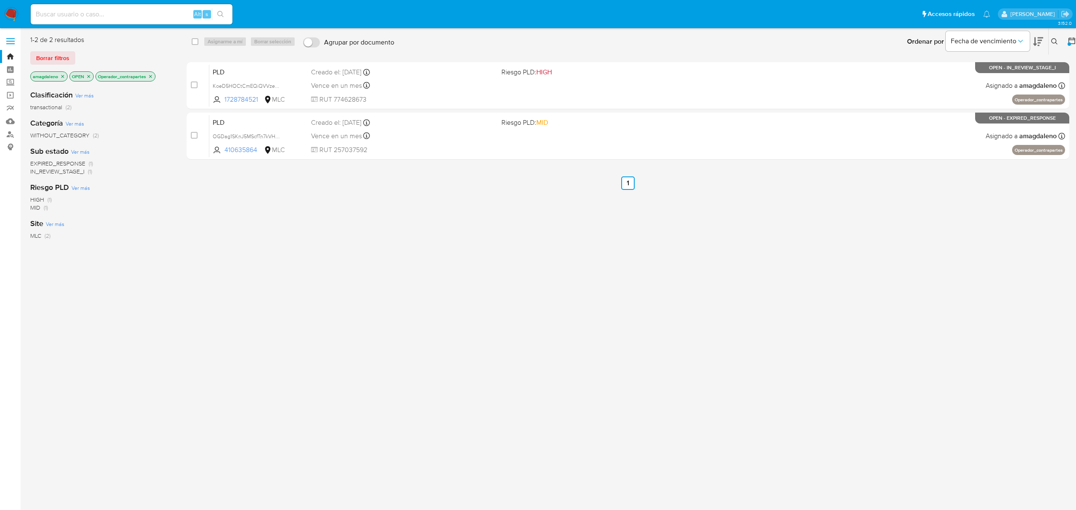
click at [150, 77] on icon "close-filter" at bounding box center [150, 76] width 5 height 5
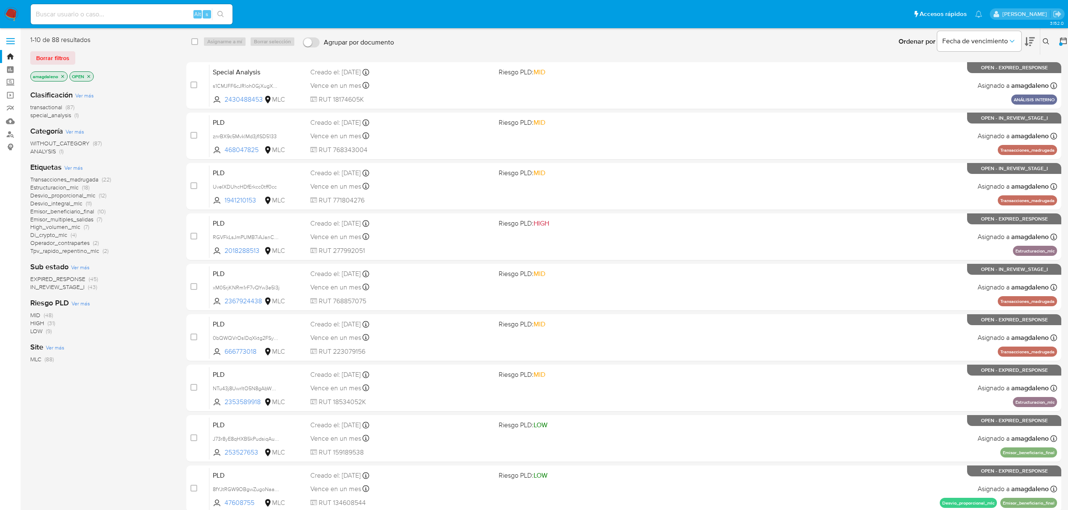
click at [54, 230] on span "High_volumen_mlc" at bounding box center [55, 227] width 50 height 8
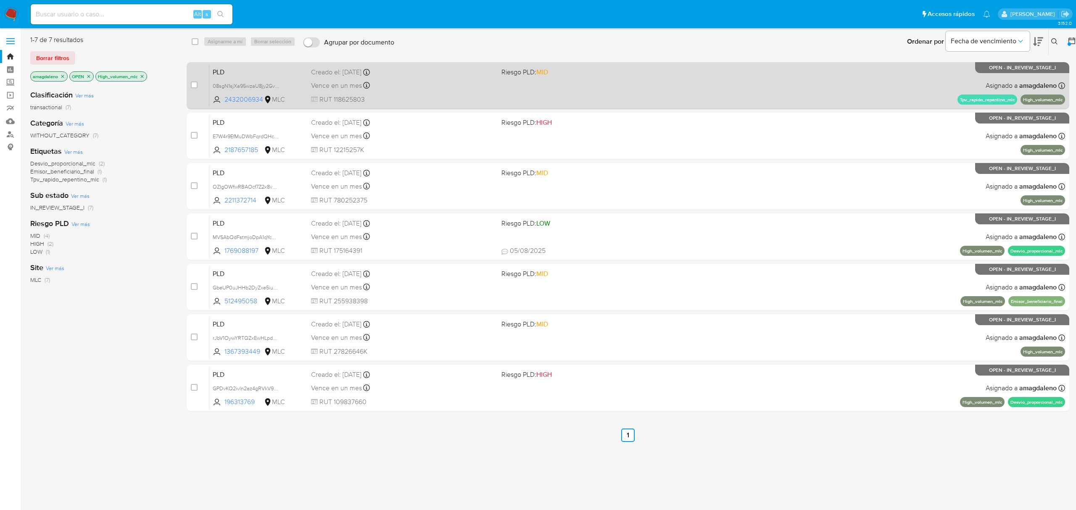
click at [407, 88] on div "Vence en un mes Vence el 10/09/2025 06:06:38" at bounding box center [402, 85] width 183 height 11
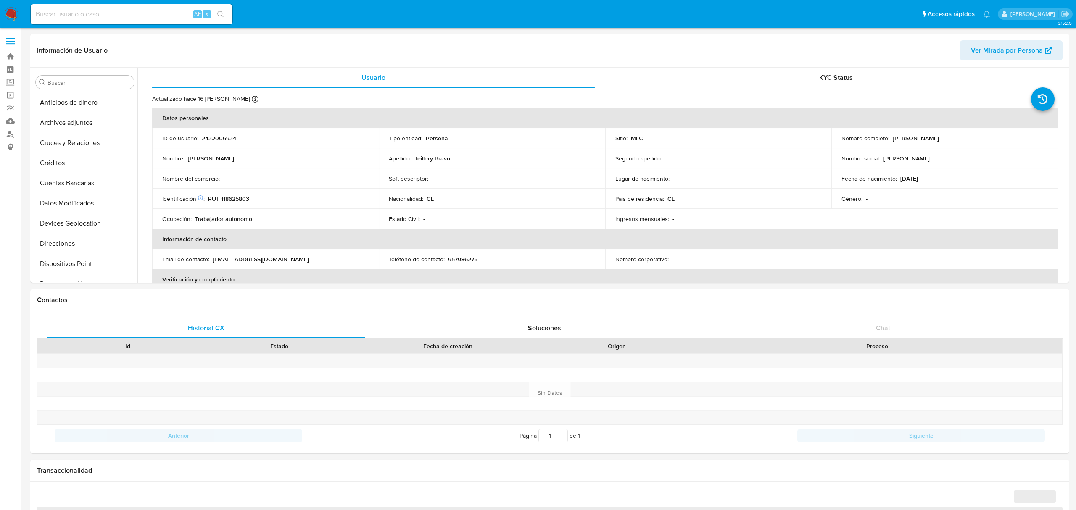
select select "10"
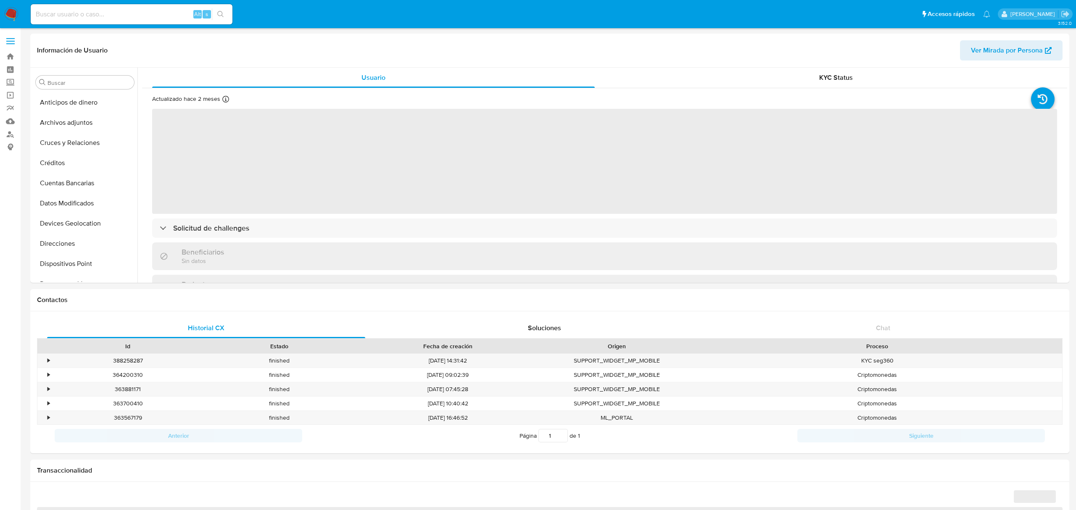
select select "10"
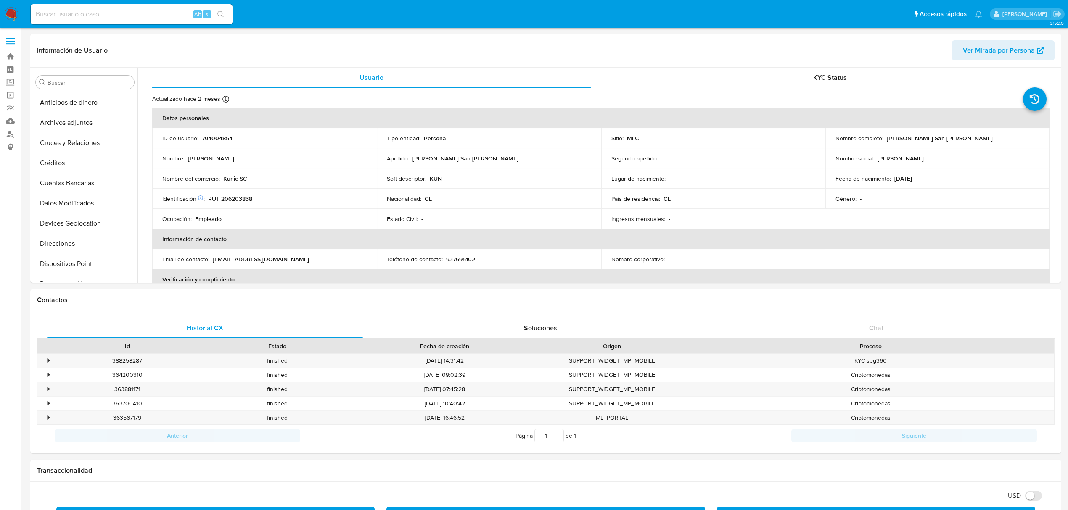
scroll to position [317, 0]
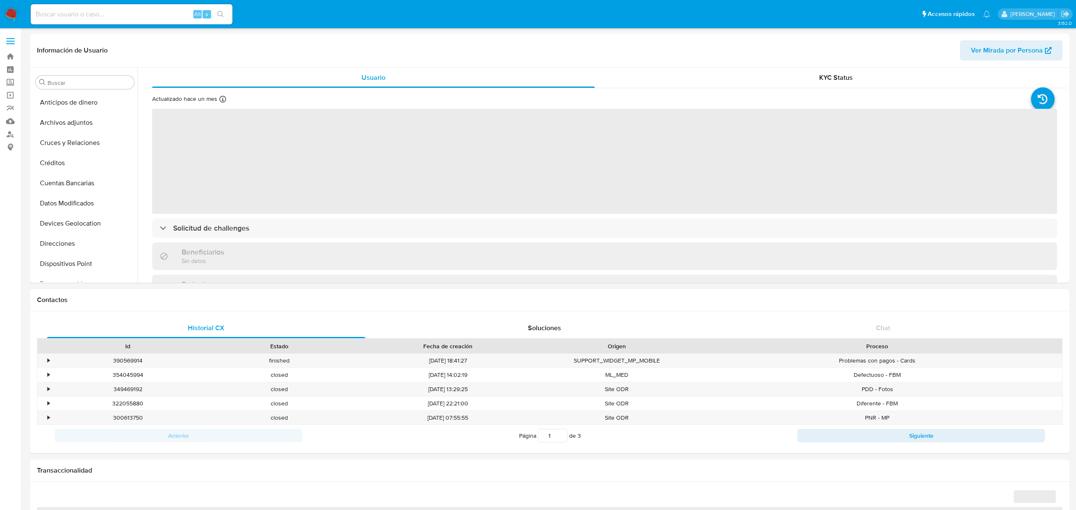
select select "10"
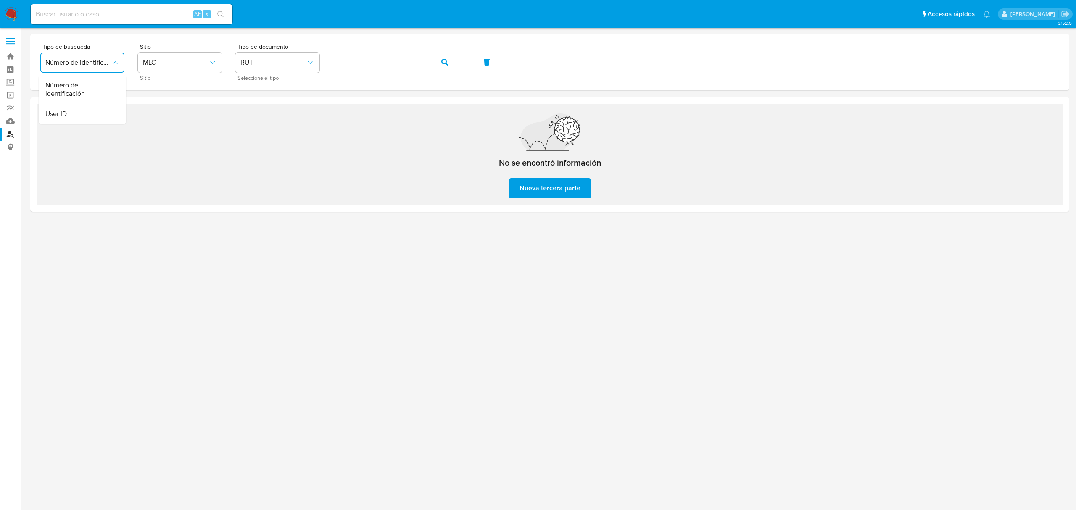
click at [96, 17] on input at bounding box center [132, 14] width 202 height 11
click at [96, 12] on input at bounding box center [132, 14] width 202 height 11
paste input "1795288400"
type input "1795288400"
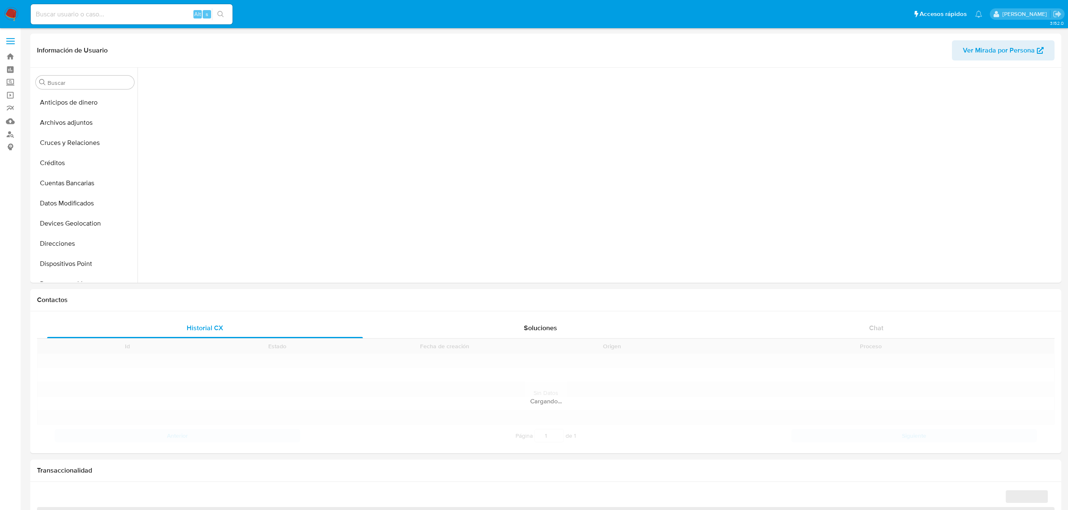
scroll to position [214, 0]
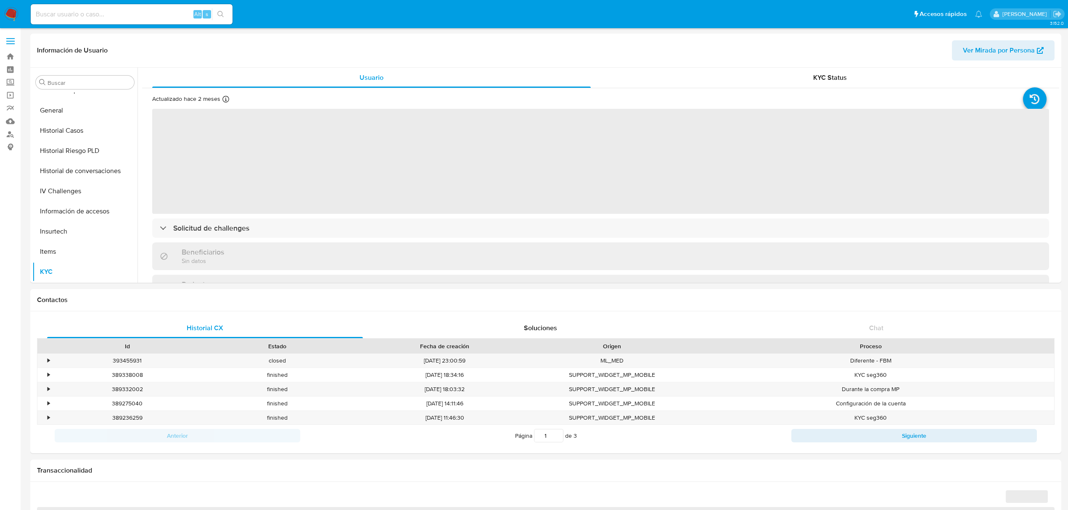
select select "10"
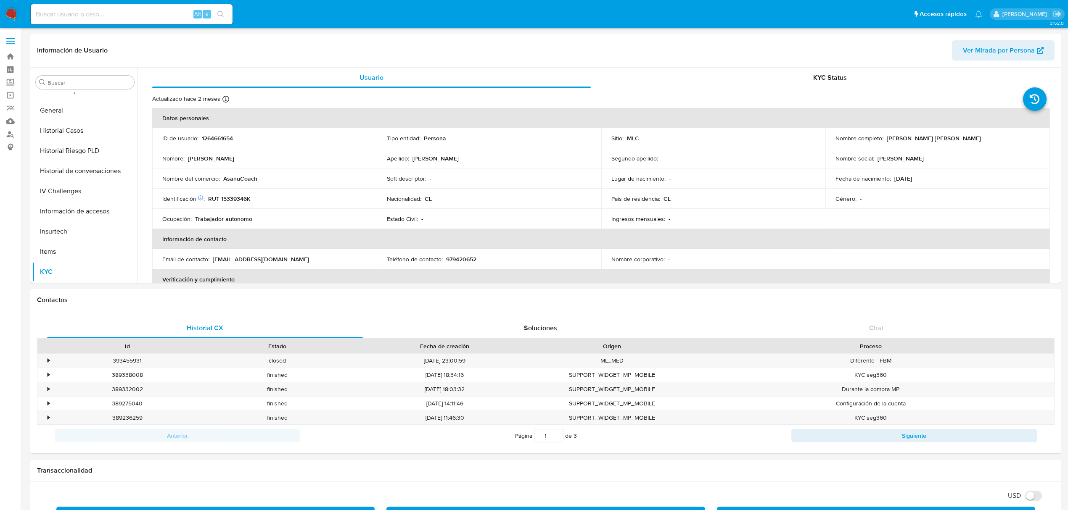
scroll to position [335, 0]
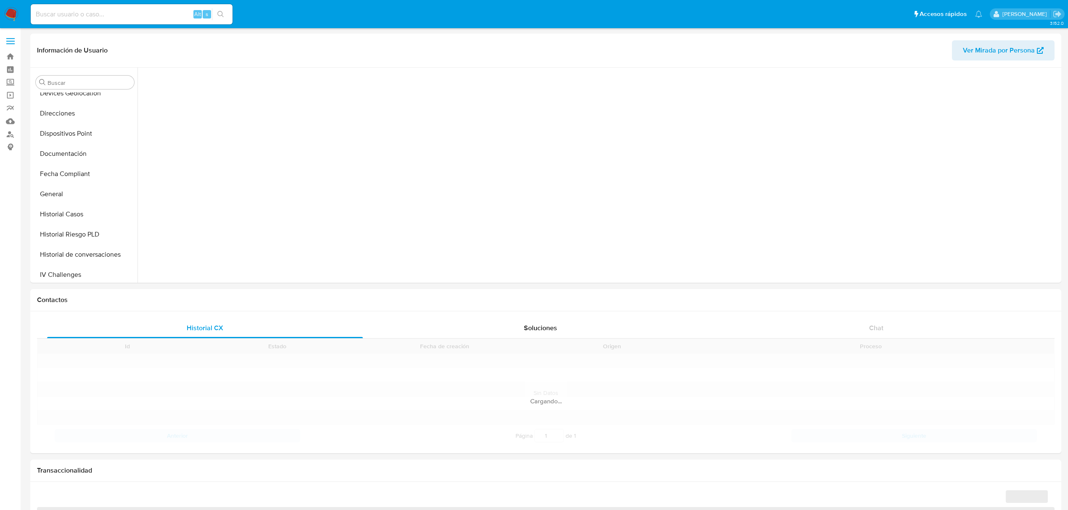
scroll to position [325, 0]
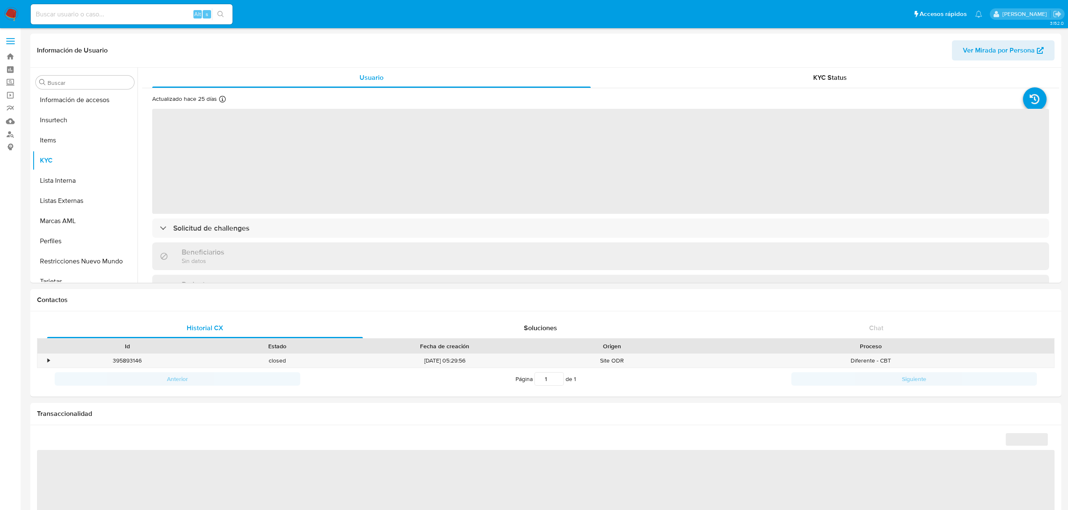
select select "10"
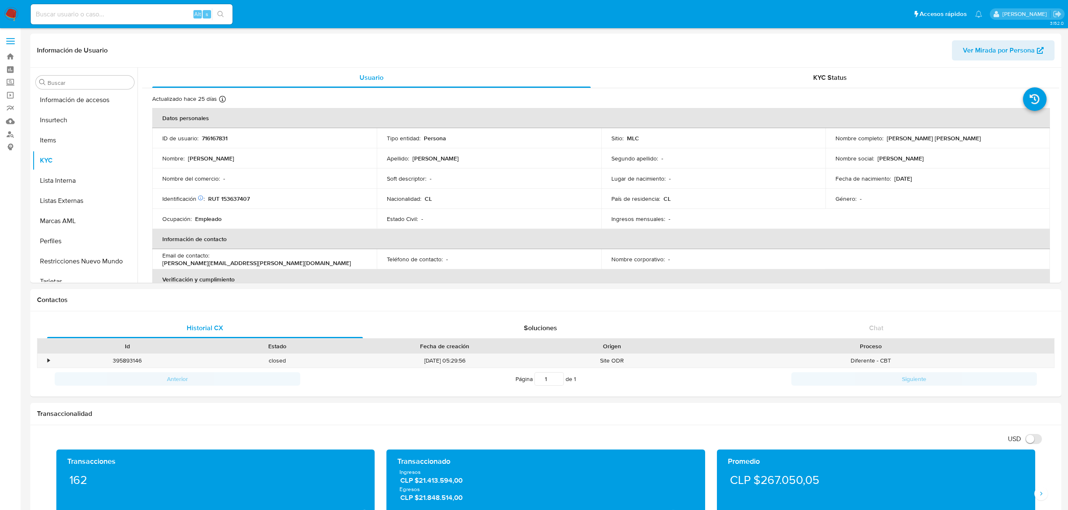
scroll to position [335, 0]
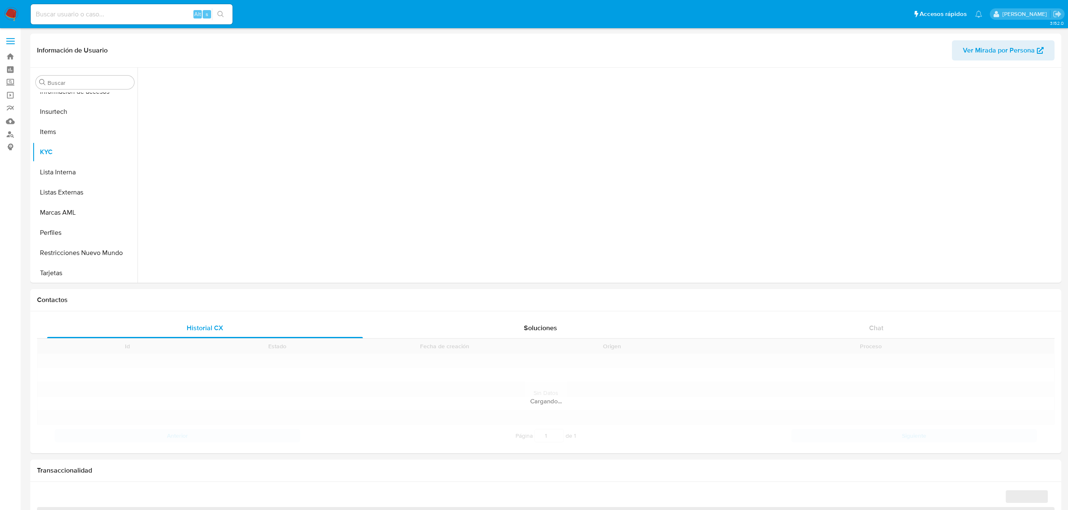
scroll to position [335, 0]
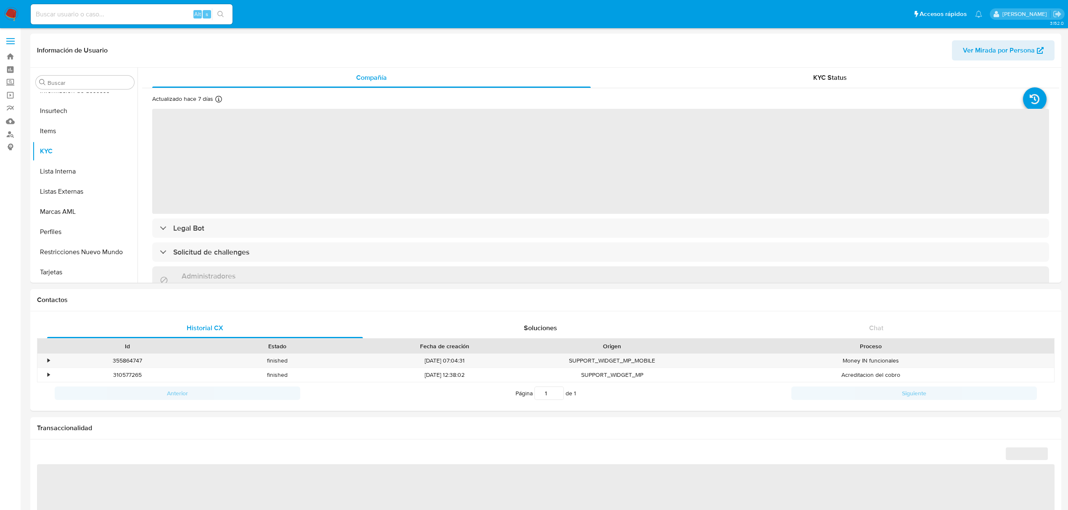
select select "10"
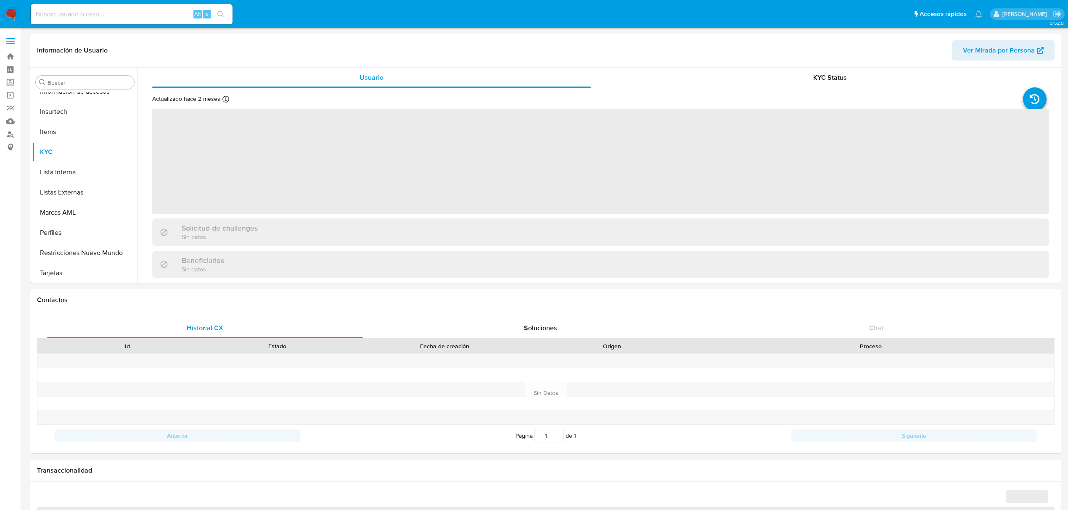
scroll to position [335, 0]
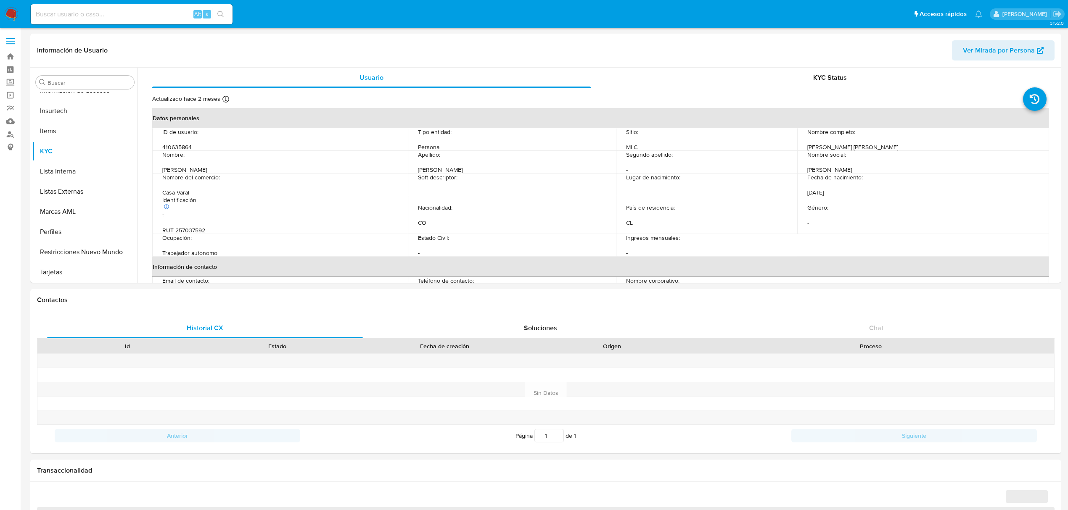
select select "10"
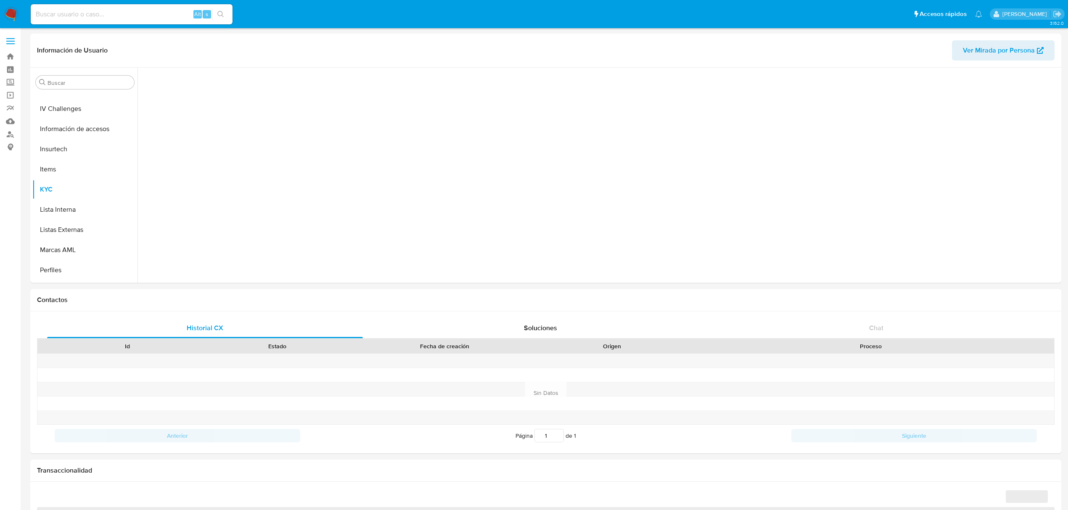
scroll to position [325, 0]
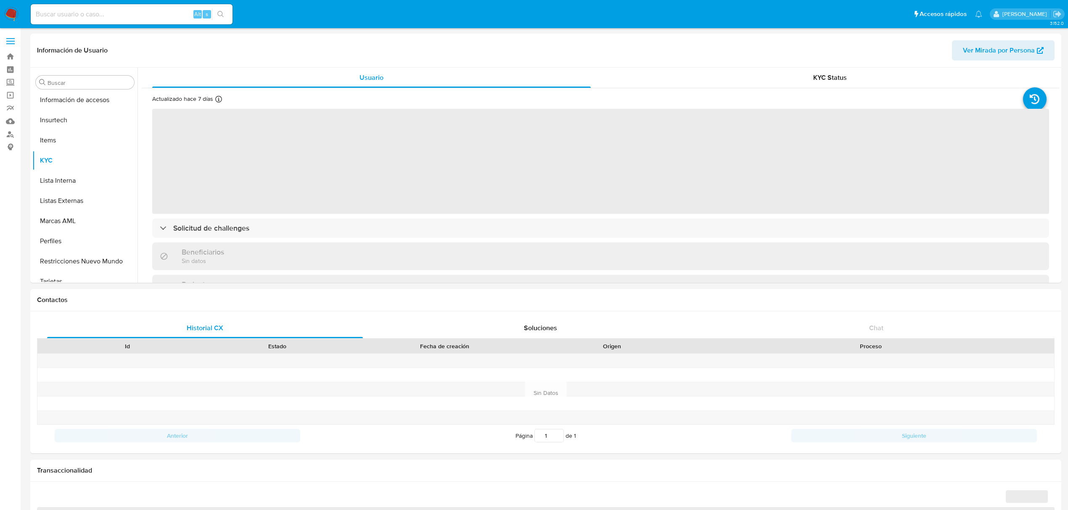
select select "10"
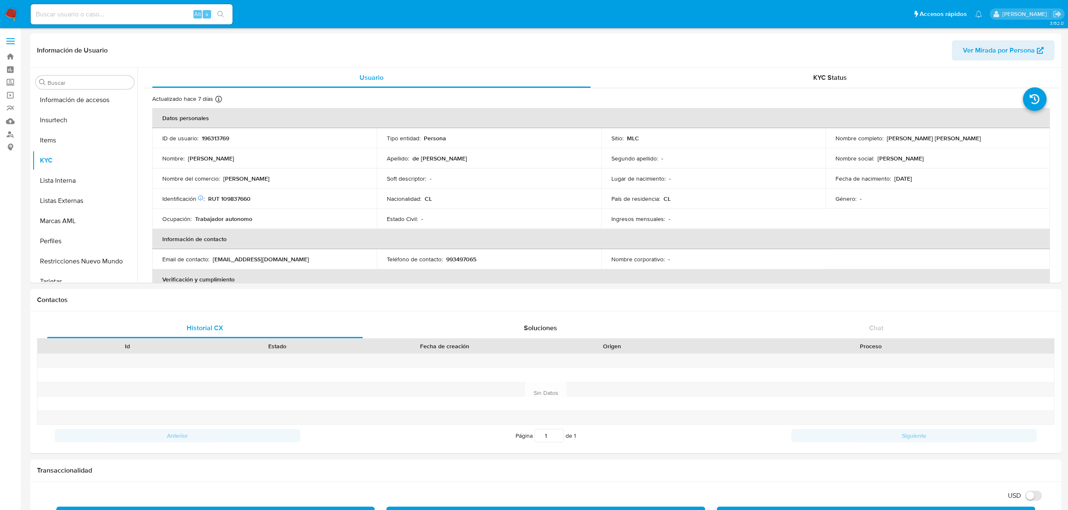
scroll to position [335, 0]
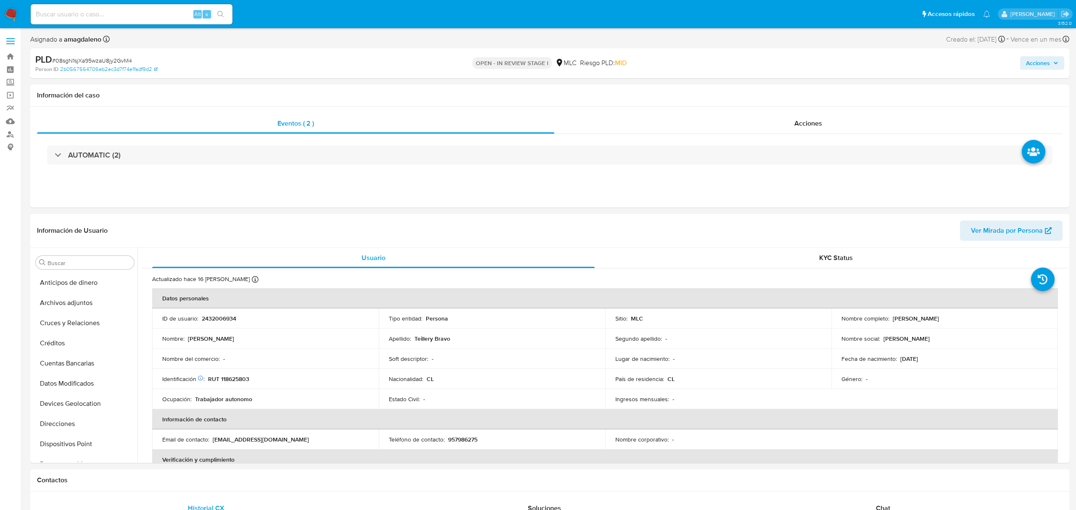
select select "10"
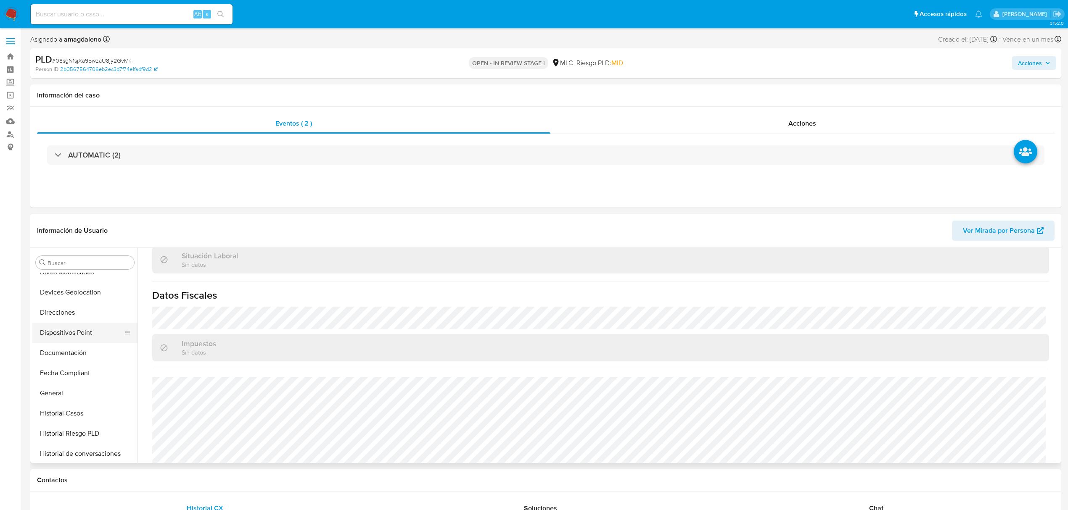
scroll to position [112, 0]
click at [75, 412] on button "Historial Casos" at bounding box center [81, 413] width 98 height 20
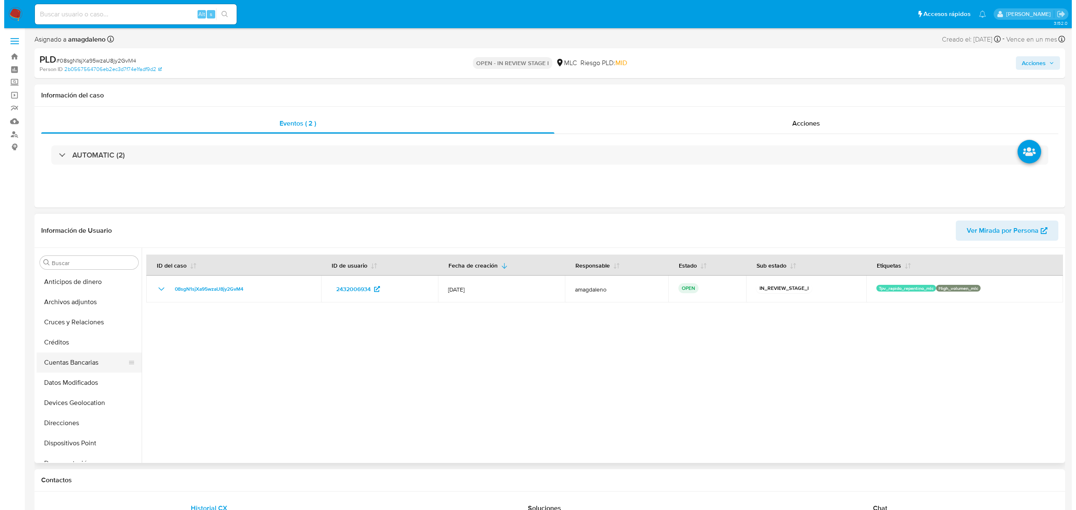
scroll to position [0, 0]
click at [71, 304] on button "Archivos adjuntos" at bounding box center [81, 303] width 98 height 20
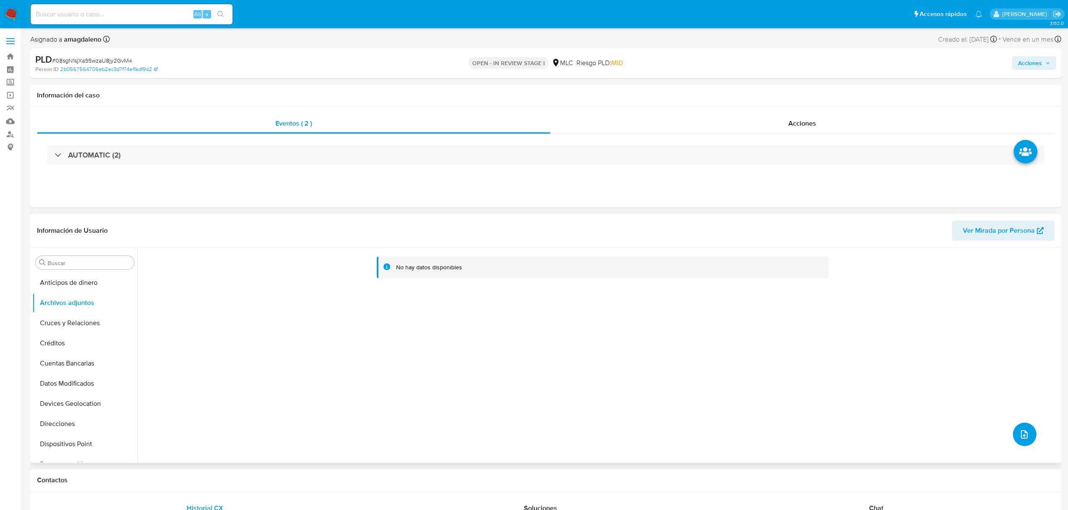
click at [1028, 438] on button "upload-file" at bounding box center [1025, 435] width 24 height 24
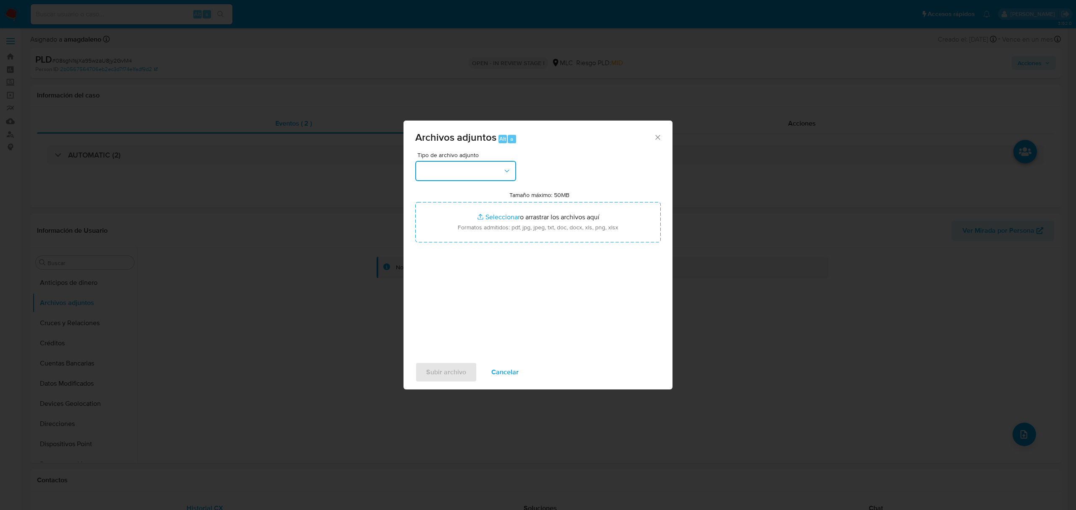
click at [468, 162] on button "button" at bounding box center [465, 171] width 101 height 20
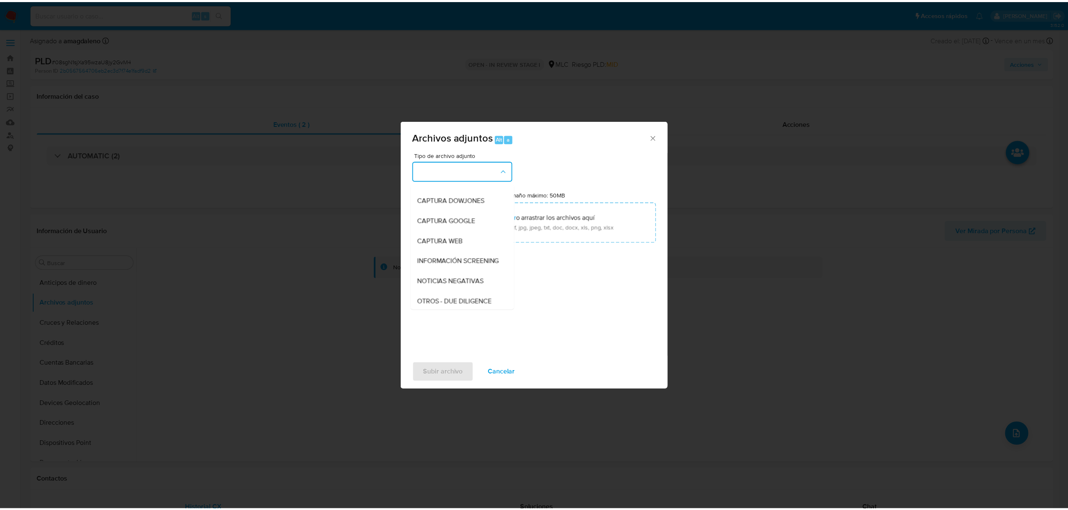
scroll to position [125, 0]
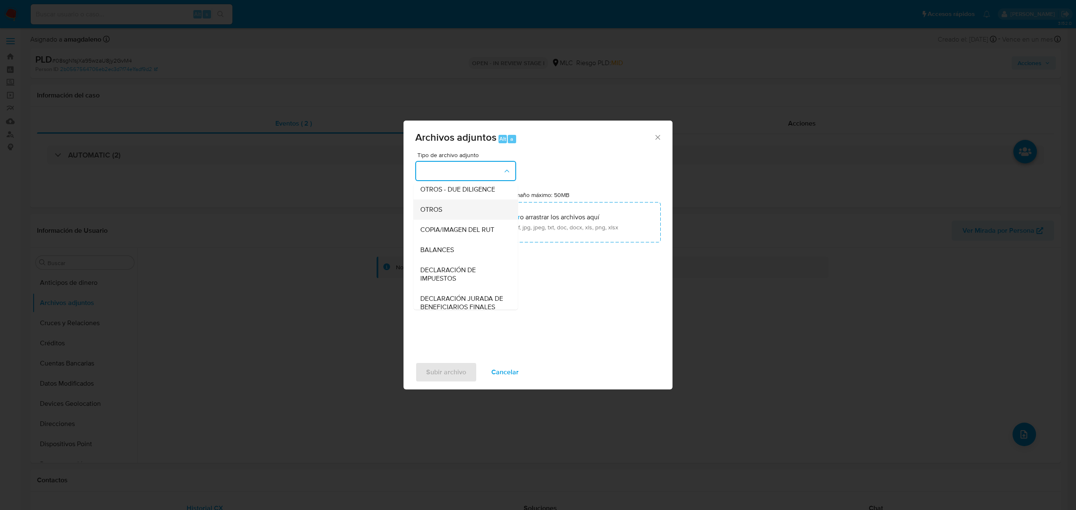
click at [448, 219] on div "OTROS" at bounding box center [463, 210] width 86 height 20
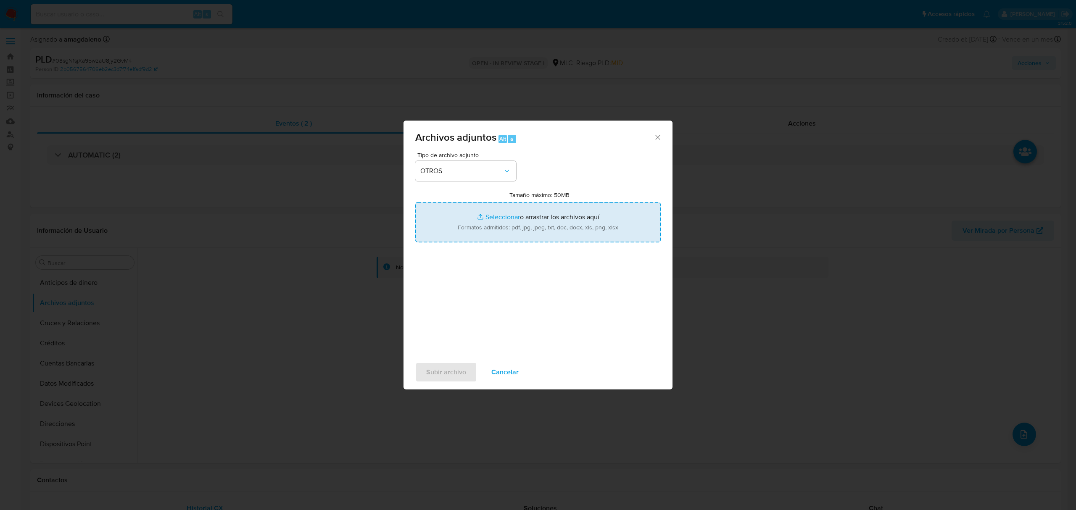
click at [506, 215] on input "Tamaño máximo: 50MB Seleccionar archivos" at bounding box center [538, 222] width 246 height 40
type input "C:\fakepath\2240464040 - 13_08_2025.xlsx"
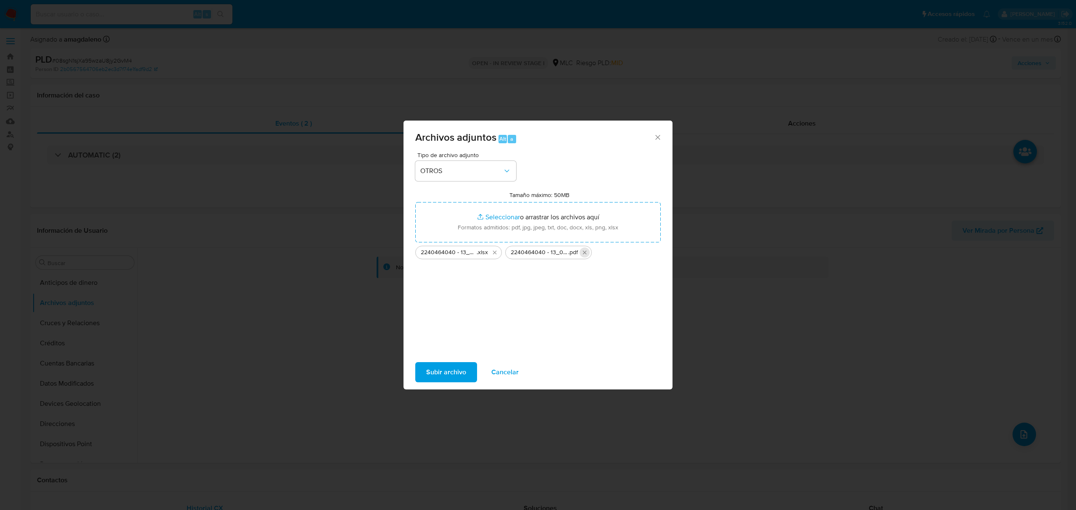
click at [586, 254] on icon "Eliminar 2240464040 - 13_08_2025.pdf" at bounding box center [585, 253] width 4 height 4
click at [493, 254] on icon "Eliminar 2240464040 - 13_08_2025.xlsx" at bounding box center [495, 253] width 4 height 4
click at [503, 373] on span "Cancelar" at bounding box center [504, 372] width 27 height 18
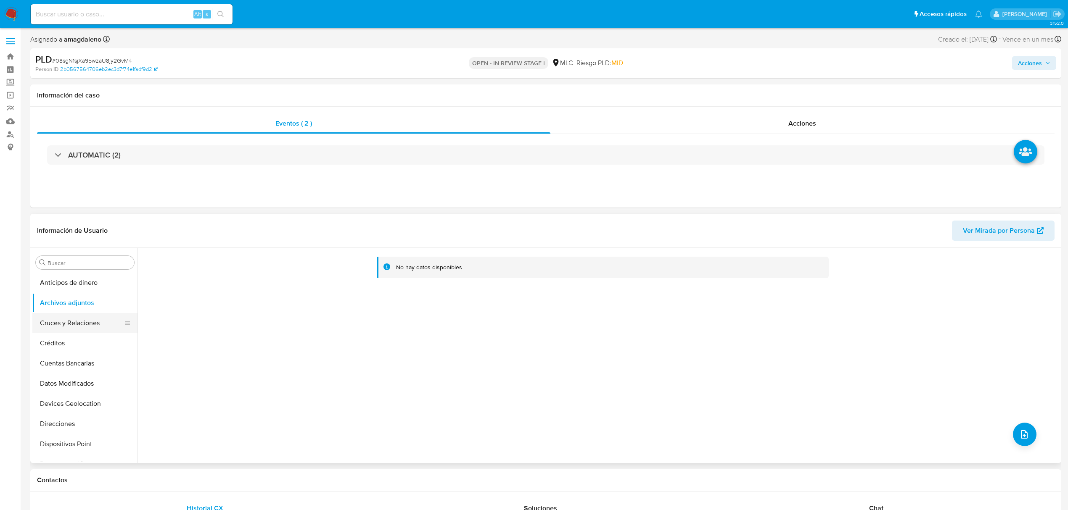
click at [77, 315] on button "Cruces y Relaciones" at bounding box center [81, 323] width 98 height 20
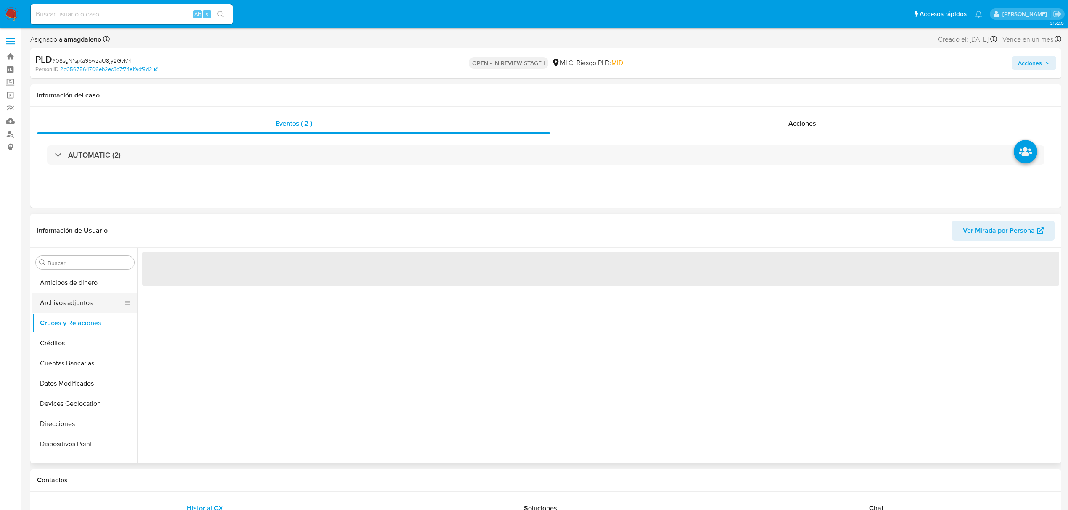
click at [78, 304] on button "Archivos adjuntos" at bounding box center [81, 303] width 98 height 20
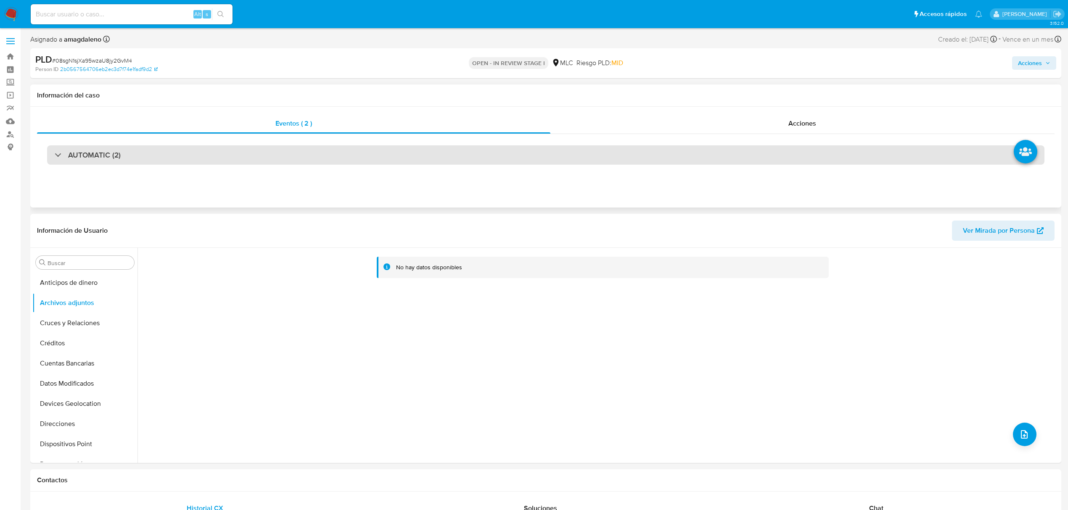
click at [234, 145] on div "AUTOMATIC (2)" at bounding box center [545, 154] width 997 height 19
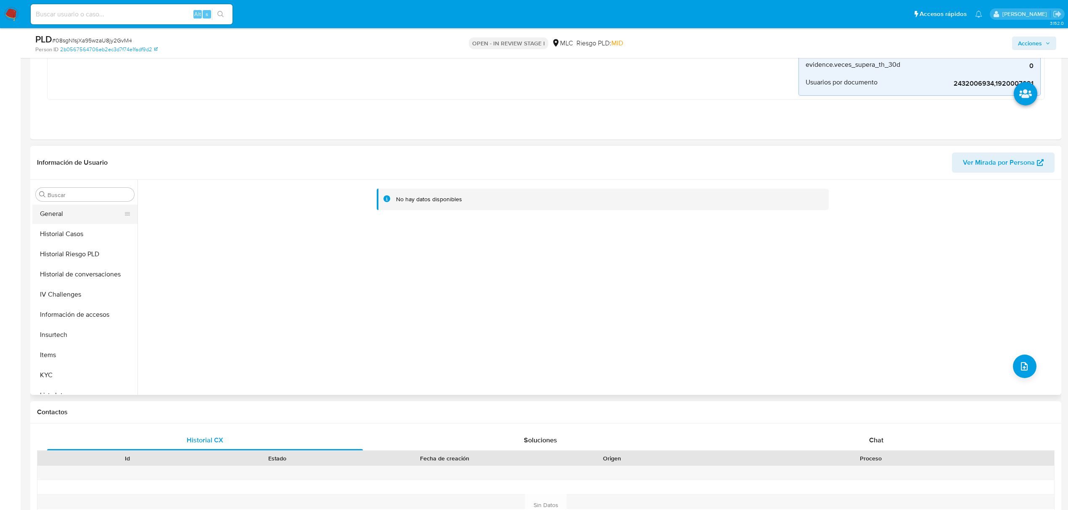
scroll to position [335, 0]
click at [71, 265] on button "KYC" at bounding box center [81, 263] width 98 height 20
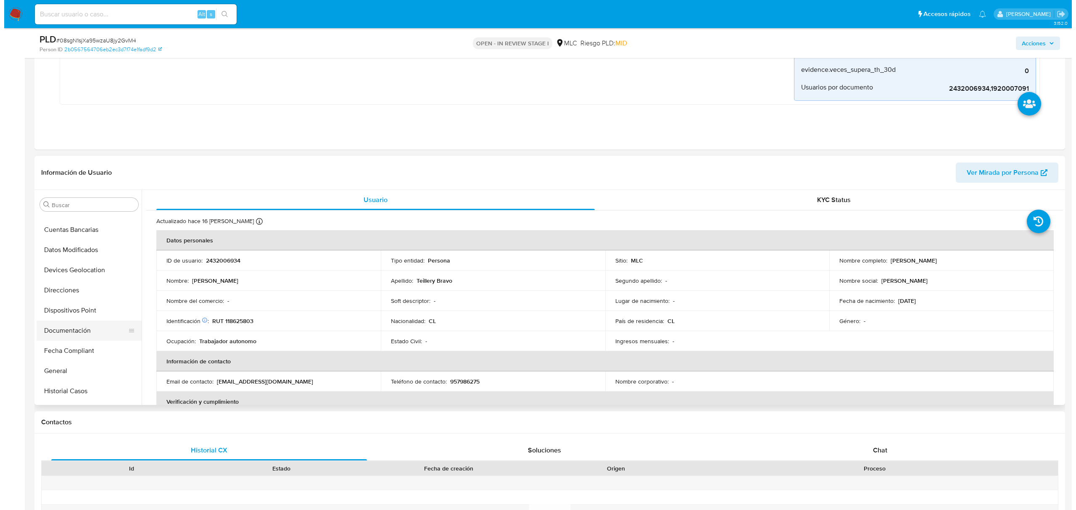
scroll to position [0, 0]
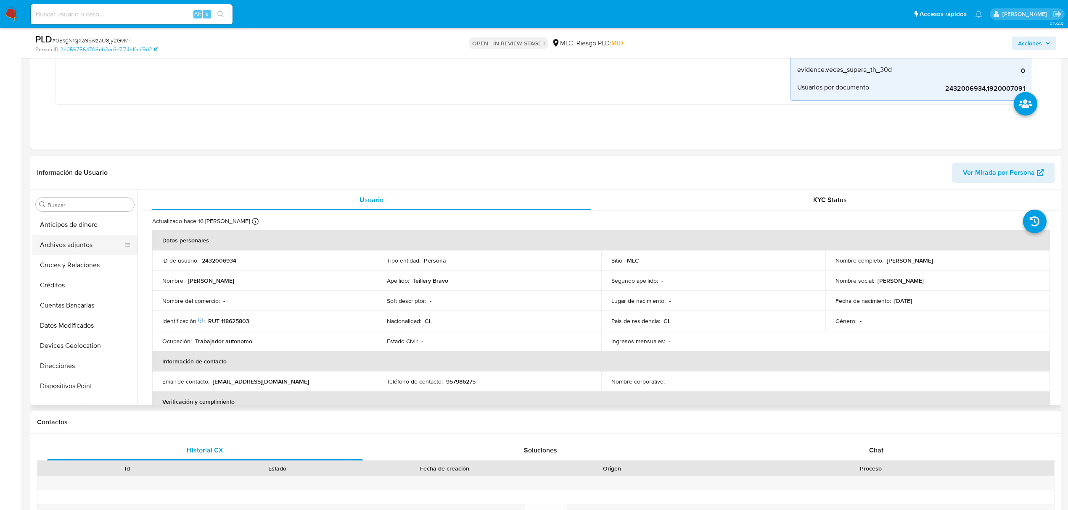
click at [98, 253] on button "Archivos adjuntos" at bounding box center [81, 245] width 98 height 20
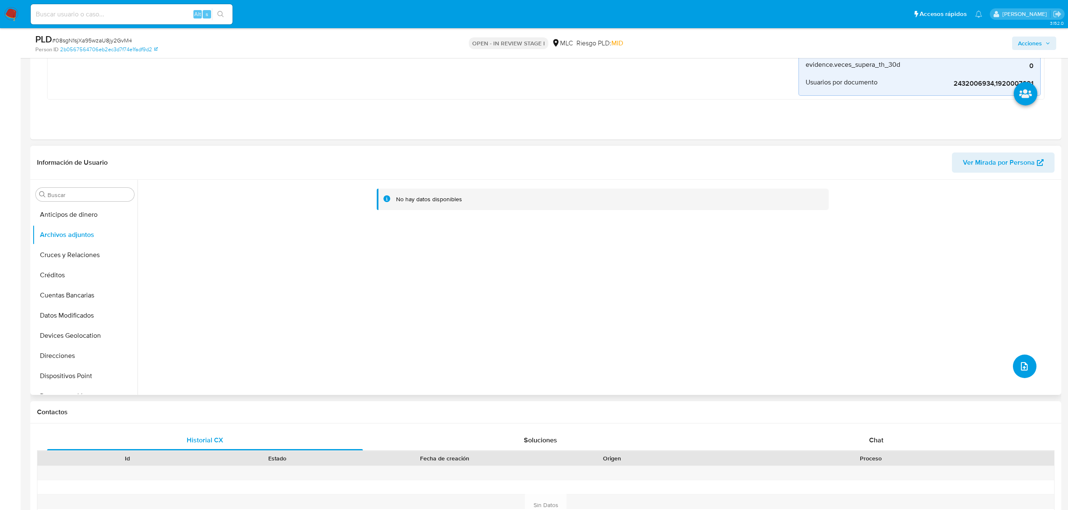
click at [1027, 370] on button "upload-file" at bounding box center [1025, 367] width 24 height 24
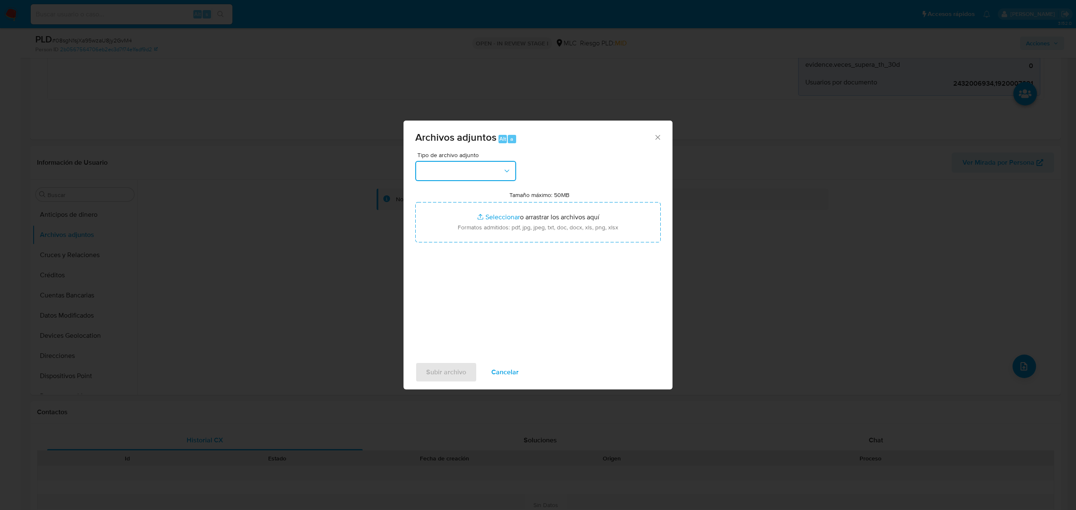
click at [471, 169] on button "button" at bounding box center [465, 171] width 101 height 20
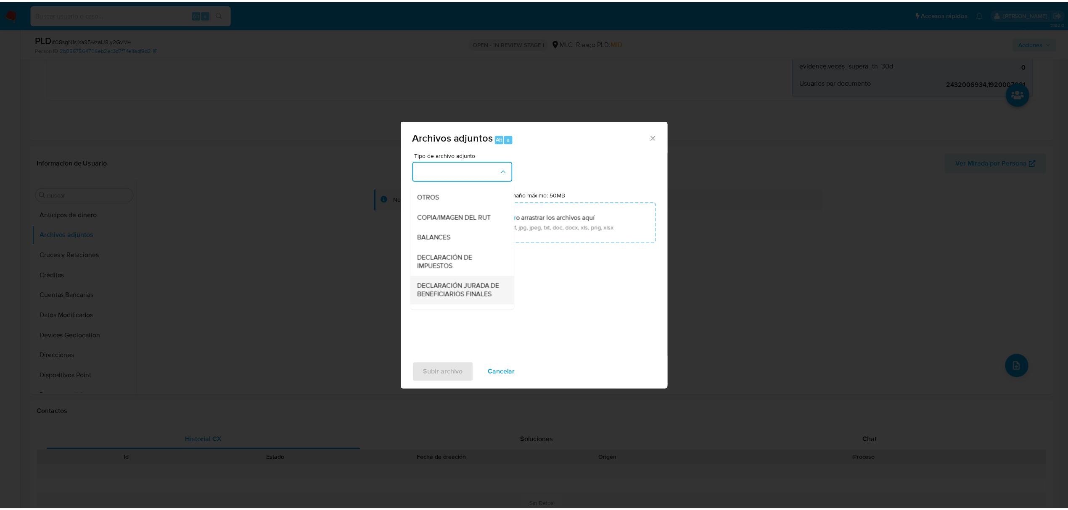
scroll to position [112, 0]
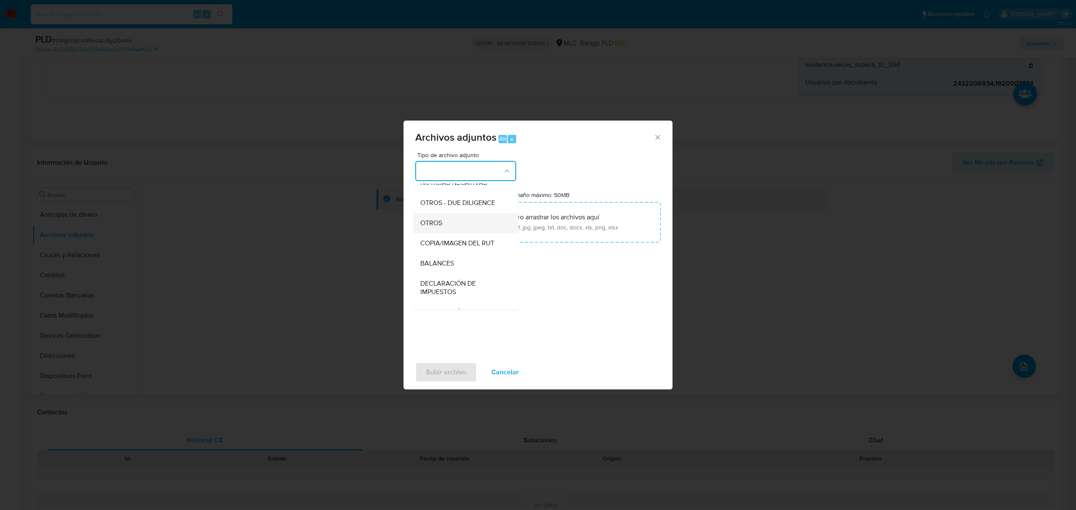
click at [441, 227] on span "OTROS" at bounding box center [431, 223] width 22 height 8
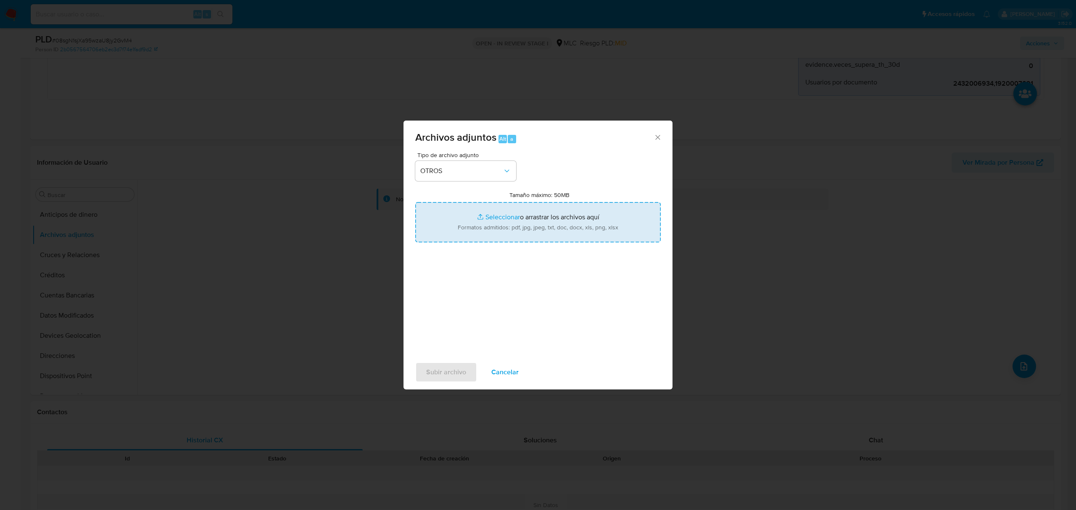
click at [510, 216] on input "Tamaño máximo: 50MB Seleccionar archivos" at bounding box center [538, 222] width 246 height 40
type input "C:\fakepath\2432006934 - 12_08_2025.xlsx"
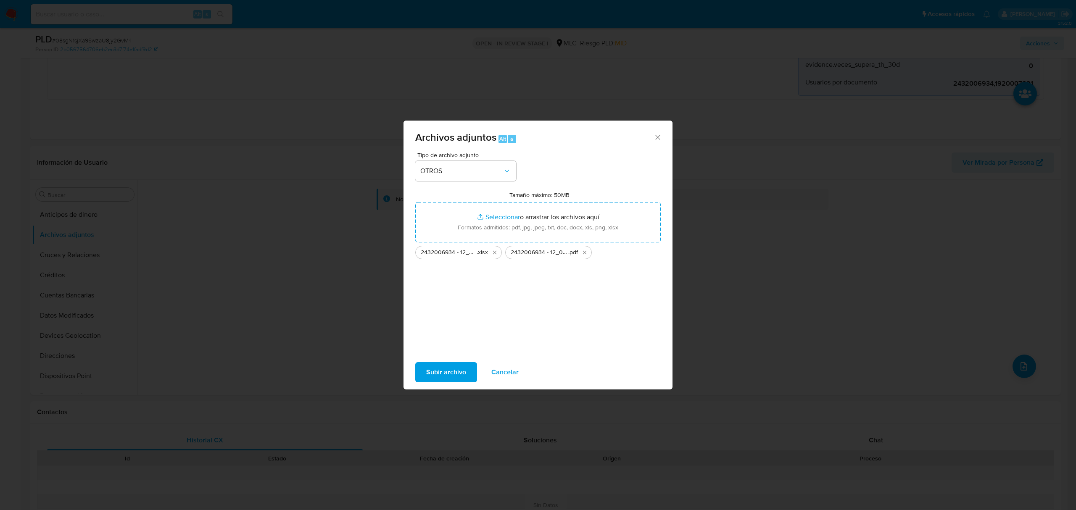
click at [453, 372] on span "Subir archivo" at bounding box center [446, 372] width 40 height 18
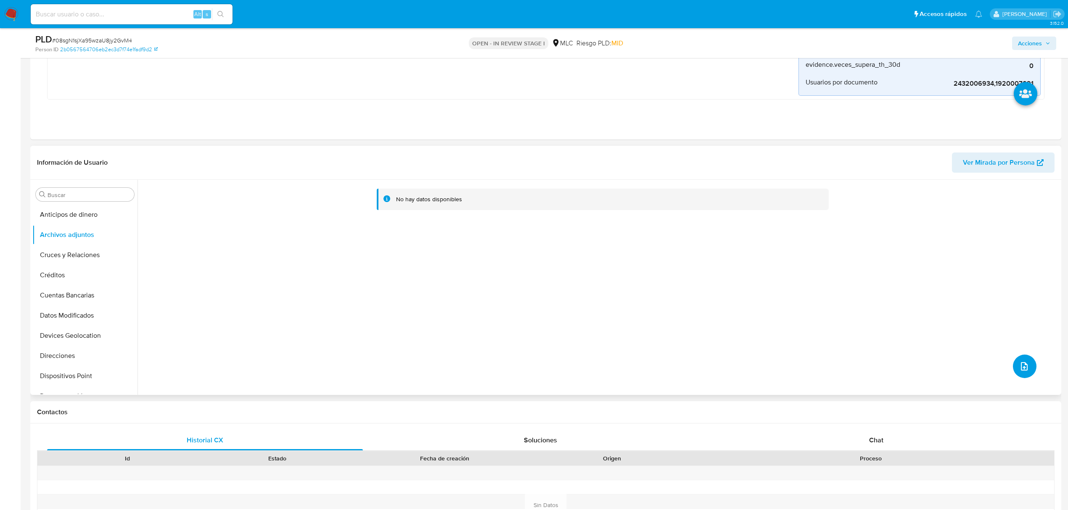
click at [1028, 370] on button "upload-file" at bounding box center [1025, 367] width 24 height 24
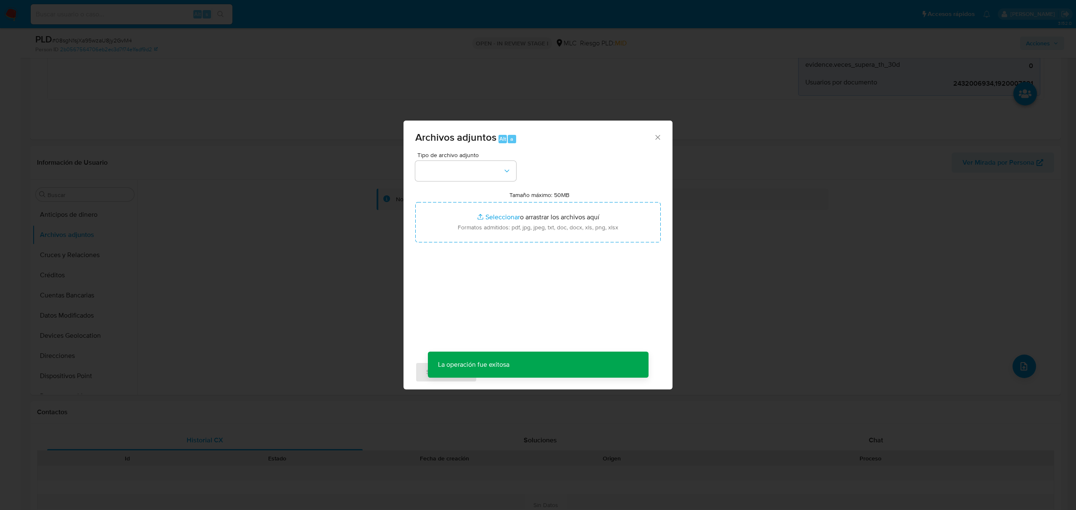
click at [206, 222] on div "Archivos adjuntos Alt a Tipo de archivo adjunto Tamaño máximo: 50MB Seleccionar…" at bounding box center [538, 255] width 1076 height 510
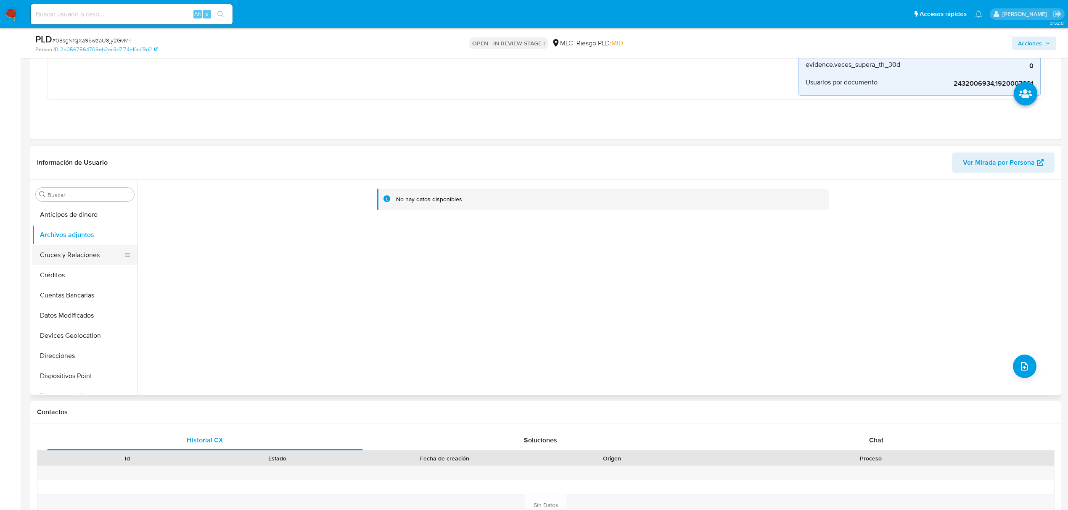
click at [86, 254] on button "Cruces y Relaciones" at bounding box center [81, 255] width 98 height 20
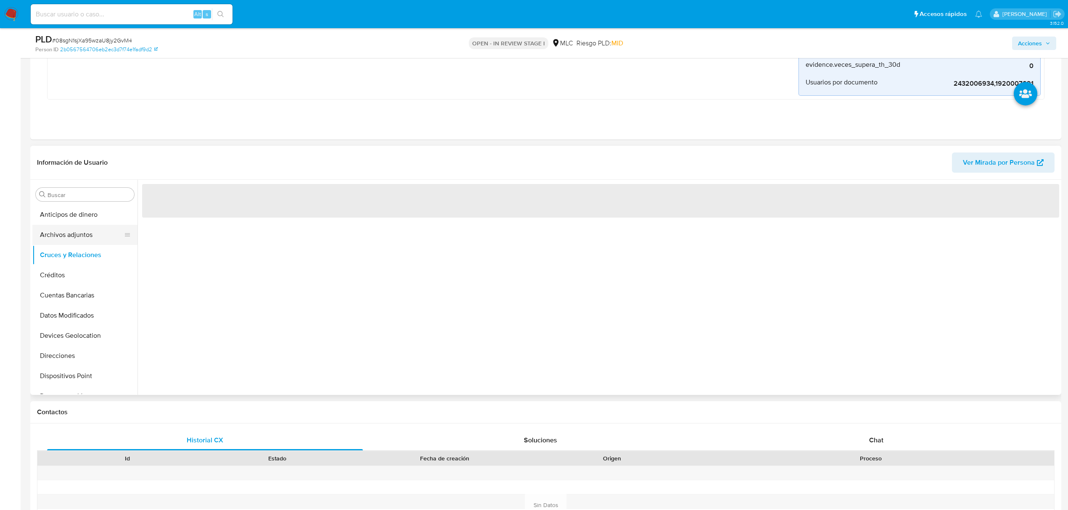
click at [86, 238] on button "Archivos adjuntos" at bounding box center [81, 235] width 98 height 20
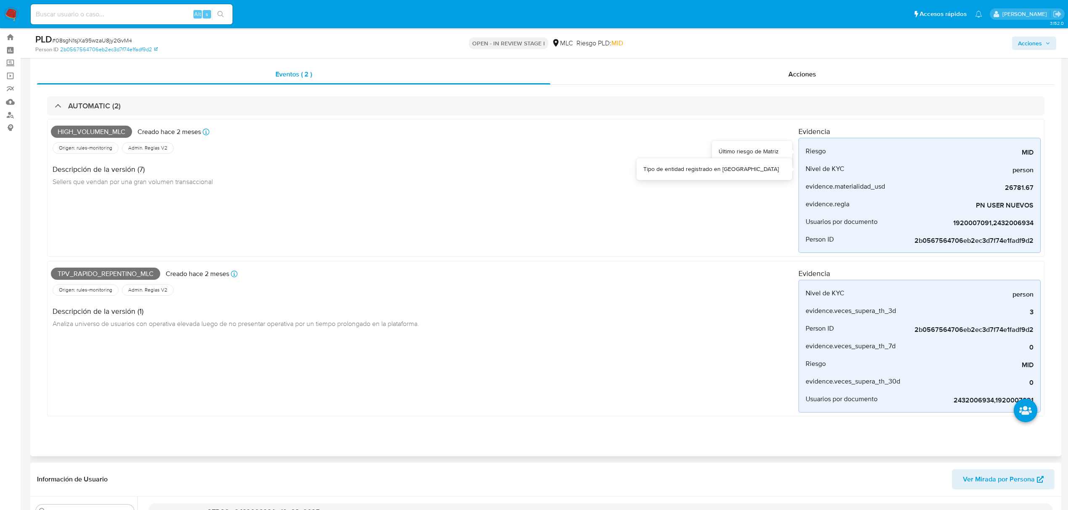
scroll to position [0, 0]
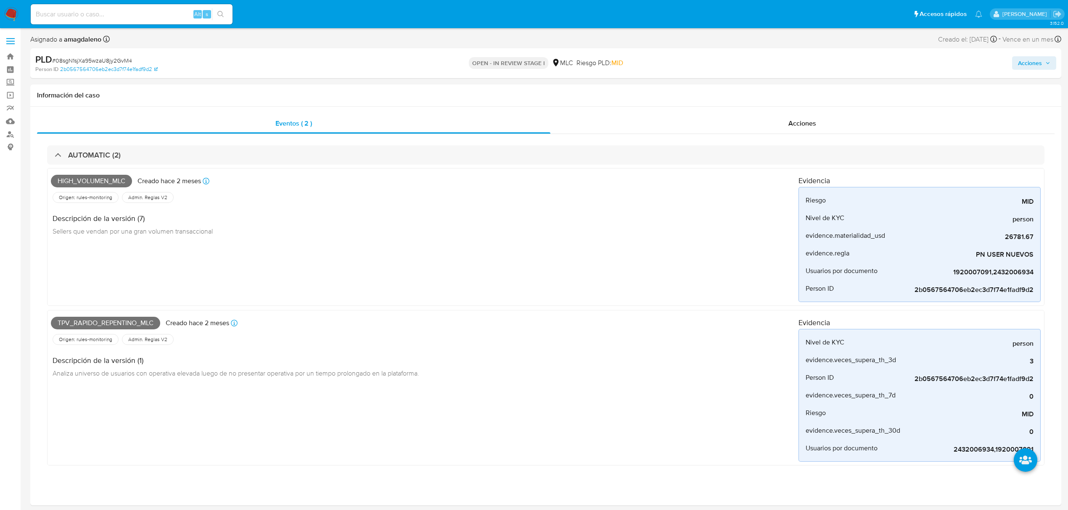
click at [1036, 63] on span "Acciones" at bounding box center [1030, 62] width 24 height 13
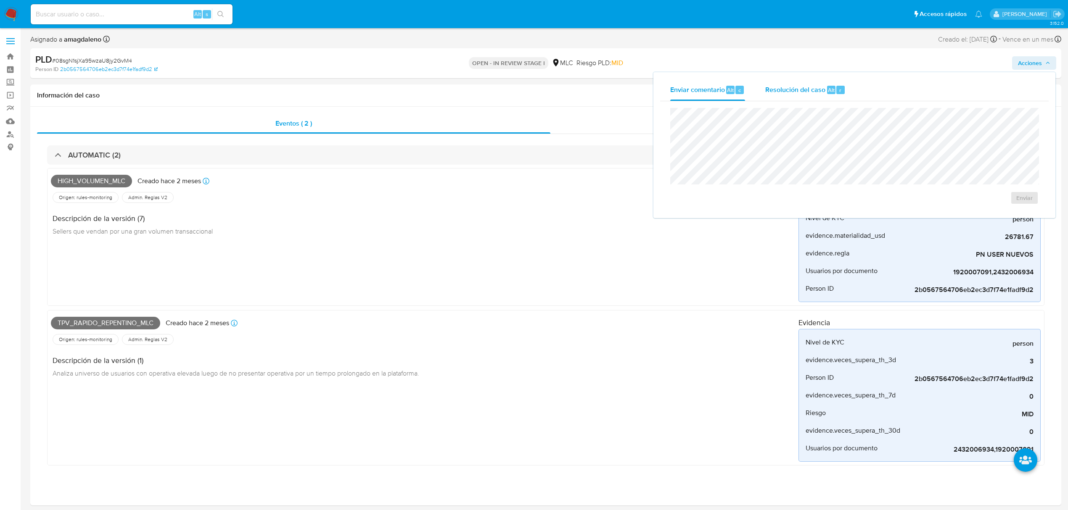
click at [795, 90] on span "Resolución del caso" at bounding box center [795, 90] width 60 height 10
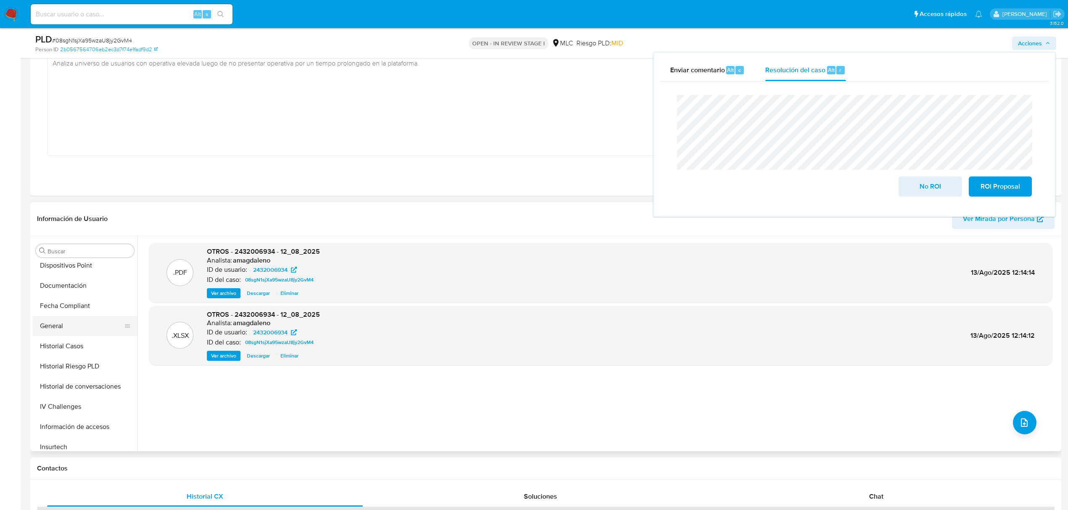
scroll to position [168, 0]
click at [76, 283] on button "Documentación" at bounding box center [81, 285] width 98 height 20
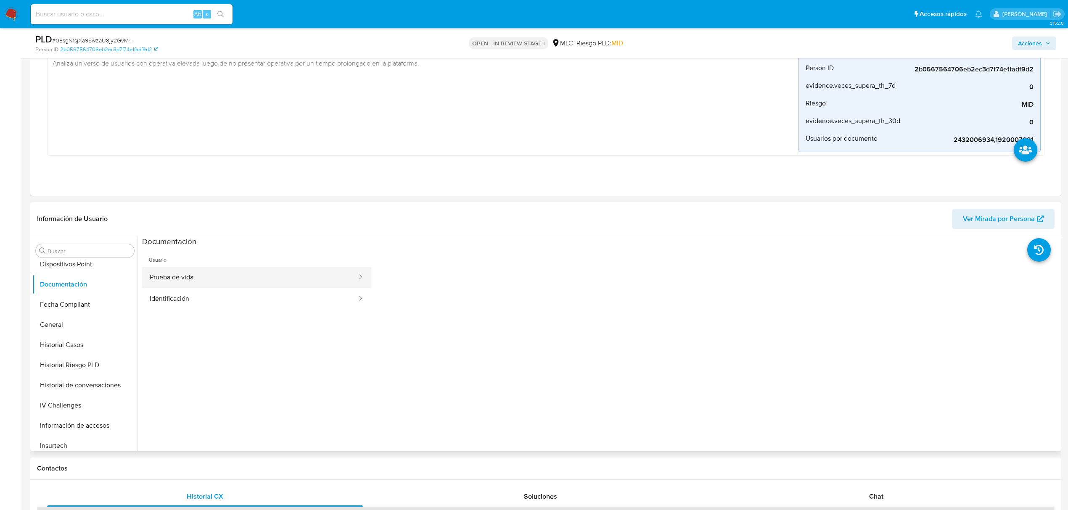
click at [163, 278] on button "Prueba de vida" at bounding box center [250, 277] width 216 height 21
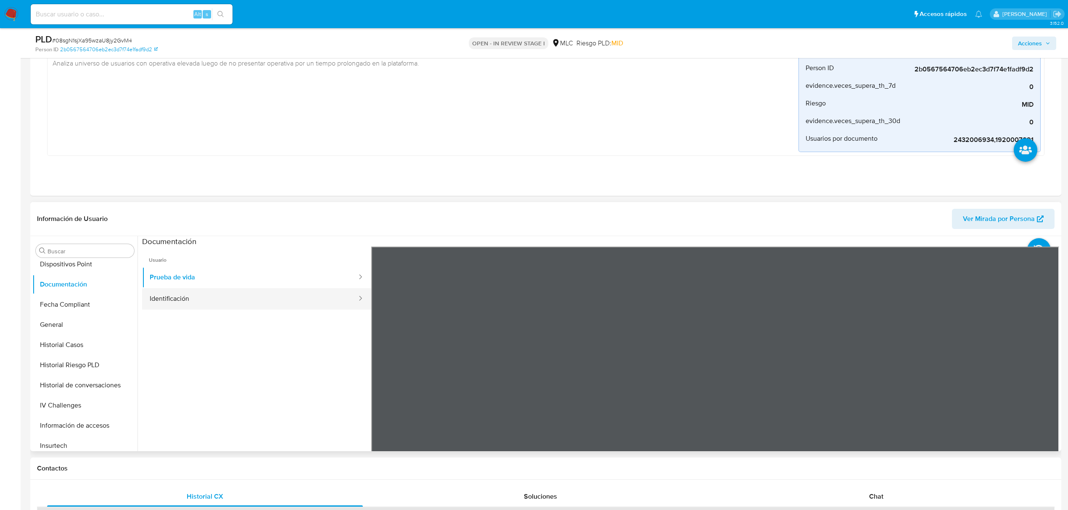
click at [188, 305] on button "Identificación" at bounding box center [250, 298] width 216 height 21
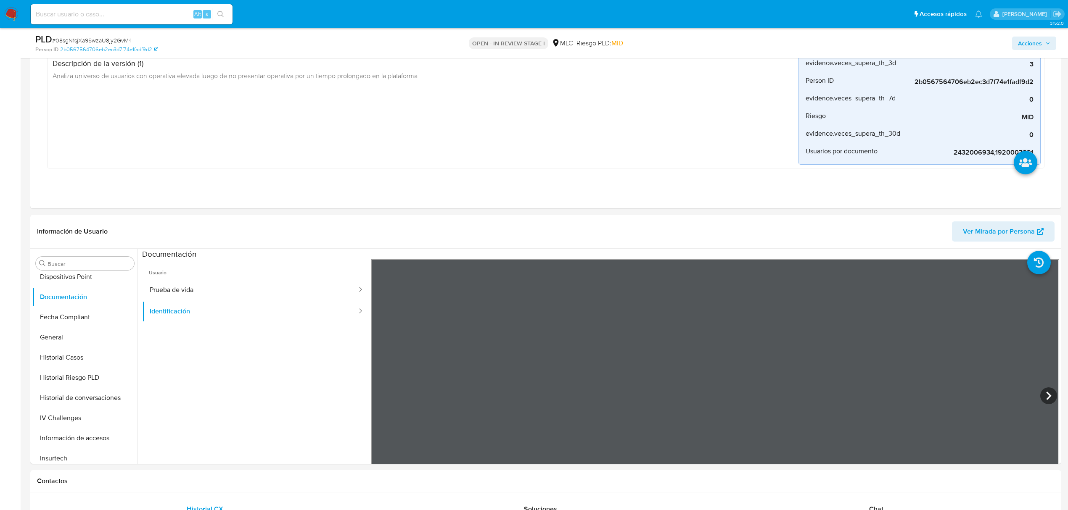
scroll to position [0, 0]
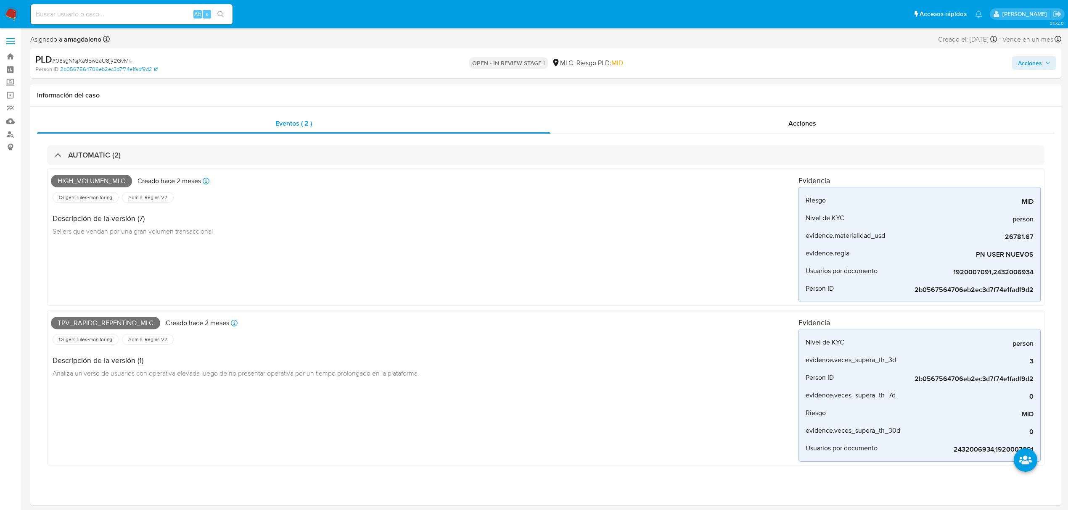
click at [1035, 62] on span "Acciones" at bounding box center [1030, 62] width 24 height 13
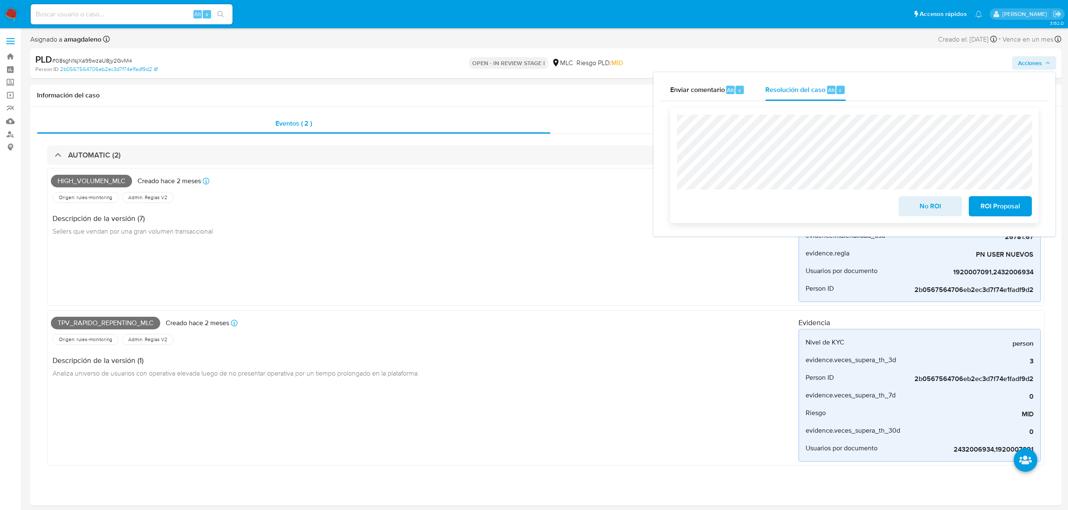
click at [943, 206] on span "No ROI" at bounding box center [929, 206] width 41 height 18
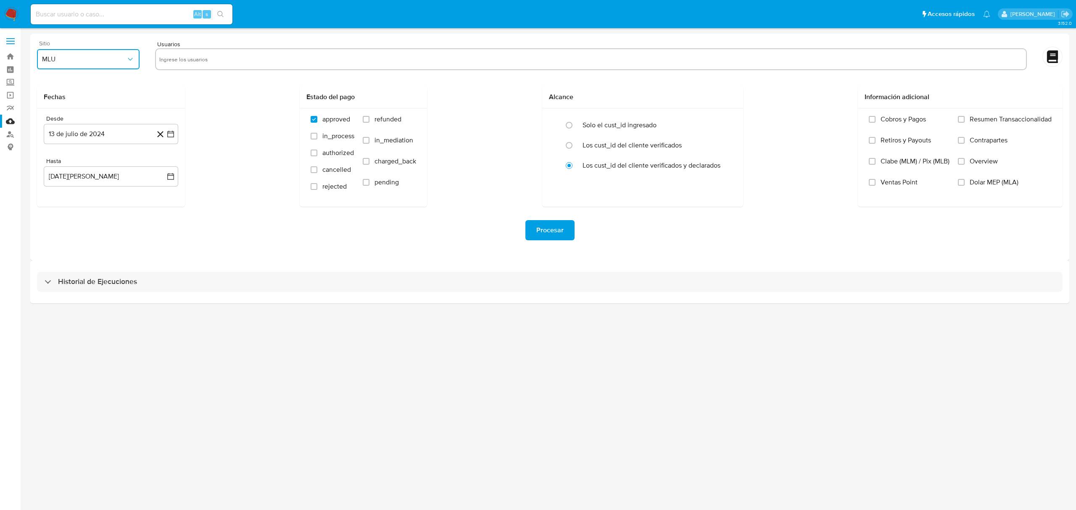
click at [88, 61] on span "MLU" at bounding box center [84, 59] width 84 height 8
click at [124, 14] on input at bounding box center [132, 14] width 202 height 11
paste input "1795288400"
type input "1795288400"
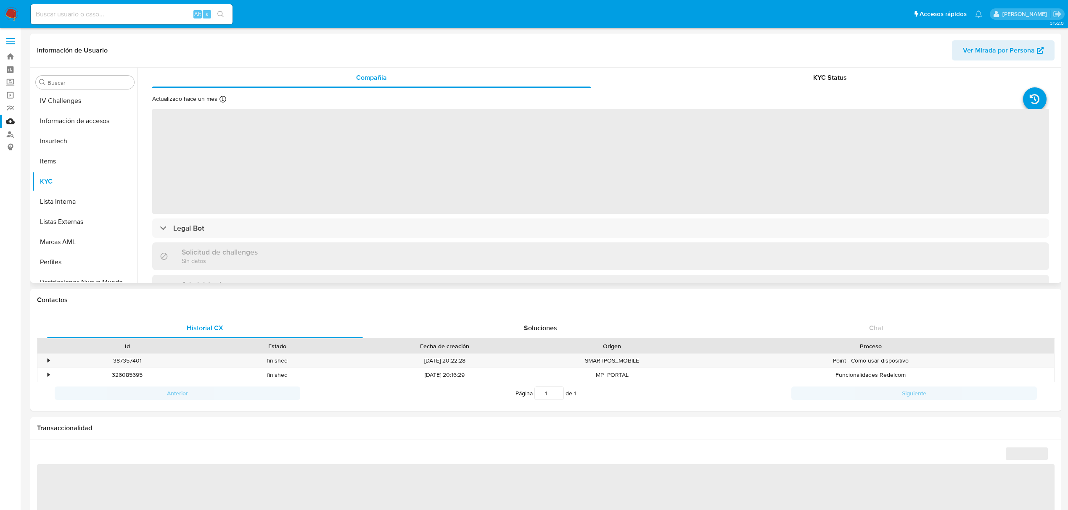
scroll to position [335, 0]
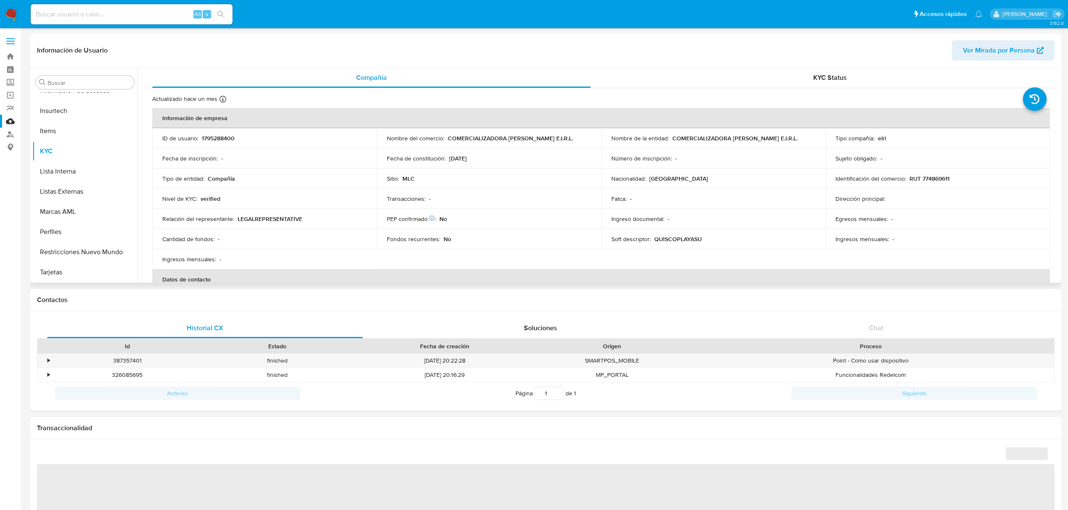
select select "10"
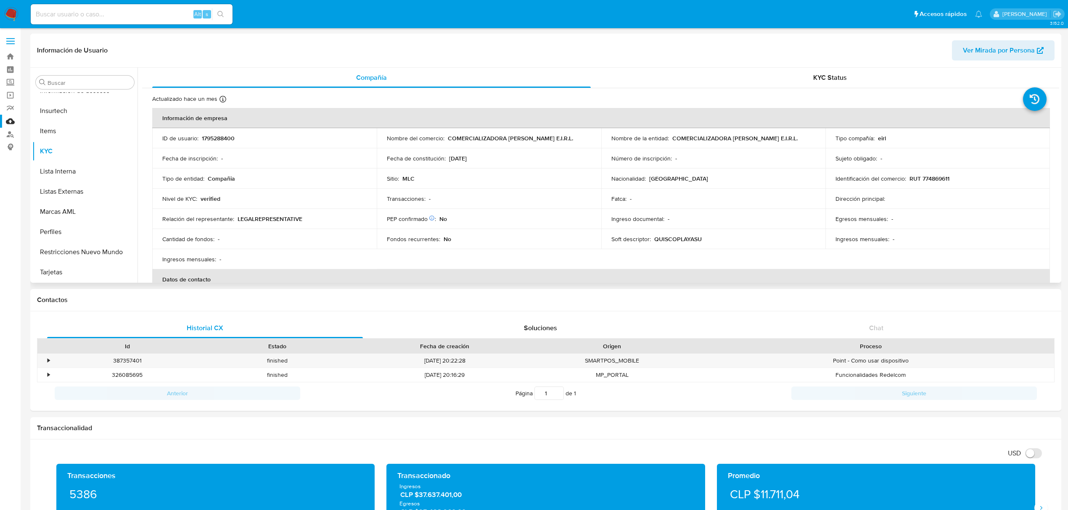
click at [930, 180] on p "RUT 774869611" at bounding box center [929, 179] width 40 height 8
copy p "774869611"
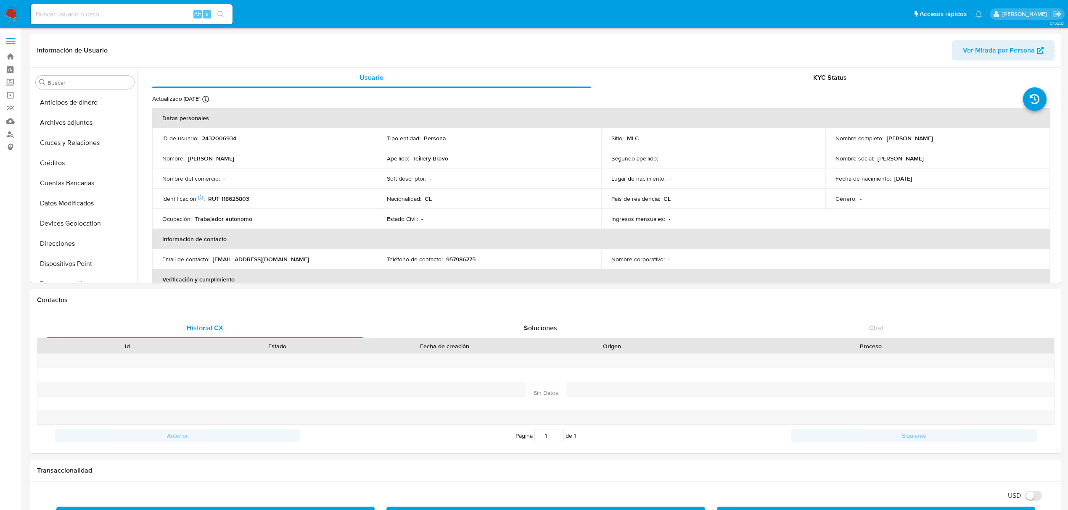
select select "10"
drag, startPoint x: 885, startPoint y: 137, endPoint x: 1011, endPoint y: 135, distance: 125.7
click at [1011, 135] on div "Nombre completo : [PERSON_NAME]" at bounding box center [937, 139] width 204 height 8
copy p "[PERSON_NAME]"
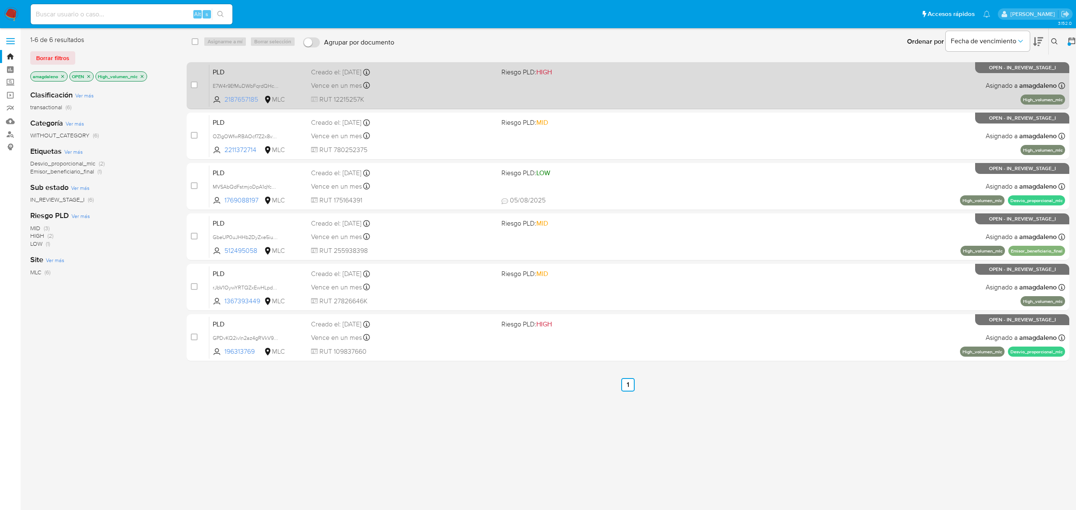
click at [251, 97] on span "2187657185" at bounding box center [244, 99] width 38 height 9
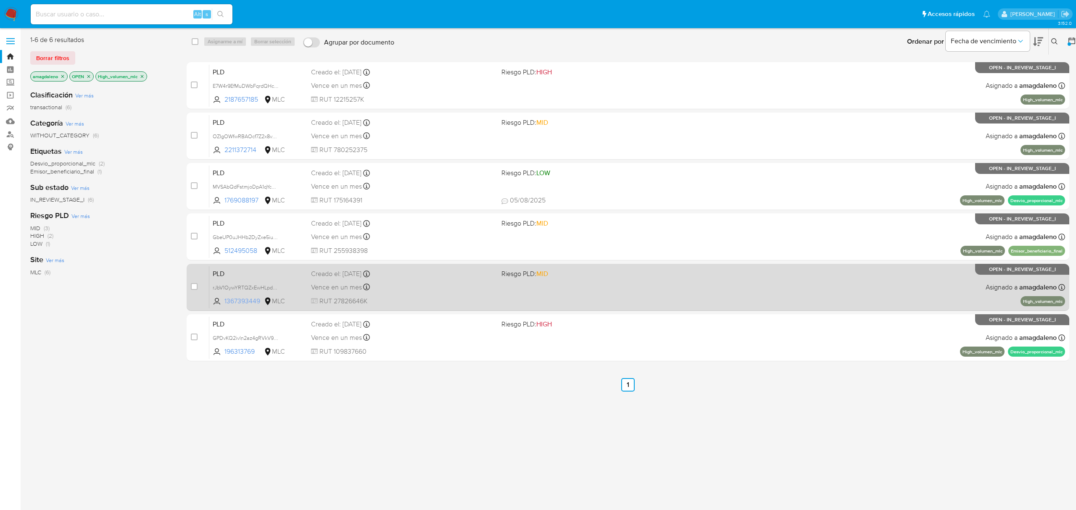
click at [245, 301] on span "1367393449" at bounding box center [244, 301] width 38 height 9
click at [406, 293] on div "PLD rJbV1OywYRTQZxEwHLpdPYRC 1367393449 MLC Riesgo PLD: MID Creado el: [DATE] C…" at bounding box center [637, 287] width 856 height 42
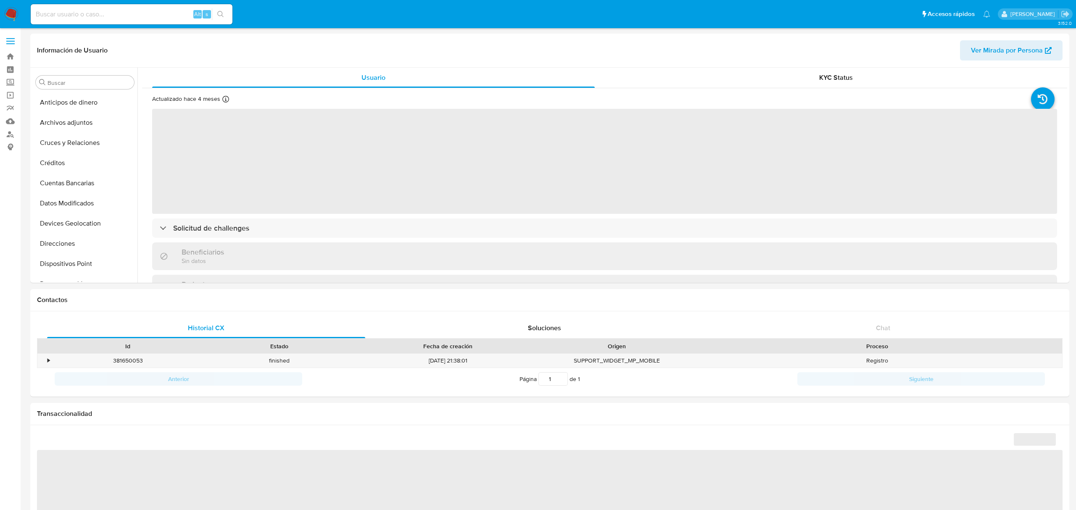
select select "10"
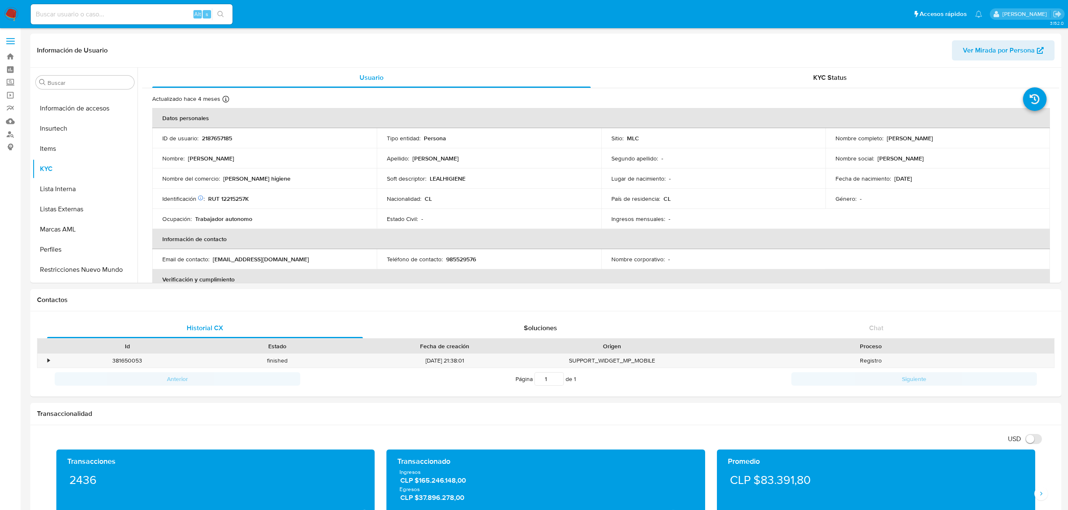
scroll to position [335, 0]
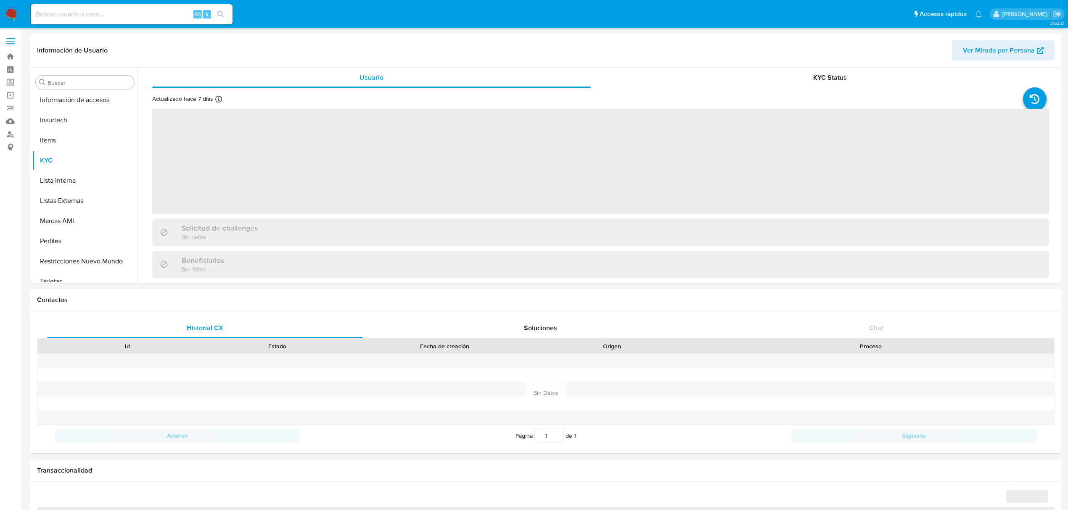
scroll to position [335, 0]
select select "10"
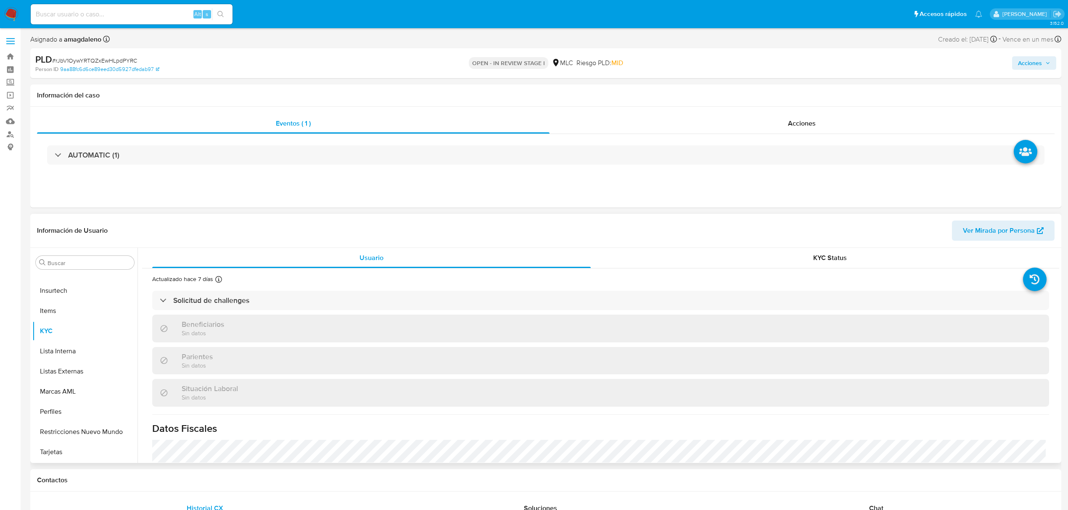
select select "10"
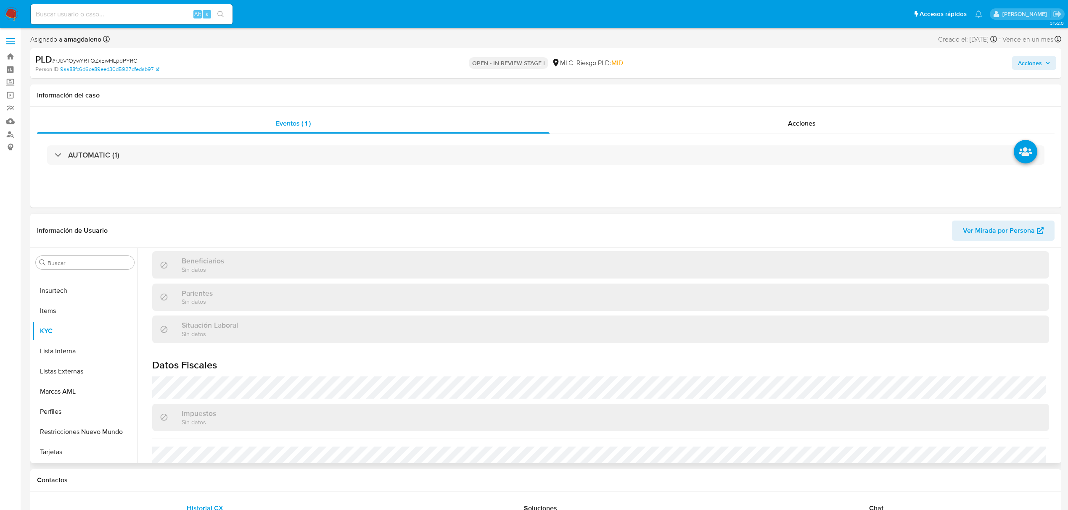
scroll to position [456, 0]
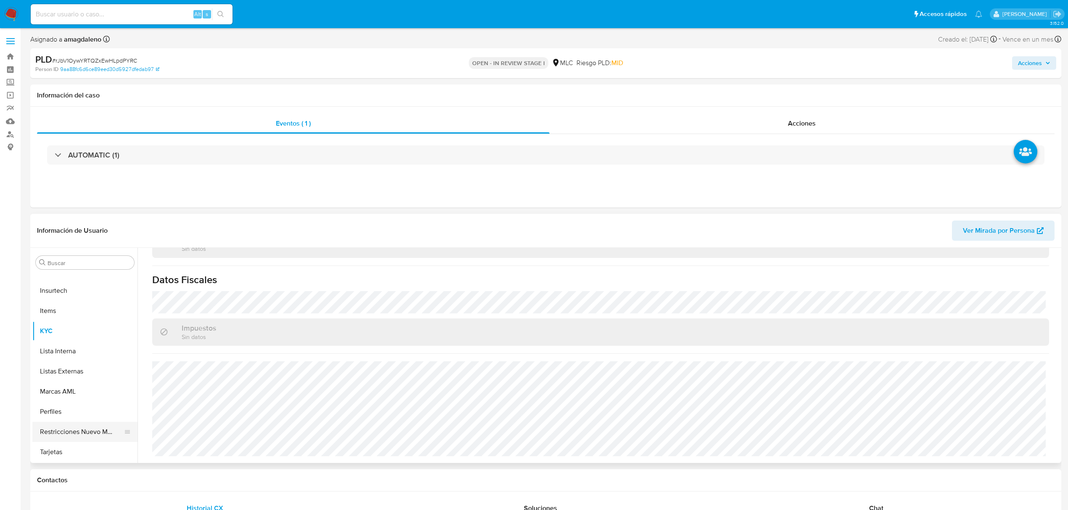
click at [100, 431] on button "Restricciones Nuevo Mundo" at bounding box center [81, 432] width 98 height 20
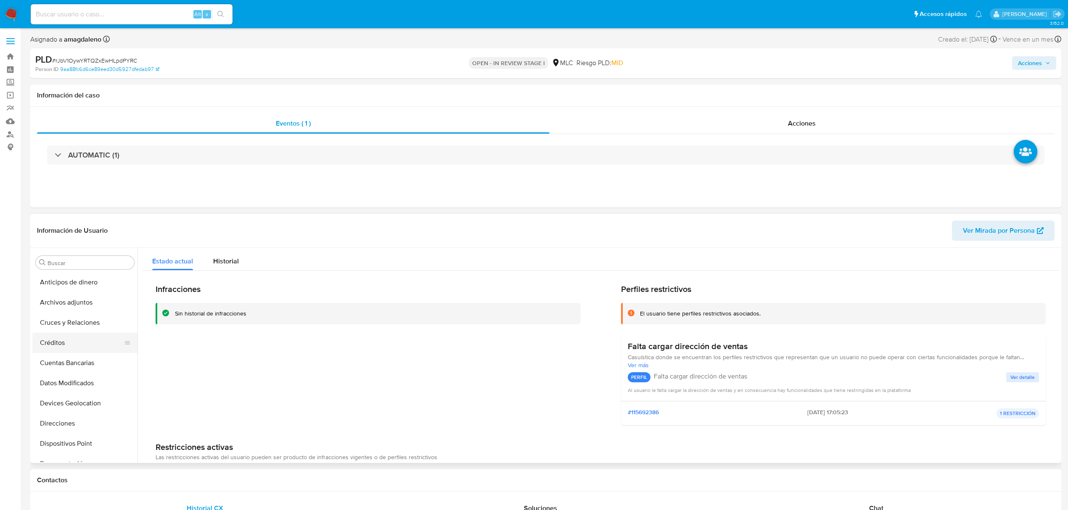
scroll to position [0, 0]
click at [89, 322] on button "Cruces y Relaciones" at bounding box center [81, 323] width 98 height 20
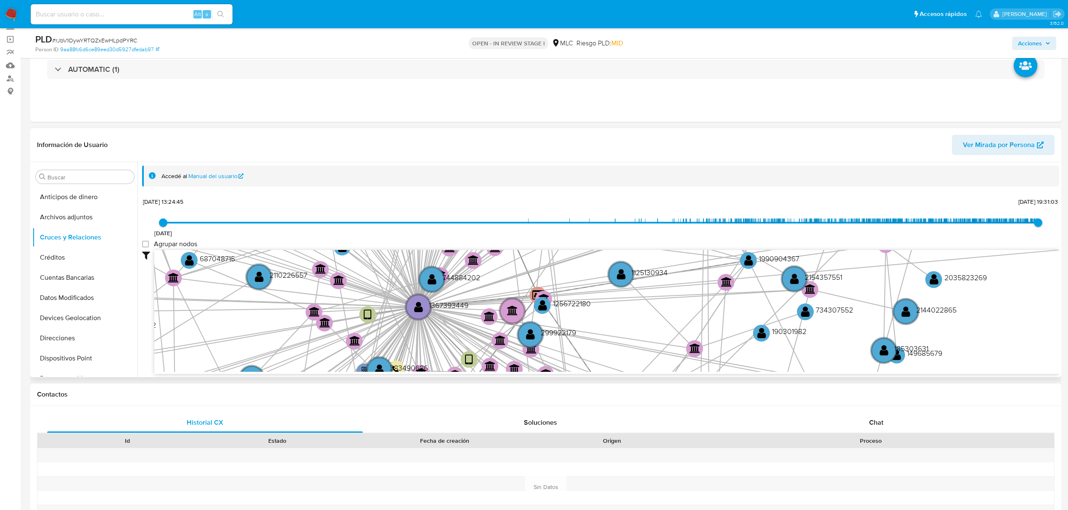
scroll to position [280, 0]
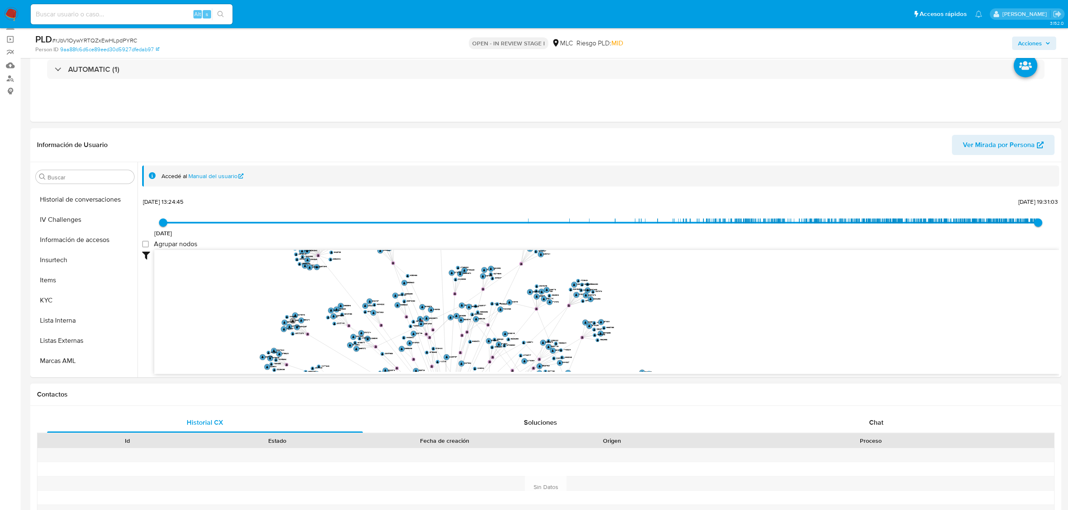
drag, startPoint x: 311, startPoint y: 283, endPoint x: 335, endPoint y: 389, distance: 108.7
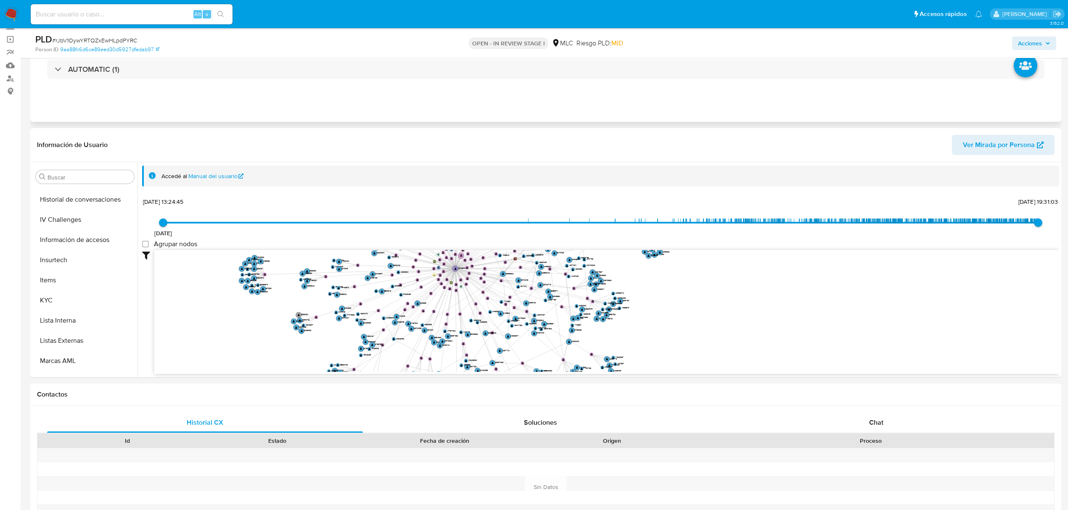
drag, startPoint x: 366, startPoint y: 279, endPoint x: 367, endPoint y: 105, distance: 174.5
drag, startPoint x: 630, startPoint y: 297, endPoint x: 624, endPoint y: 198, distance: 98.6
click at [624, 199] on div "5/5/2023 5/5/2023, 13:24:45 11/8/2025, 19:31:03 Agrupar nodos Filtros Confianza…" at bounding box center [600, 284] width 917 height 179
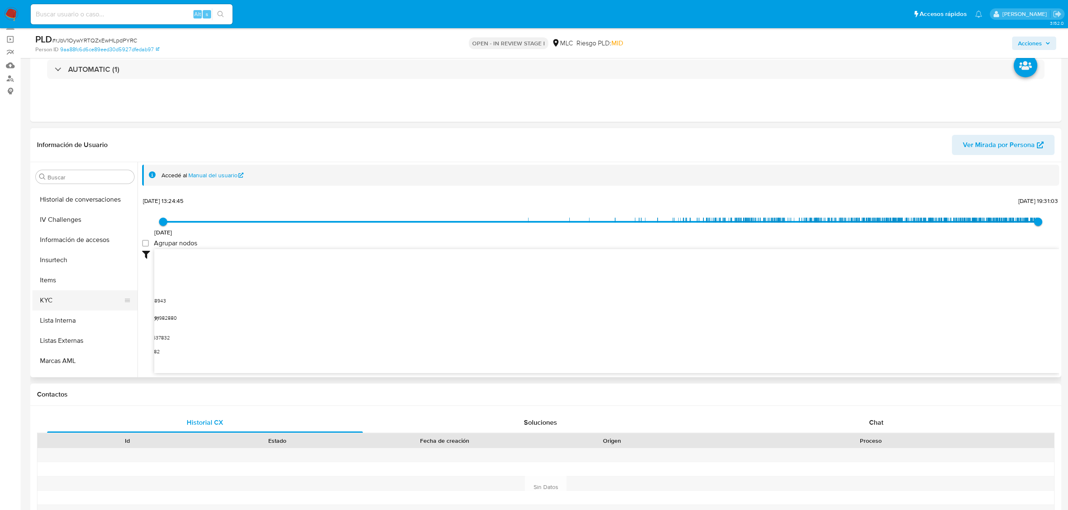
scroll to position [168, 0]
click at [103, 272] on button "Historial Casos" at bounding box center [81, 271] width 98 height 20
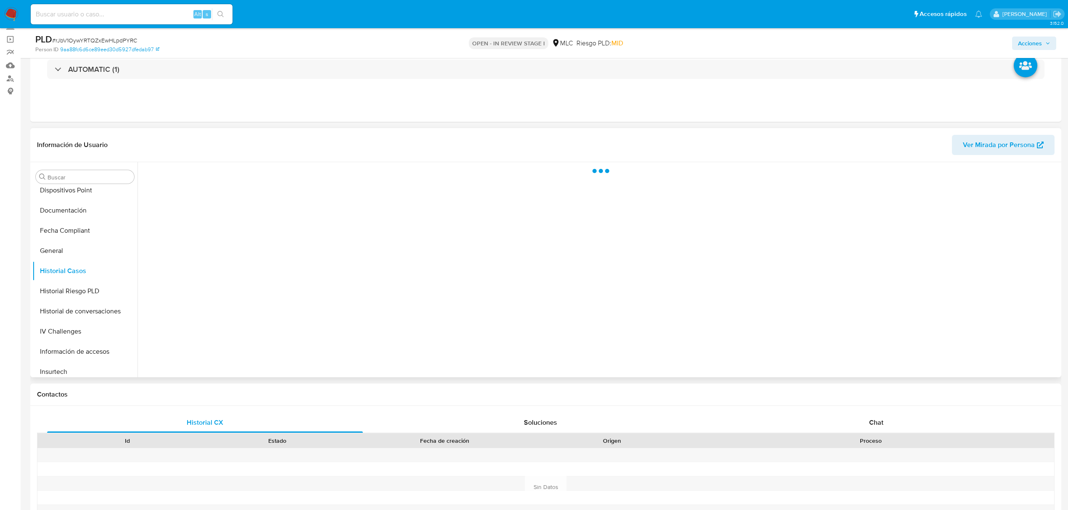
scroll to position [0, 0]
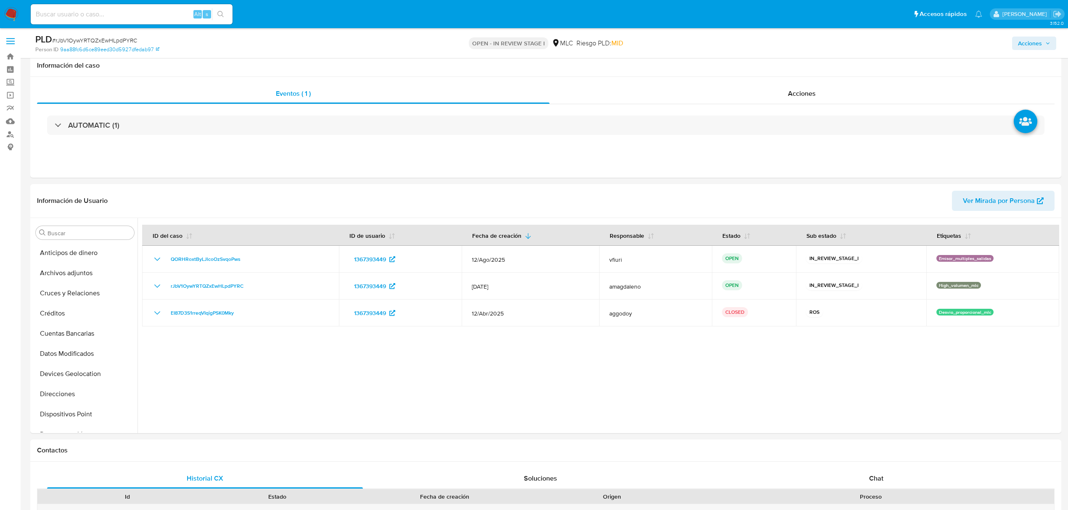
select select "10"
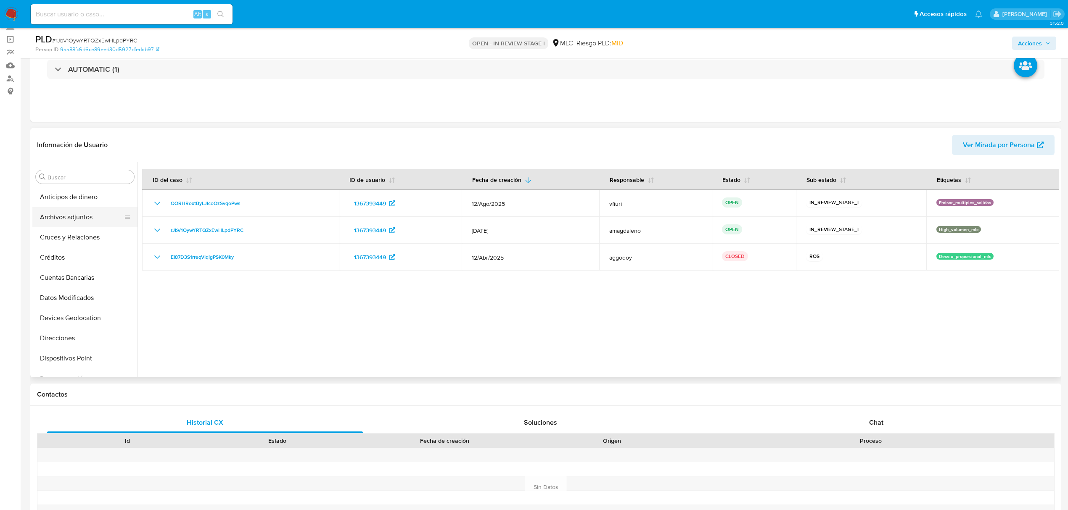
click at [73, 219] on button "Archivos adjuntos" at bounding box center [81, 217] width 98 height 20
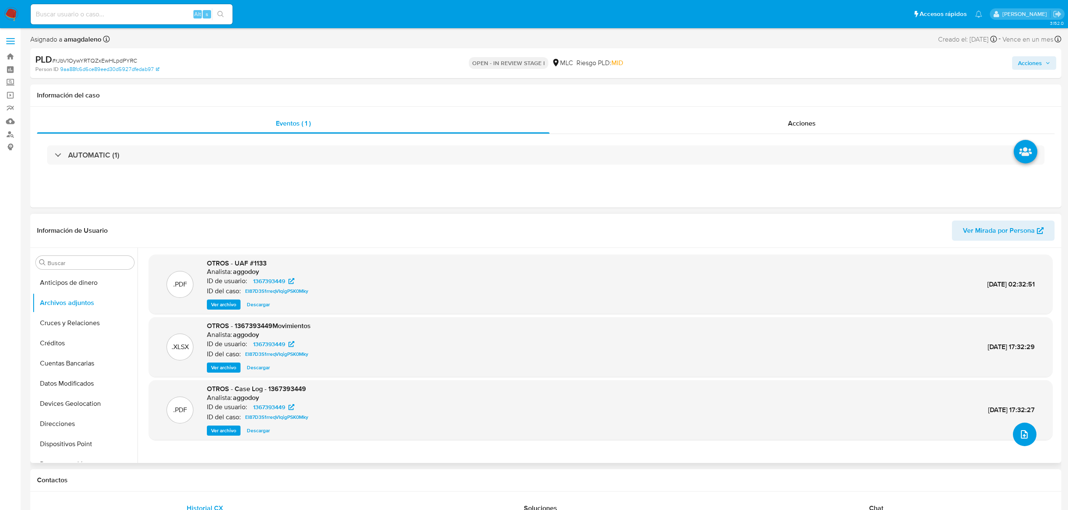
click at [1013, 441] on button "upload-file" at bounding box center [1025, 435] width 24 height 24
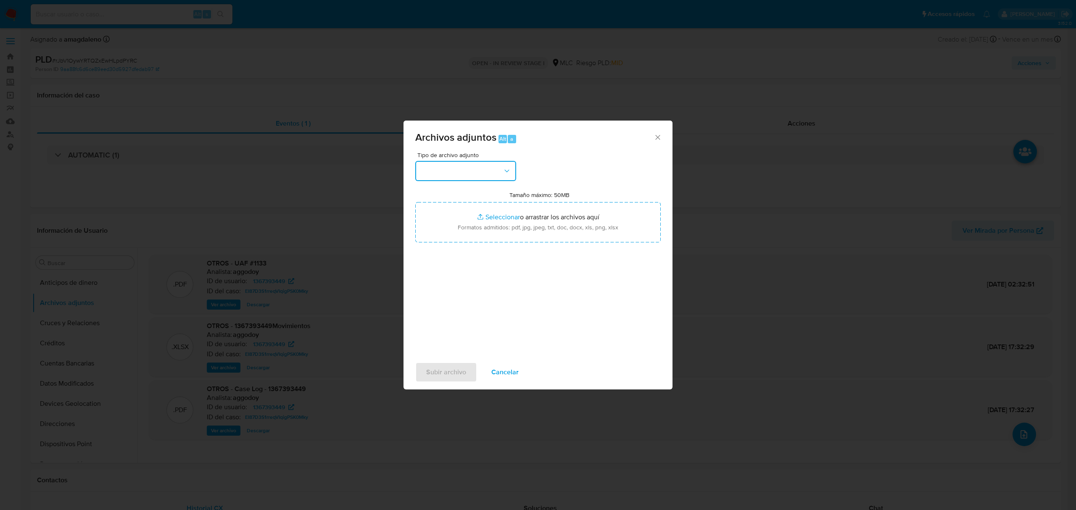
click at [447, 175] on button "button" at bounding box center [465, 171] width 101 height 20
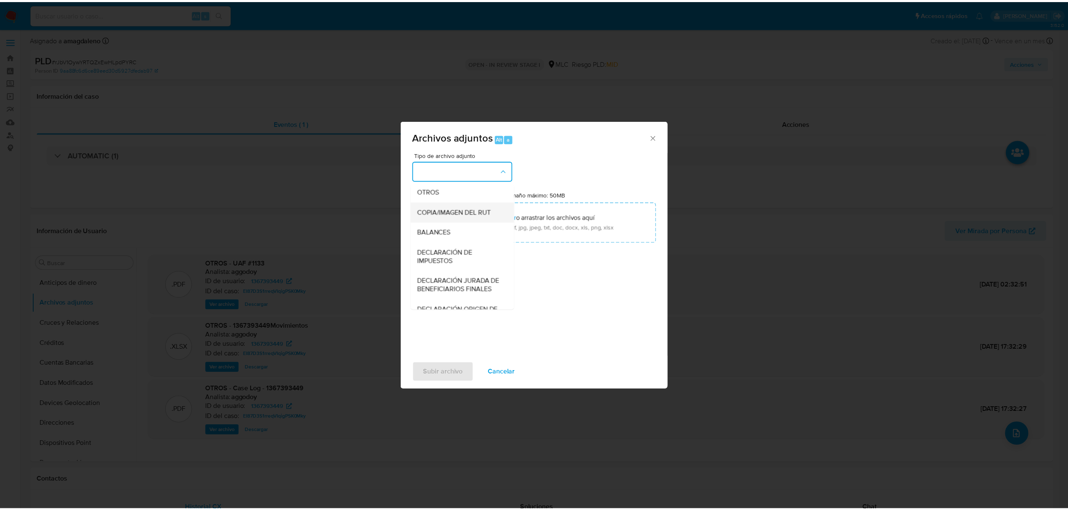
scroll to position [125, 0]
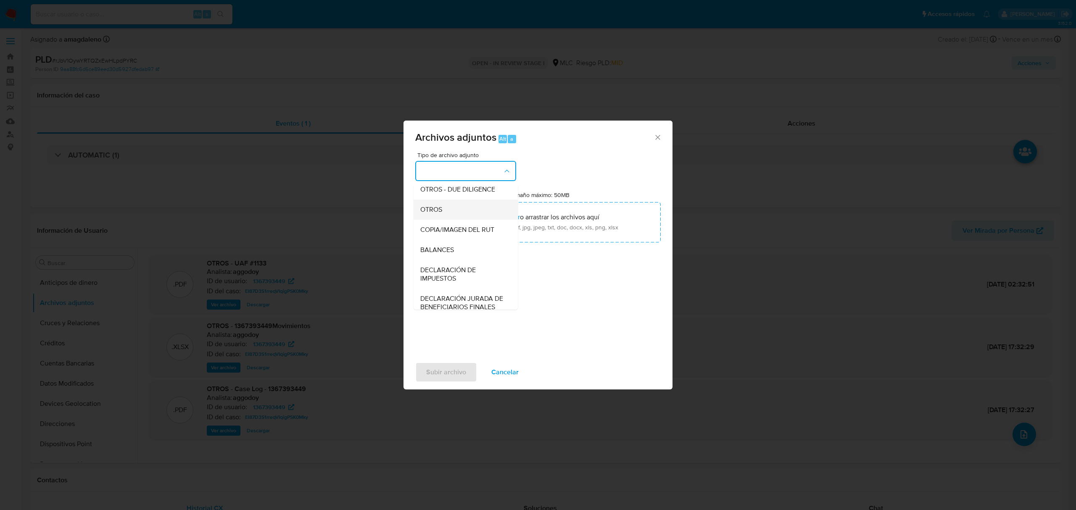
click at [429, 214] on span "OTROS" at bounding box center [431, 210] width 22 height 8
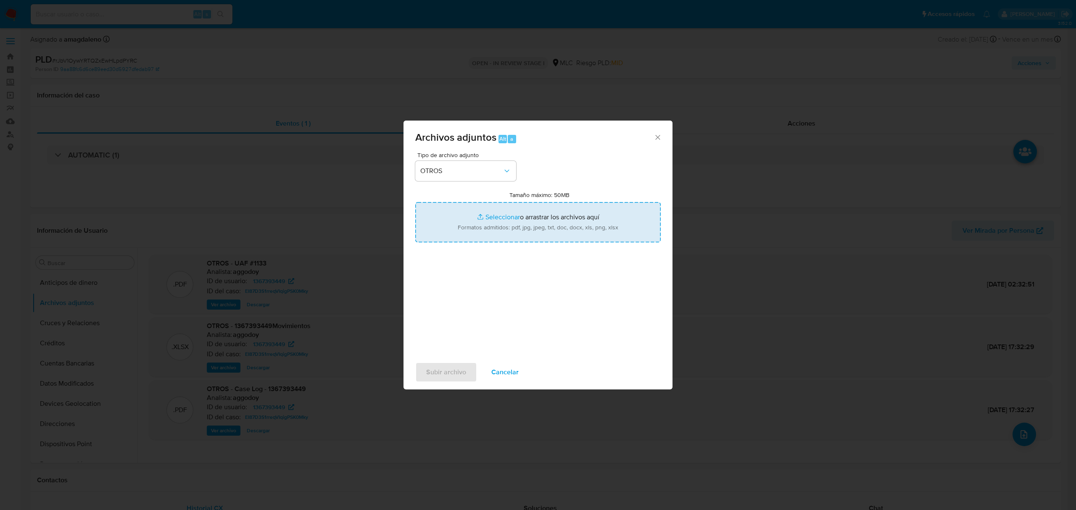
click at [496, 220] on input "Tamaño máximo: 50MB Seleccionar archivos" at bounding box center [538, 222] width 246 height 40
type input "C:\fakepath\1367393449 - 13_08_2025.xlsx"
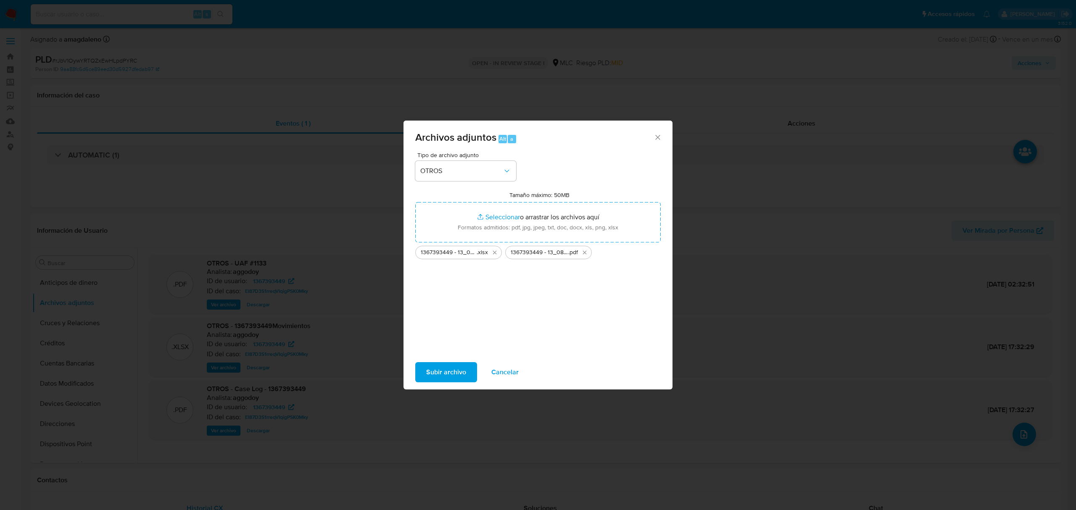
click at [444, 375] on span "Subir archivo" at bounding box center [446, 372] width 40 height 18
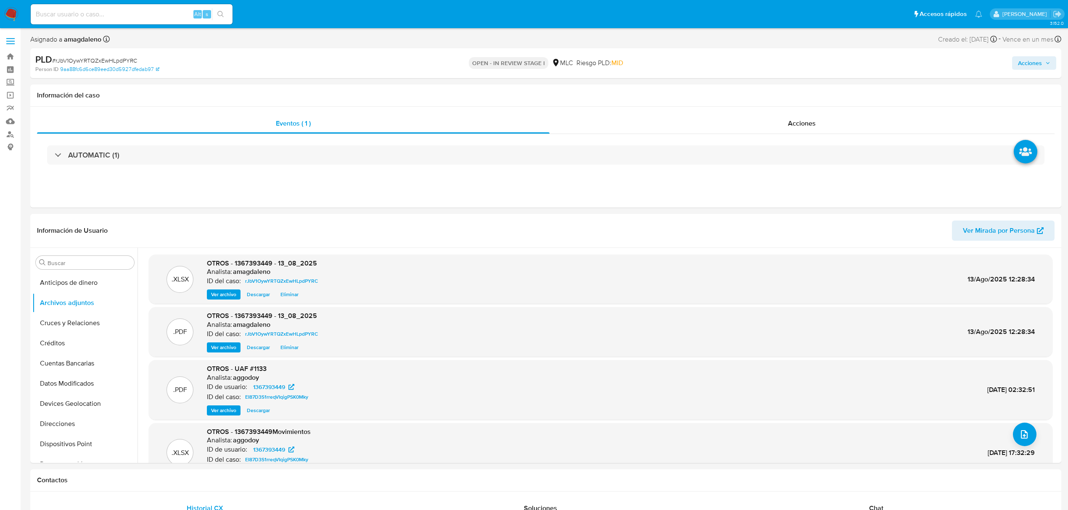
click at [1028, 69] on span "Acciones" at bounding box center [1030, 62] width 24 height 13
click at [793, 101] on div "Enviar" at bounding box center [854, 156] width 388 height 110
click at [793, 95] on div "Resolución del caso Alt r" at bounding box center [805, 90] width 80 height 22
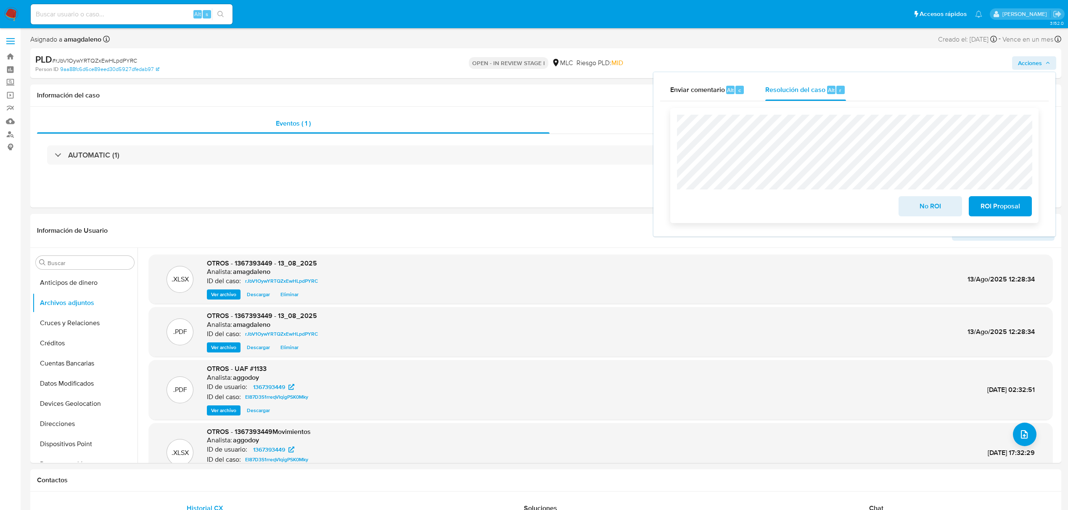
click at [988, 205] on span "ROI Proposal" at bounding box center [1000, 206] width 41 height 18
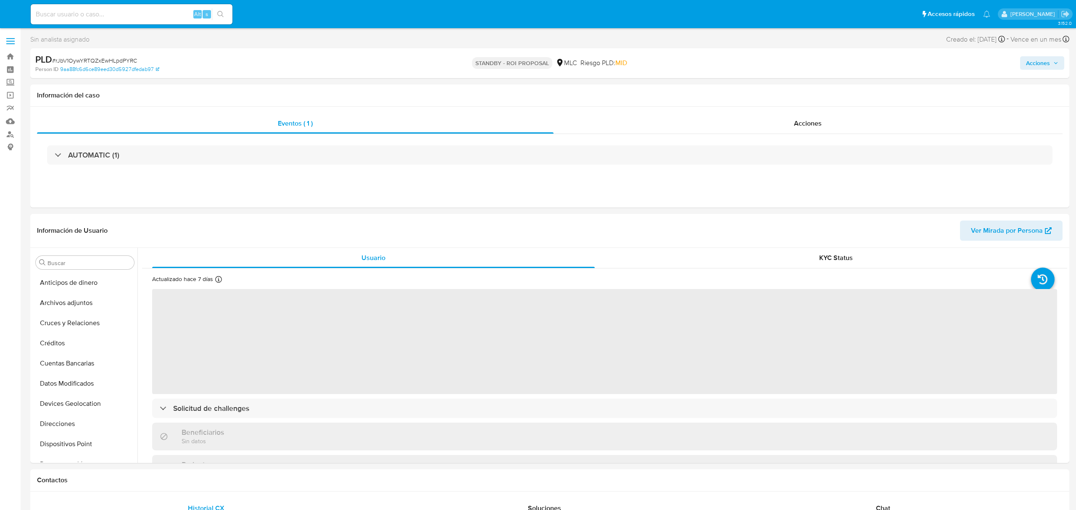
select select "10"
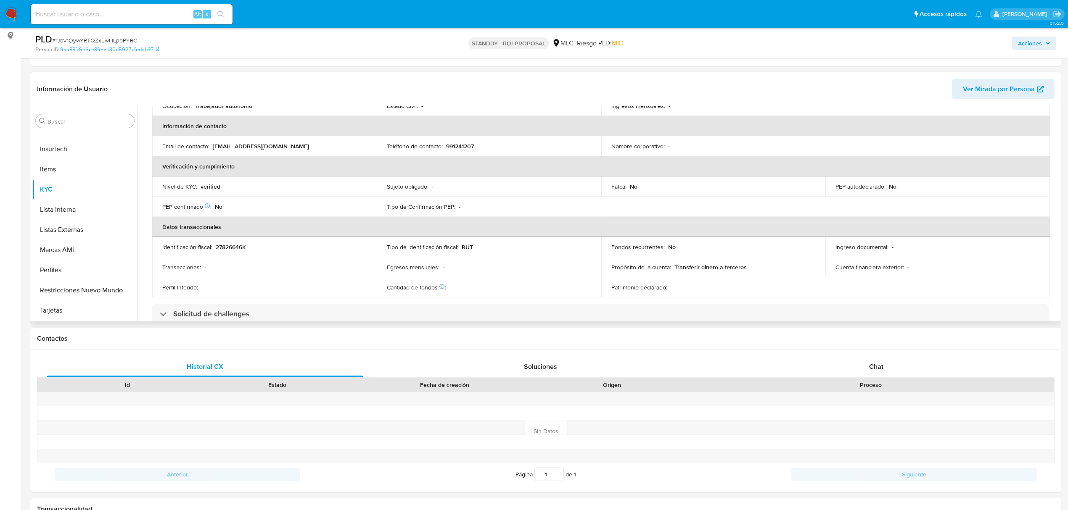
scroll to position [168, 0]
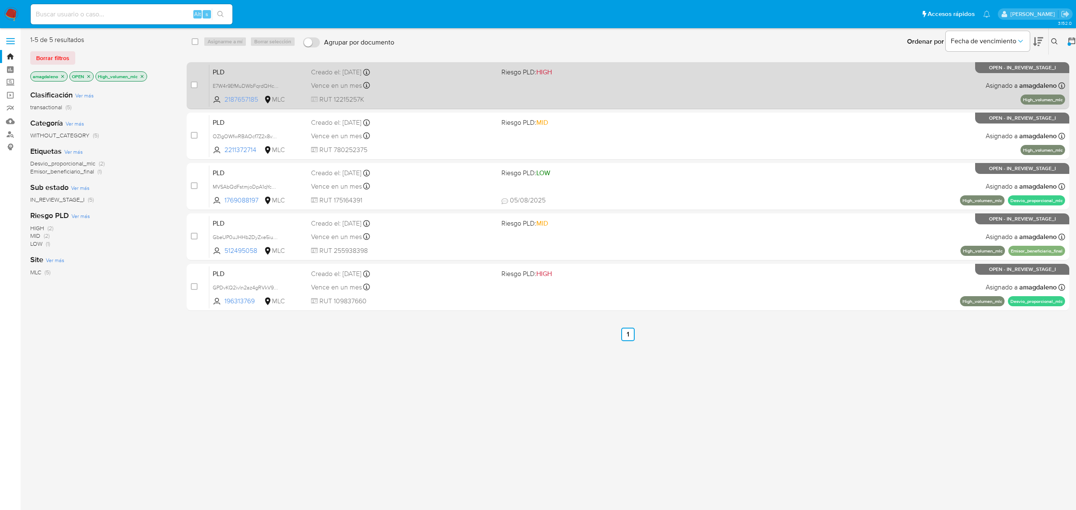
click at [249, 96] on span "2187657185" at bounding box center [244, 99] width 38 height 9
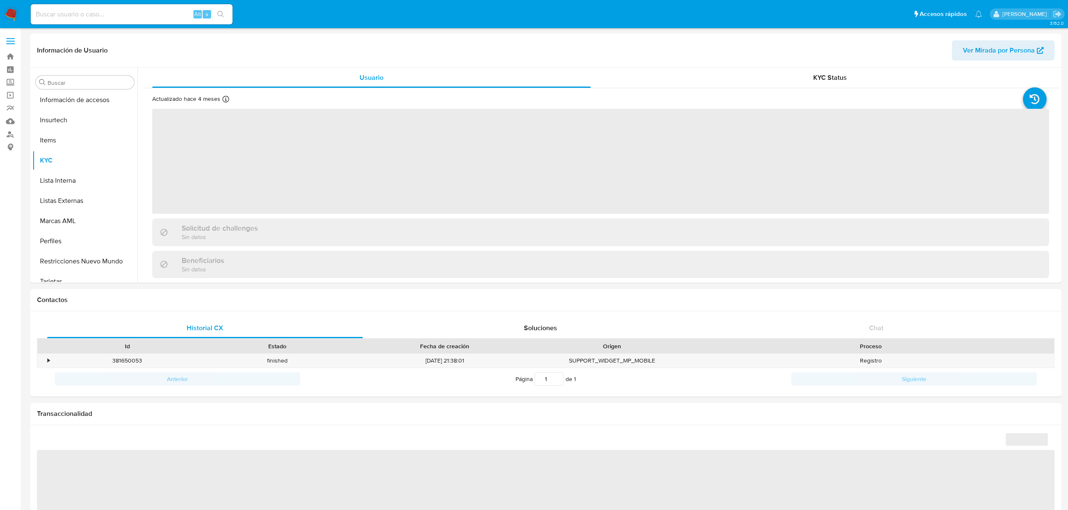
scroll to position [335, 0]
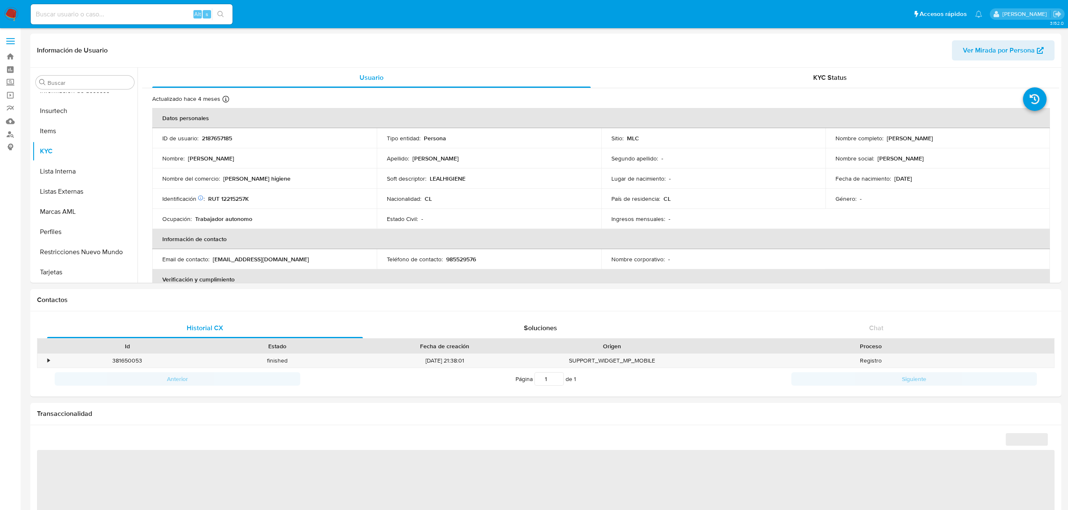
select select "10"
